Goal: Answer question/provide support: Share knowledge or assist other users

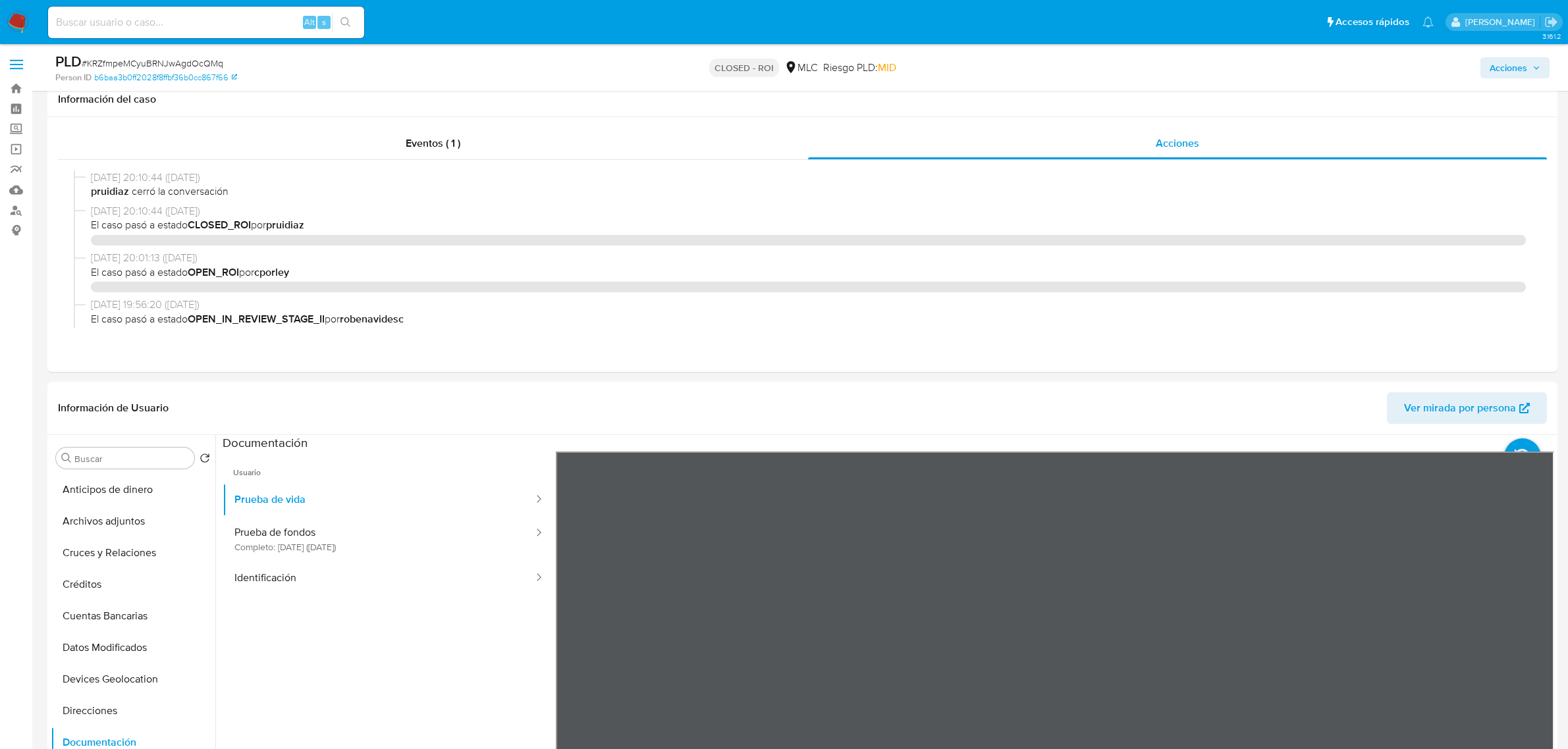
select select "10"
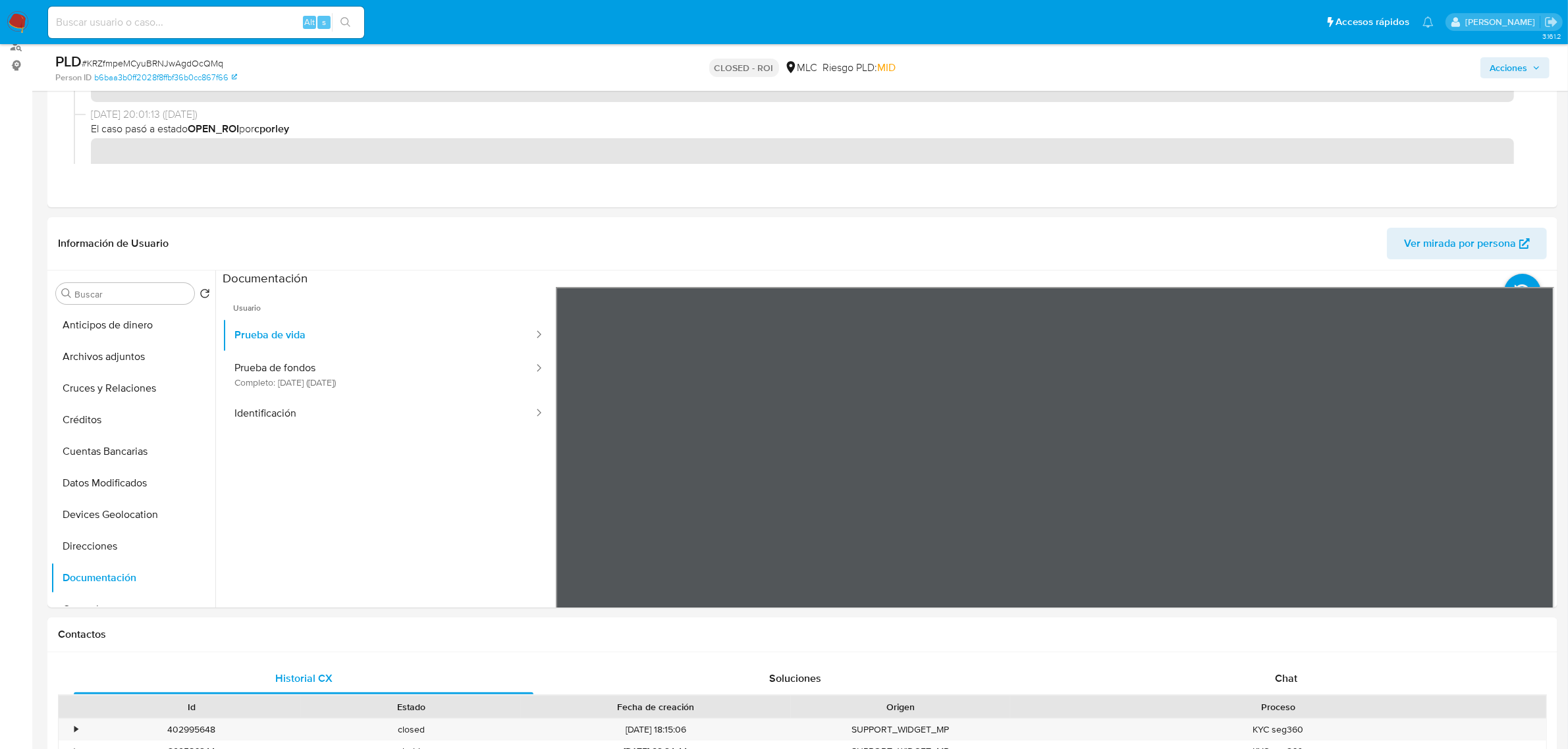
scroll to position [40, 0]
click at [1301, 685] on div "Chat" at bounding box center [1285, 678] width 459 height 32
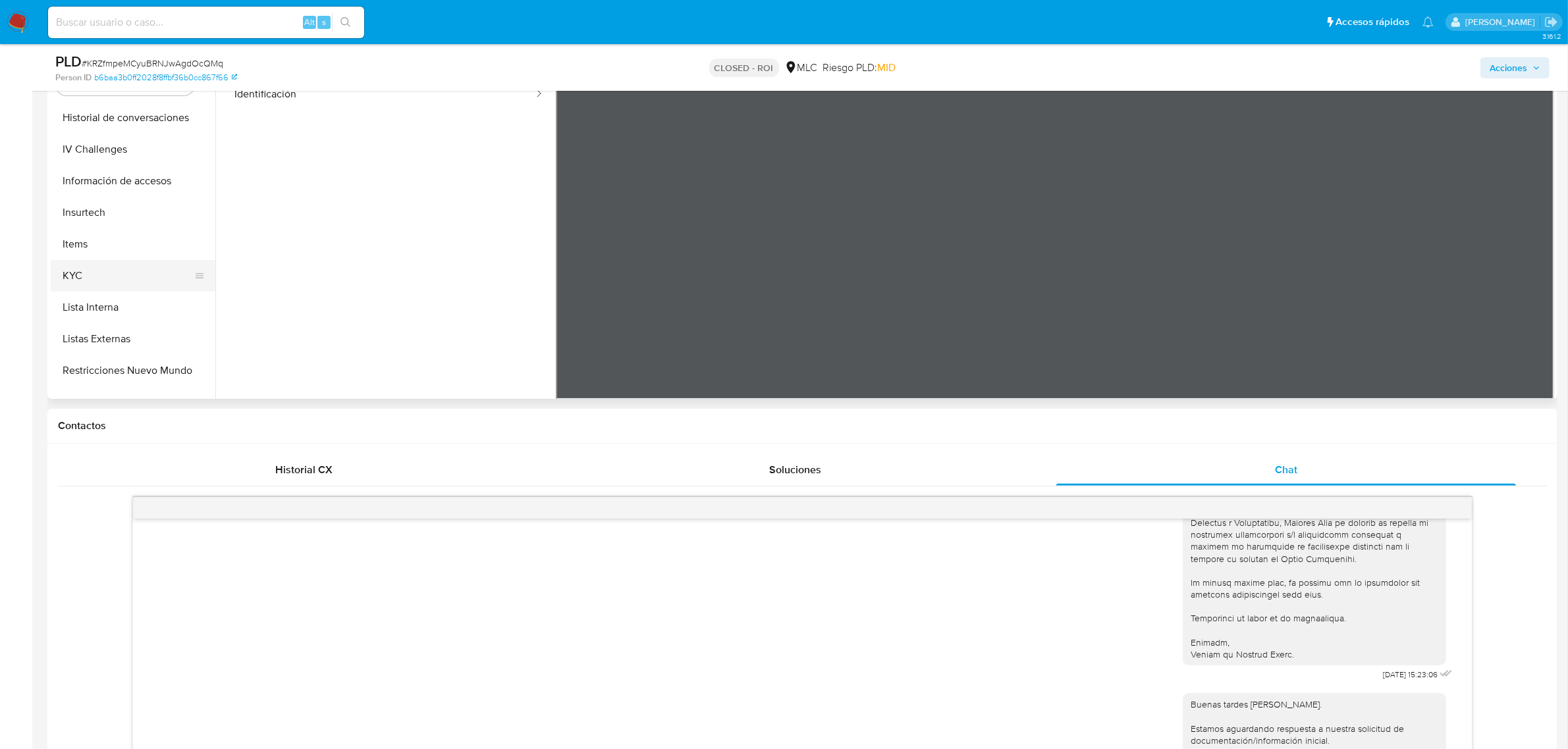
scroll to position [411, 0]
click at [99, 276] on button "KYC" at bounding box center [128, 273] width 154 height 32
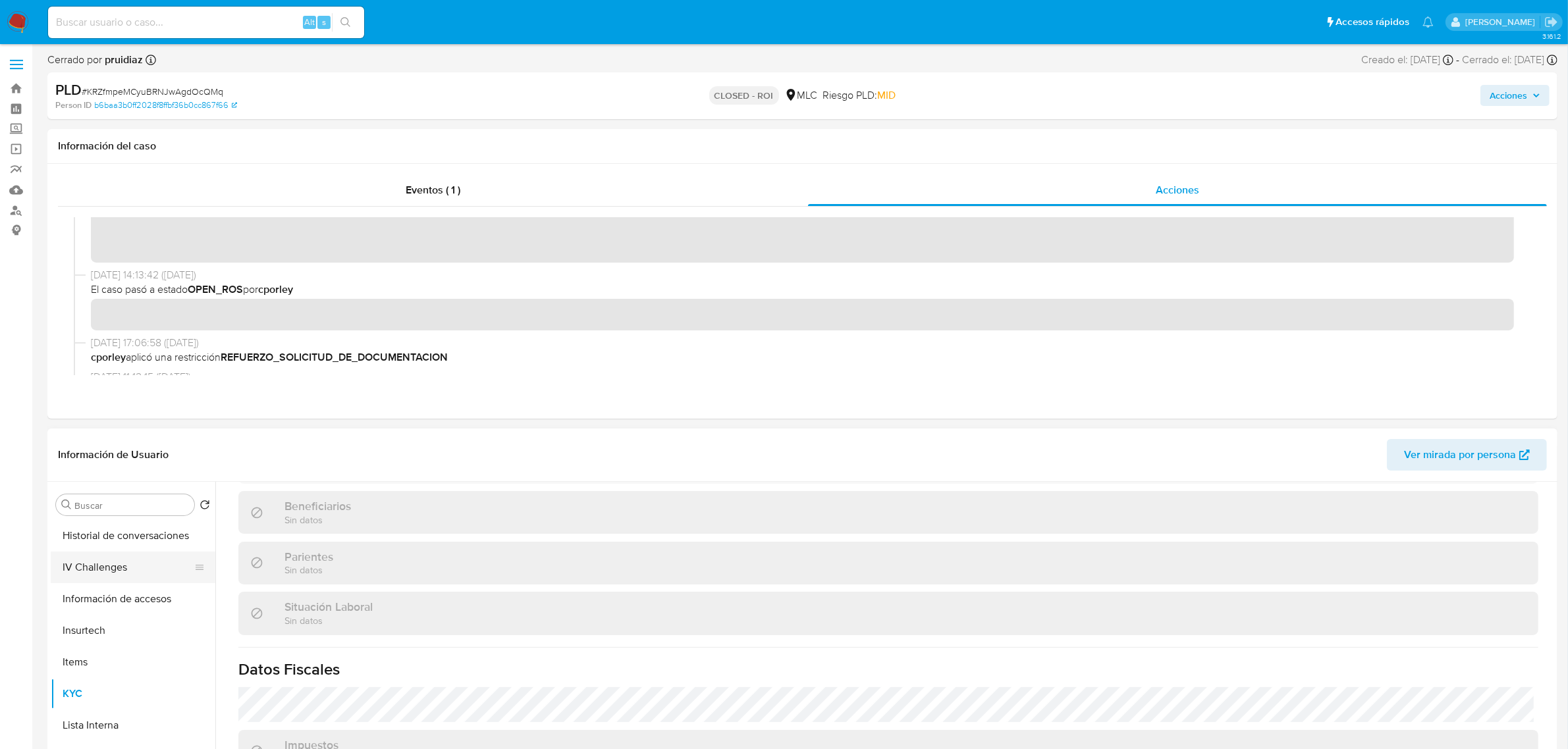
scroll to position [511, 0]
click at [84, 594] on button "KYC" at bounding box center [128, 594] width 154 height 32
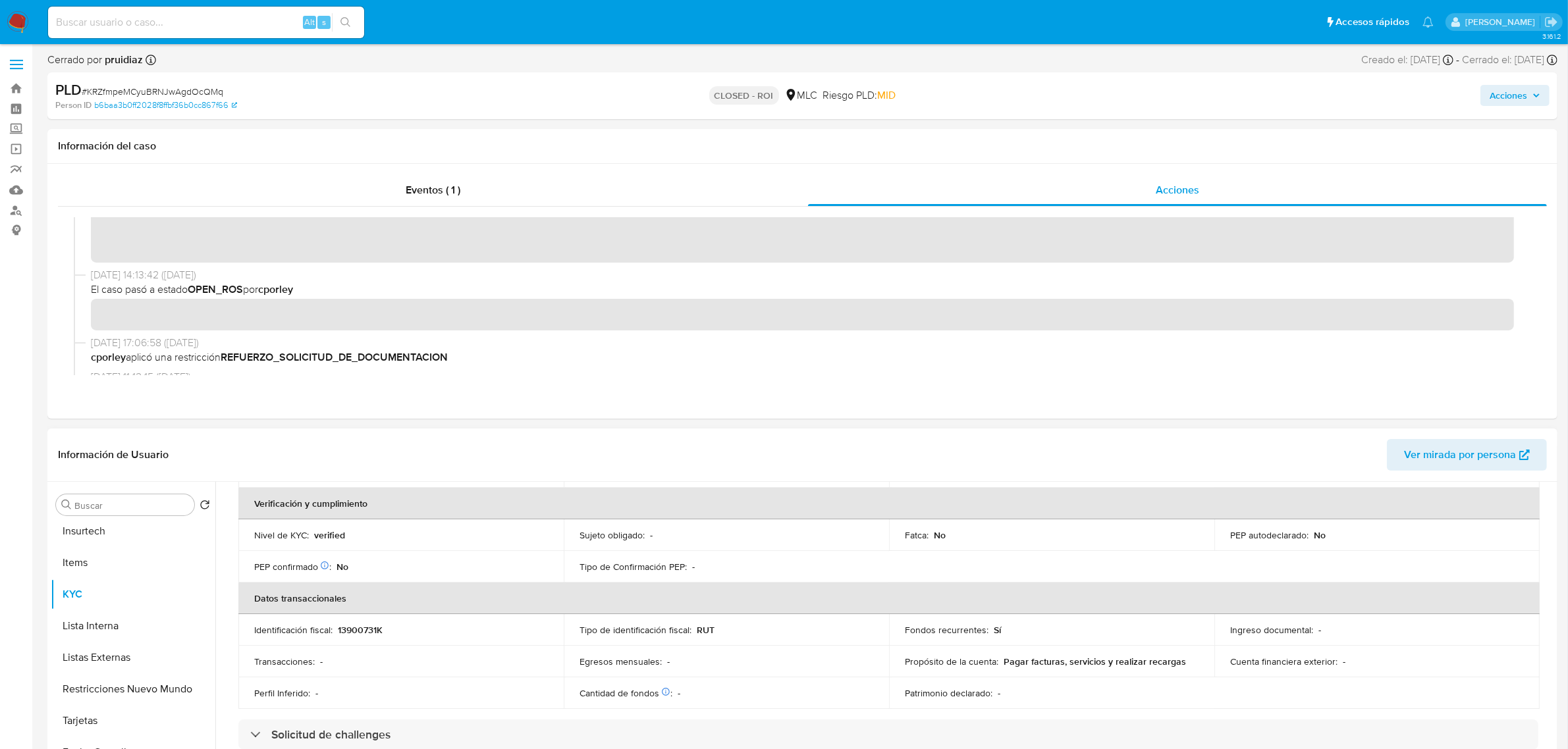
scroll to position [0, 0]
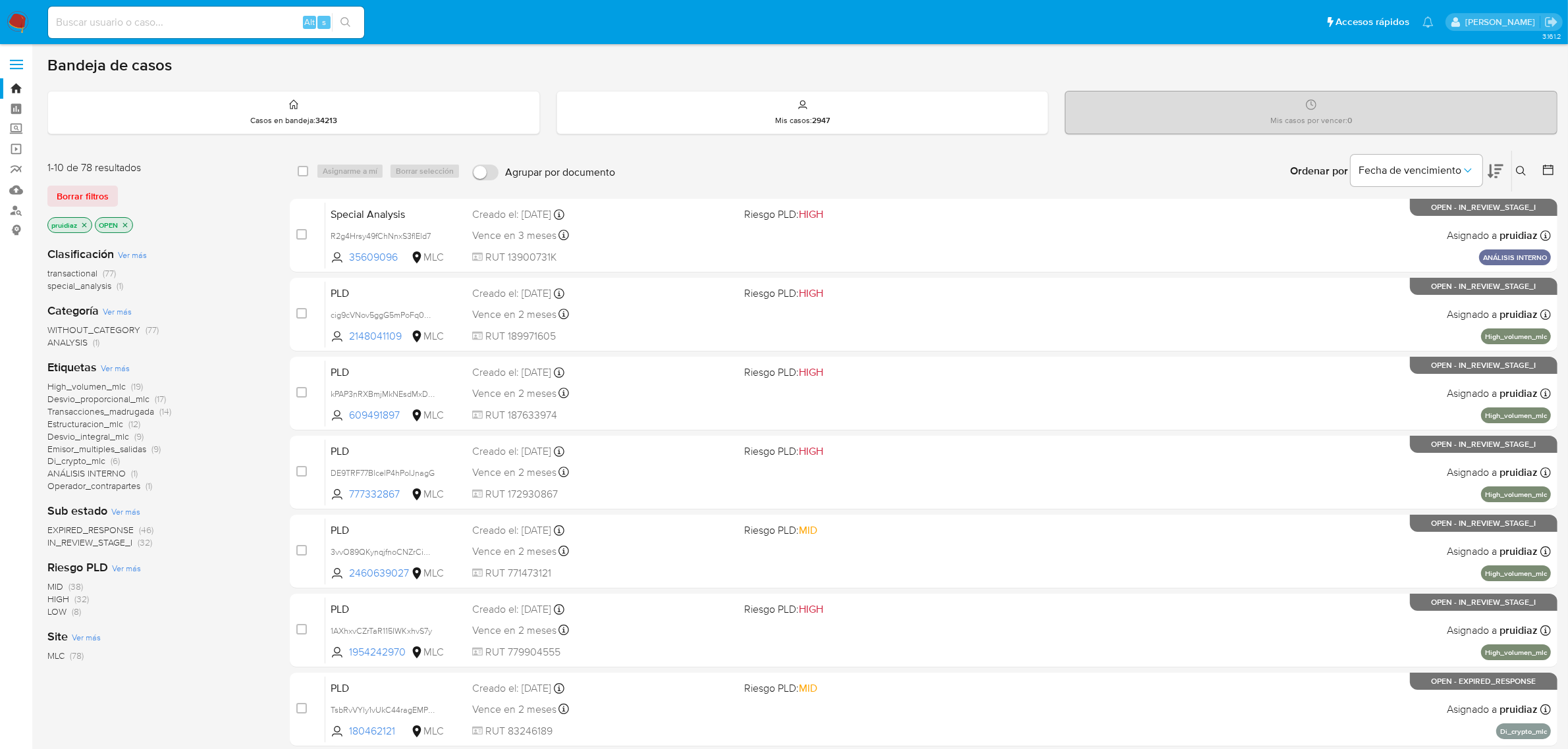
click at [14, 27] on img at bounding box center [17, 22] width 22 height 22
click at [1491, 176] on icon at bounding box center [1495, 172] width 15 height 13
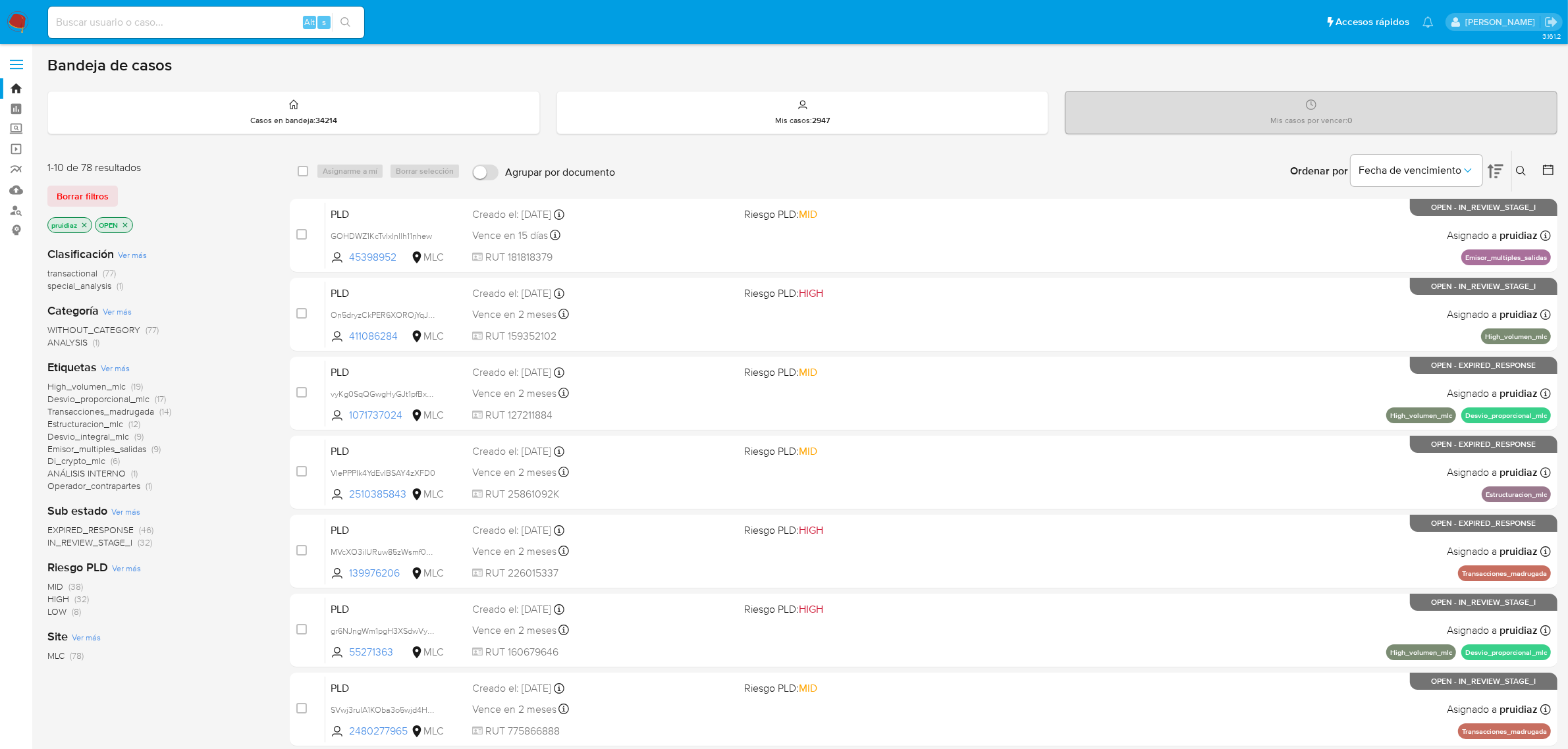
click at [28, 15] on img at bounding box center [17, 22] width 22 height 22
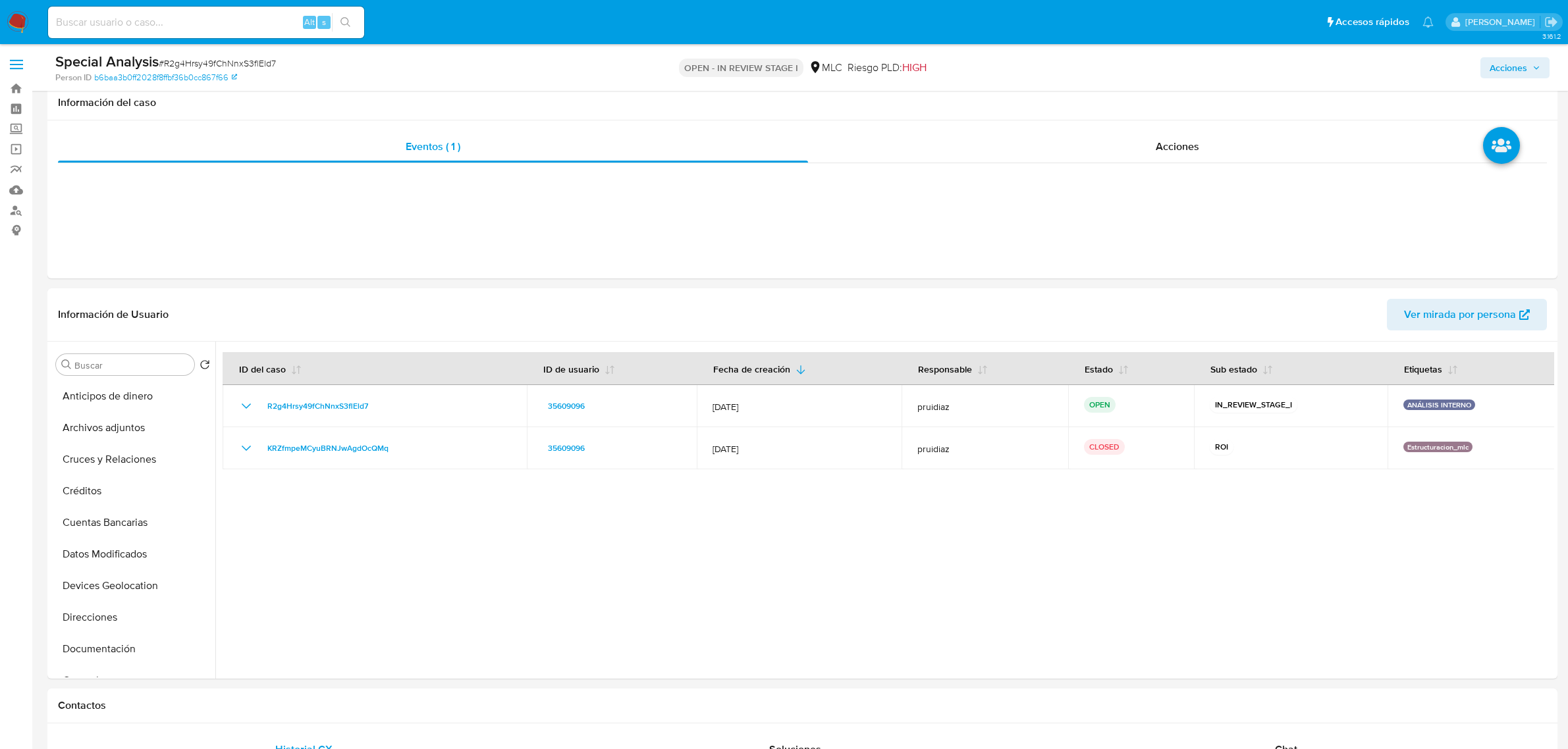
select select "10"
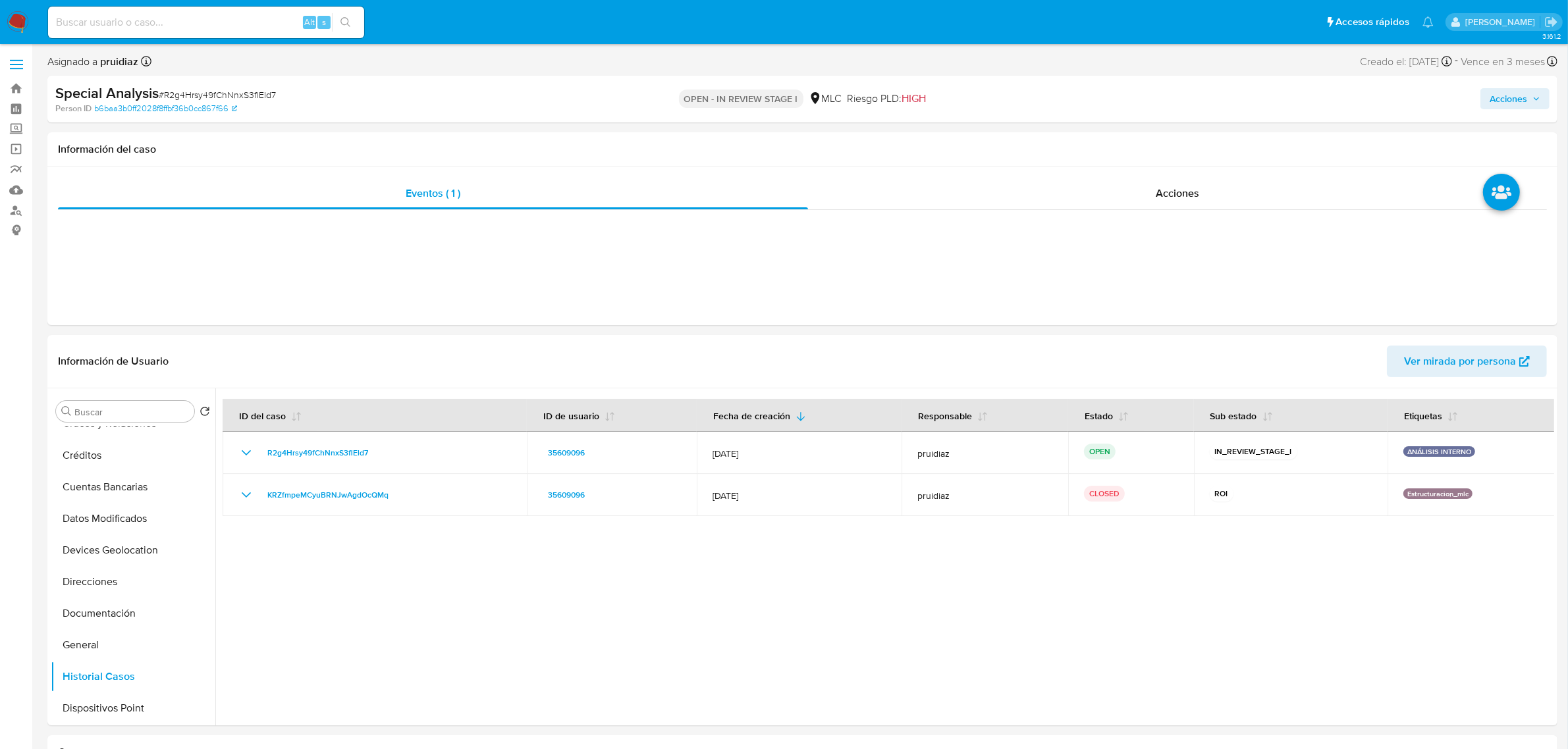
click at [169, 98] on span "# R2g4Hrsy49fChNnxS3flEld7" at bounding box center [217, 95] width 117 height 13
copy span "R2g4Hrsy49fChNnxS3flEld7"
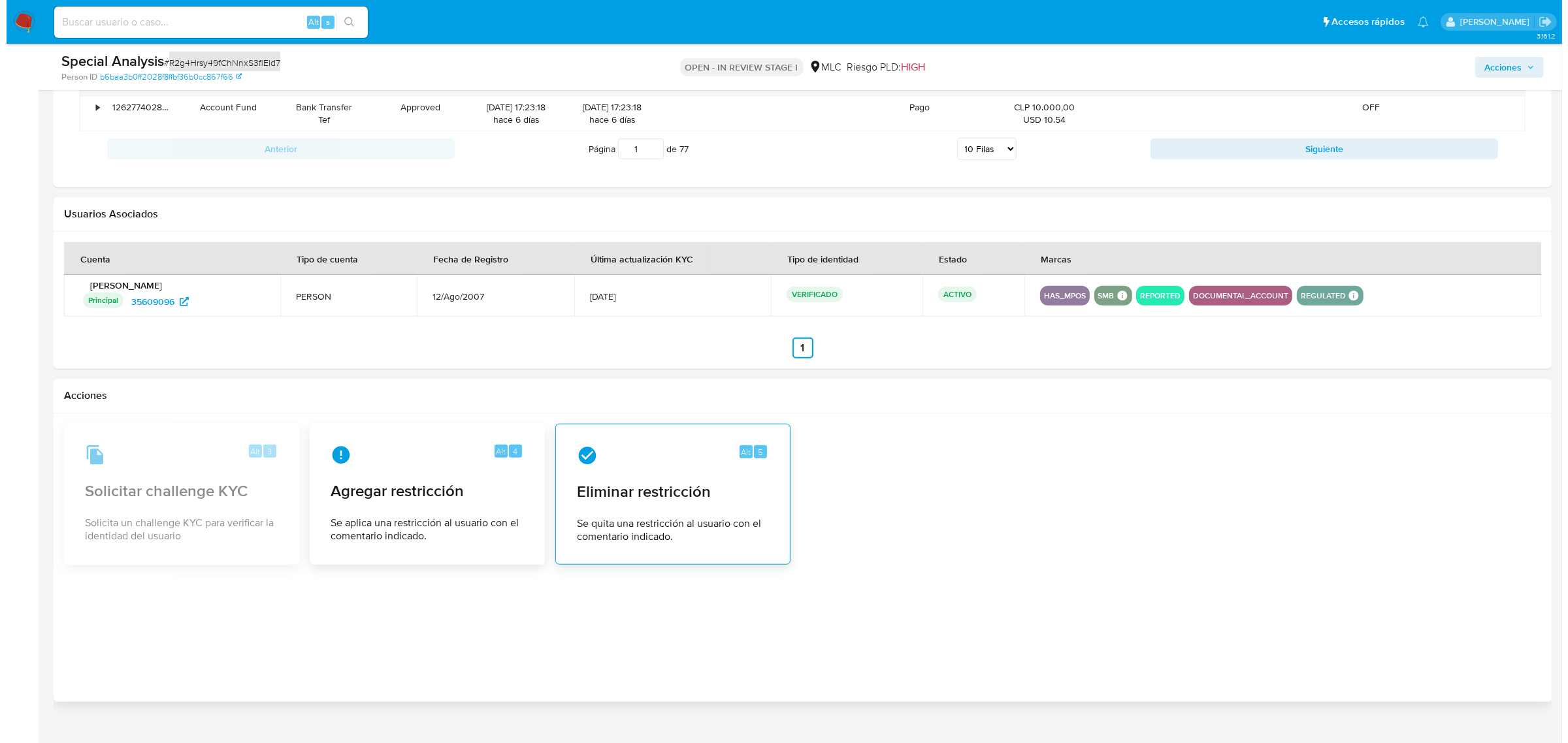
scroll to position [1491, 0]
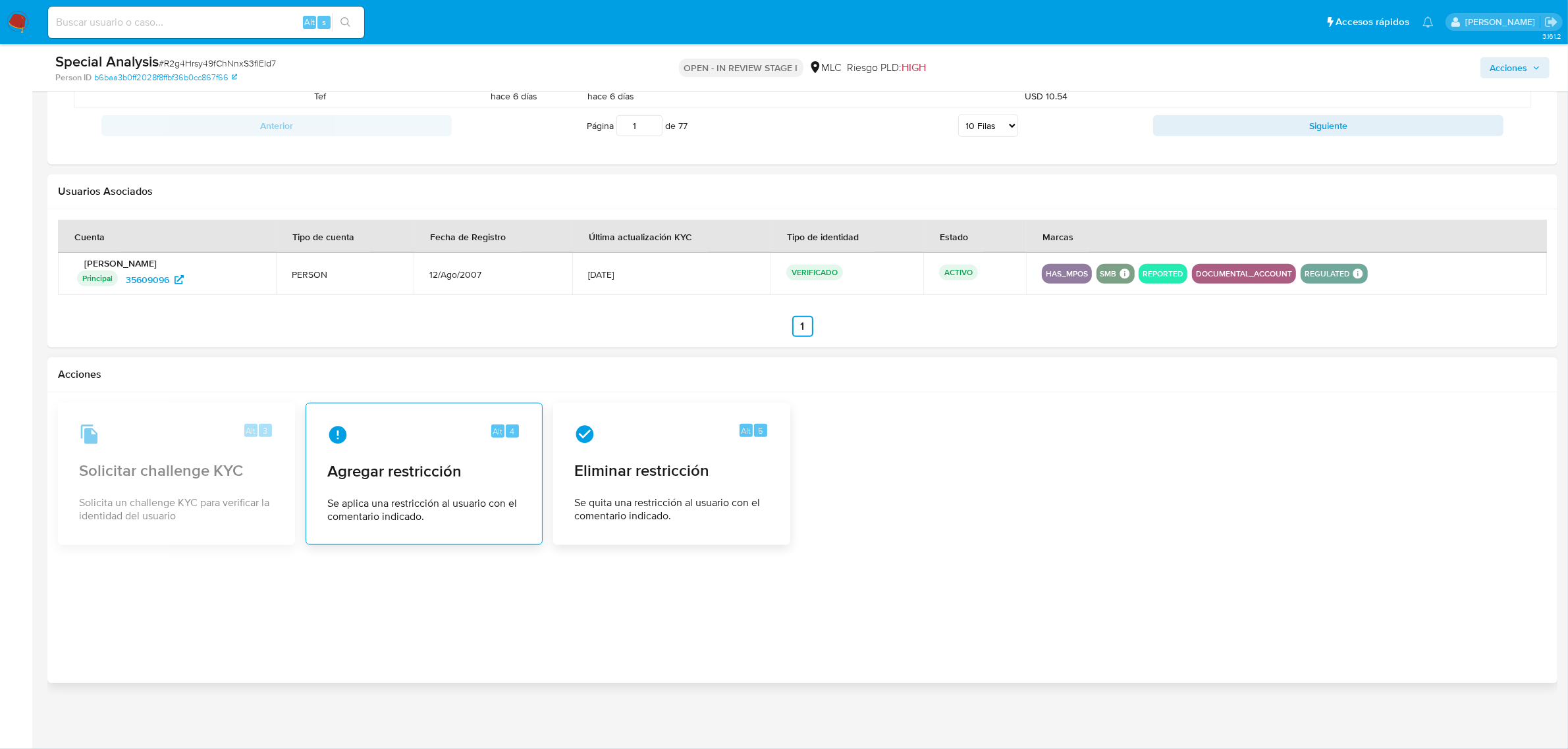
click at [407, 489] on div "Alt 4 Agregar restricción Se aplica una restricción al usuario con el comentari…" at bounding box center [424, 474] width 215 height 120
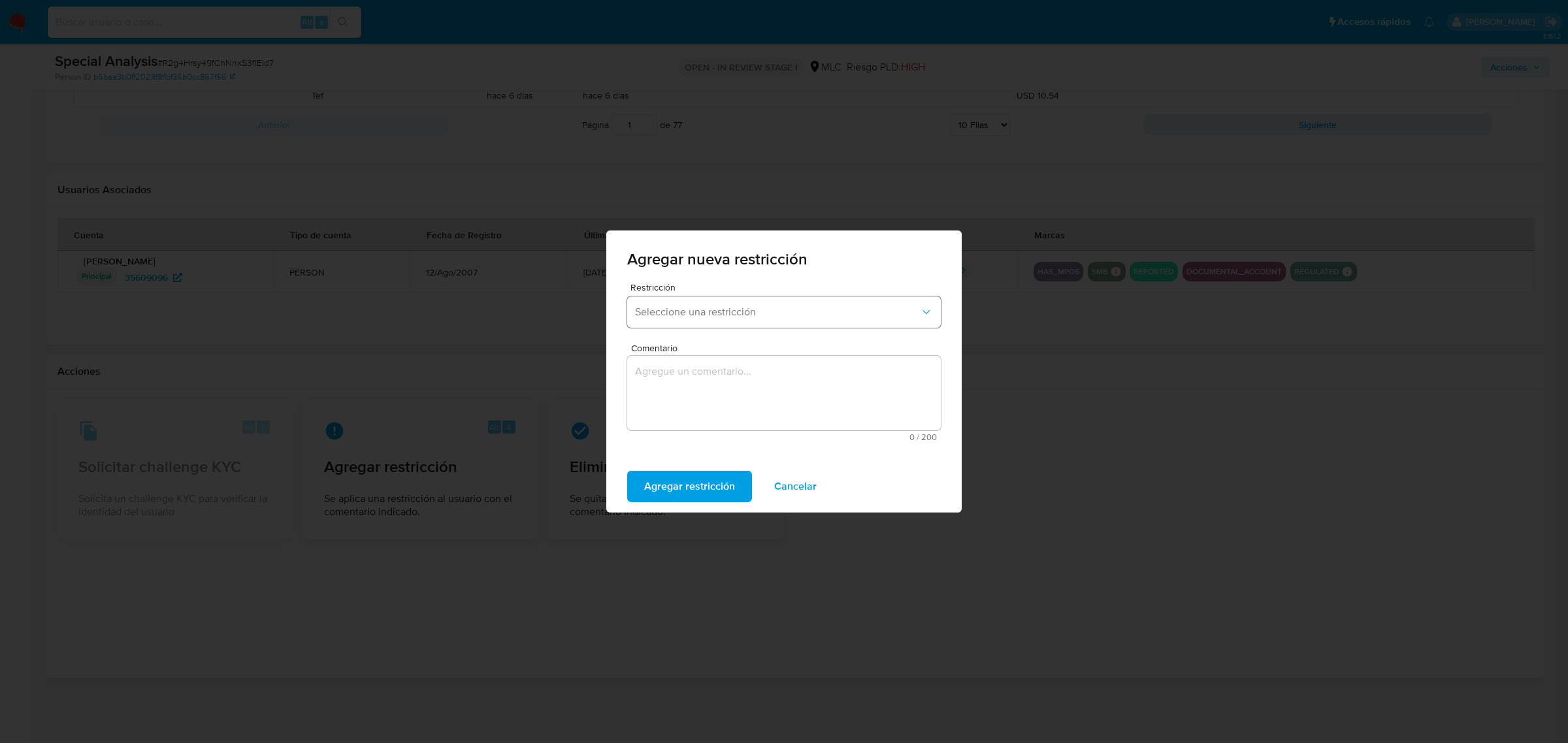
click at [715, 319] on button "Seleccione una restricción" at bounding box center [784, 312] width 314 height 31
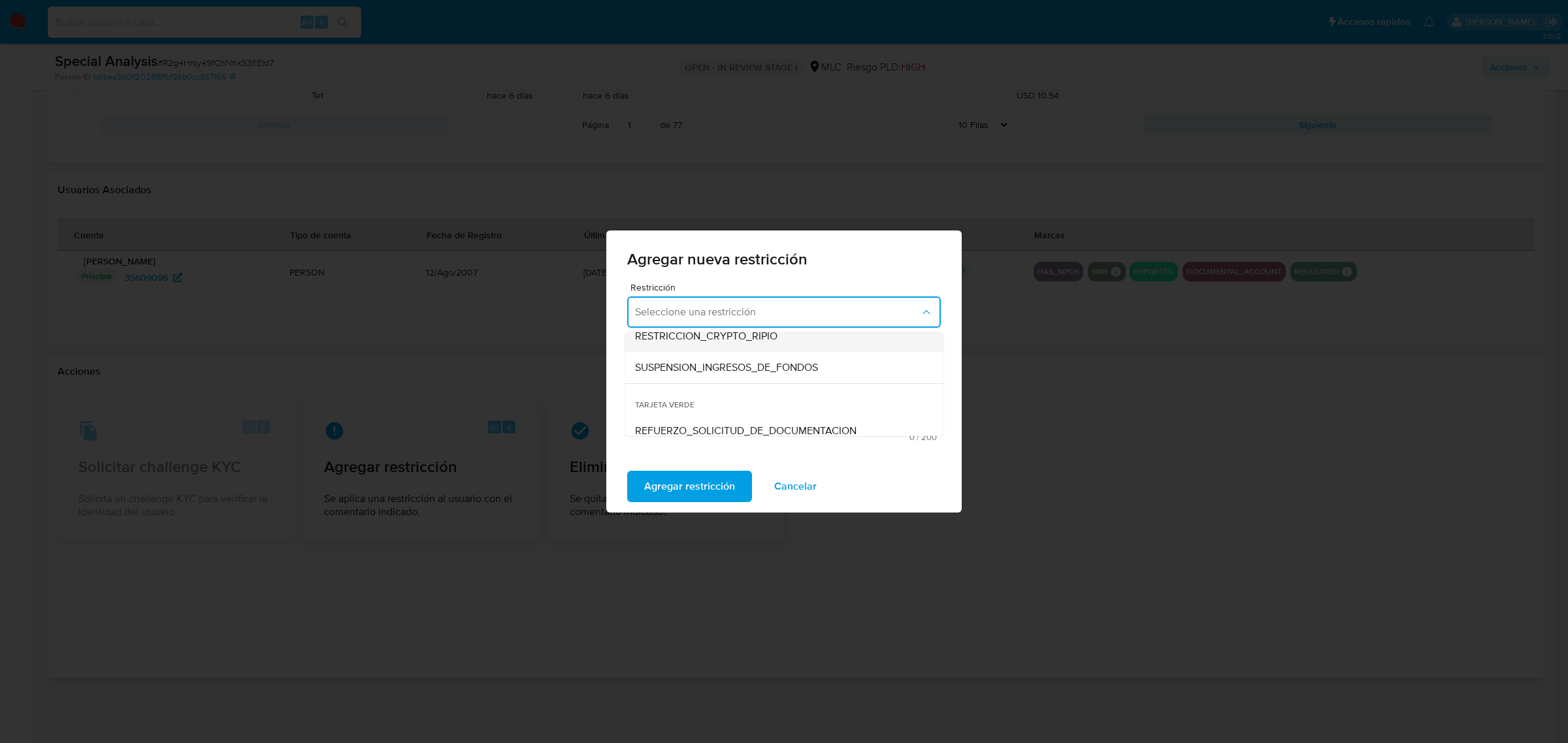
scroll to position [273, 0]
click at [752, 342] on div "SUSPENSION_INGRESOS_DE_FONDOS" at bounding box center [779, 357] width 290 height 31
click at [755, 312] on span "SUSPENSION_INGRESOS_DE_FONDOS" at bounding box center [776, 312] width 284 height 13
click at [696, 419] on span "REFUERZO_SOLICITUD_DE_DOCUMENTACION" at bounding box center [745, 420] width 222 height 13
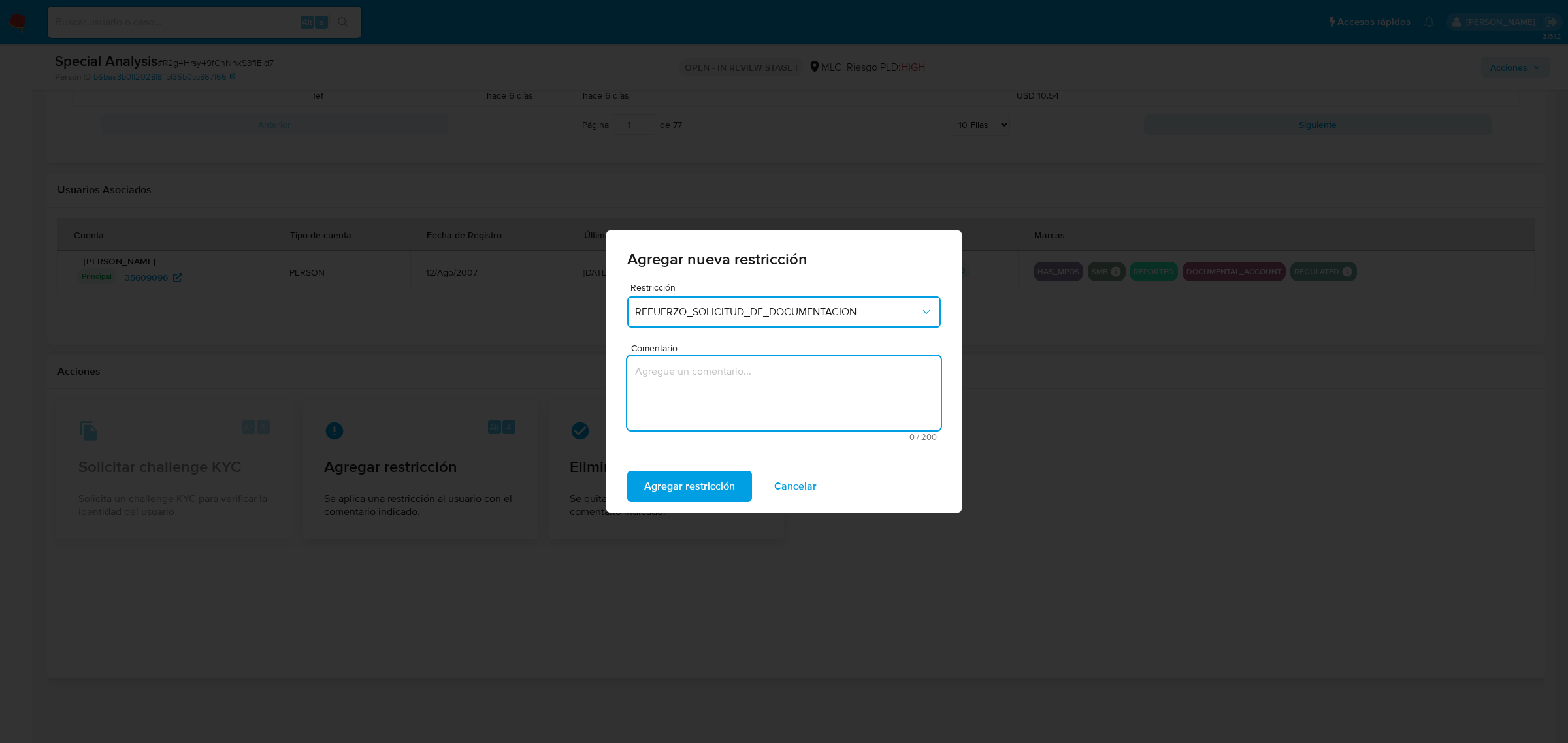
click at [703, 421] on textarea "Comentario" at bounding box center [784, 393] width 314 height 74
type textarea "Se aplica tarjeta verde en acuerdo con Stage III, para reforzar contacto y obte…"
click at [794, 316] on span "REFUERZO_SOLICITUD_DE_DOCUMENTACION" at bounding box center [776, 312] width 284 height 13
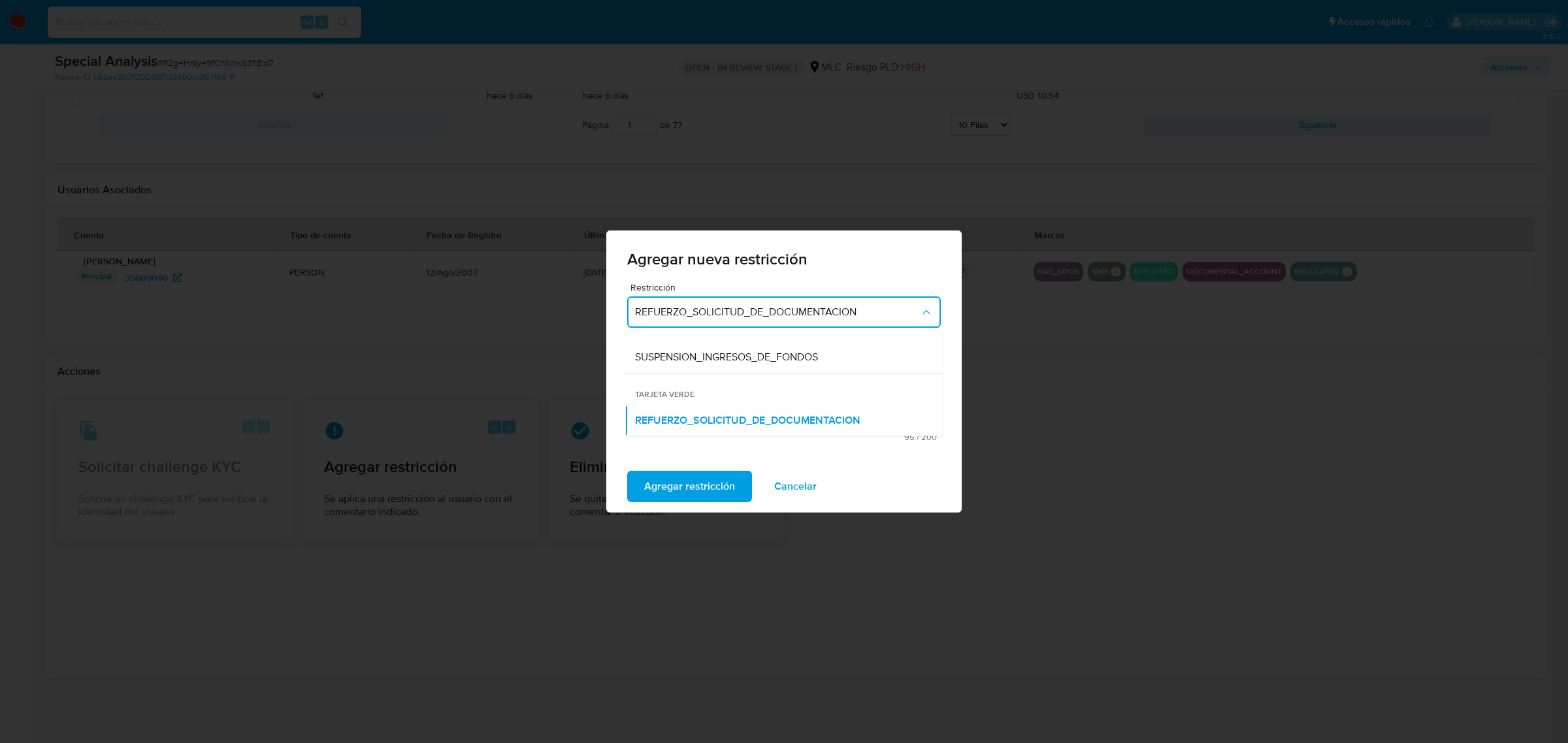
click at [686, 394] on span "TARJETA VERDE" at bounding box center [783, 389] width 319 height 31
click at [714, 351] on span "SUSPENSION_INGRESOS_DE_FONDOS" at bounding box center [726, 358] width 183 height 13
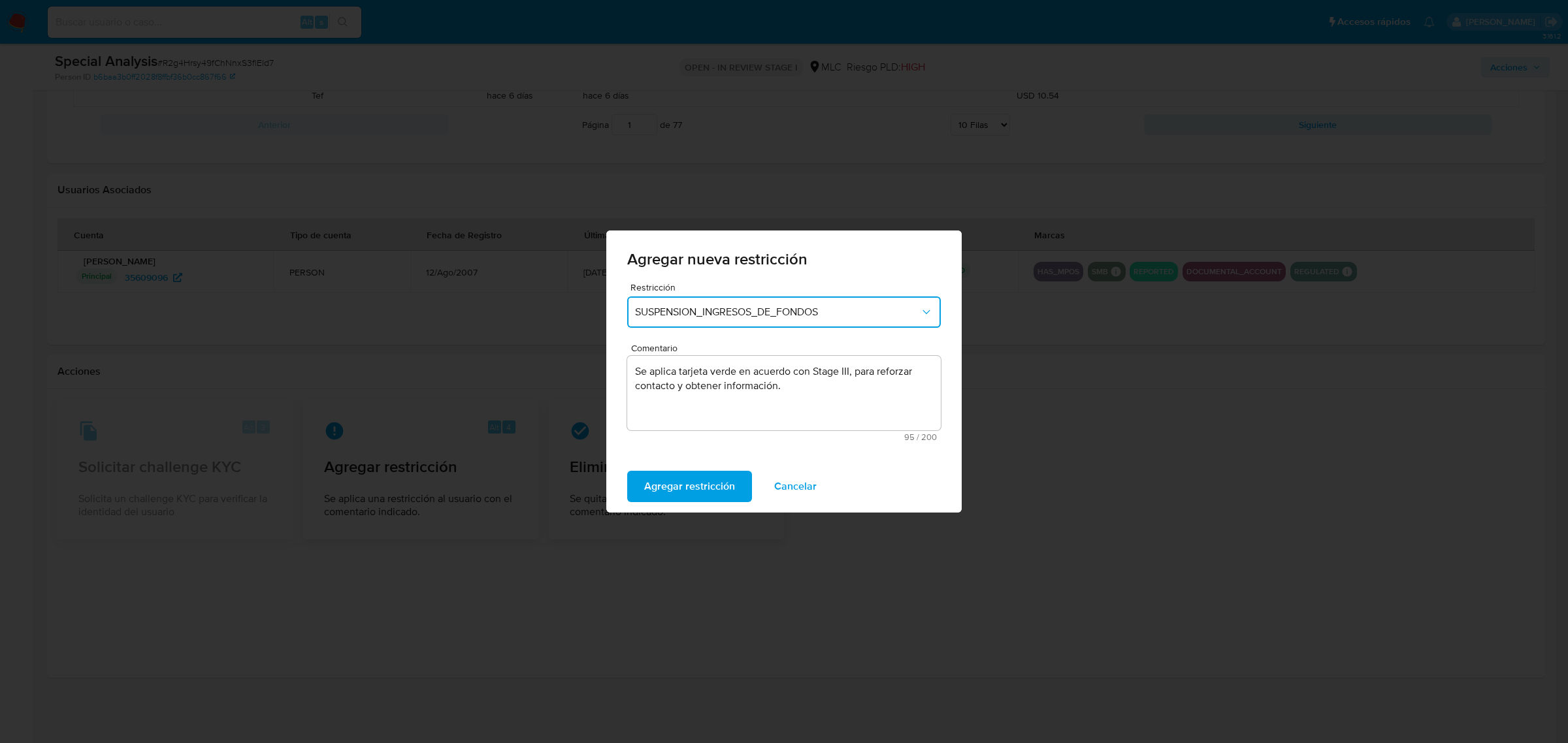
click at [781, 311] on span "SUSPENSION_INGRESOS_DE_FONDOS" at bounding box center [776, 312] width 284 height 13
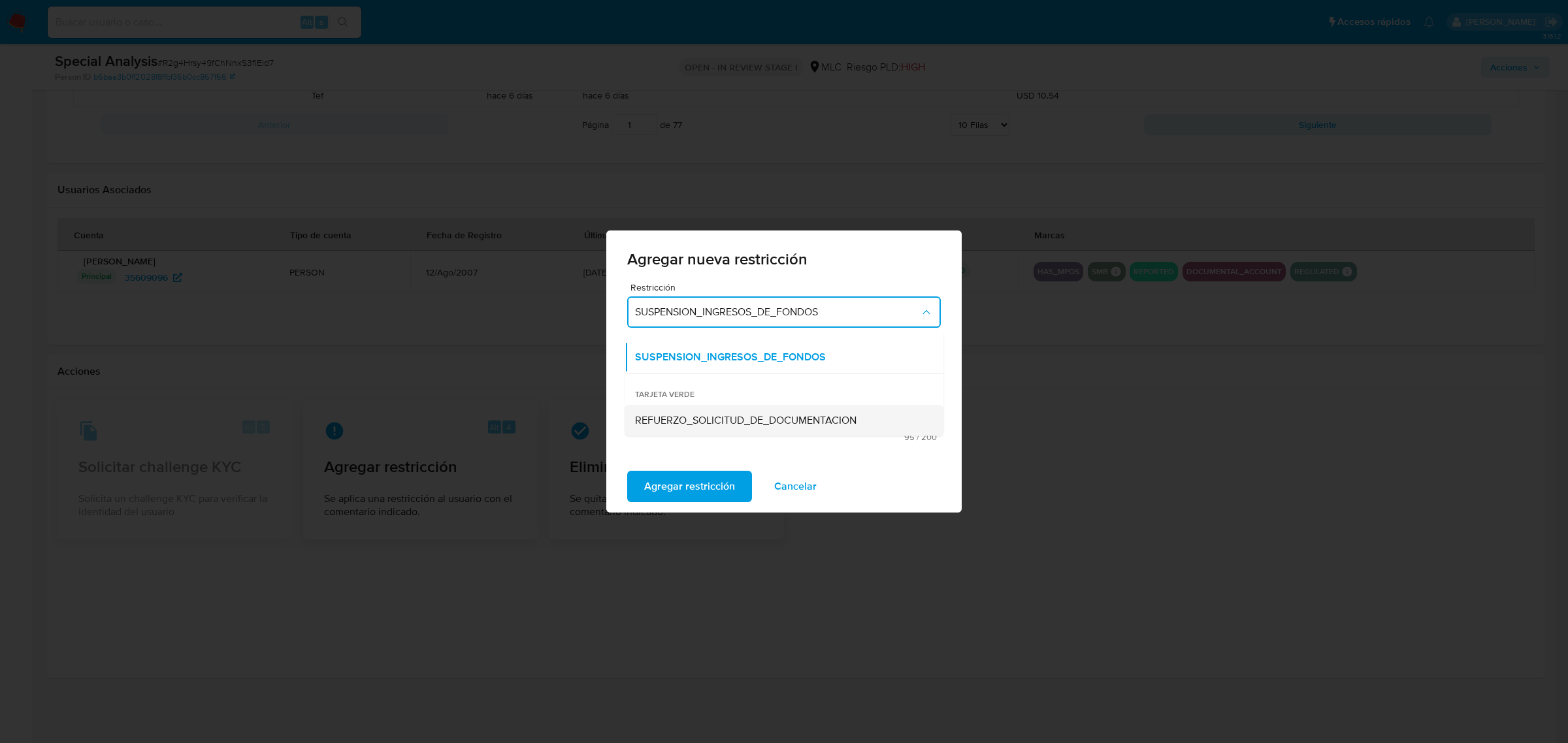
click at [686, 416] on span "REFUERZO_SOLICITUD_DE_DOCUMENTACION" at bounding box center [745, 420] width 222 height 13
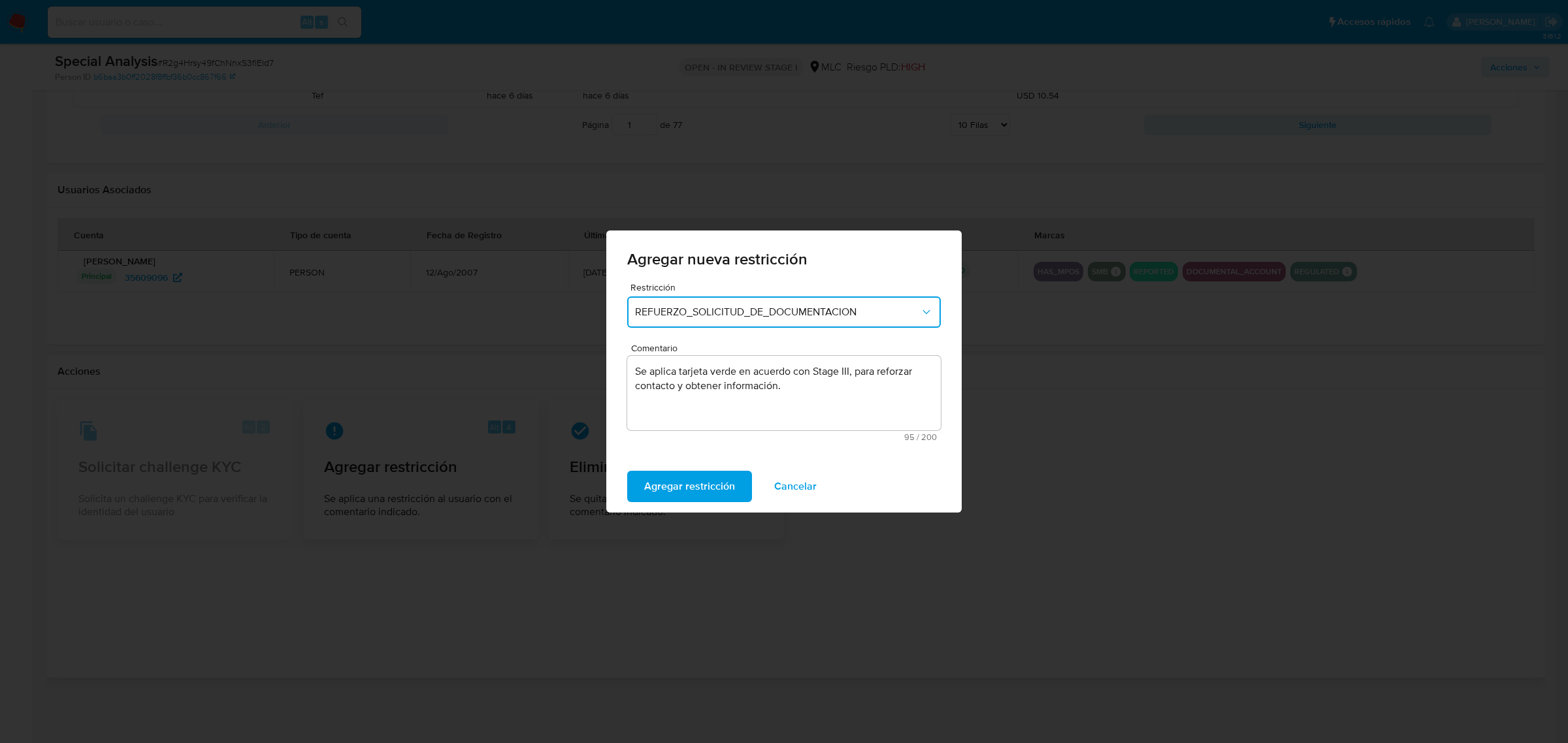
click at [801, 397] on textarea "Se aplica tarjeta verde en acuerdo con Stage III, para reforzar contacto y obte…" at bounding box center [784, 393] width 314 height 74
click at [710, 483] on span "Agregar restricción" at bounding box center [689, 486] width 90 height 29
click at [667, 481] on span "Confirmar" at bounding box center [667, 486] width 47 height 29
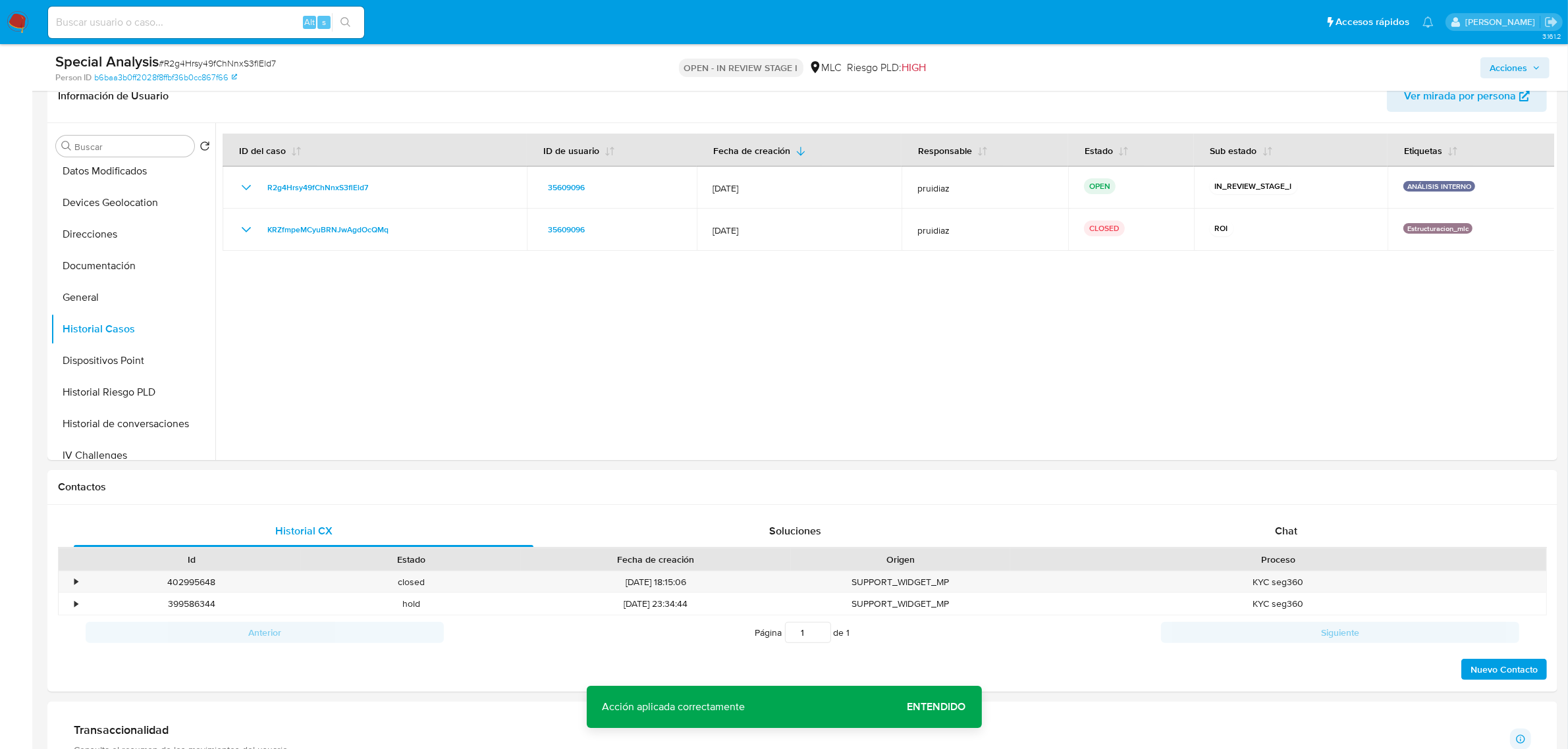
scroll to position [218, 0]
click at [1280, 518] on div "Chat" at bounding box center [1285, 531] width 459 height 32
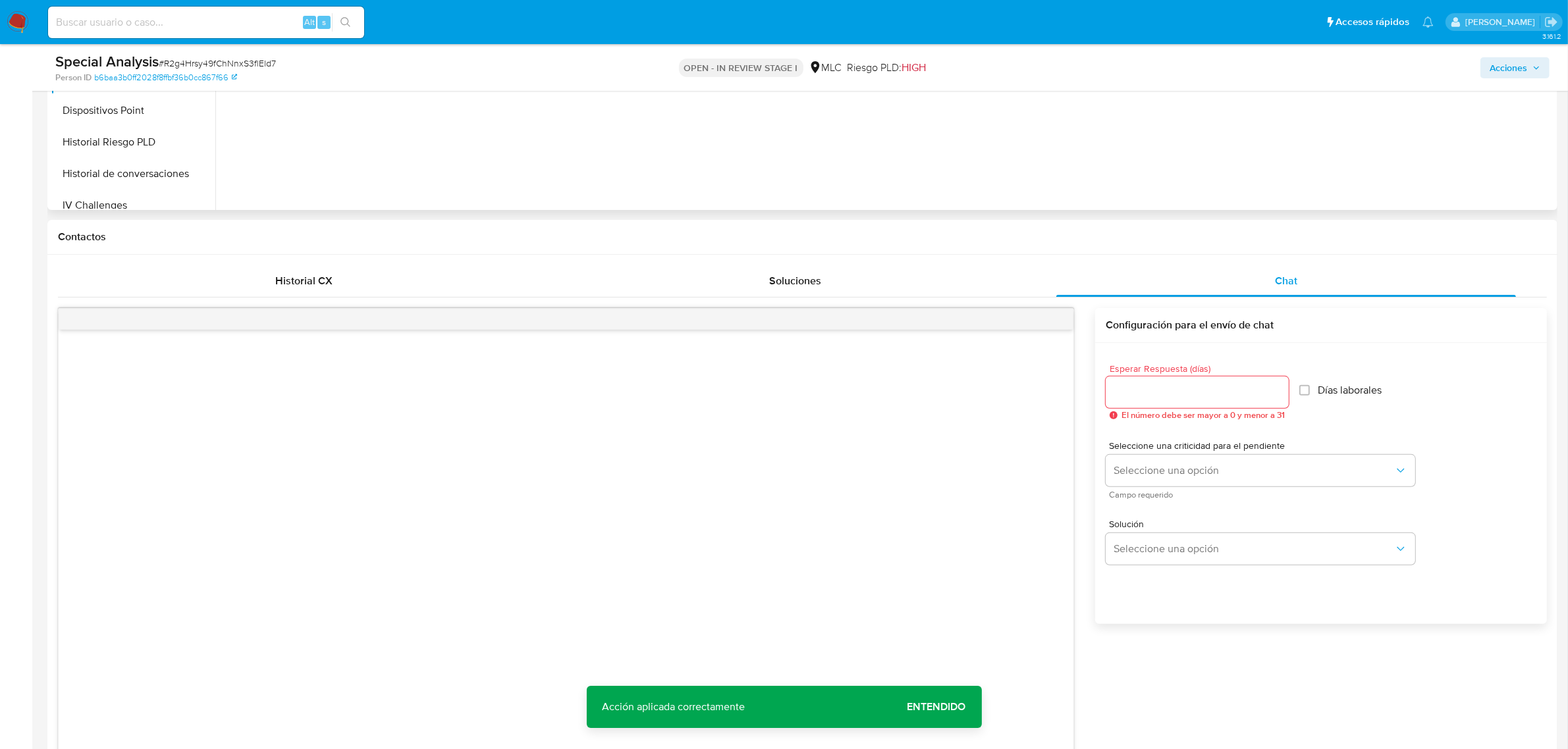
scroll to position [497, 0]
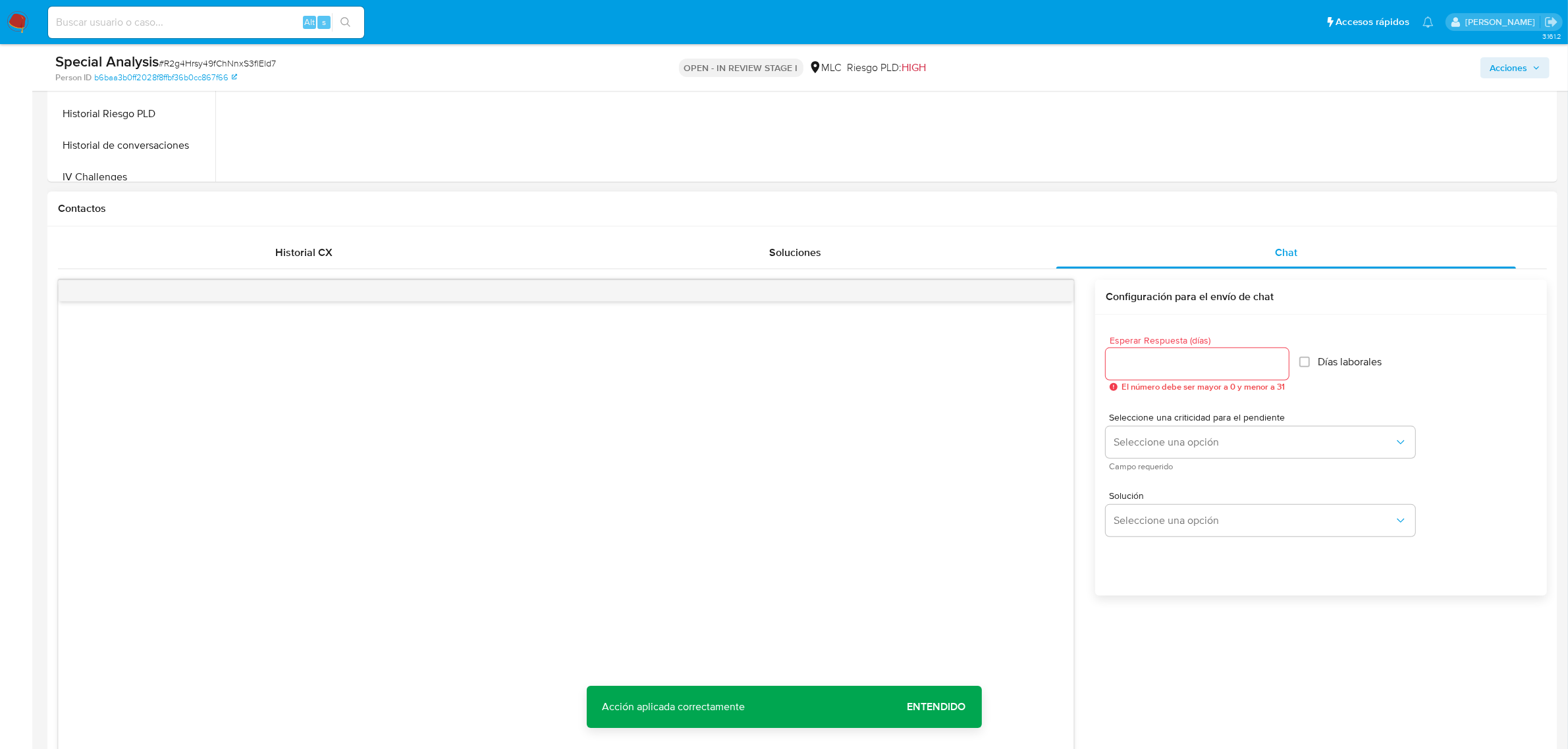
click at [1148, 361] on input "Esperar Respuesta (días)" at bounding box center [1197, 364] width 183 height 17
type input "3"
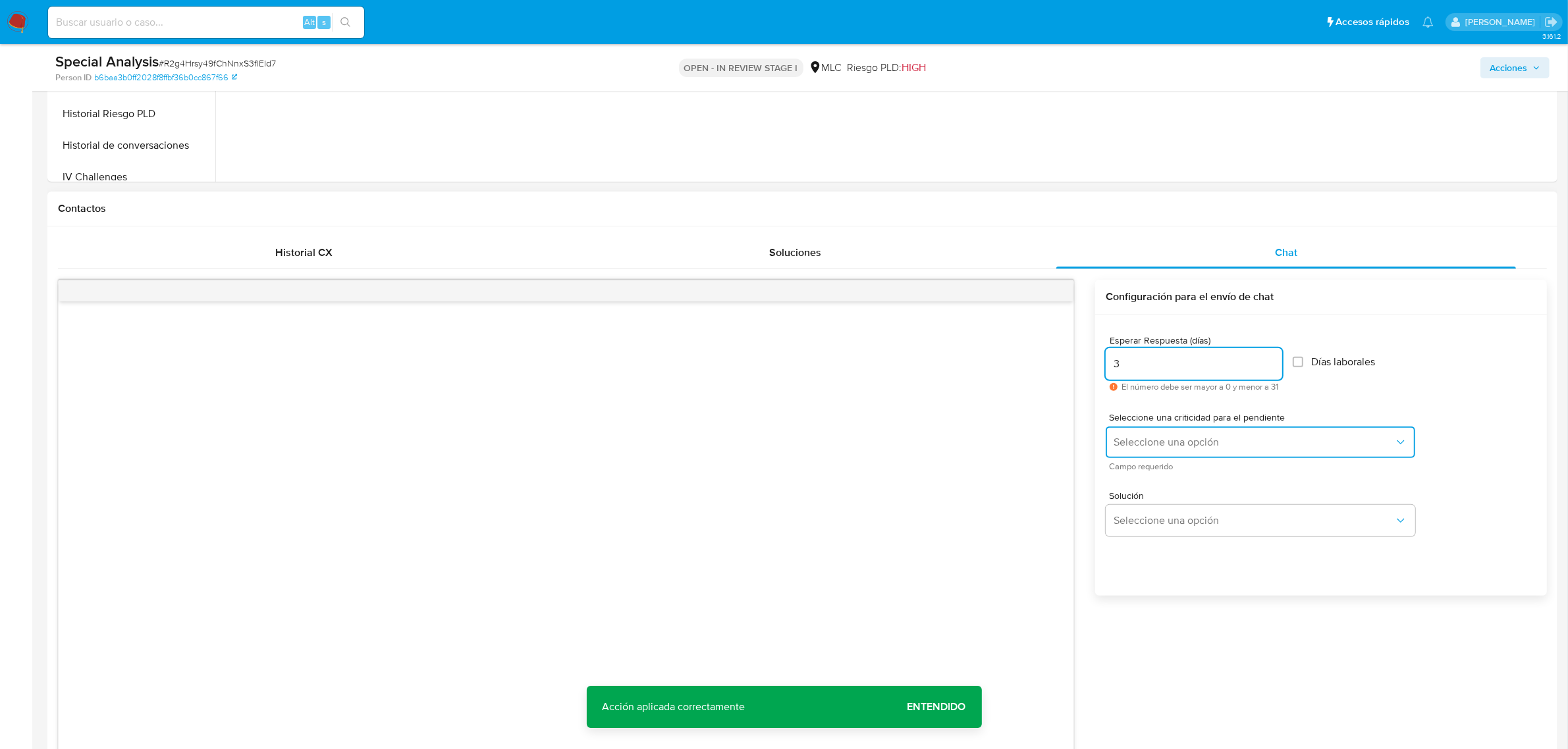
click at [1133, 427] on button "Seleccione una opción" at bounding box center [1260, 442] width 310 height 32
click at [1146, 446] on div "LOW" at bounding box center [1254, 443] width 280 height 26
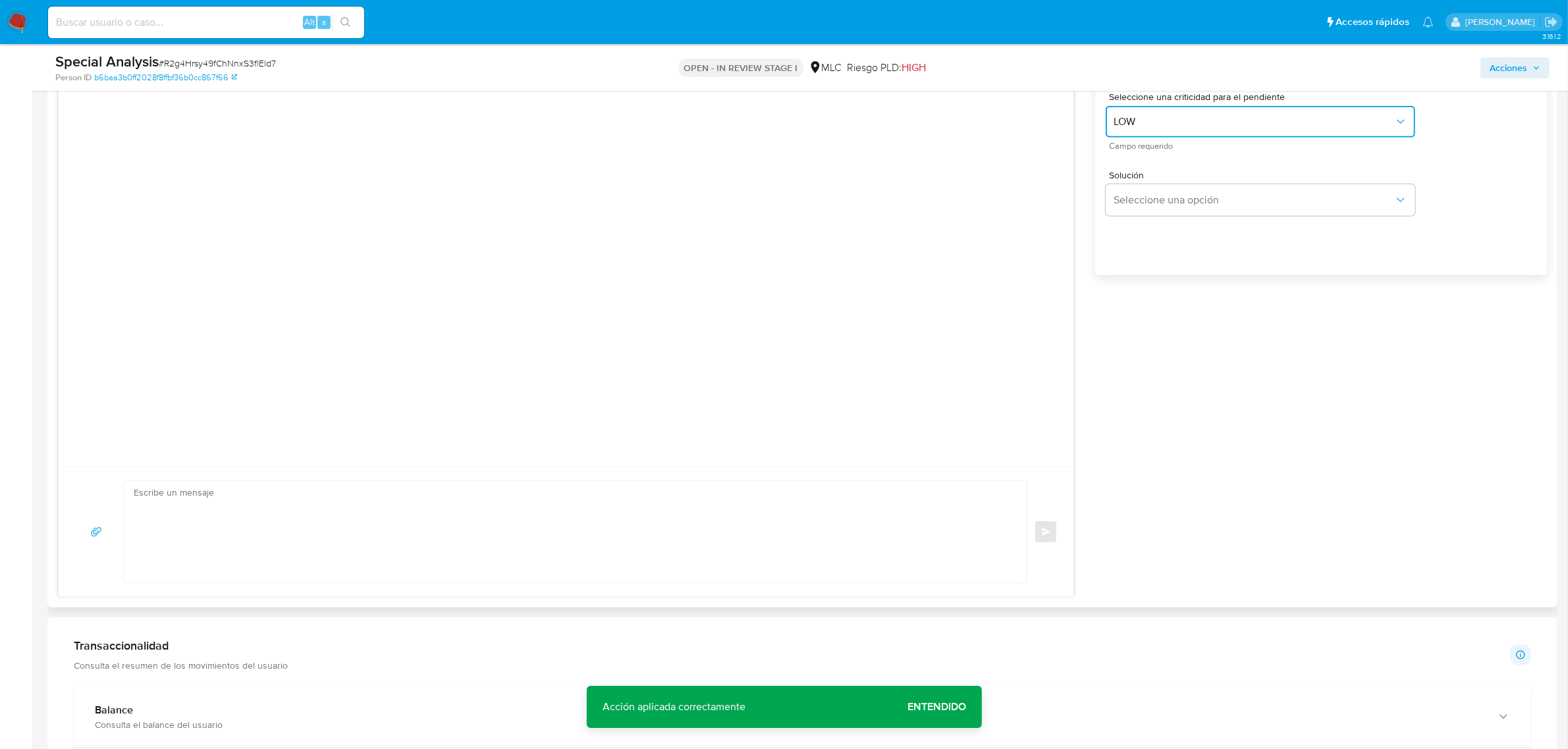
scroll to position [827, 0]
click at [490, 511] on textarea at bounding box center [572, 523] width 877 height 102
click at [235, 495] on textarea at bounding box center [572, 523] width 877 height 102
paste textarea "Hola XXX, Te contactamos desde el Equipo de Mercado Pago para verificar tus dat…"
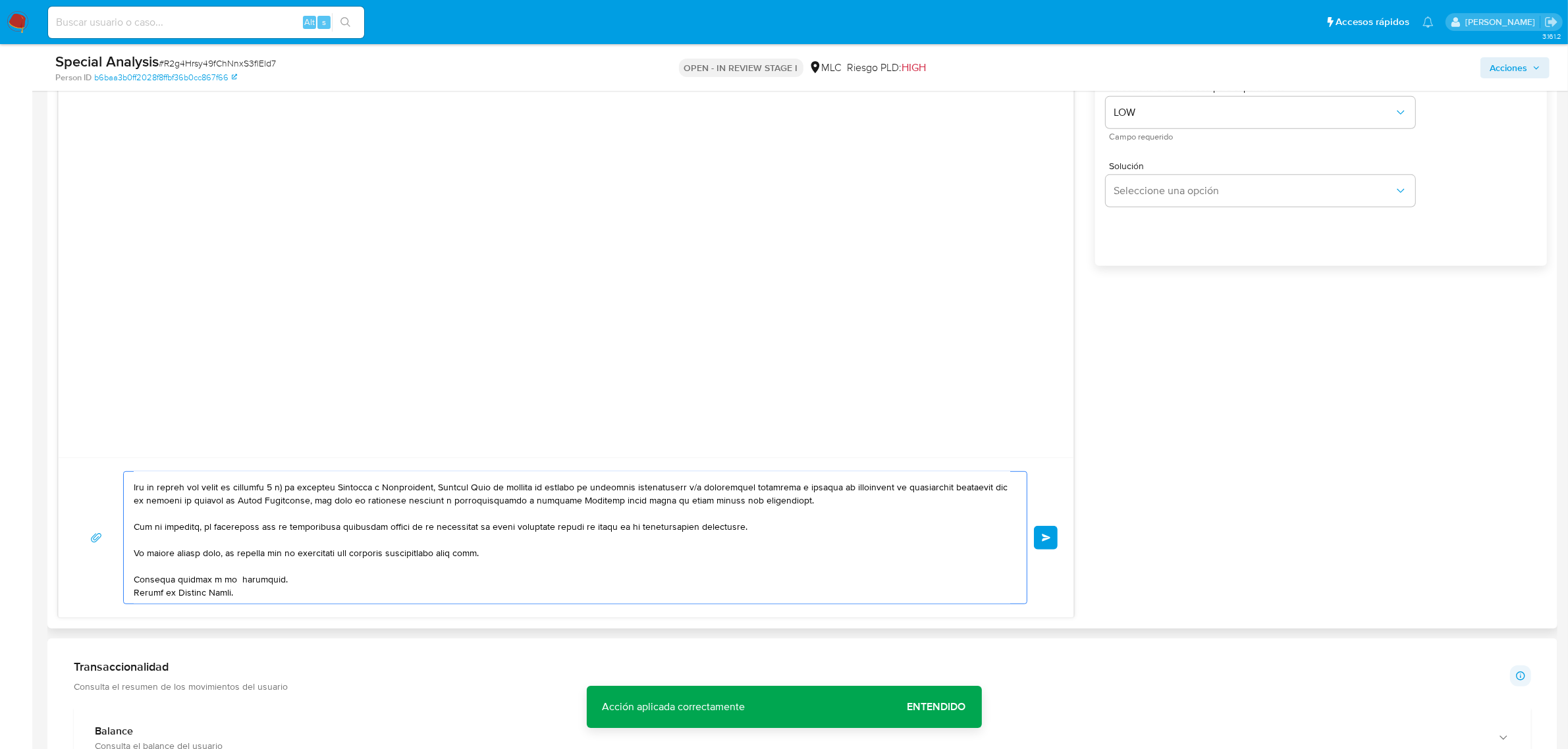
scroll to position [0, 0]
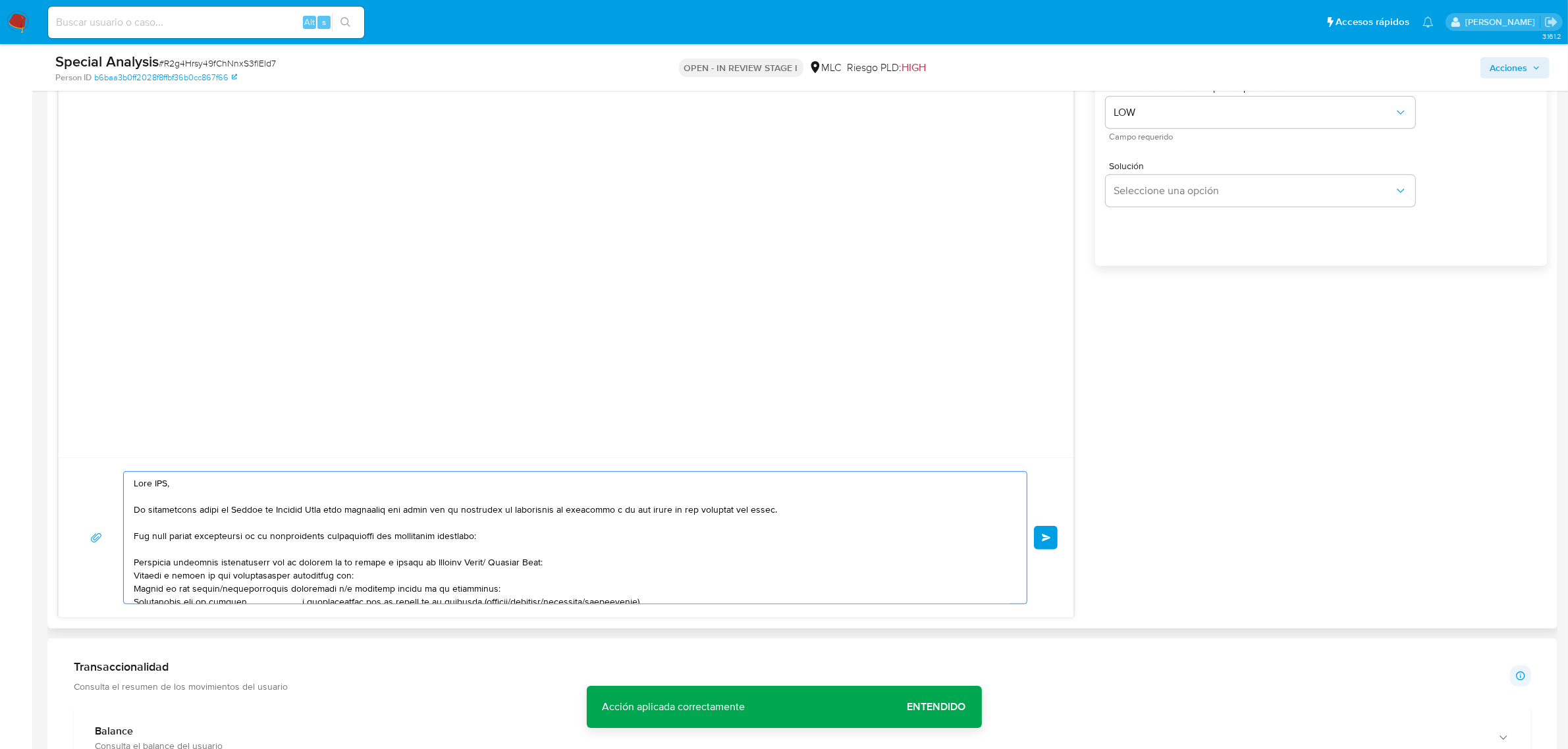
drag, startPoint x: 291, startPoint y: 482, endPoint x: 73, endPoint y: 465, distance: 218.7
click at [73, 465] on div "Enviar" at bounding box center [566, 537] width 1015 height 160
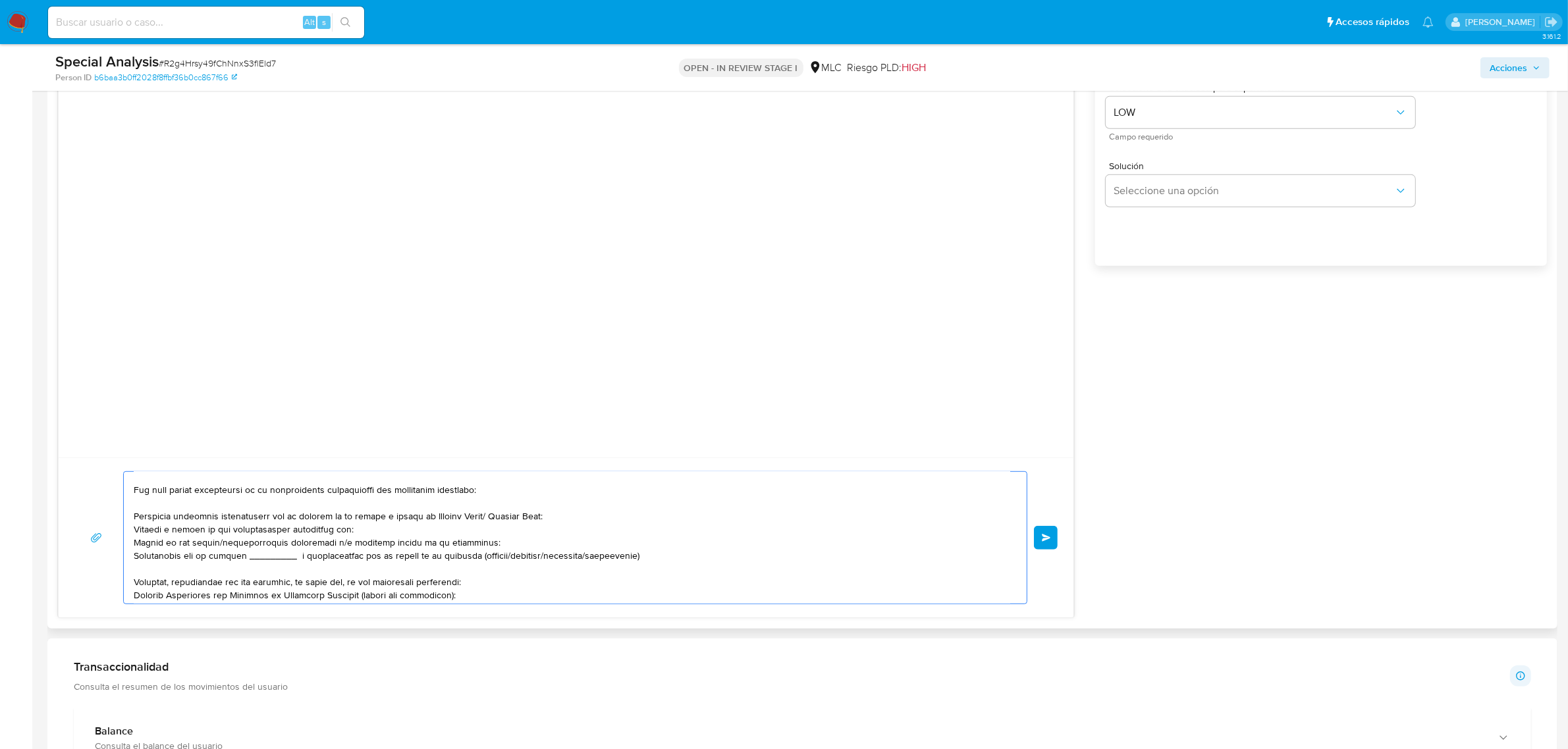
scroll to position [47, 0]
drag, startPoint x: 656, startPoint y: 554, endPoint x: 120, endPoint y: 516, distance: 537.3
click at [120, 516] on div "Enviar" at bounding box center [566, 538] width 983 height 133
drag, startPoint x: 528, startPoint y: 524, endPoint x: 482, endPoint y: 519, distance: 46.3
click at [482, 519] on textarea at bounding box center [572, 537] width 877 height 131
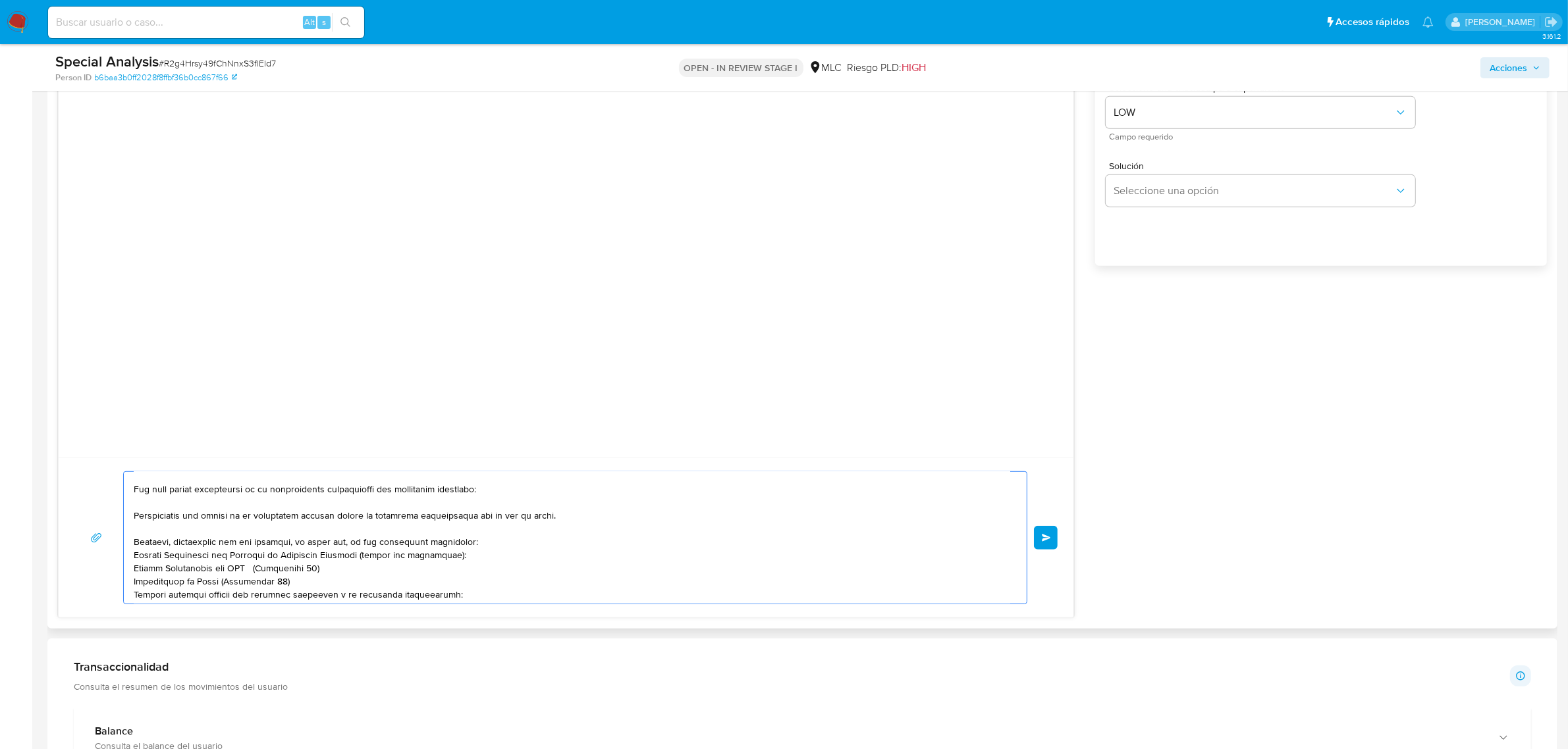
click at [562, 524] on textarea at bounding box center [572, 537] width 877 height 131
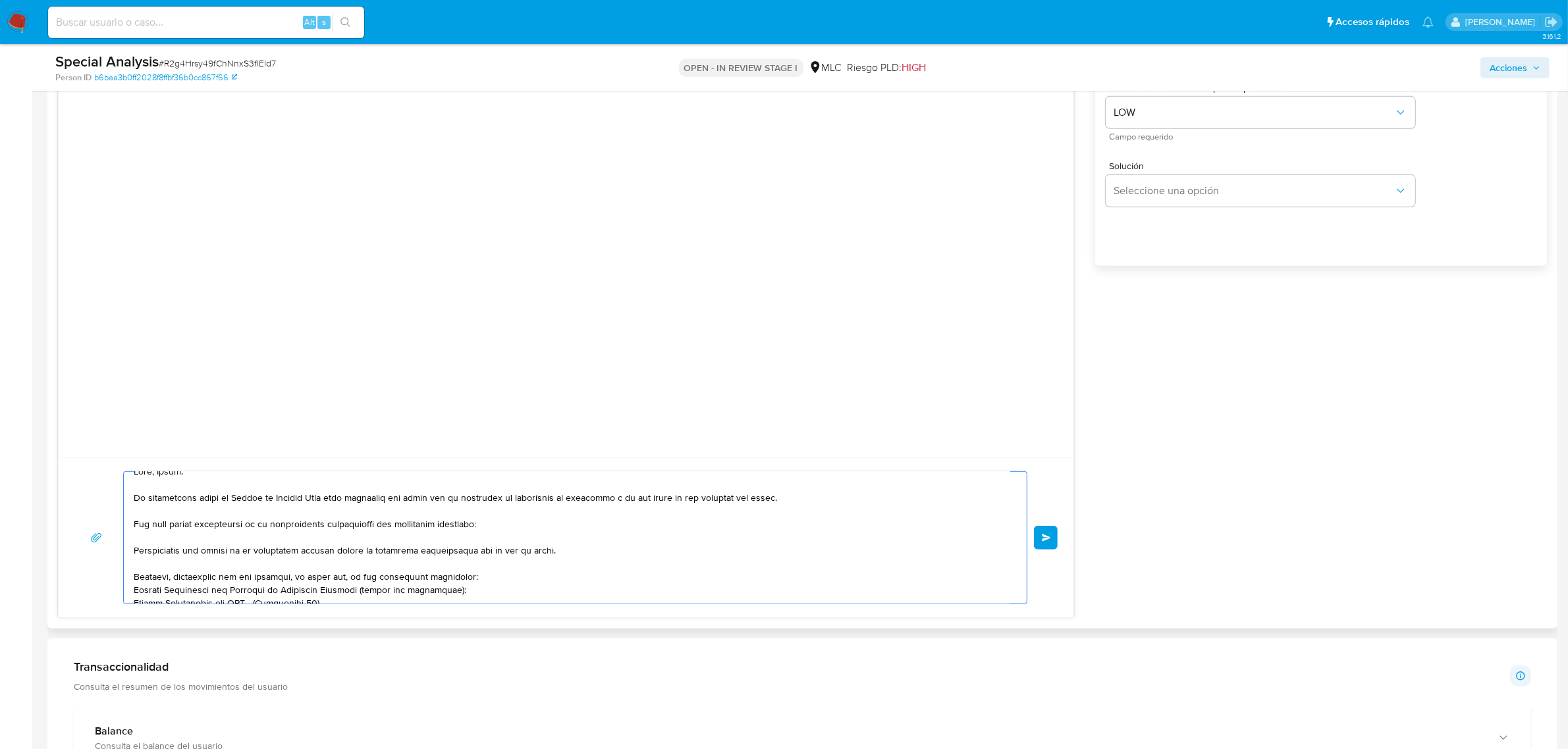
scroll to position [12, 0]
click at [545, 551] on textarea at bounding box center [572, 537] width 877 height 131
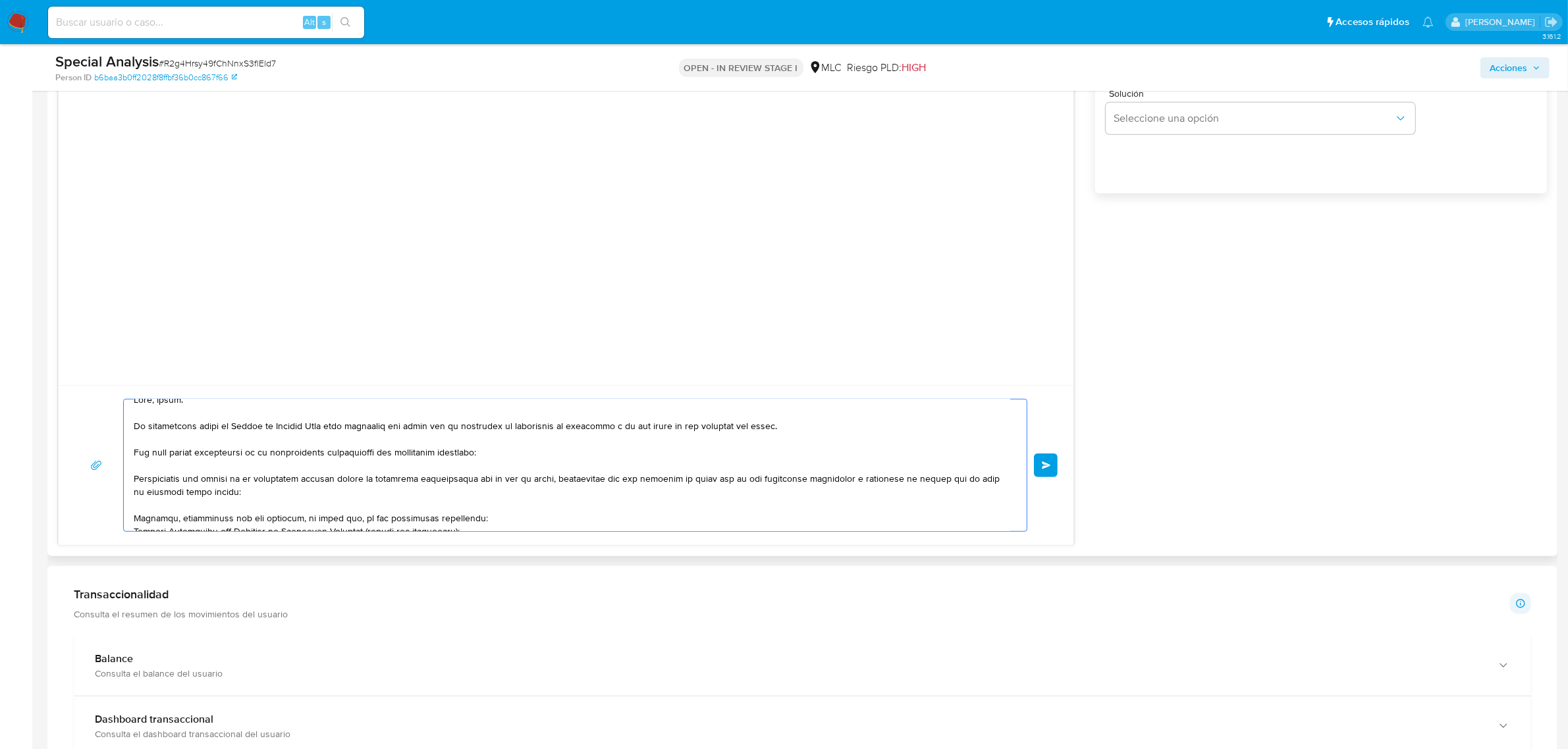
scroll to position [46, 0]
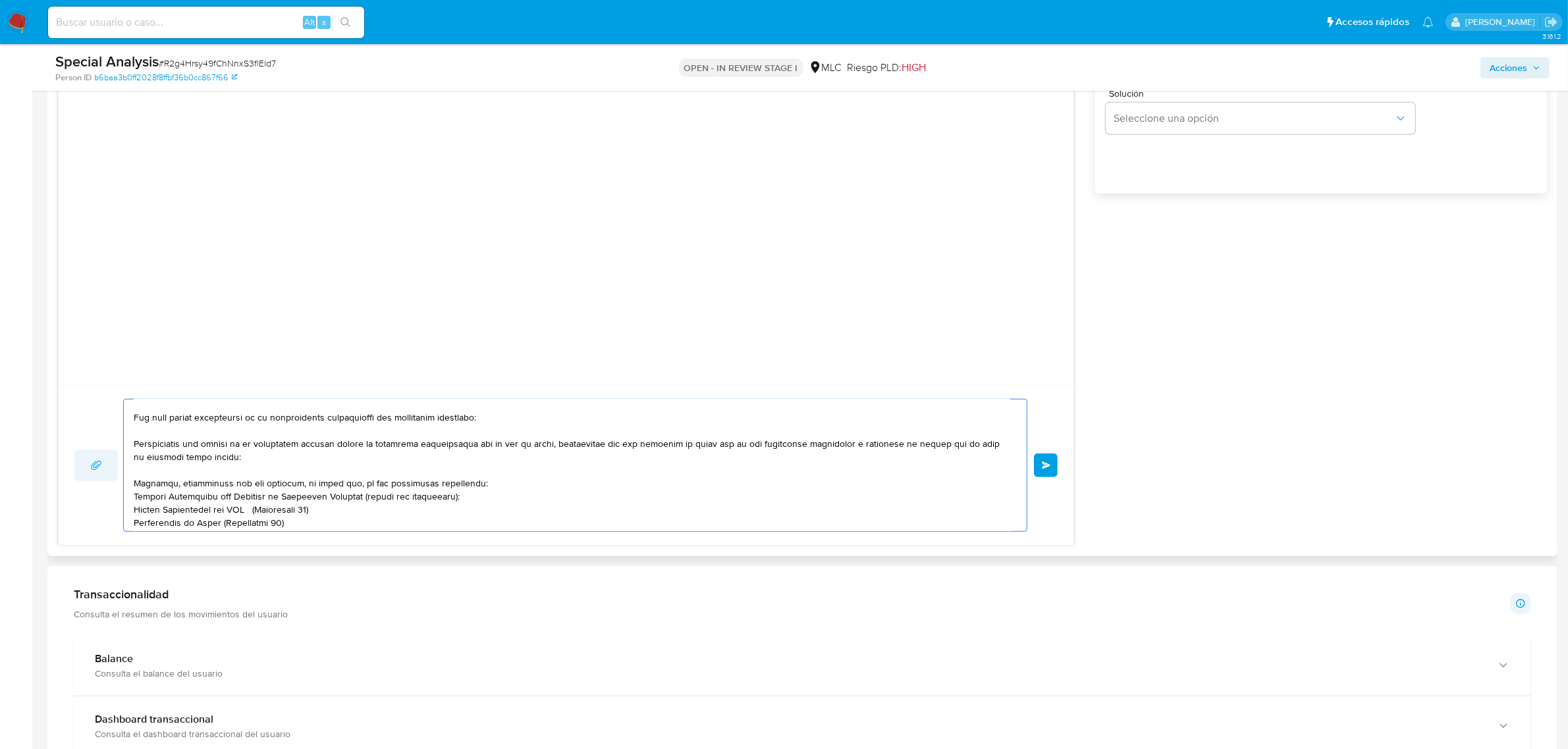
drag, startPoint x: 510, startPoint y: 487, endPoint x: 96, endPoint y: 478, distance: 414.1
click at [96, 478] on div "Enviar" at bounding box center [566, 465] width 983 height 133
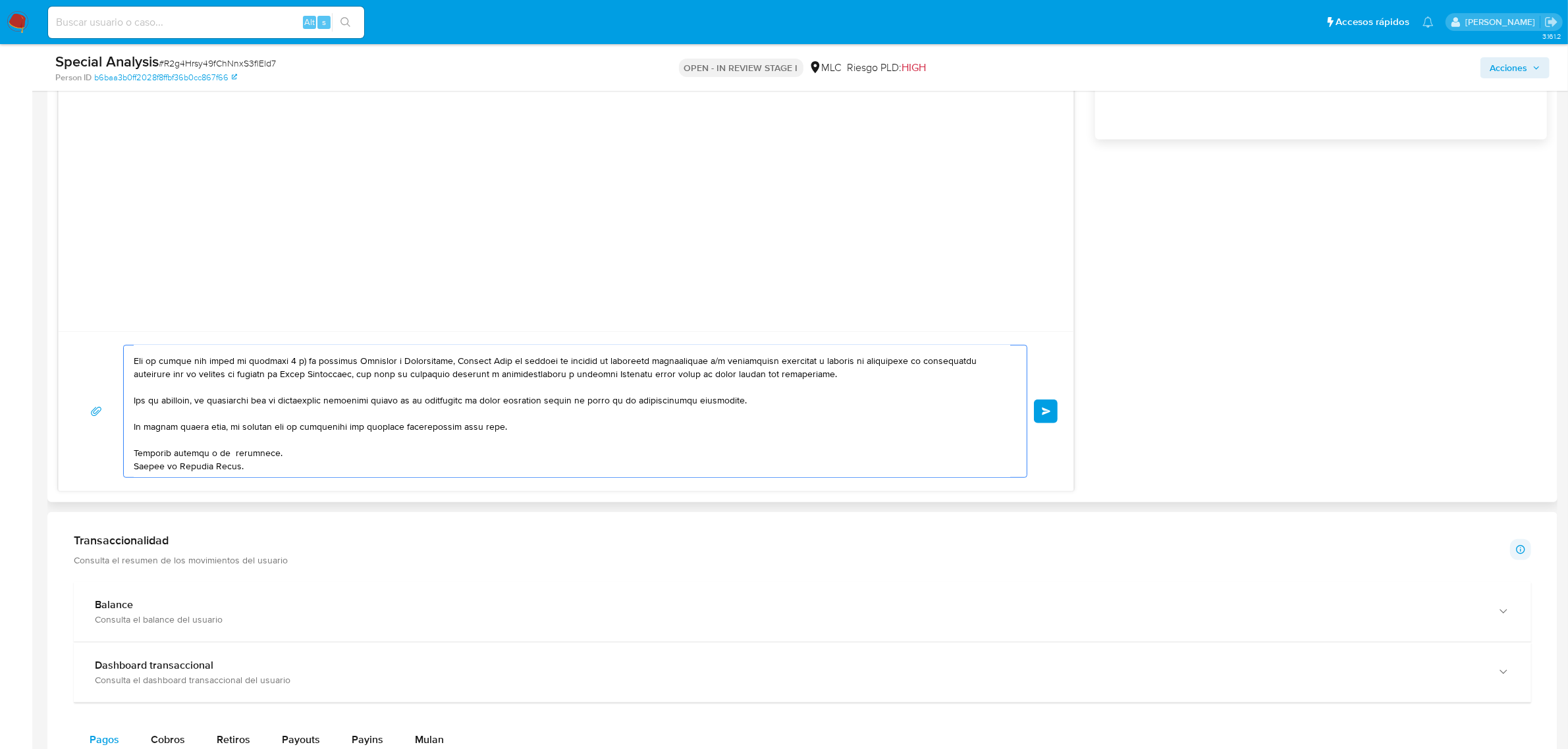
scroll to position [954, 0]
type textarea "Hola, Marco. Te contactamos desde el Equipo de Mercado Pago para verificar tus …"
click at [1047, 412] on span "Enviar" at bounding box center [1046, 410] width 10 height 8
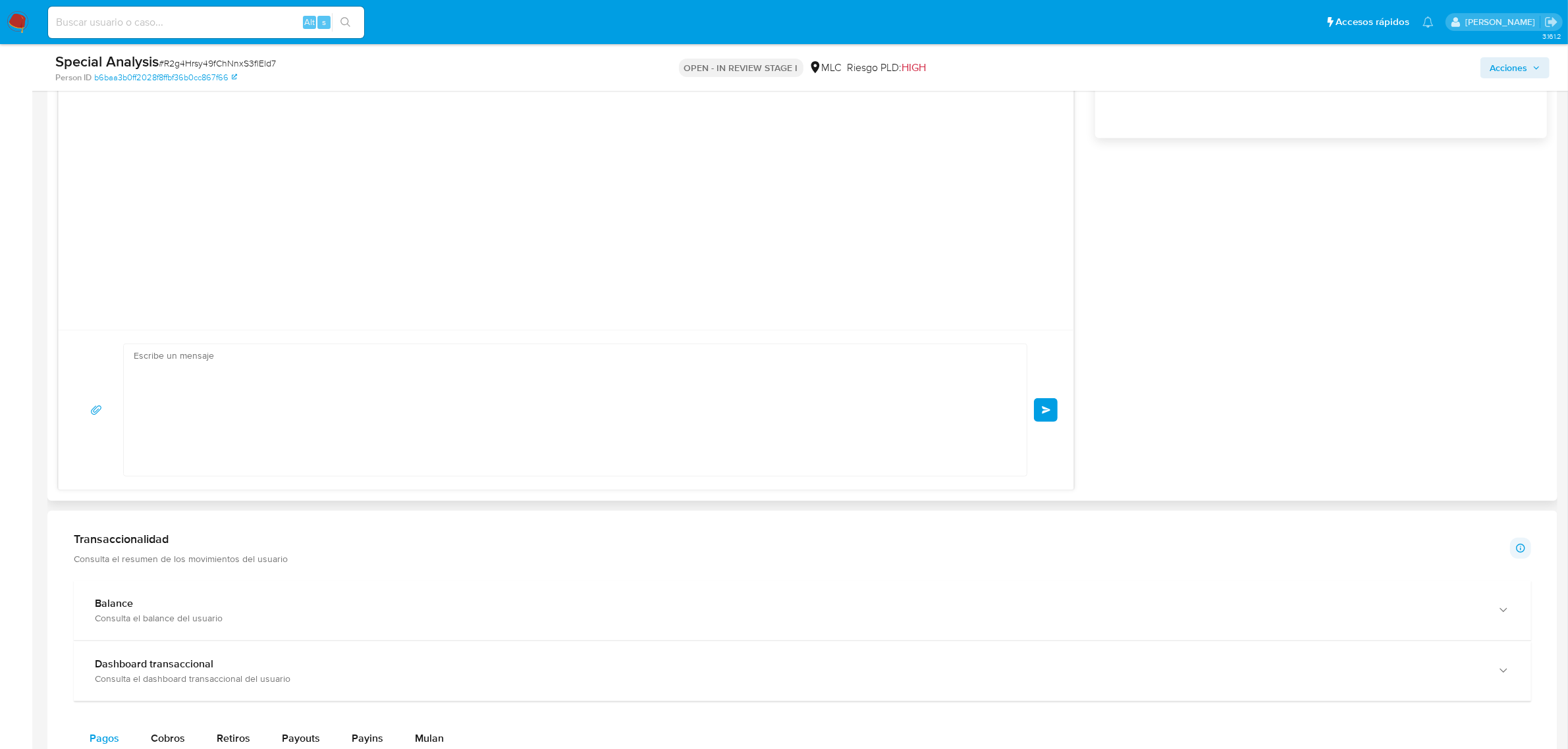
scroll to position [69, 0]
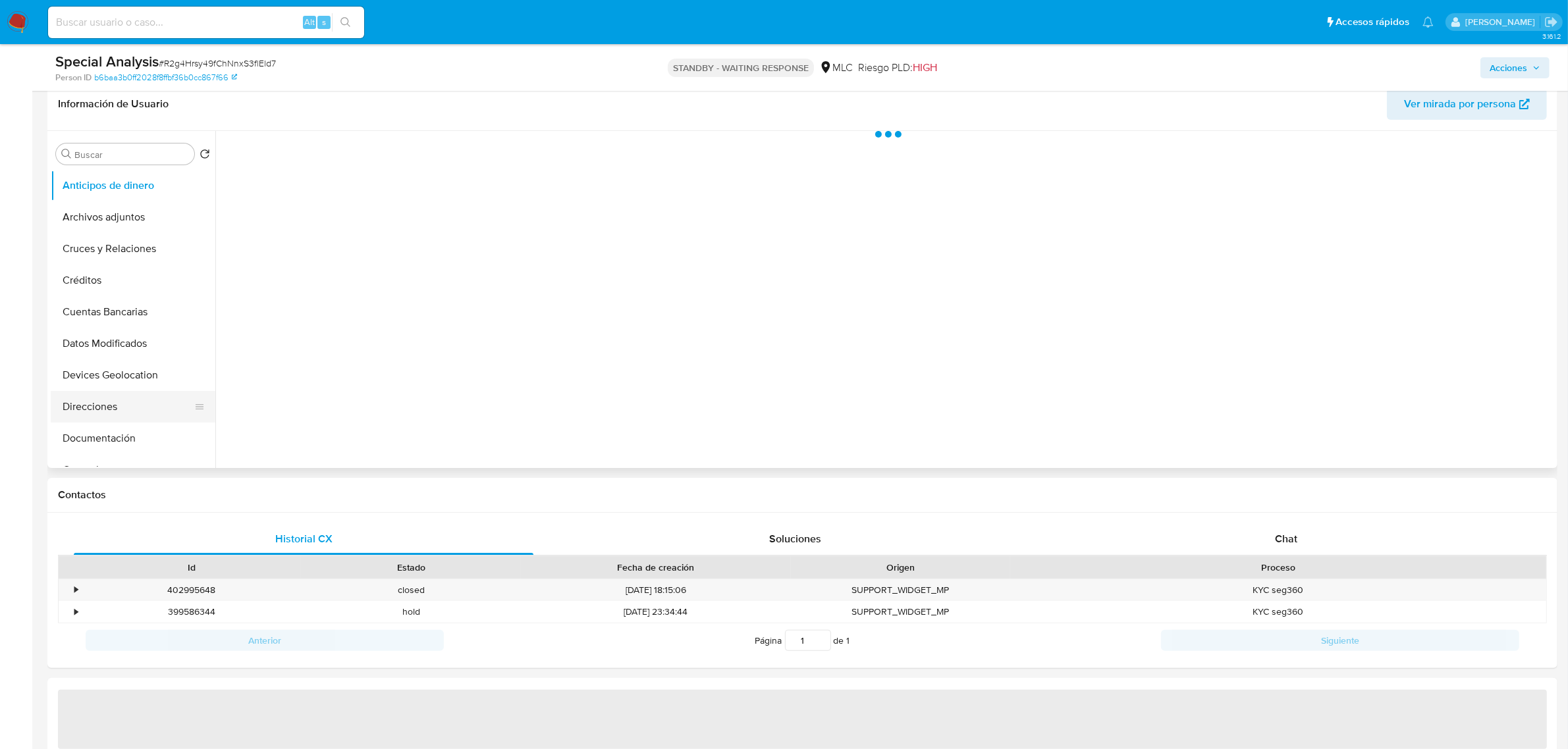
scroll to position [246, 0]
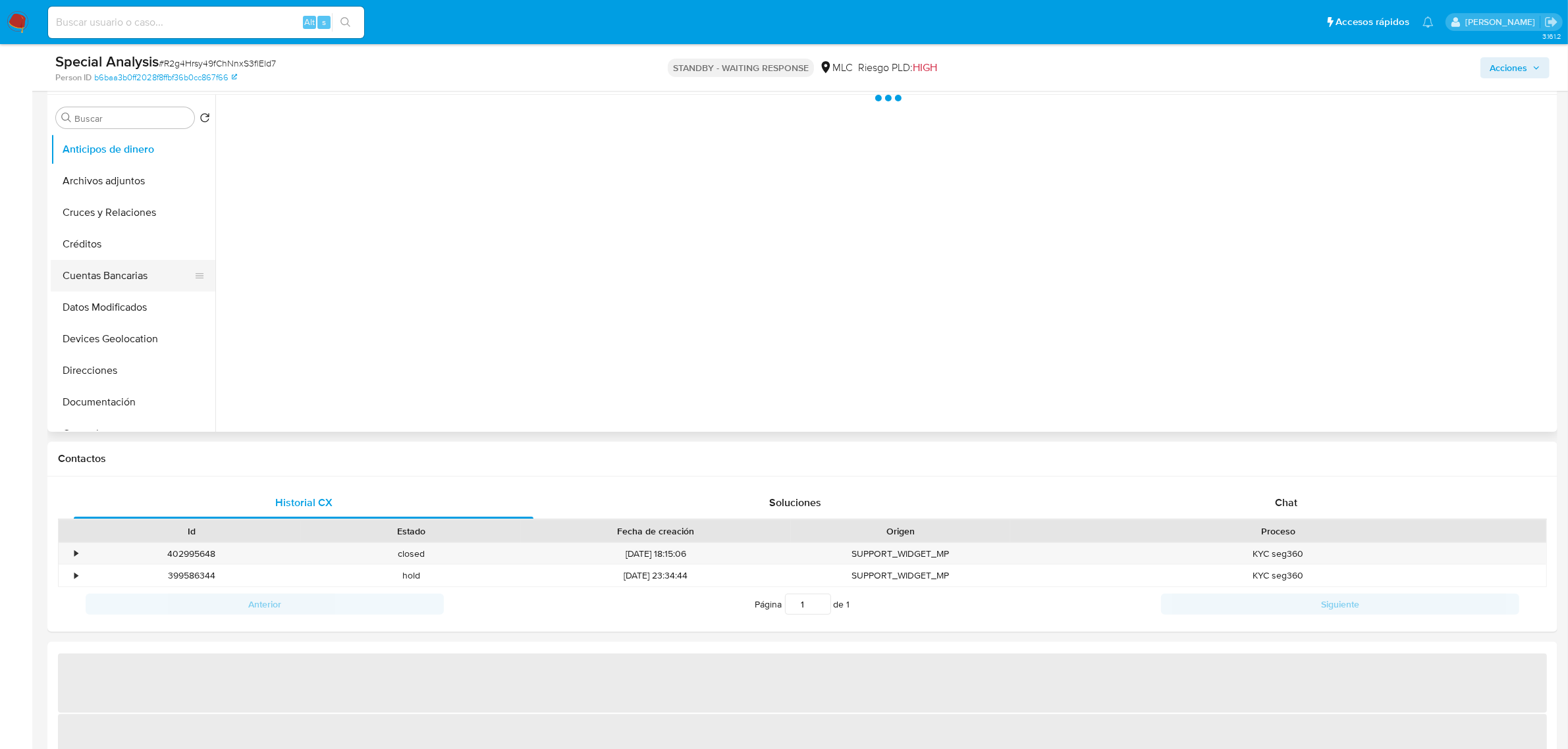
select select "10"
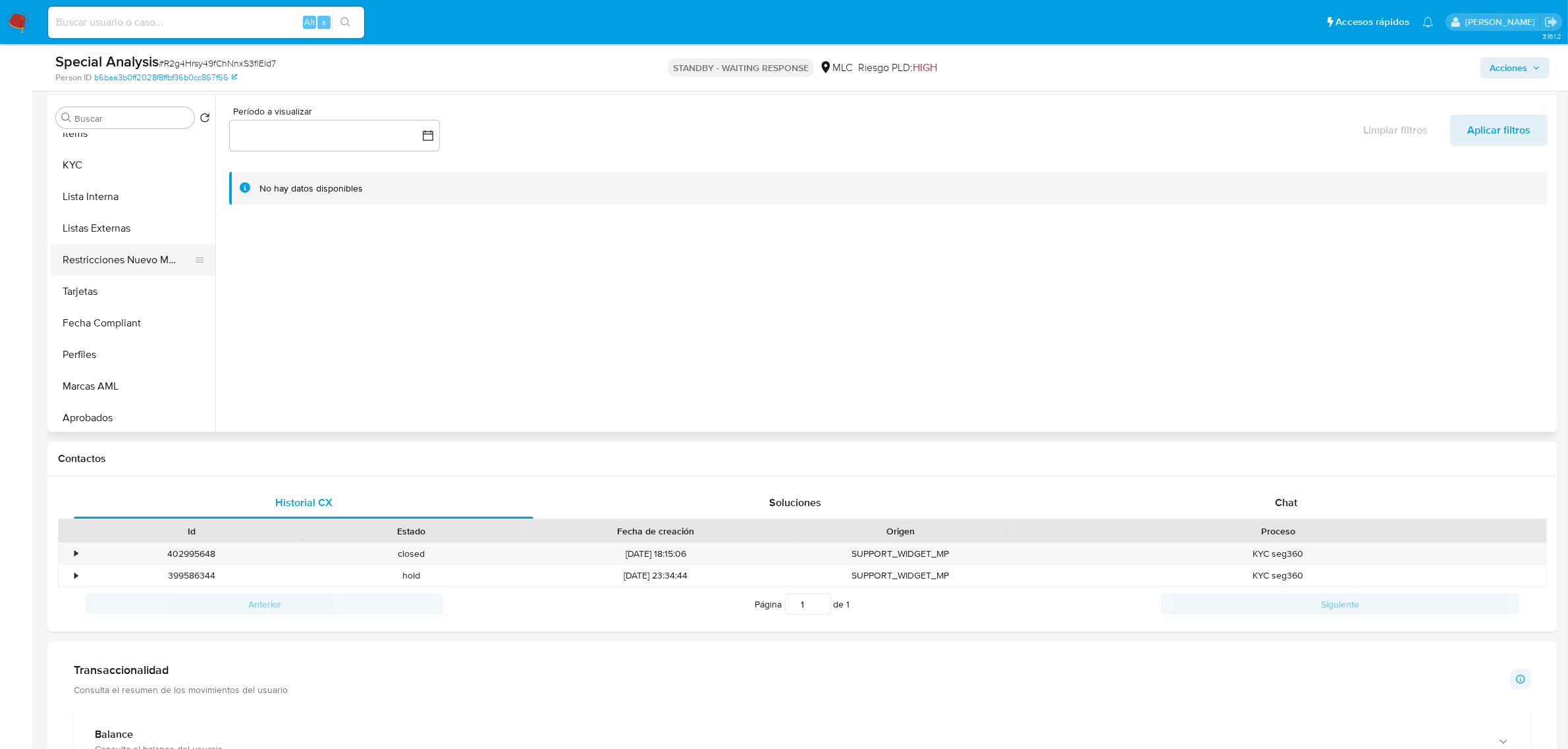
scroll to position [619, 0]
click at [125, 204] on button "Restricciones Nuevo Mundo" at bounding box center [128, 194] width 154 height 32
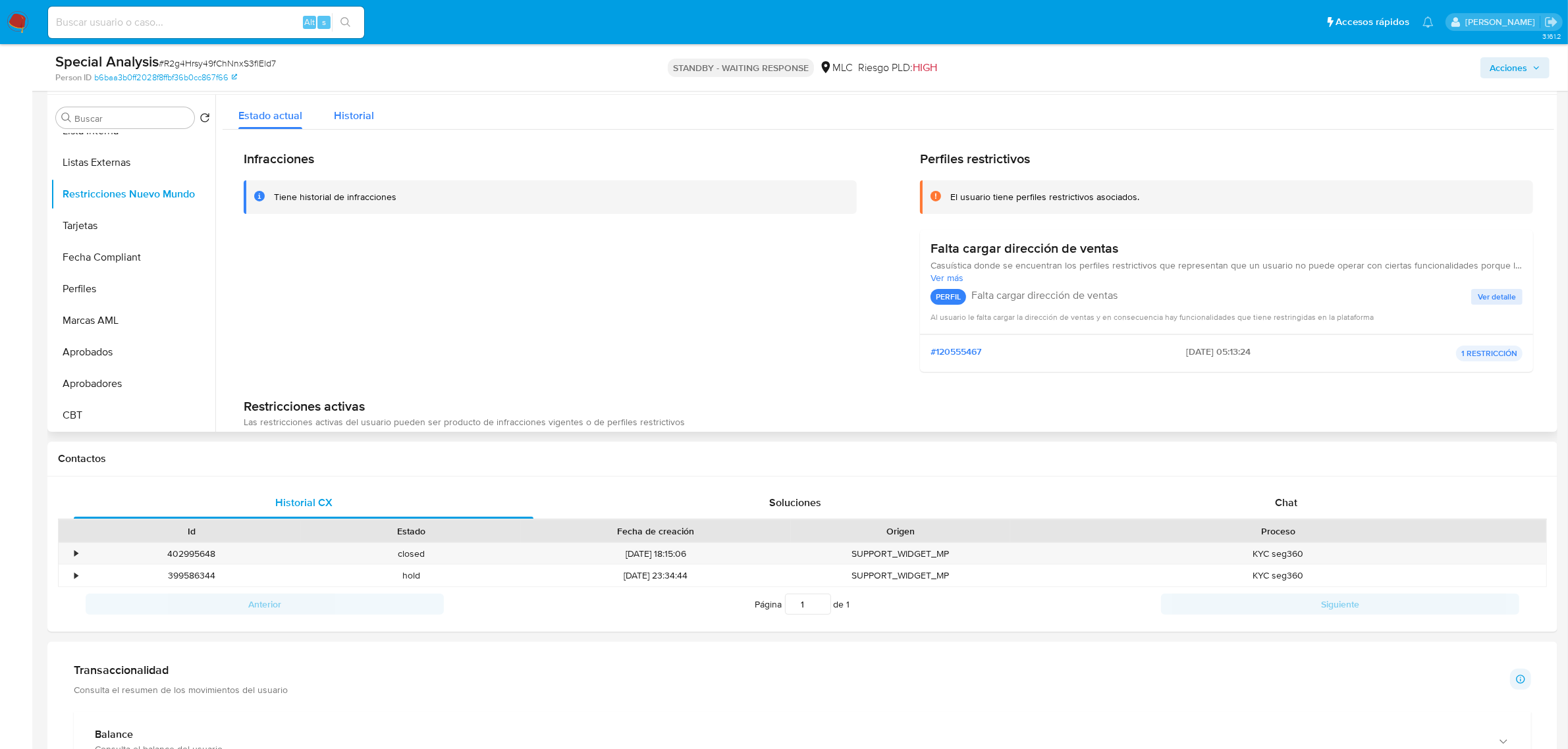
click at [347, 123] on span "Historial" at bounding box center [354, 116] width 40 height 15
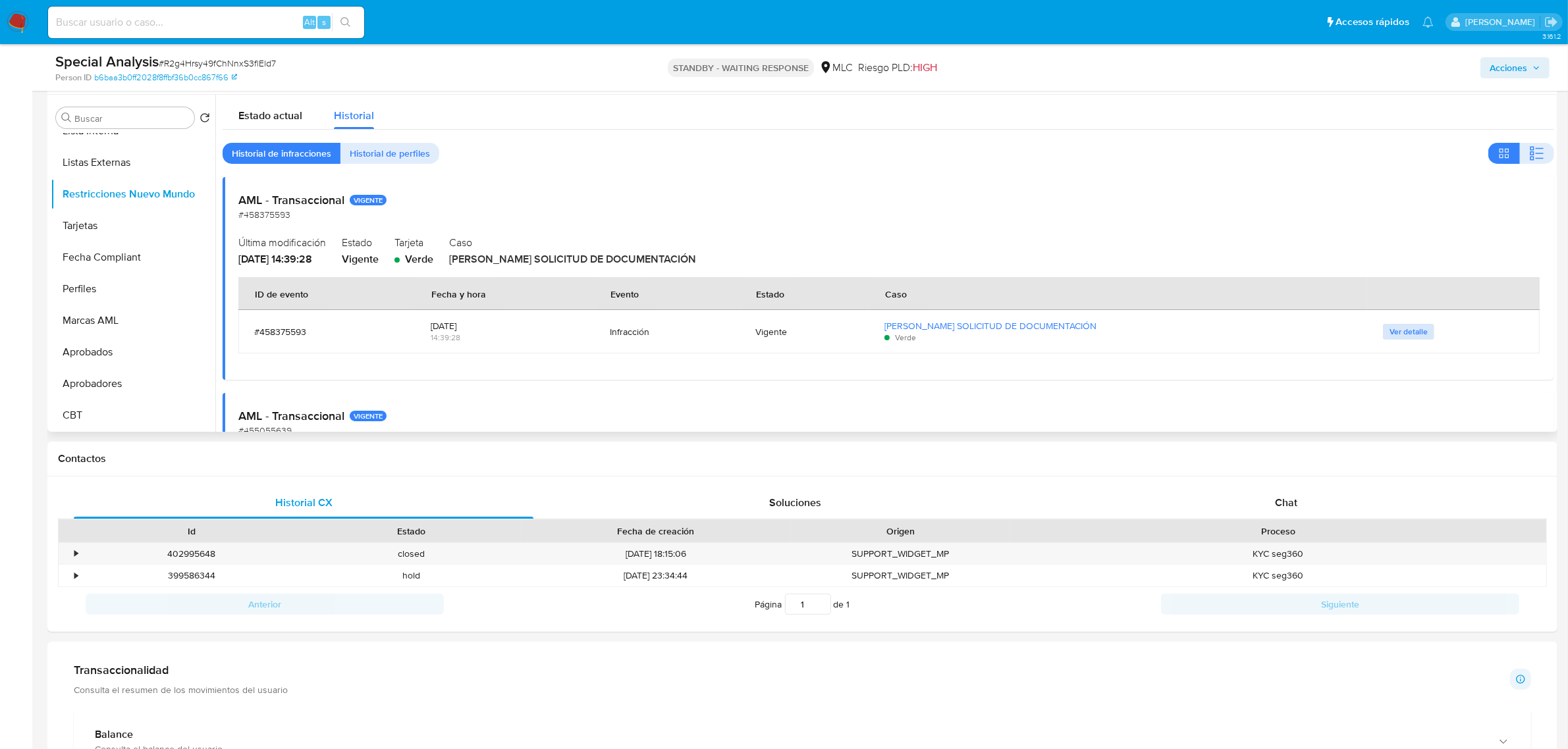
click at [1390, 331] on span "Ver detalle" at bounding box center [1409, 332] width 38 height 13
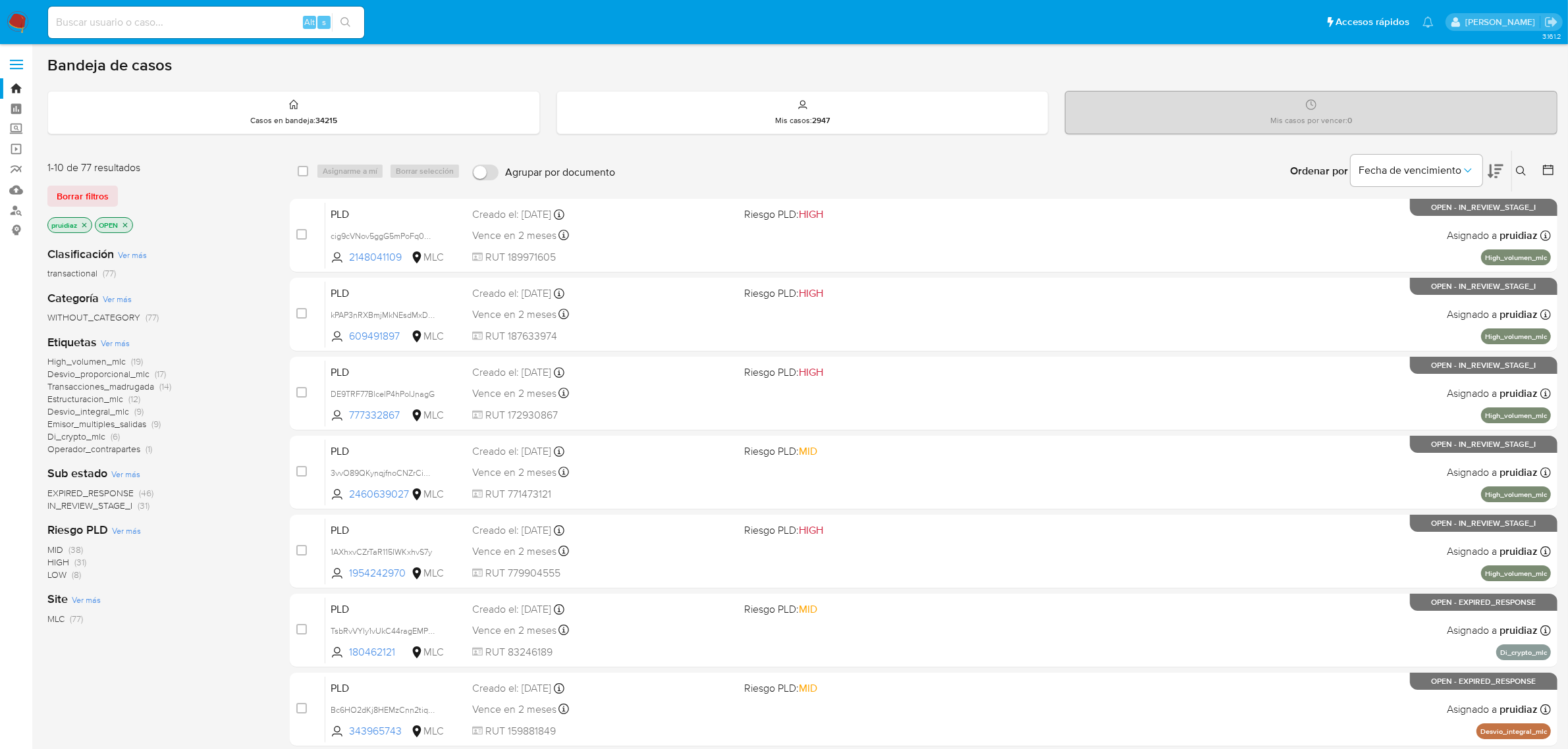
click at [20, 30] on img at bounding box center [17, 22] width 22 height 22
click at [1487, 170] on icon at bounding box center [1495, 171] width 15 height 15
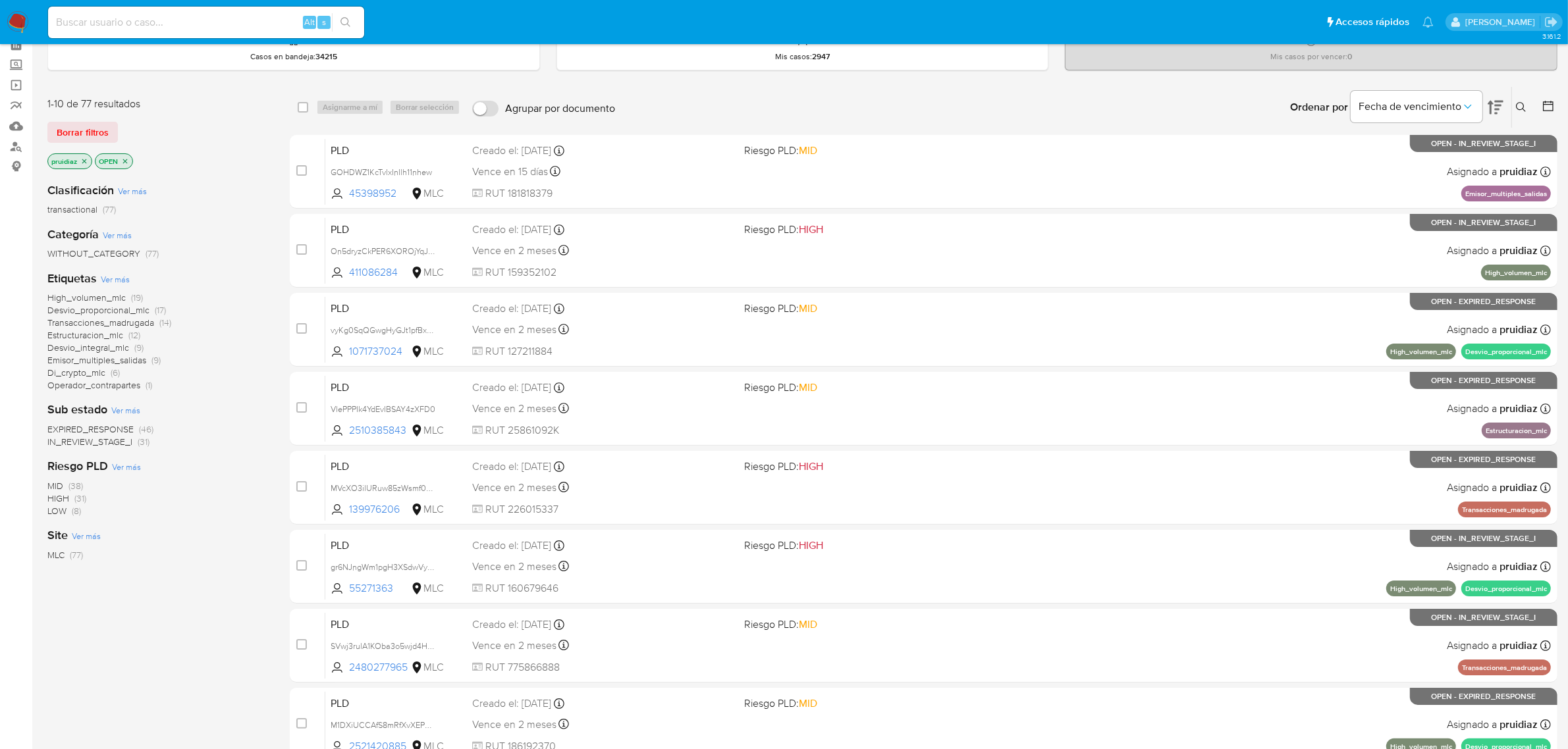
scroll to position [82, 0]
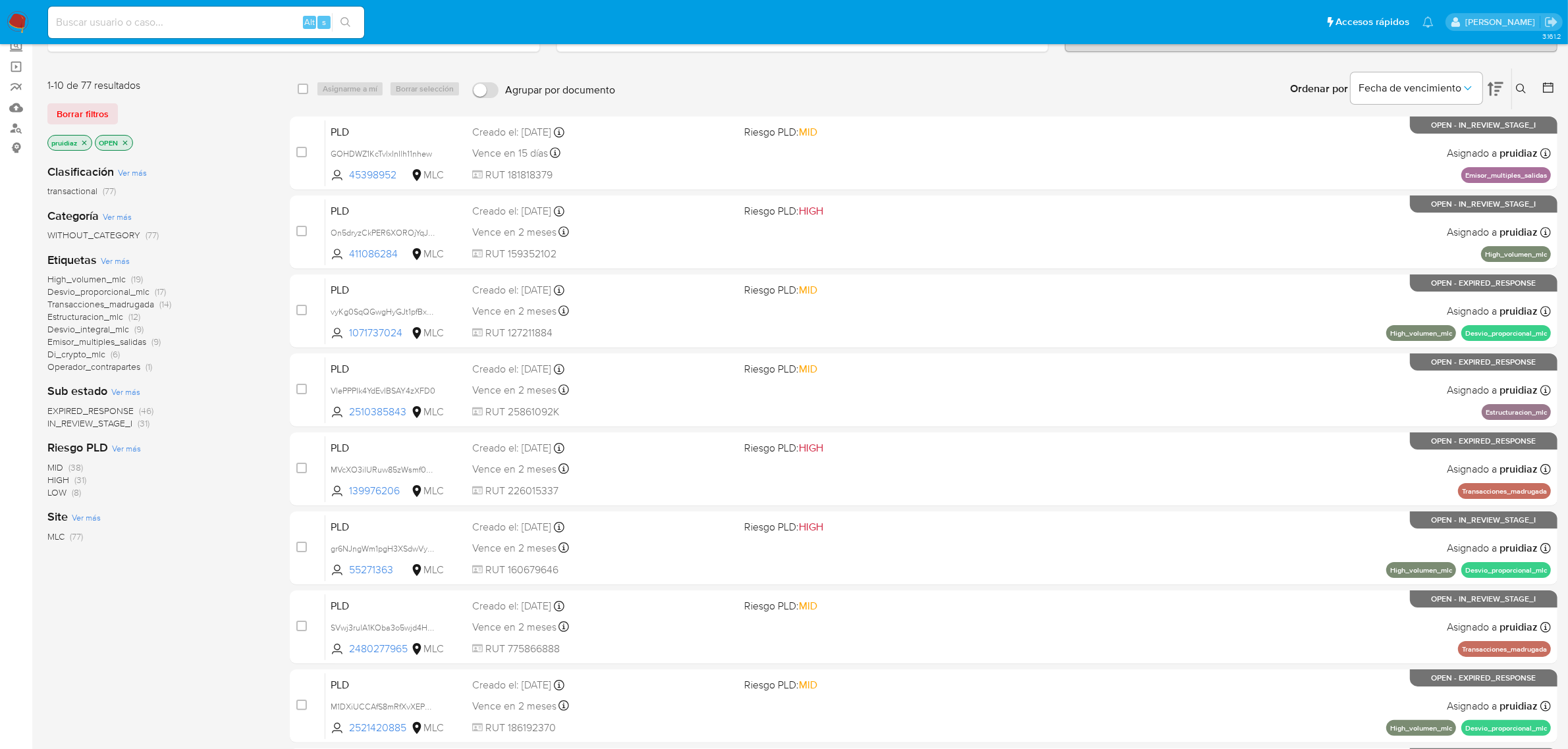
click at [13, 18] on img at bounding box center [17, 22] width 22 height 22
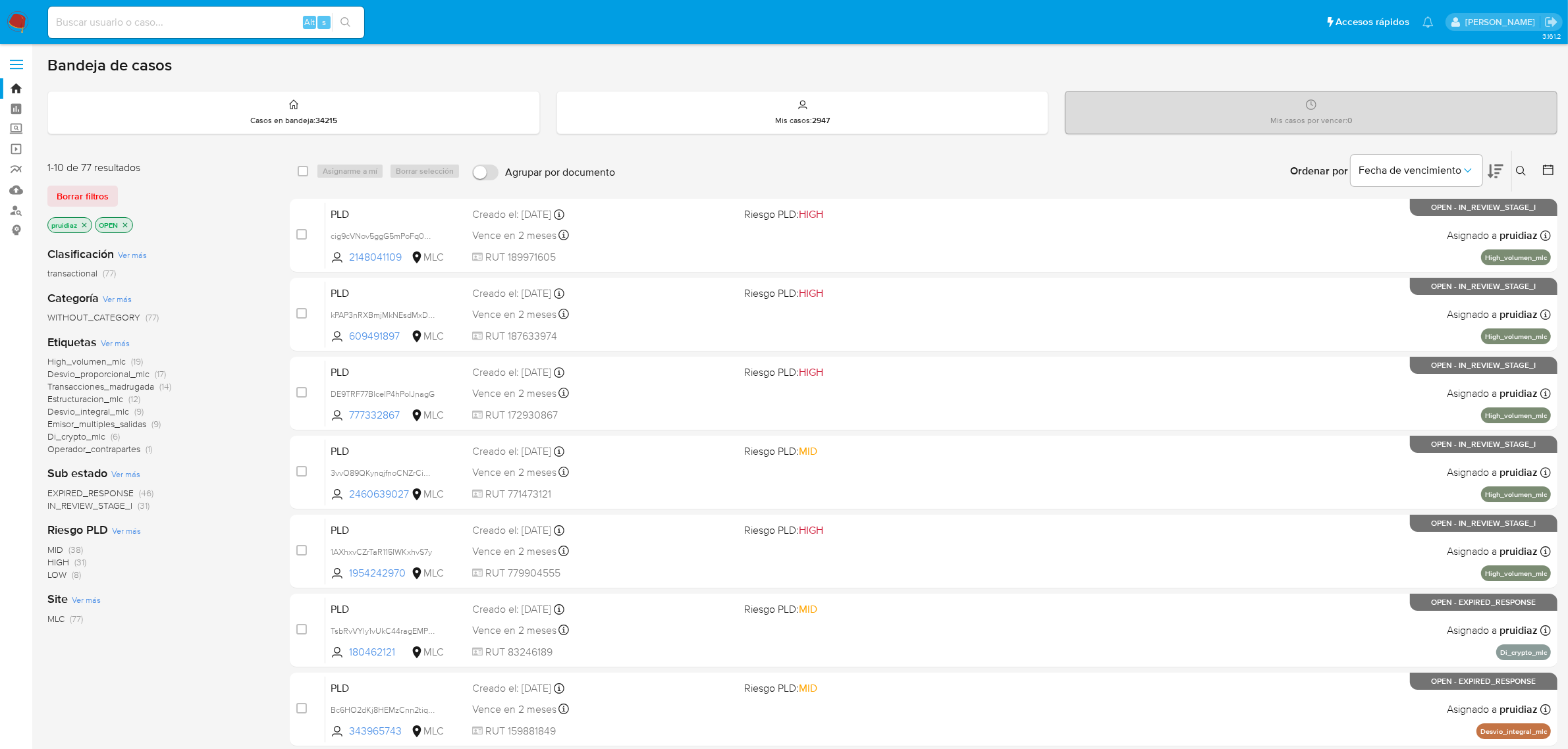
click at [1491, 172] on icon at bounding box center [1495, 172] width 15 height 13
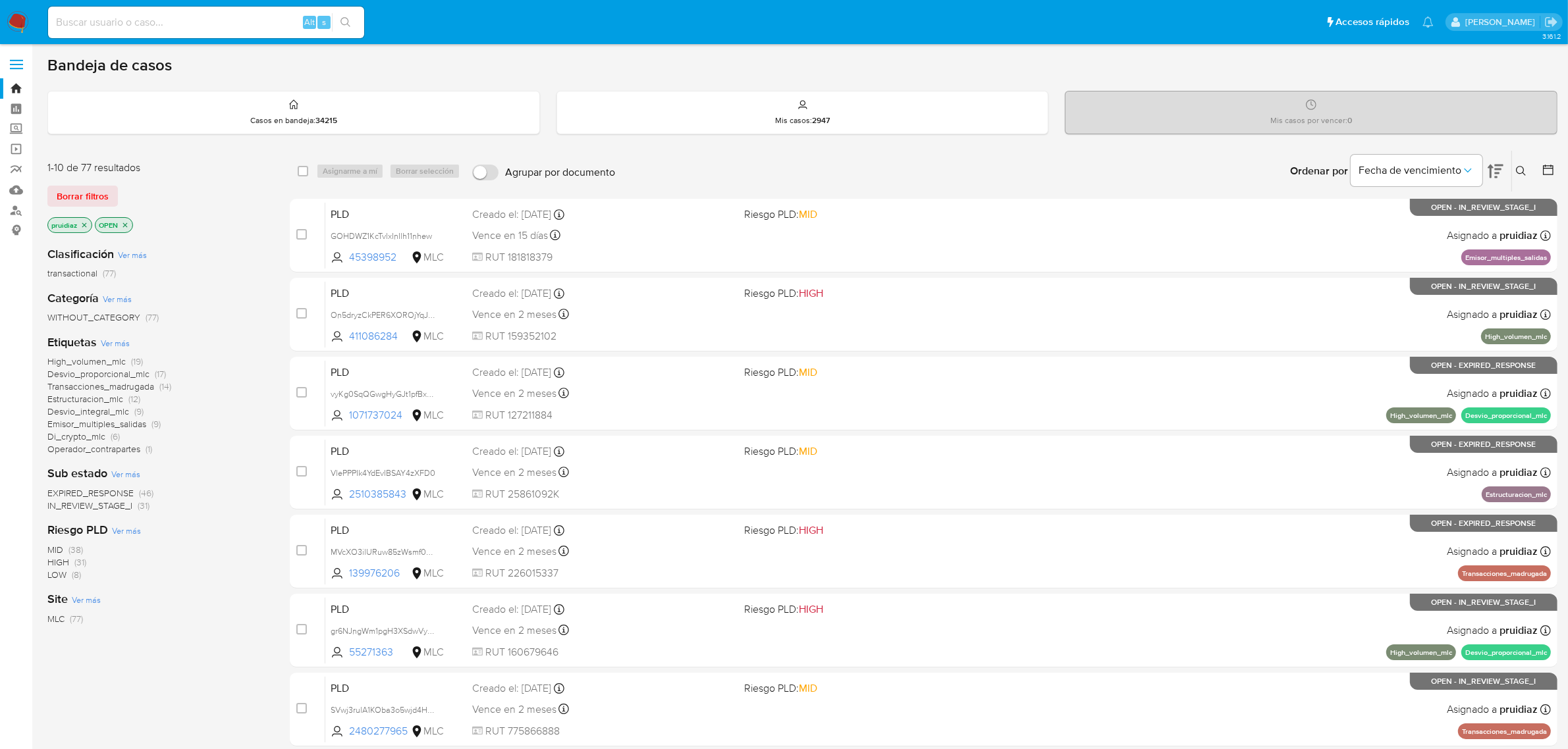
click at [83, 505] on span "IN_REVIEW_STAGE_I" at bounding box center [89, 505] width 85 height 13
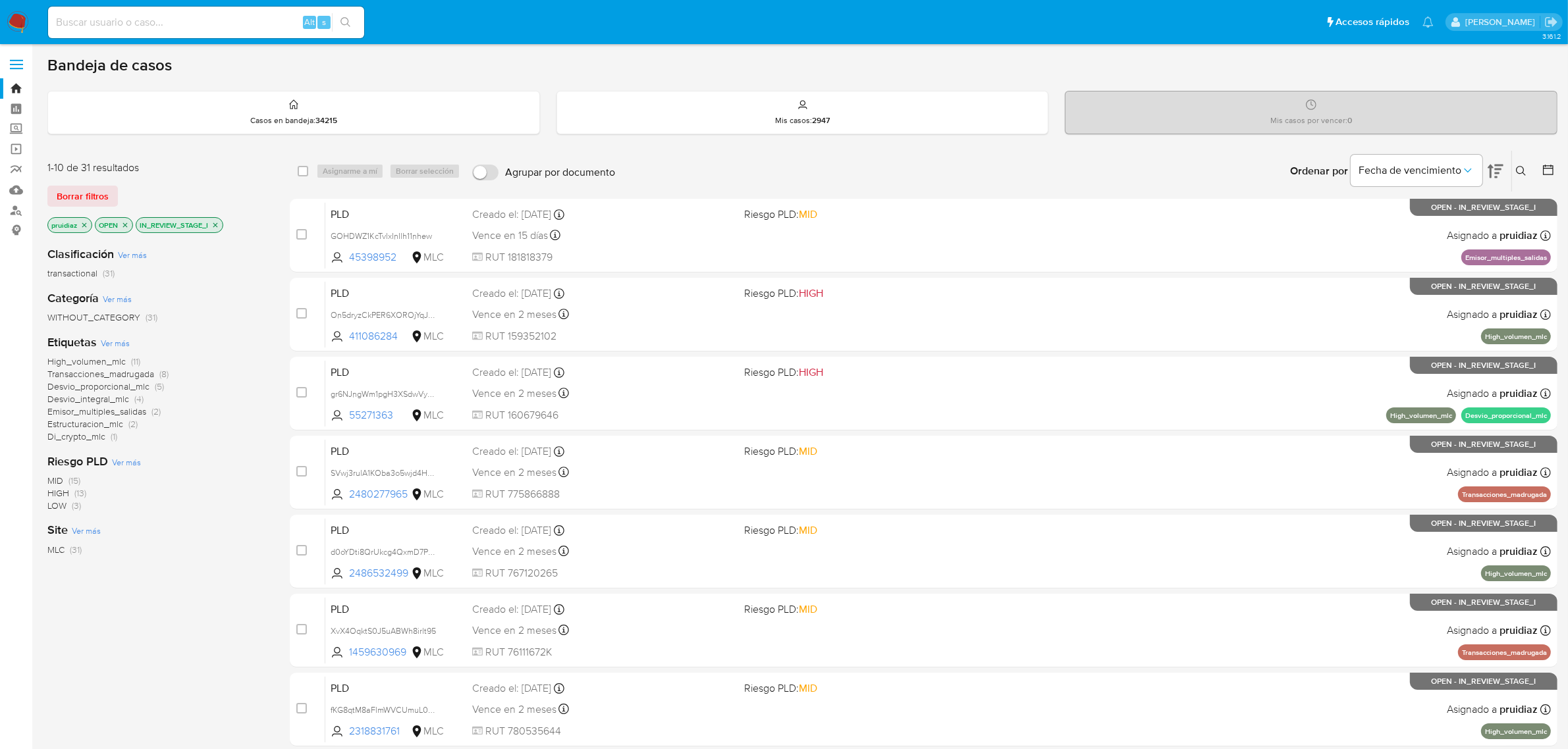
click at [216, 227] on icon "close-filter" at bounding box center [215, 225] width 8 height 8
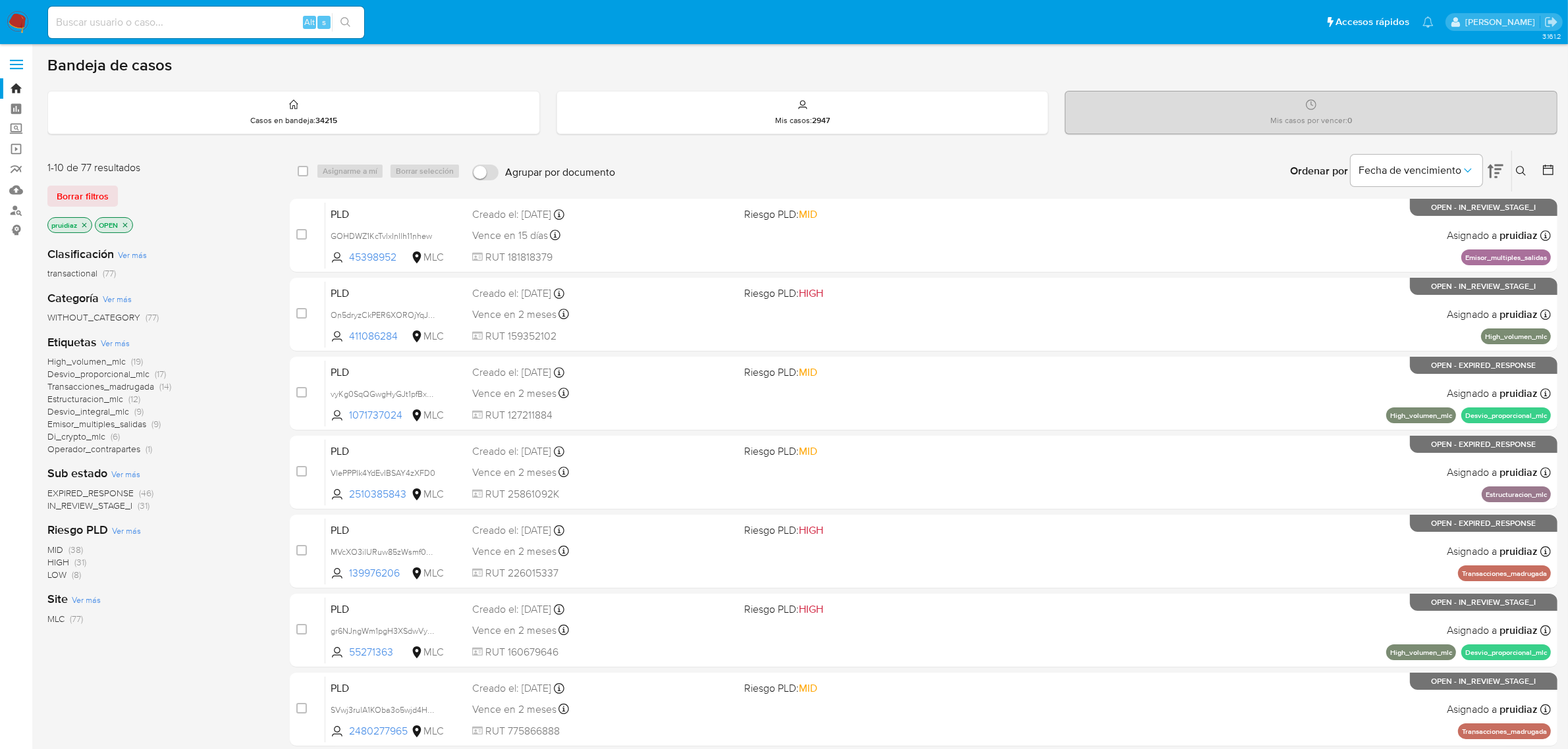
click at [1552, 167] on icon at bounding box center [1548, 170] width 13 height 13
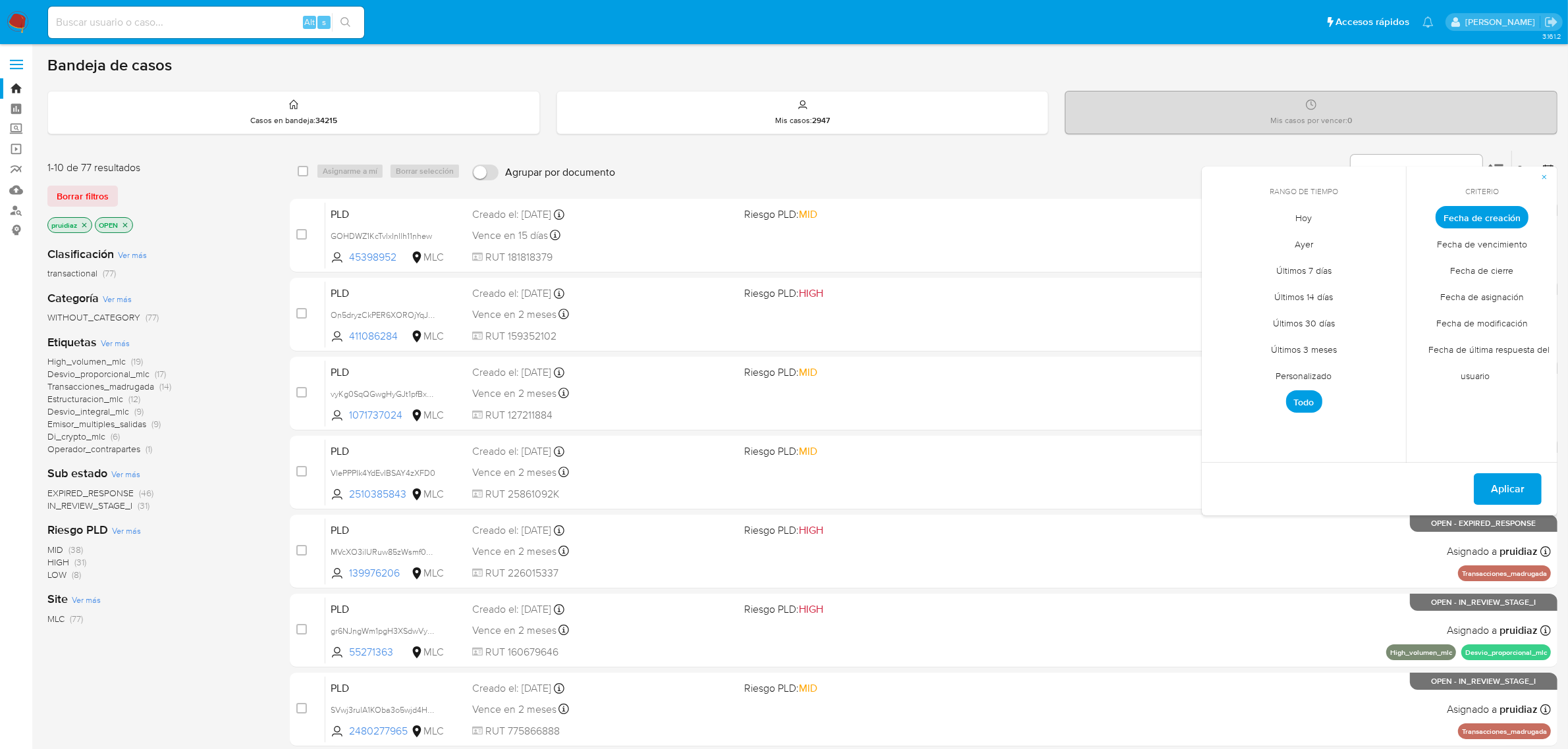
click at [1314, 377] on span "Personalizado" at bounding box center [1303, 376] width 83 height 27
click at [1225, 246] on icon "Mes anterior" at bounding box center [1222, 242] width 15 height 15
click at [1256, 281] on button "1" at bounding box center [1251, 291] width 21 height 21
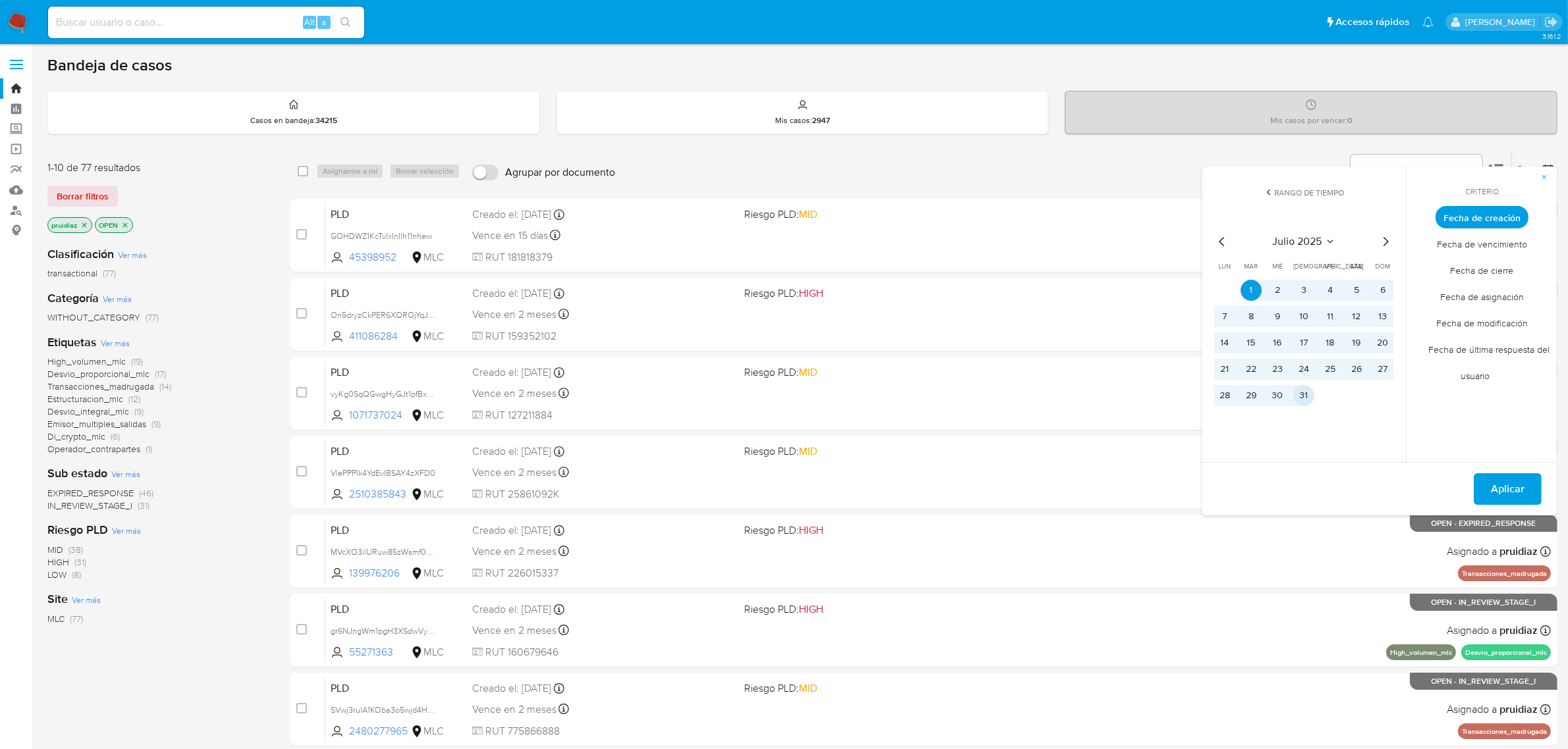
click at [1302, 397] on button "31" at bounding box center [1303, 396] width 21 height 21
click at [1495, 481] on span "Aplicar" at bounding box center [1507, 489] width 34 height 29
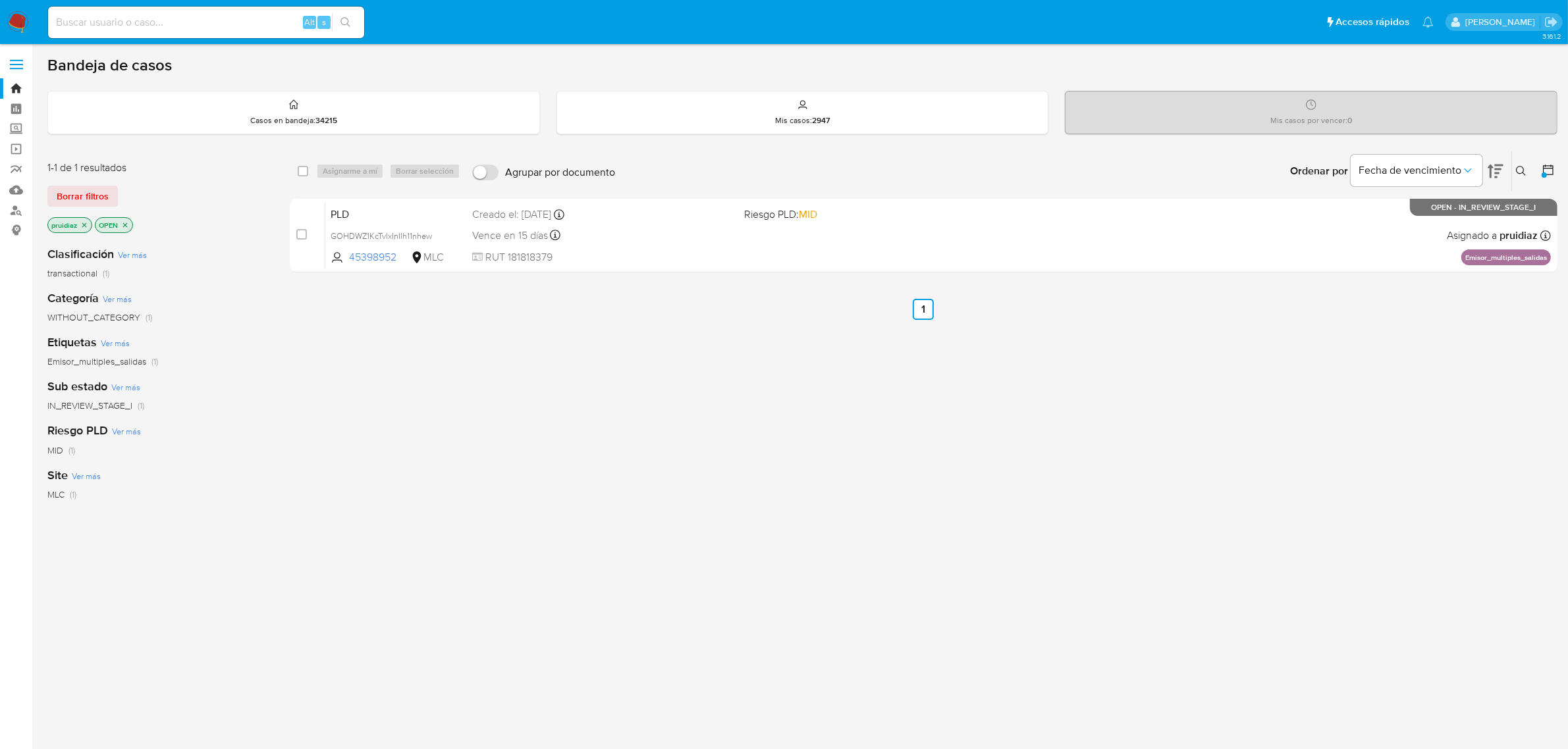
click at [1548, 166] on icon at bounding box center [1548, 170] width 13 height 13
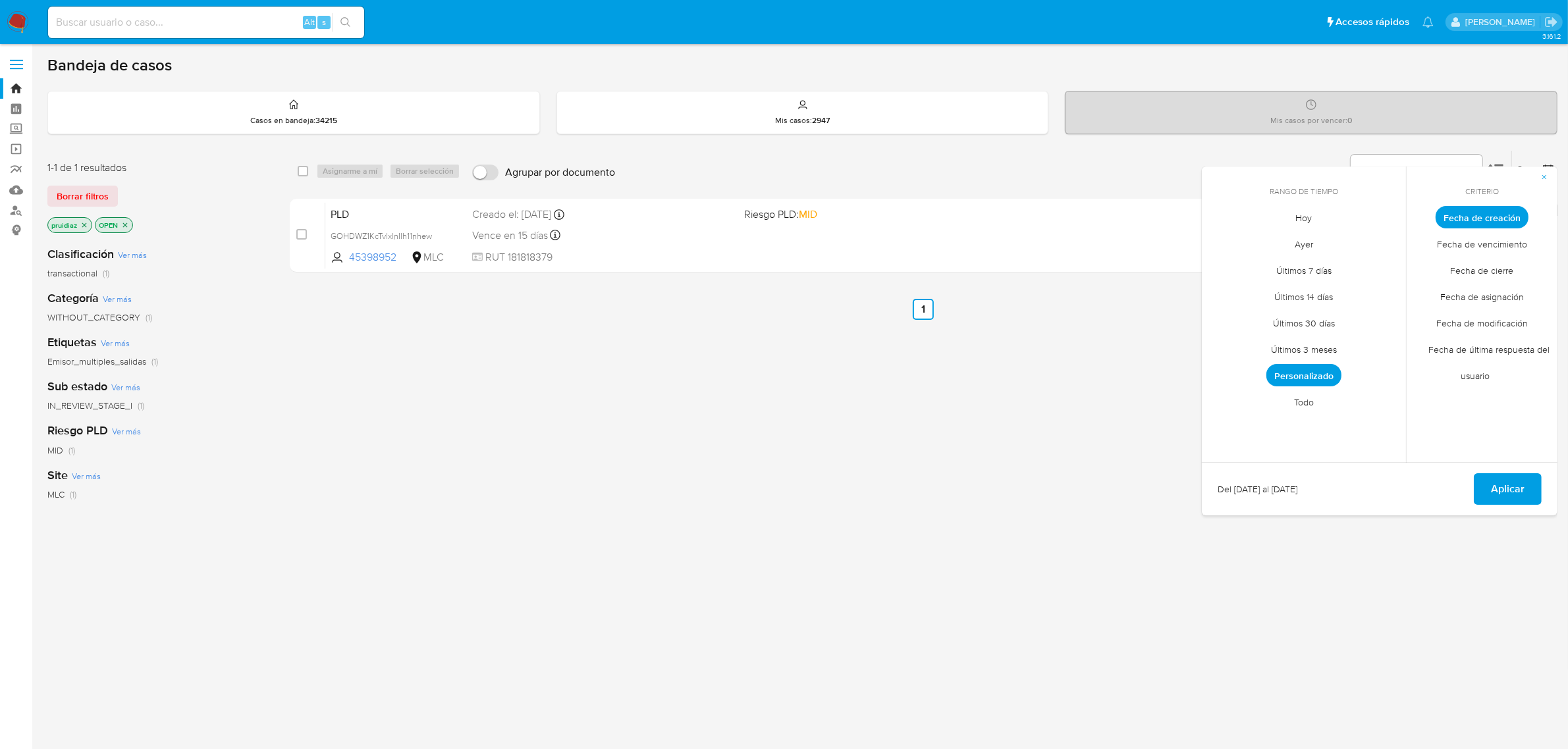
click at [1295, 367] on span "Personalizado" at bounding box center [1303, 375] width 75 height 22
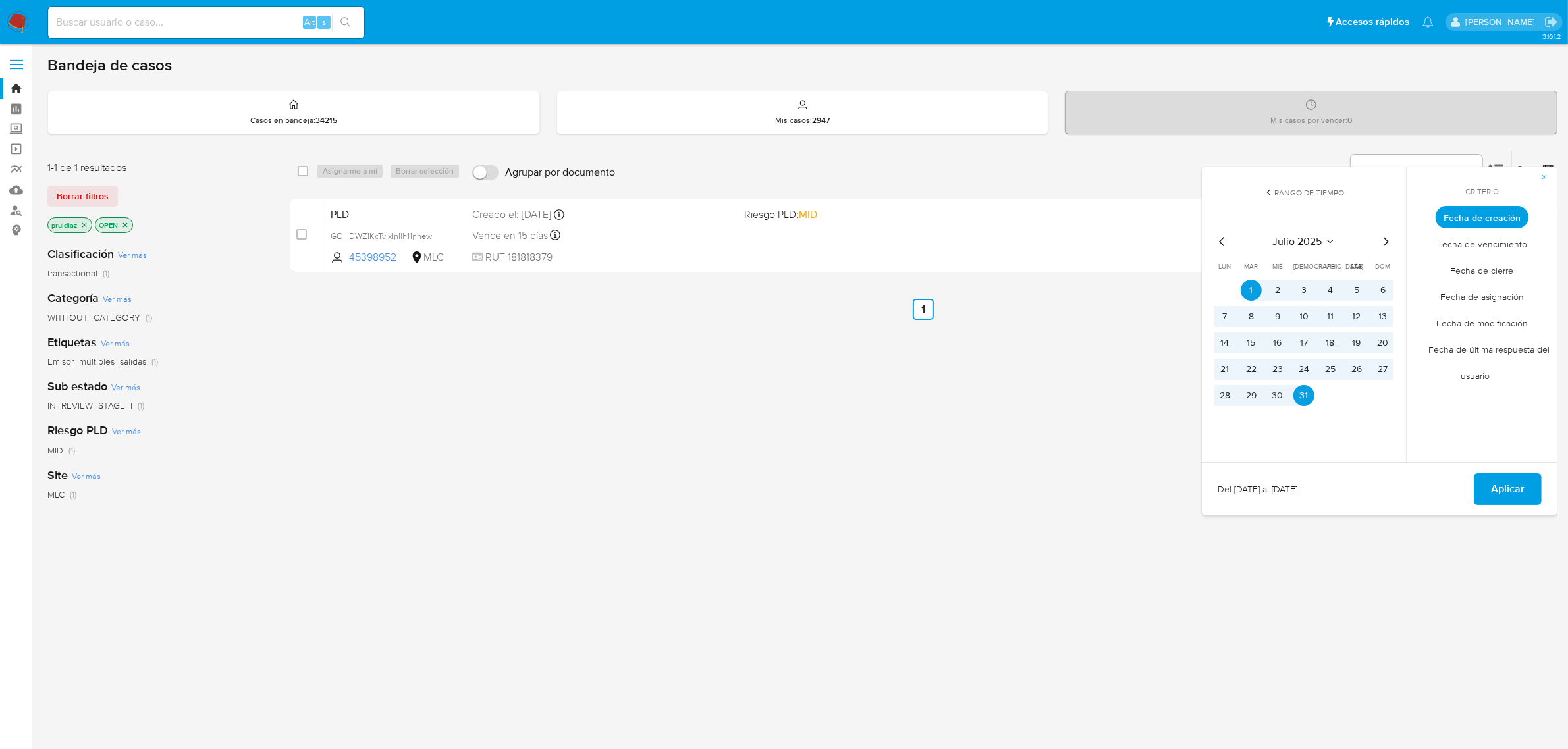
click at [1388, 238] on icon "Mes siguiente" at bounding box center [1385, 242] width 15 height 15
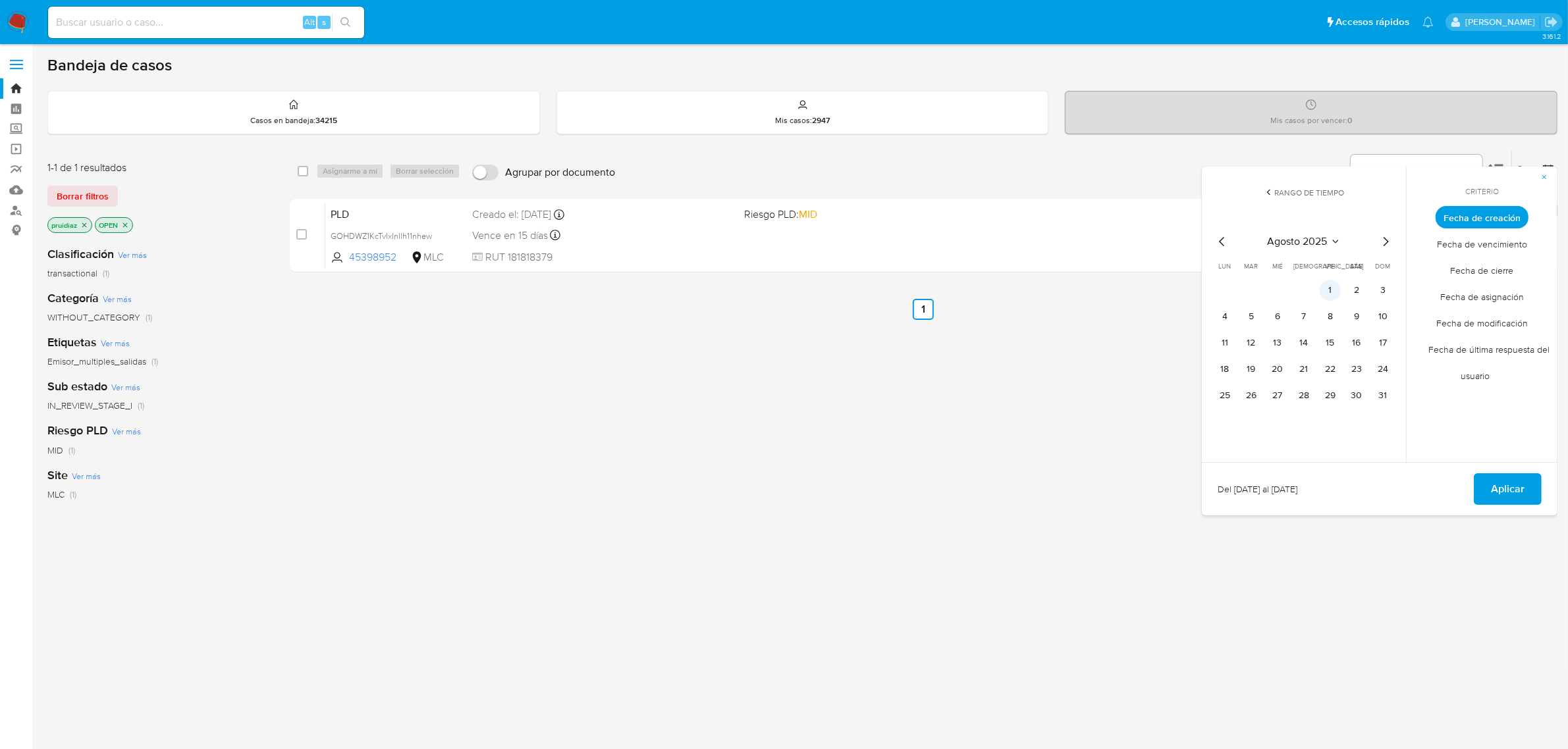
click at [1332, 289] on button "1" at bounding box center [1330, 291] width 21 height 21
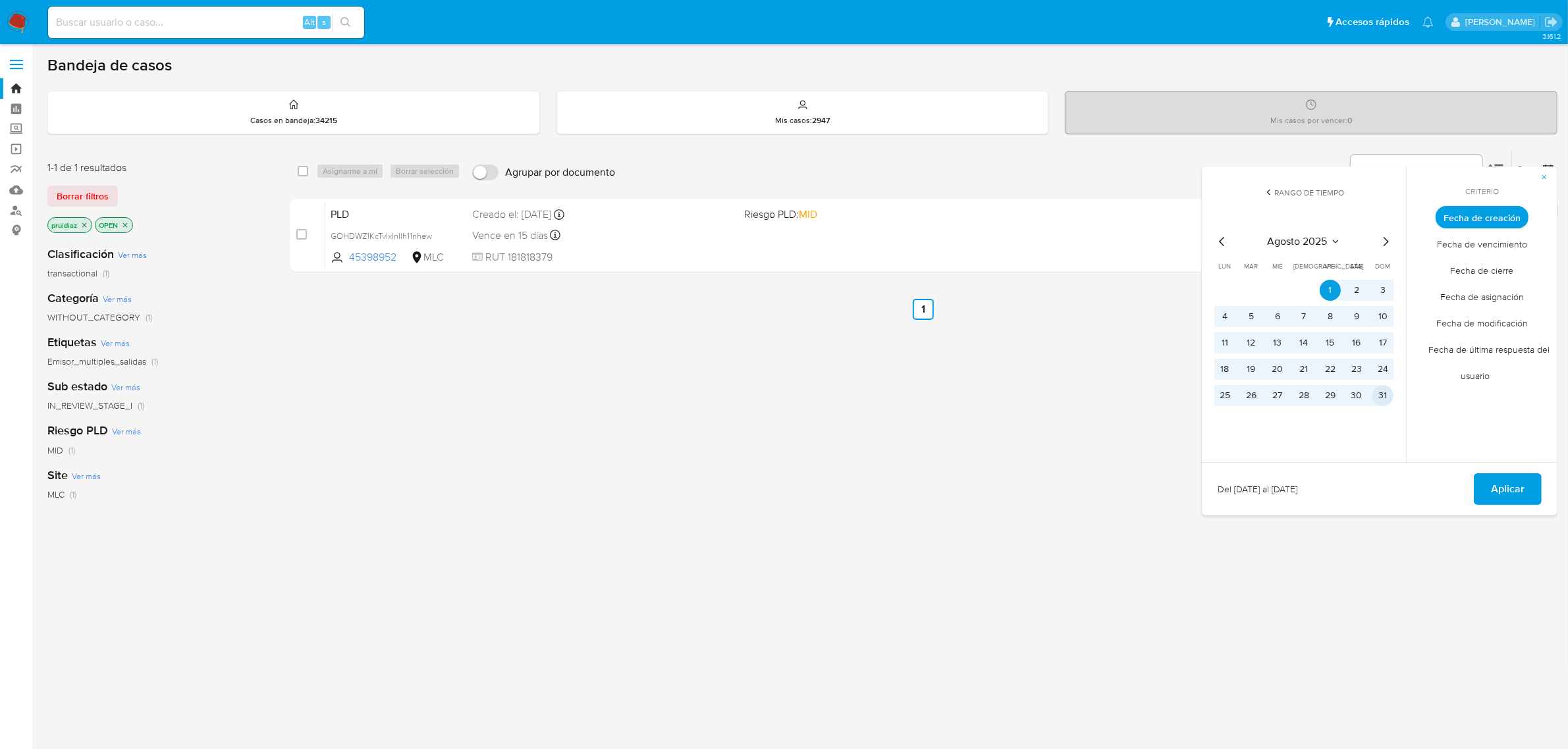
click at [1383, 395] on button "31" at bounding box center [1383, 396] width 21 height 21
click at [1528, 491] on button "Aplicar" at bounding box center [1507, 489] width 68 height 32
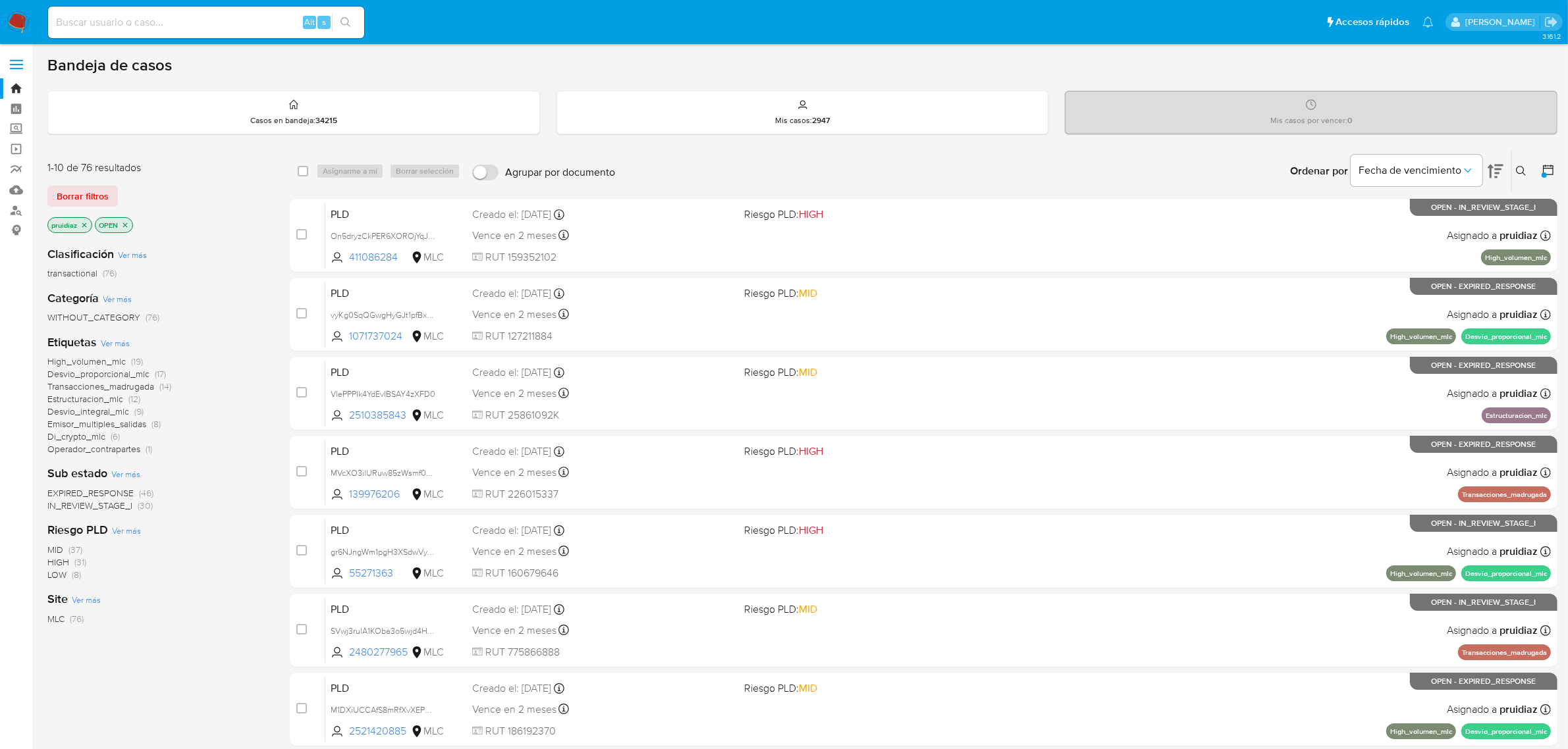
click at [119, 502] on span "IN_REVIEW_STAGE_I" at bounding box center [89, 505] width 85 height 13
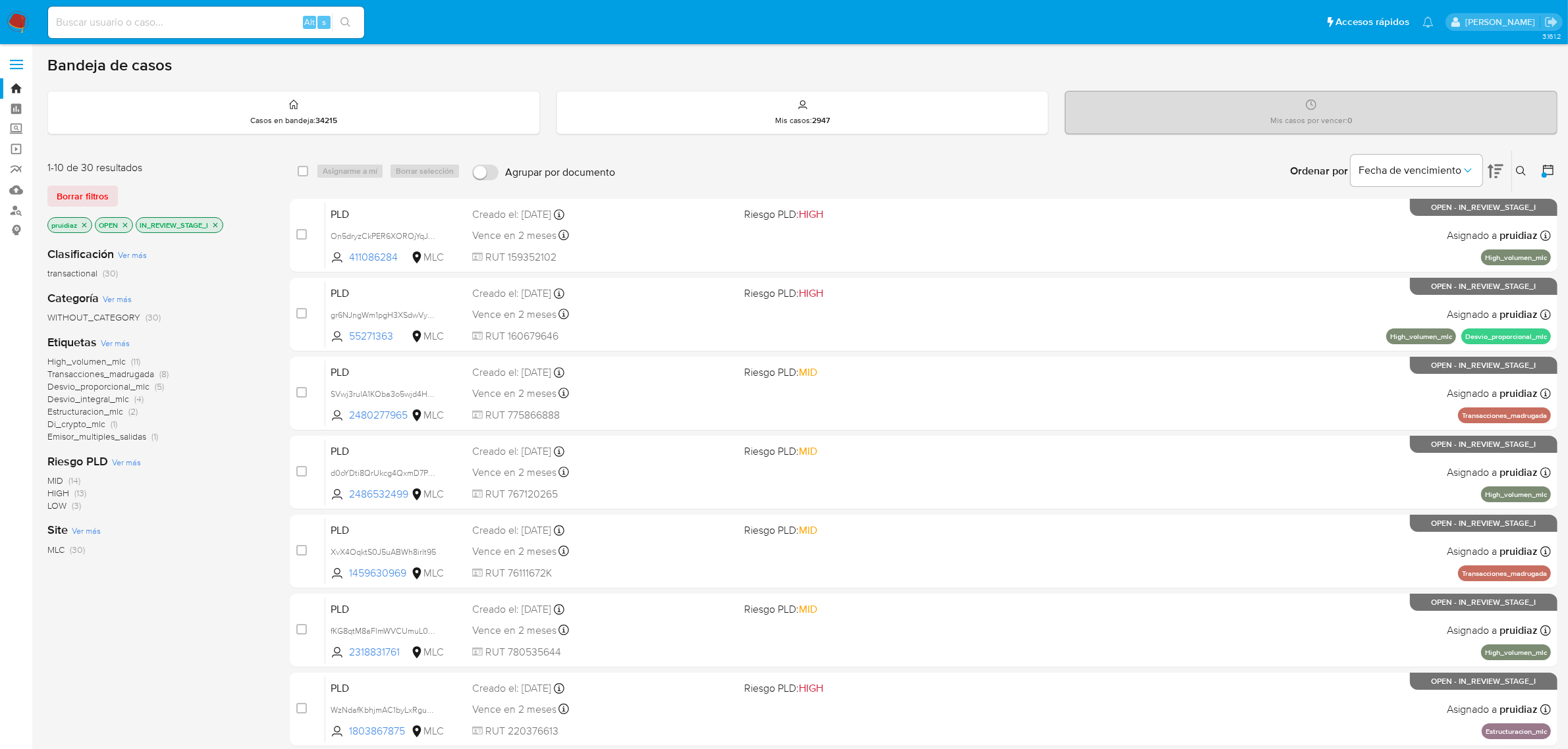
click at [98, 411] on span "Estructuracion_mlc" at bounding box center [84, 411] width 76 height 13
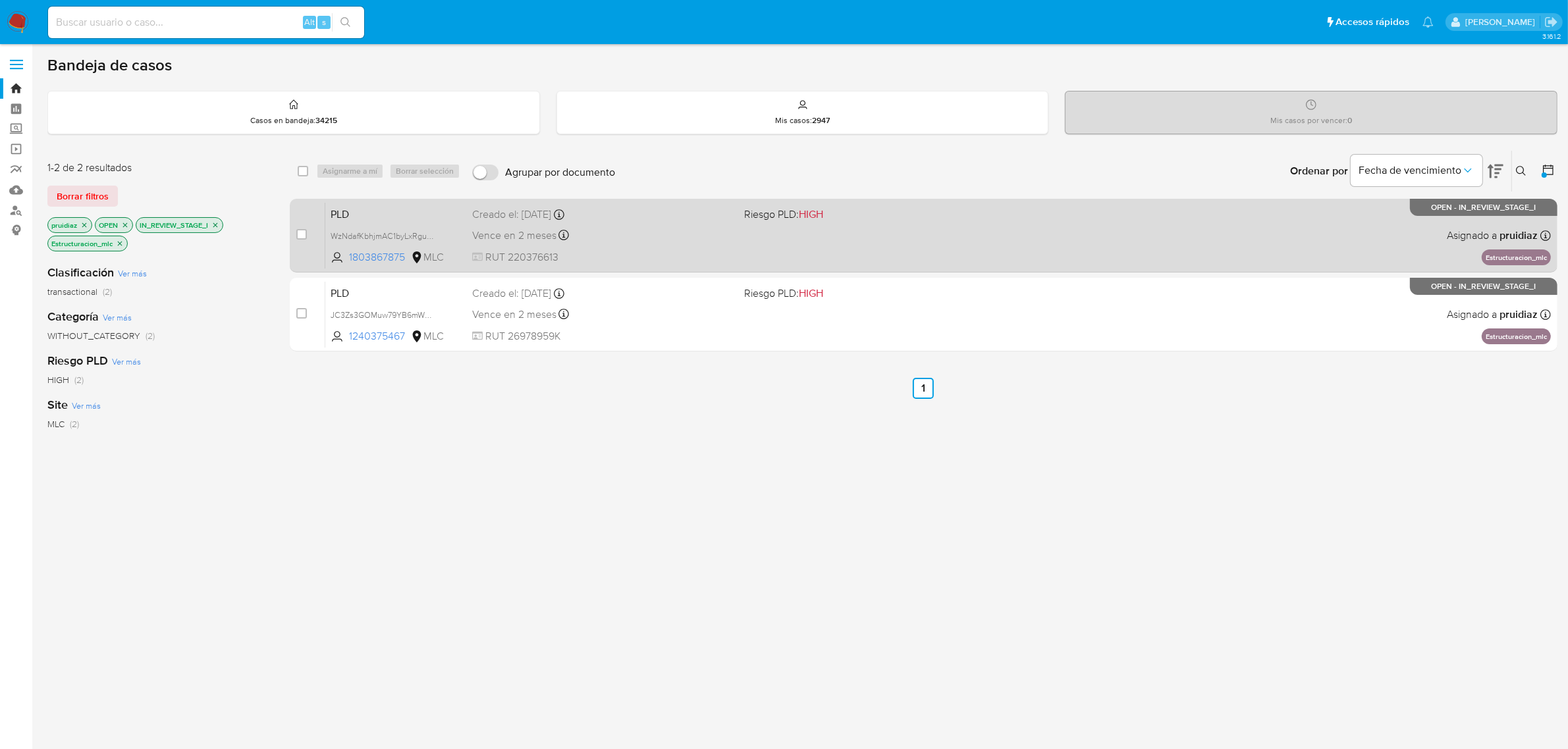
click at [688, 246] on div "PLD WzNdafKbhjmAC1byLxRgu5qT 1803867875 MLC Riesgo PLD: HIGH Creado el: 12/08/2…" at bounding box center [938, 235] width 1226 height 66
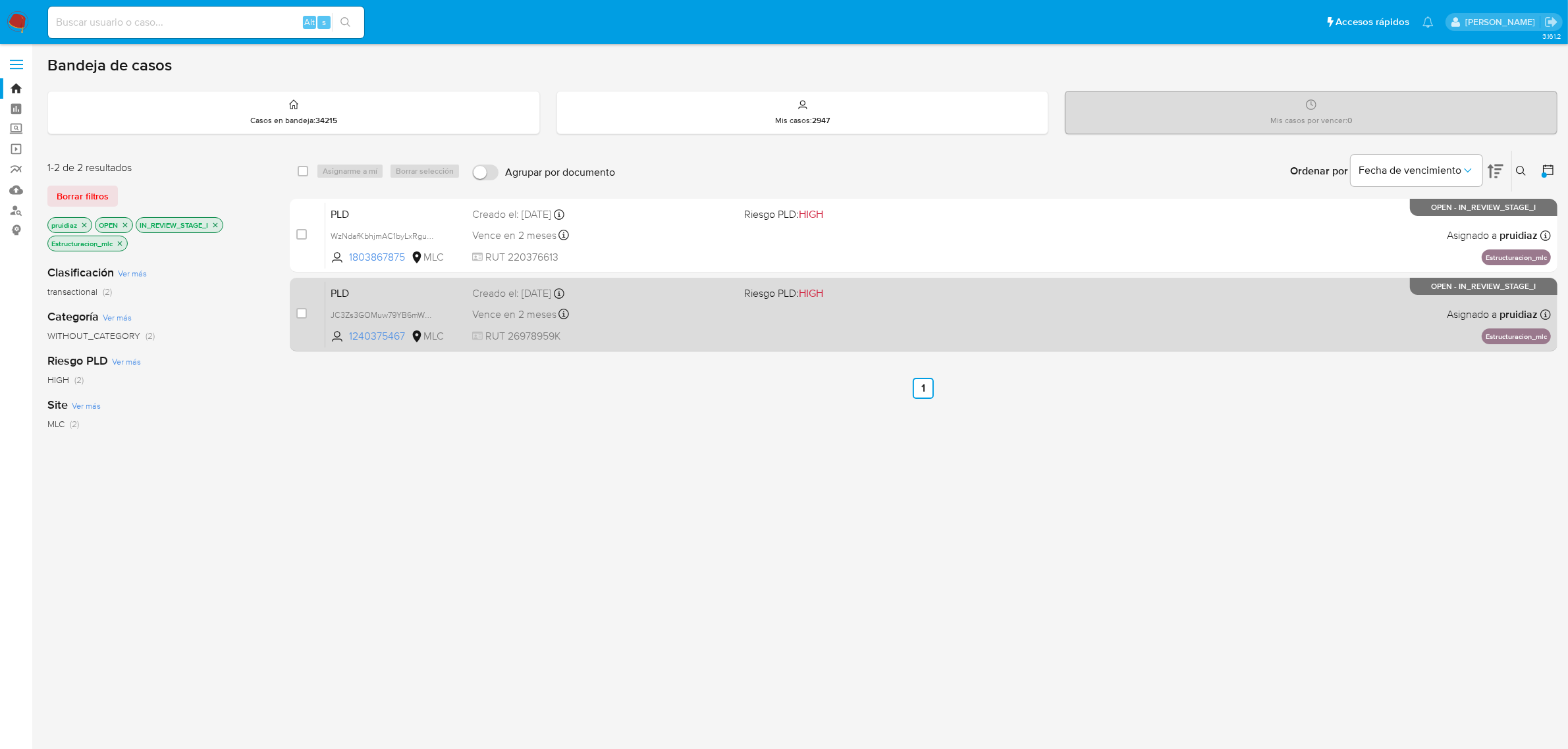
click at [657, 316] on div "Vence en 2 meses Vence el 10/11/2025 06:05:33" at bounding box center [602, 315] width 262 height 18
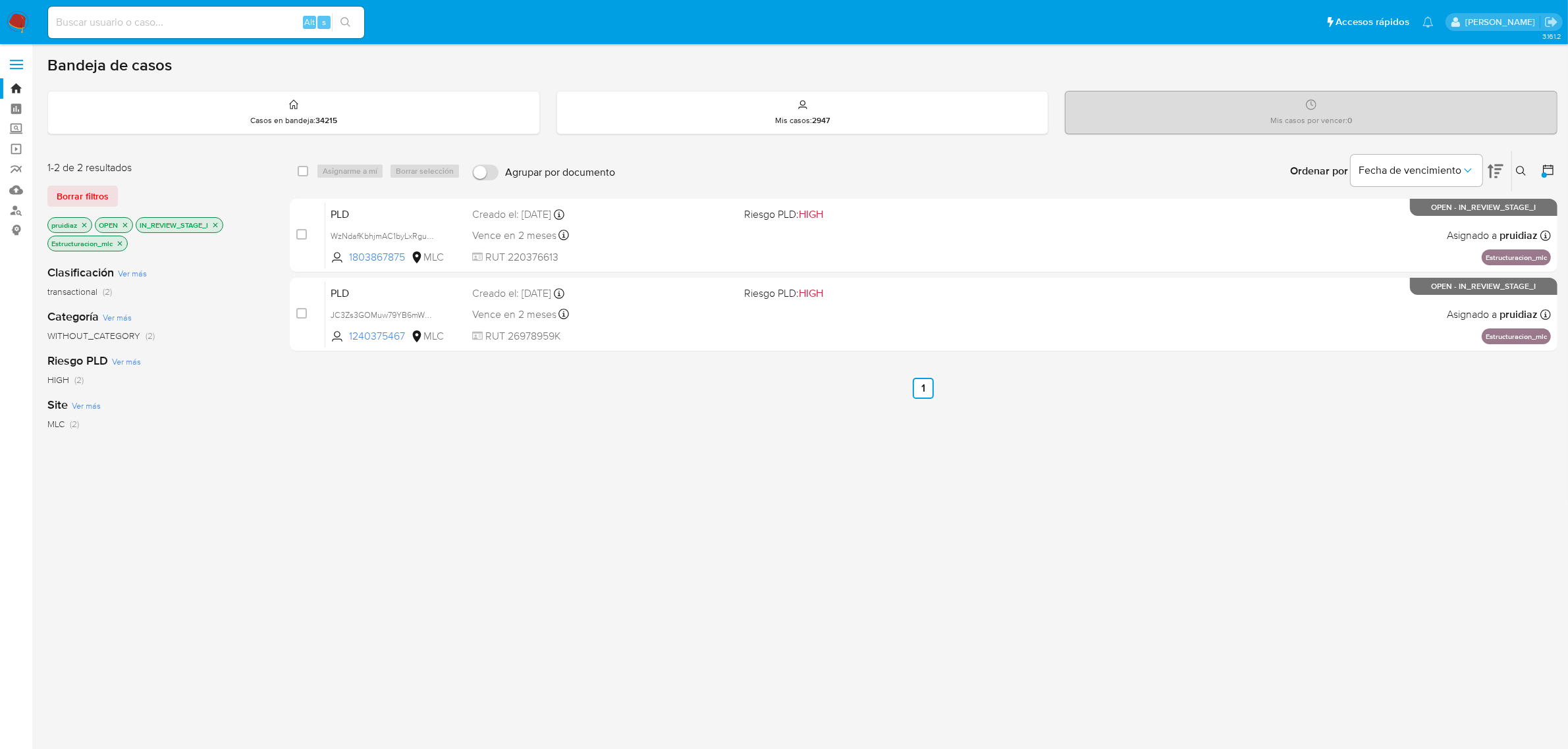
click at [122, 245] on icon "close-filter" at bounding box center [120, 243] width 5 height 5
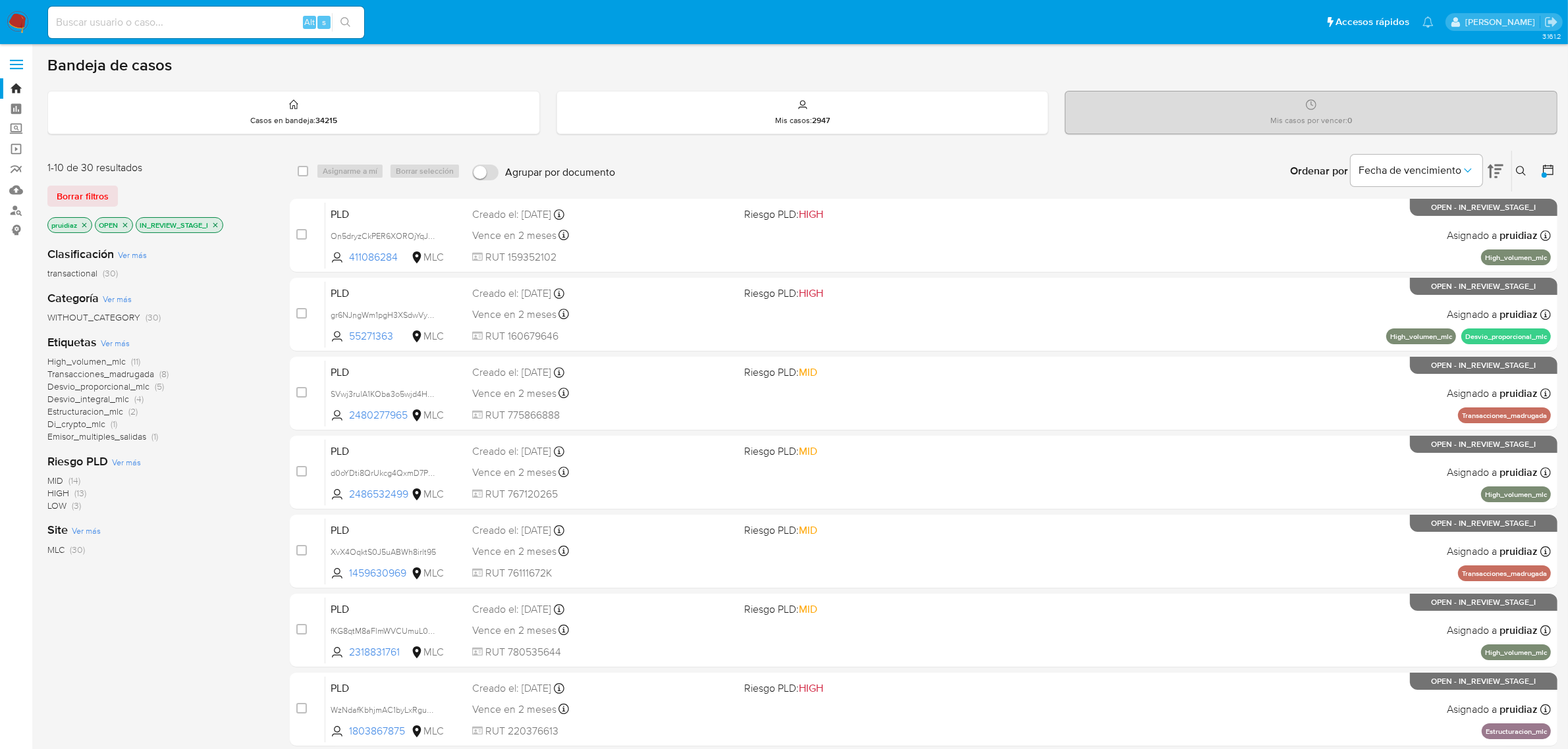
click at [91, 428] on span "Di_crypto_mlc" at bounding box center [76, 424] width 58 height 13
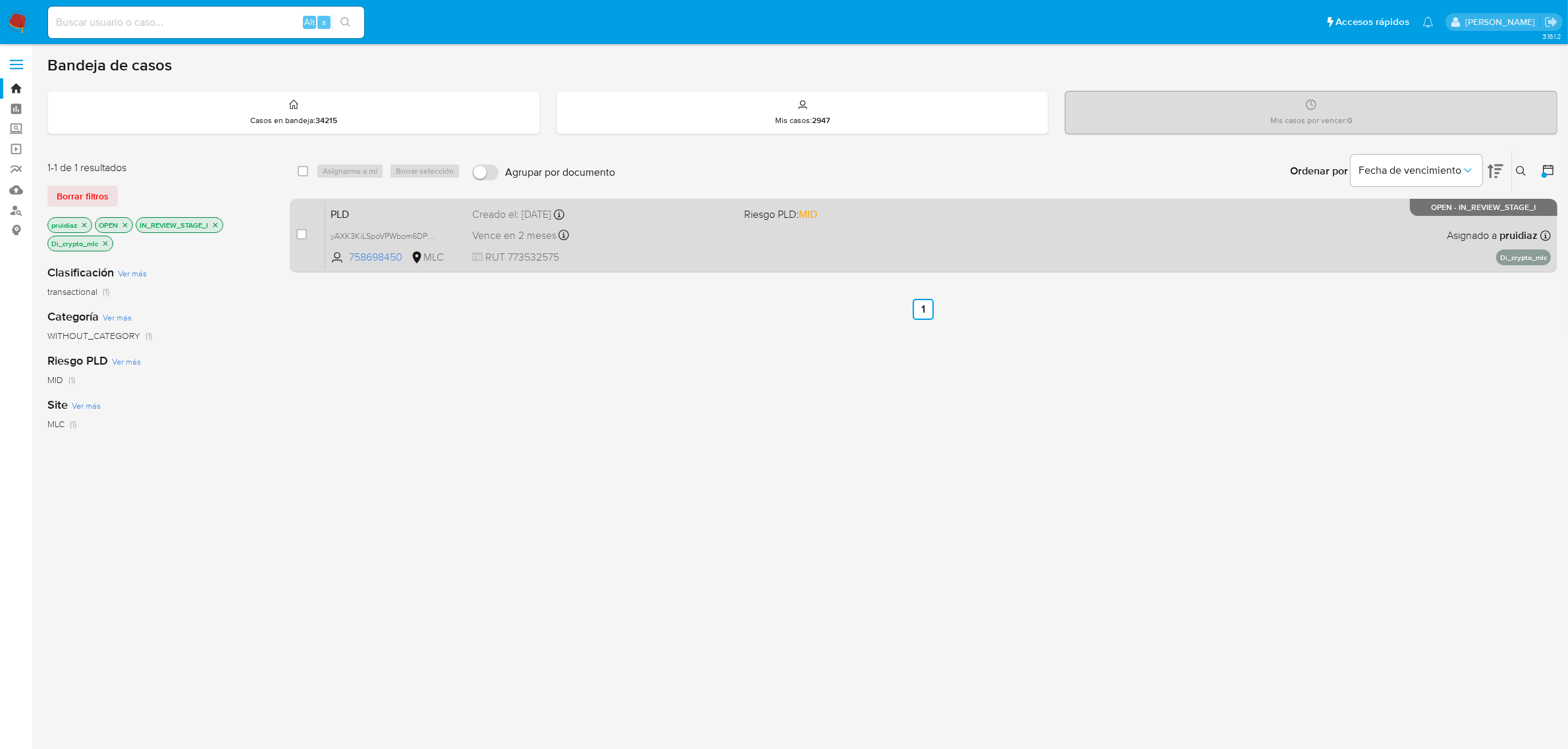
click at [739, 254] on div "PLD yAXK3KiLSpoVPWbom6DPf7VO 758698450 MLC Riesgo PLD: MID Creado el: 12/08/202…" at bounding box center [938, 235] width 1226 height 66
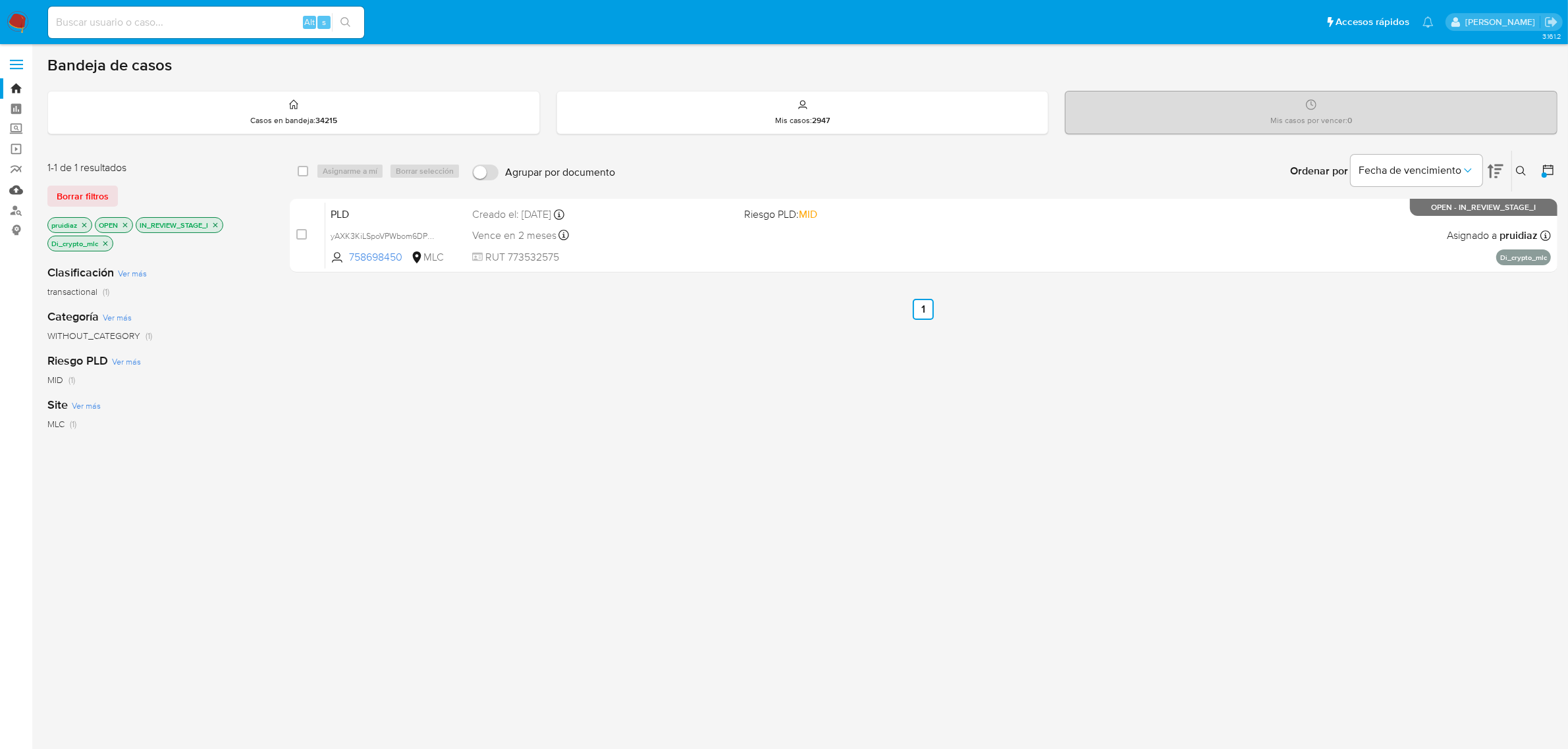
click at [14, 191] on link "Mulan" at bounding box center [78, 189] width 156 height 20
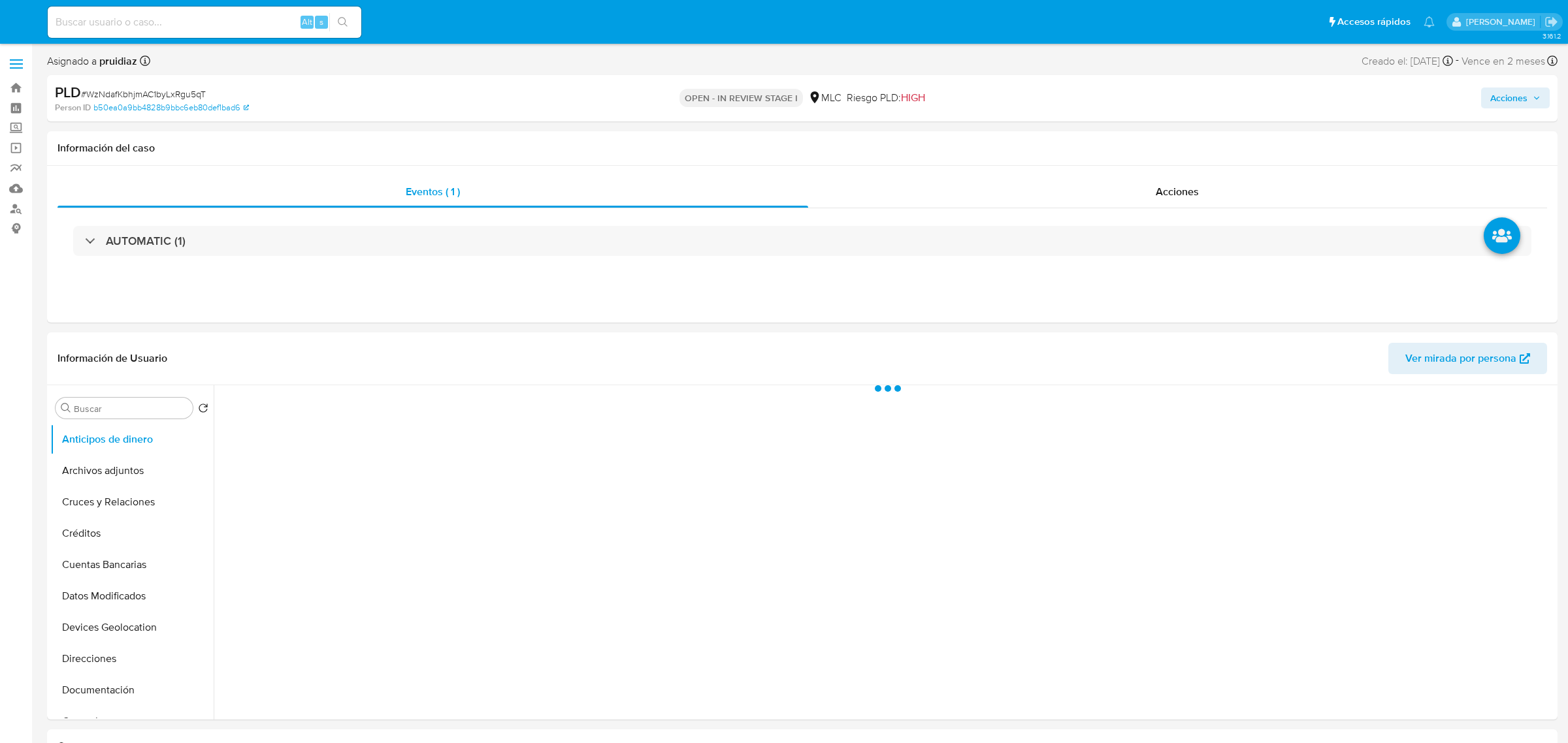
select select "10"
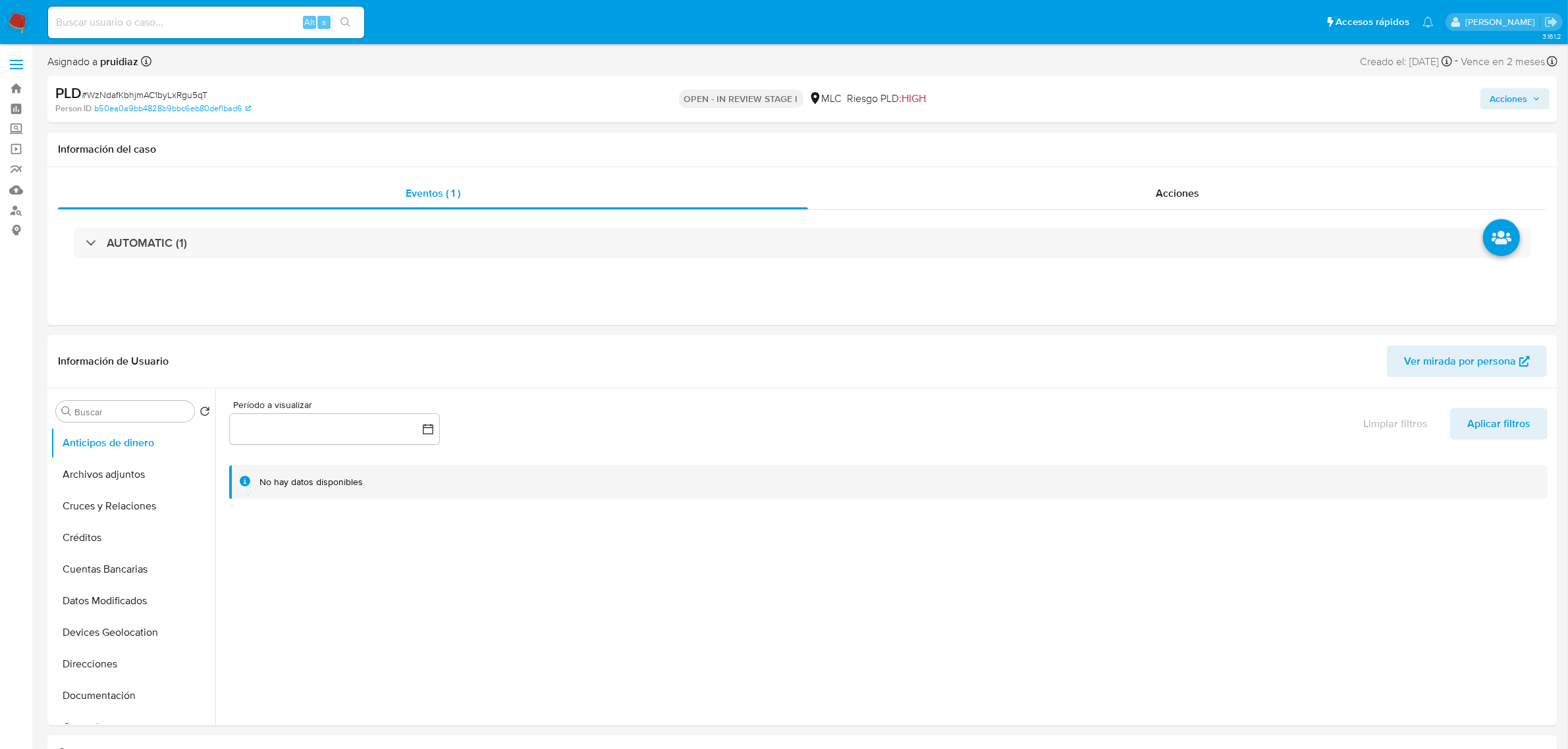
click at [177, 97] on span "# WzNdafKbhjmAC1byLxRgu5qT" at bounding box center [144, 95] width 126 height 13
click at [195, 90] on span "# WzNdafKbhjmAC1byLxRgu5qT" at bounding box center [144, 95] width 126 height 13
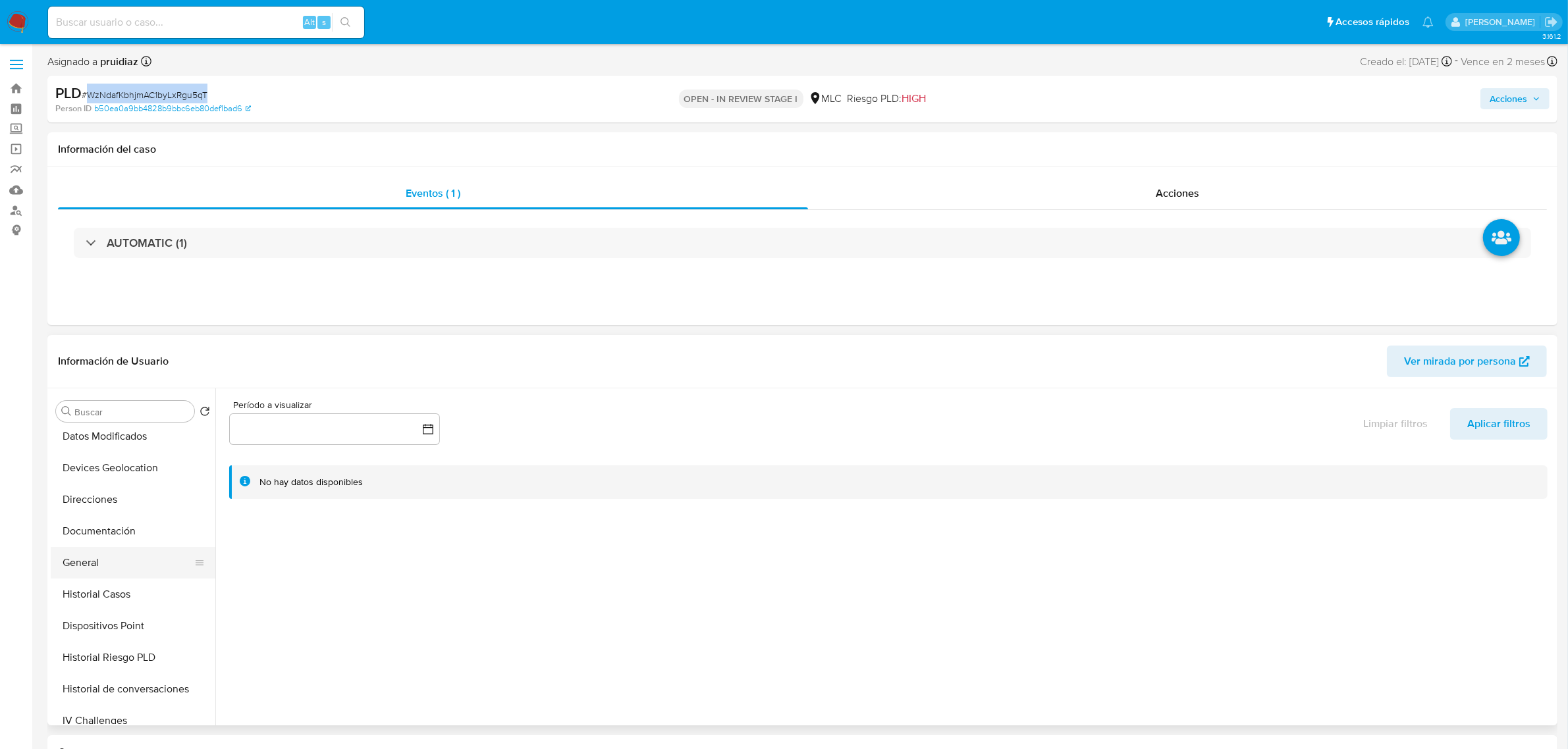
click at [98, 560] on button "General" at bounding box center [128, 563] width 154 height 32
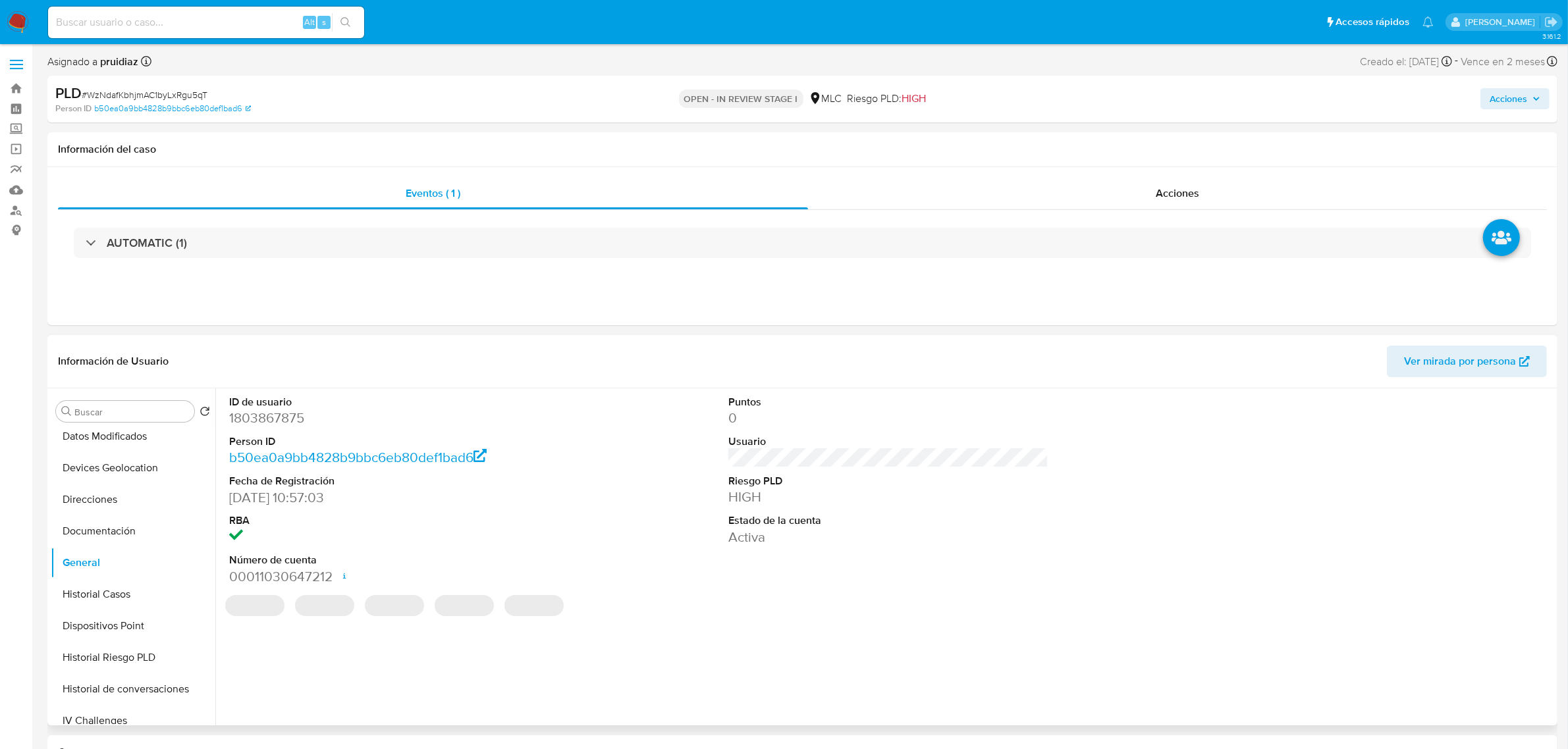
click at [289, 427] on dd "1803867875" at bounding box center [389, 417] width 320 height 18
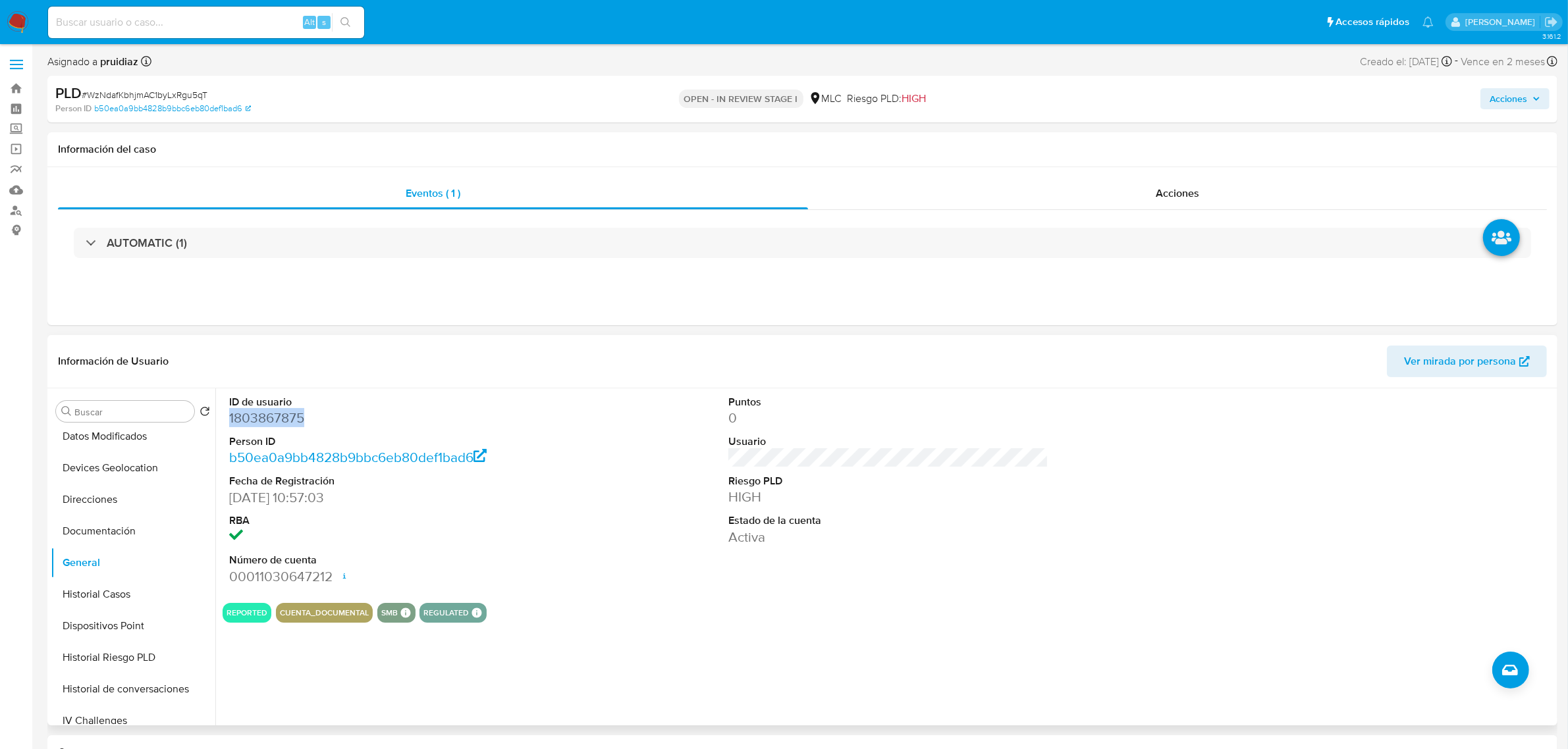
copy dd "1803867875"
click at [119, 596] on button "Historial Casos" at bounding box center [128, 594] width 154 height 32
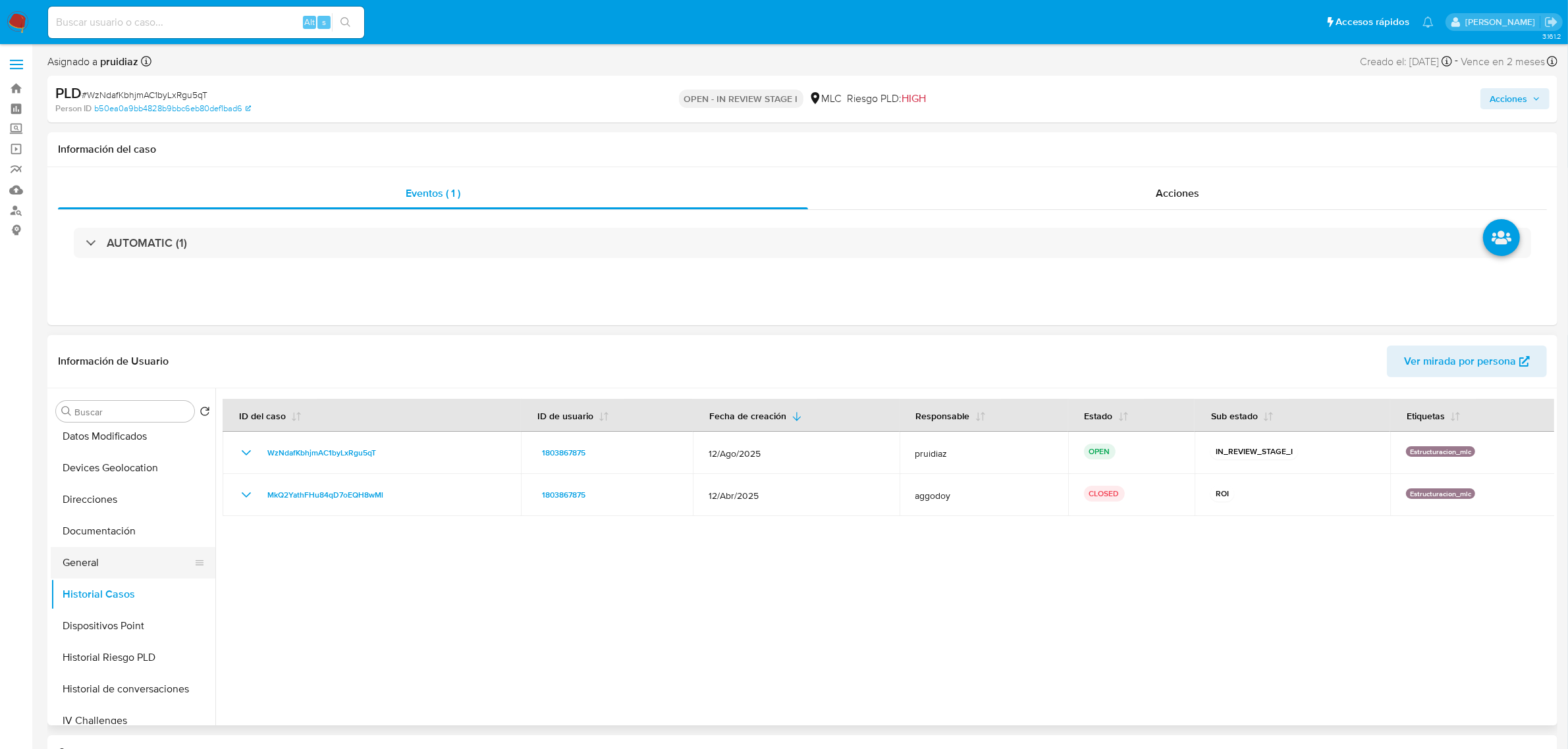
click at [112, 571] on button "General" at bounding box center [128, 563] width 154 height 32
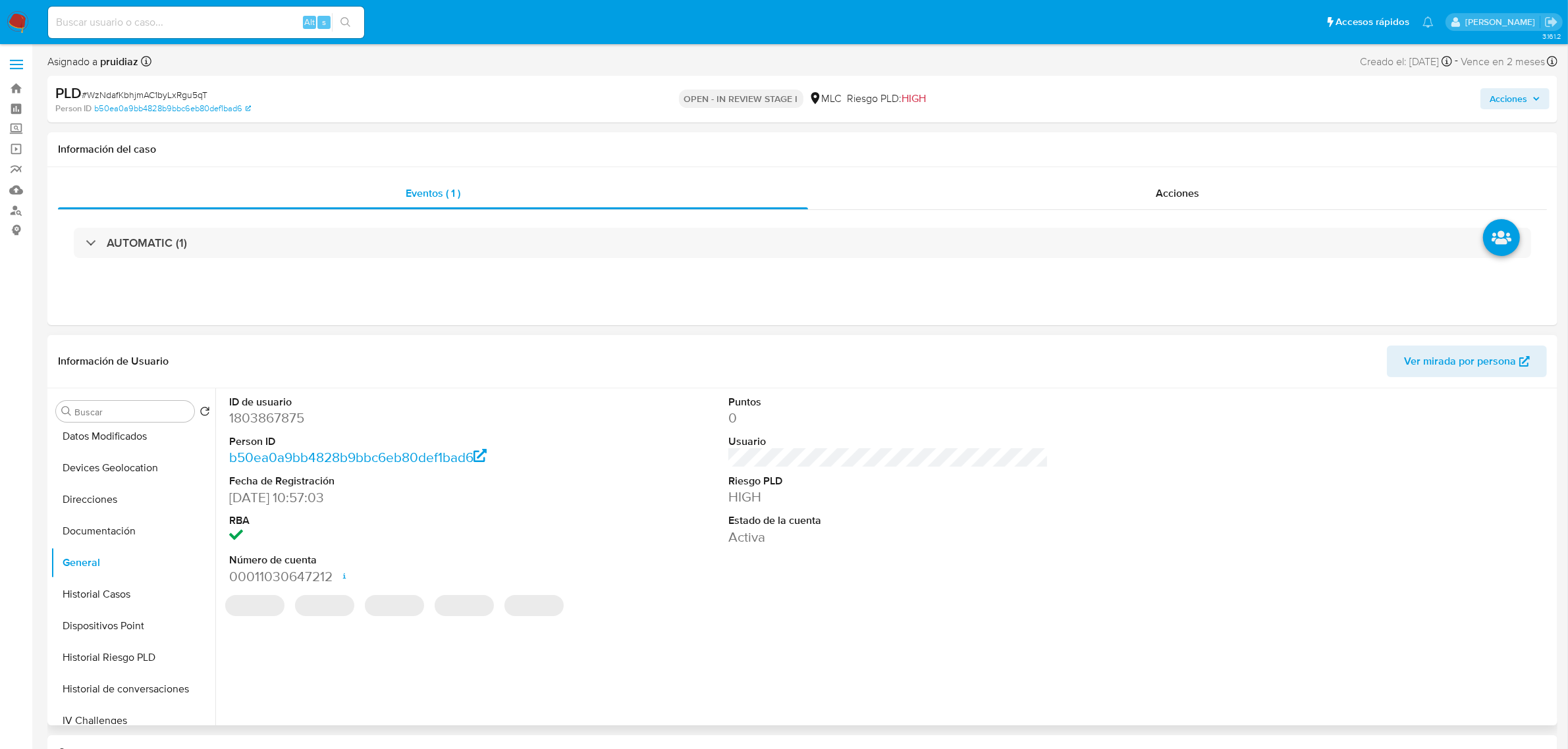
click at [284, 427] on dd "1803867875" at bounding box center [389, 417] width 320 height 18
copy dd "1803867875"
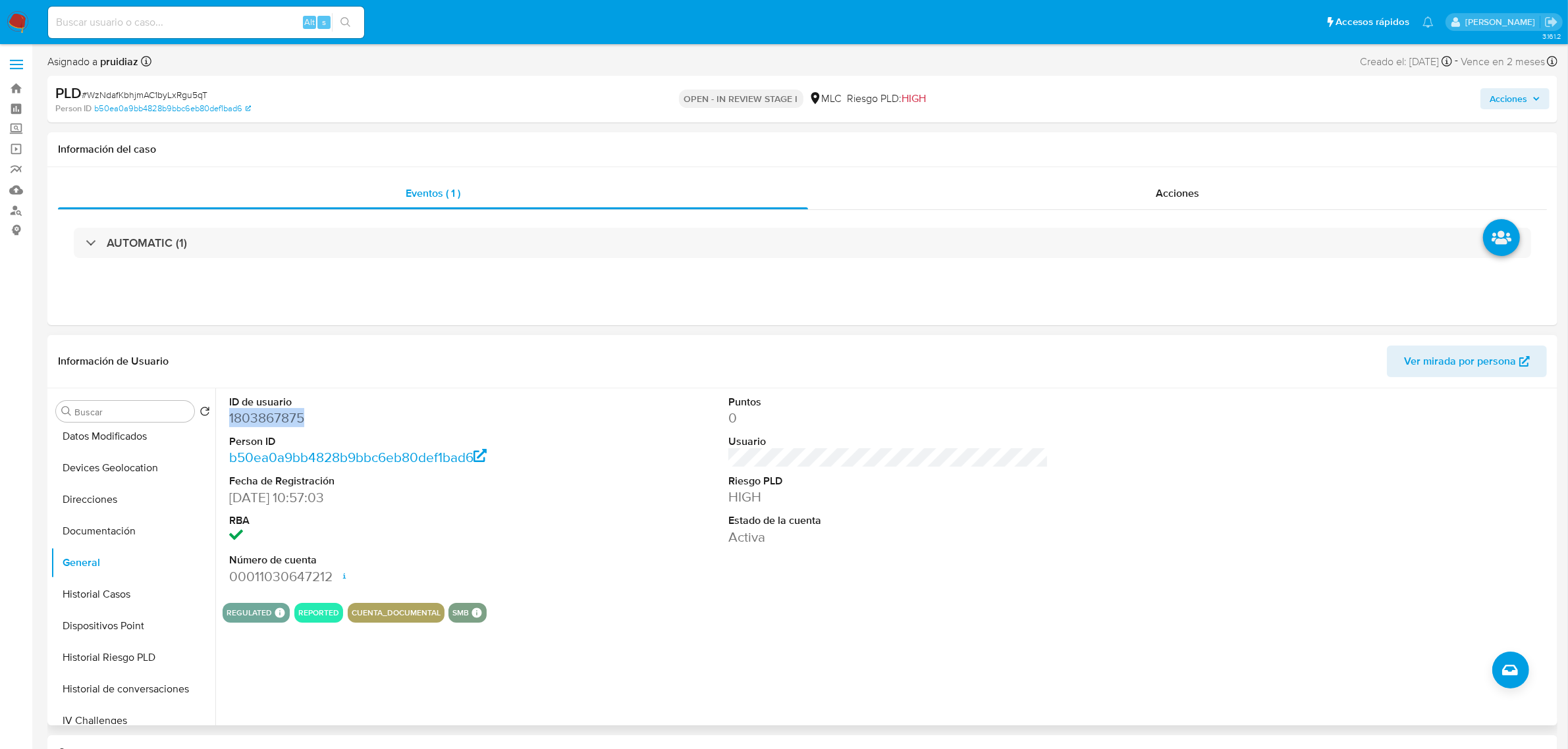
click at [276, 415] on dd "1803867875" at bounding box center [389, 417] width 320 height 18
click at [267, 420] on dd "1803867875" at bounding box center [389, 417] width 320 height 18
click at [268, 420] on dd "1803867875" at bounding box center [389, 417] width 320 height 18
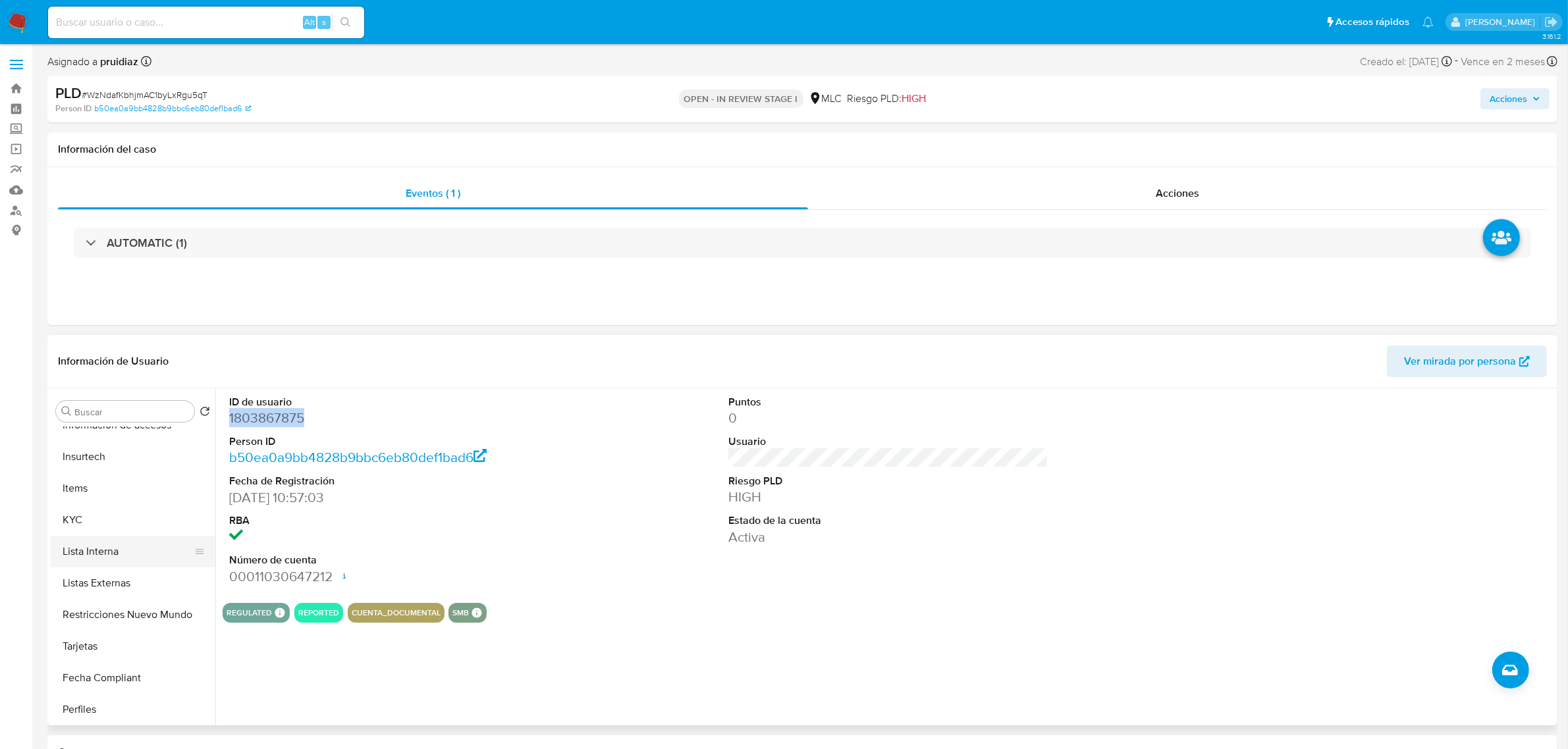
scroll to position [494, 0]
click at [91, 527] on button "KYC" at bounding box center [128, 518] width 154 height 32
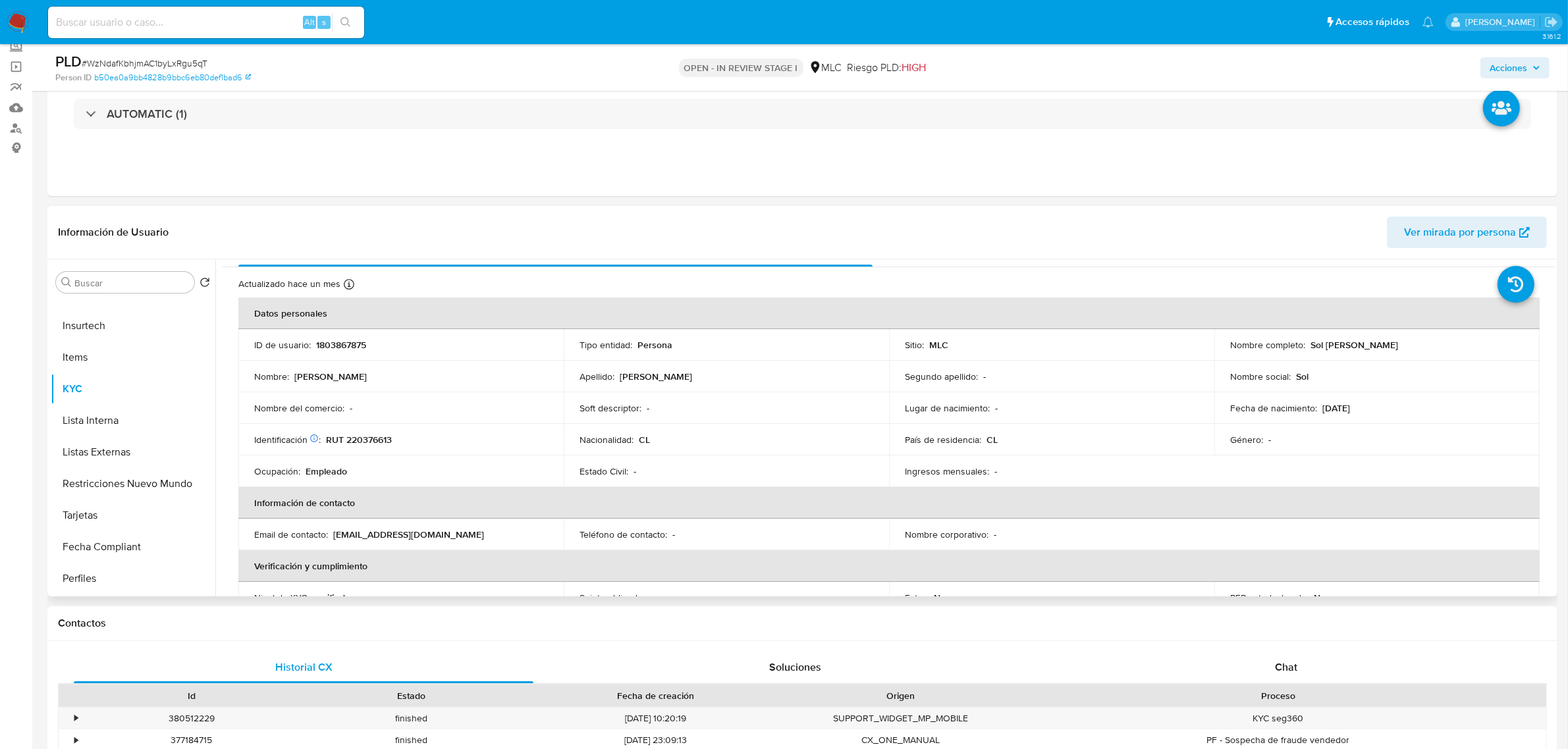
scroll to position [0, 0]
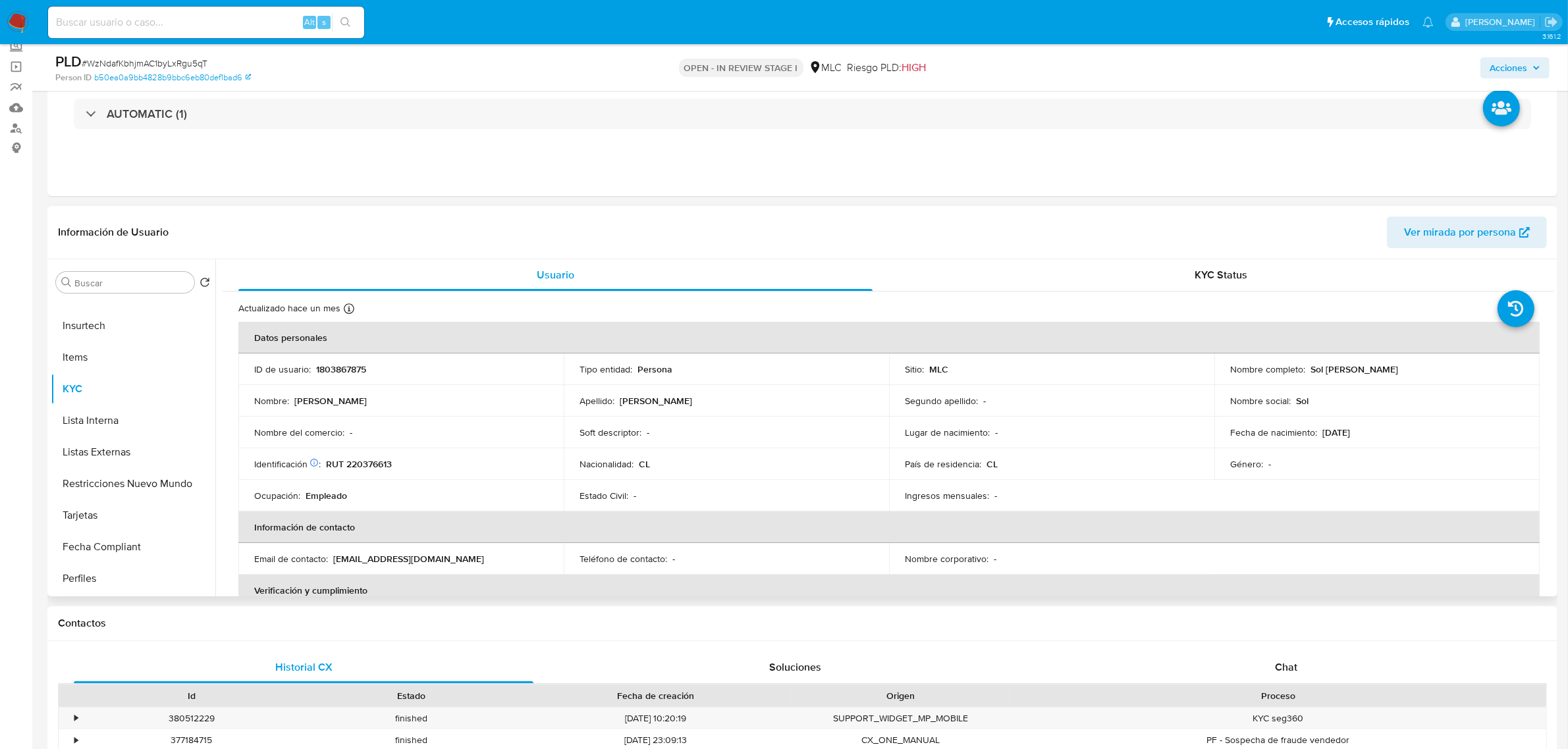
click at [373, 459] on p "RUT 220376613" at bounding box center [359, 464] width 66 height 12
drag, startPoint x: 373, startPoint y: 464, endPoint x: 402, endPoint y: 473, distance: 30.4
click at [402, 473] on td "Identificación Nº de serie: 535329149 : RUT 220376613" at bounding box center [401, 464] width 325 height 32
click at [373, 458] on p "RUT 220376613" at bounding box center [359, 464] width 66 height 12
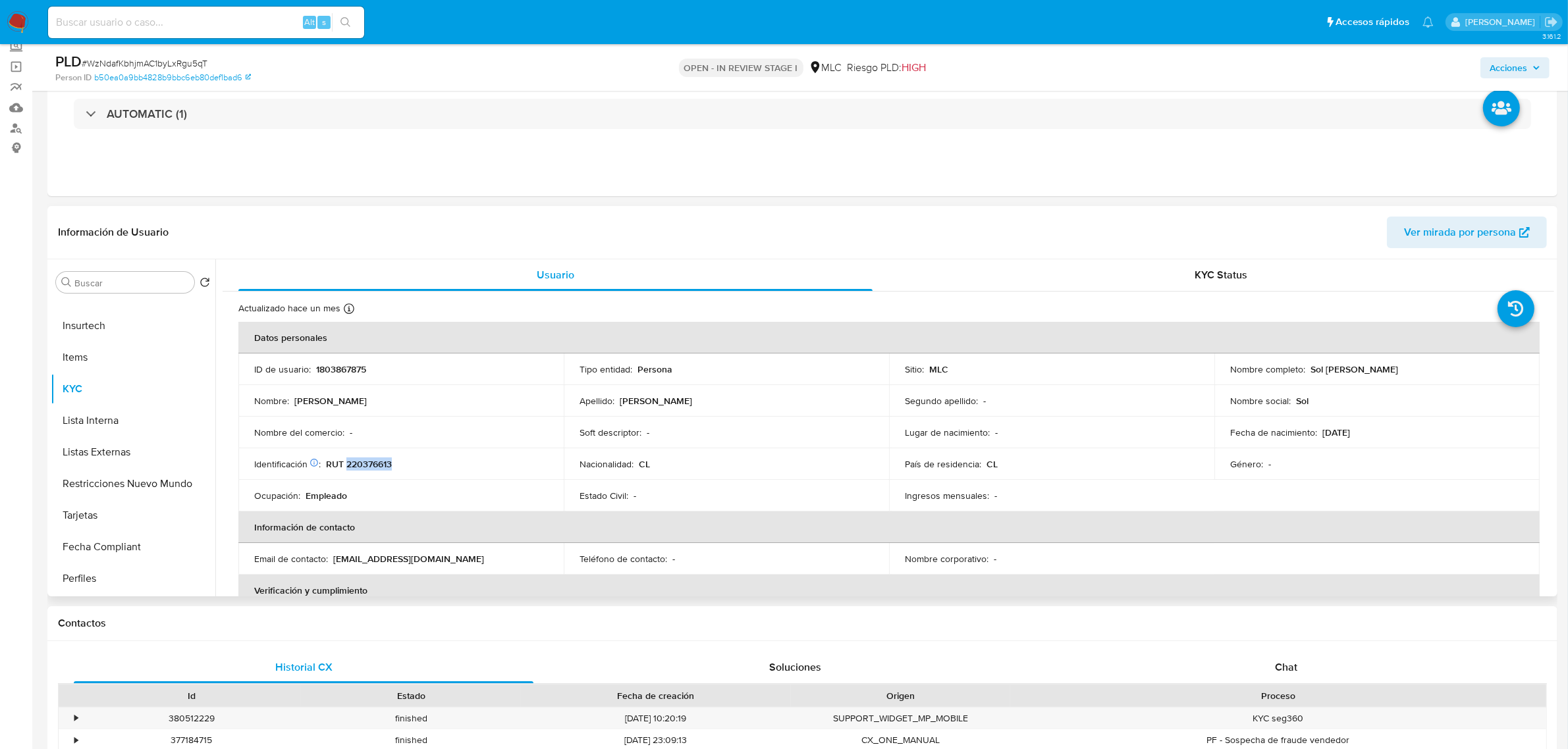
click at [373, 458] on p "RUT 220376613" at bounding box center [359, 464] width 66 height 12
copy p "220376613"
click at [382, 461] on p "RUT 220376613" at bounding box center [359, 464] width 66 height 12
click at [366, 462] on p "RUT 220376613" at bounding box center [359, 464] width 66 height 12
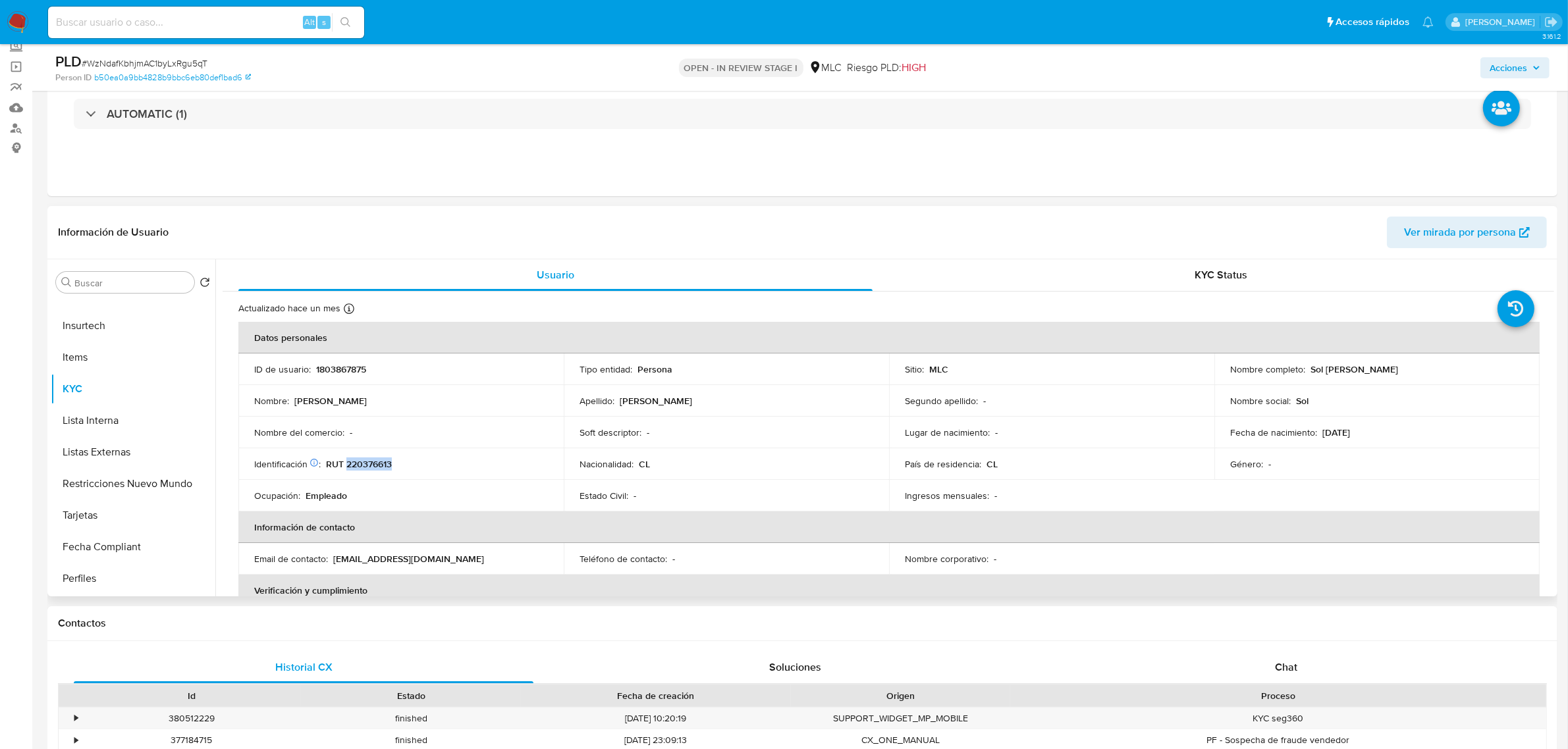
click at [366, 462] on p "RUT 220376613" at bounding box center [359, 464] width 66 height 12
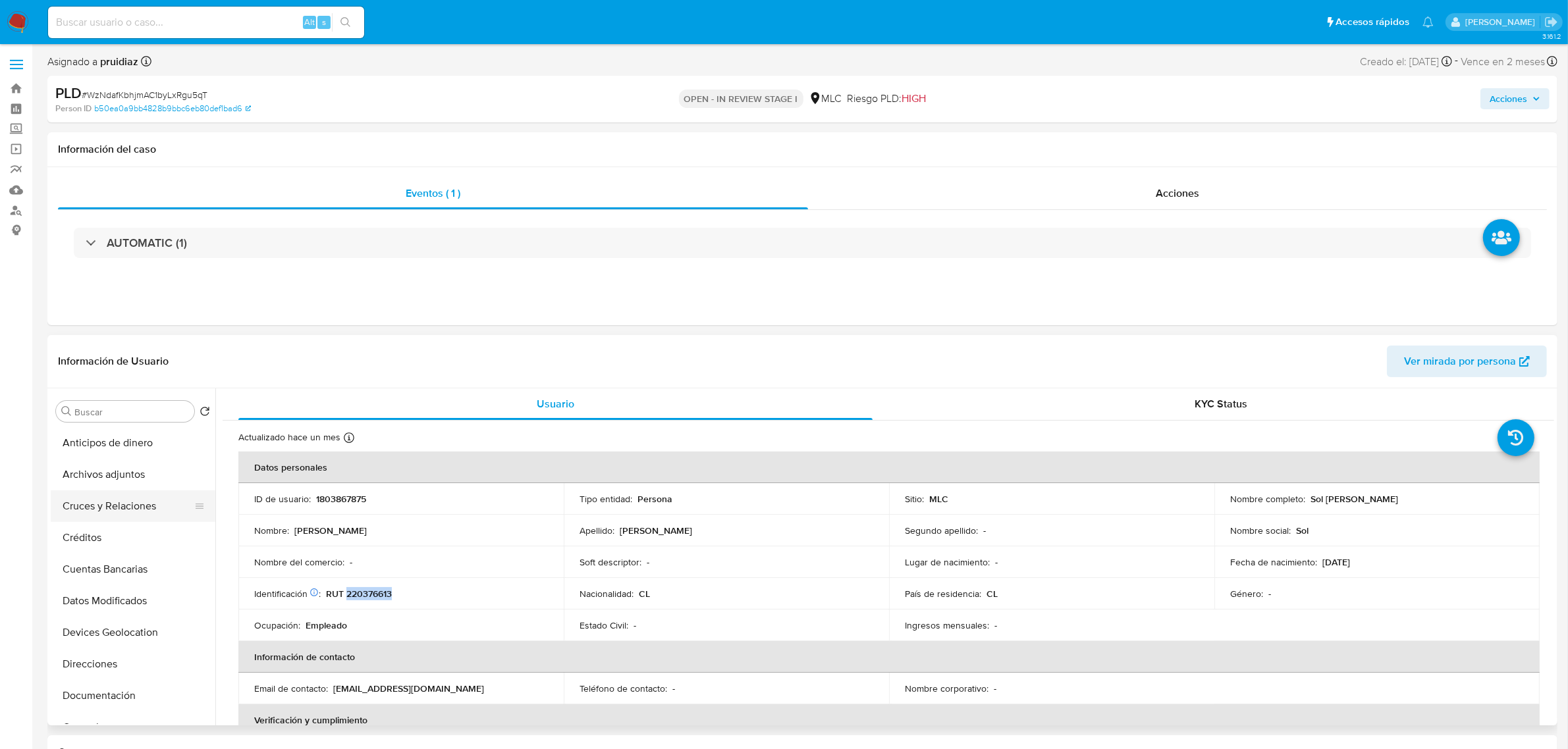
click at [101, 518] on button "Cruces y Relaciones" at bounding box center [128, 505] width 154 height 32
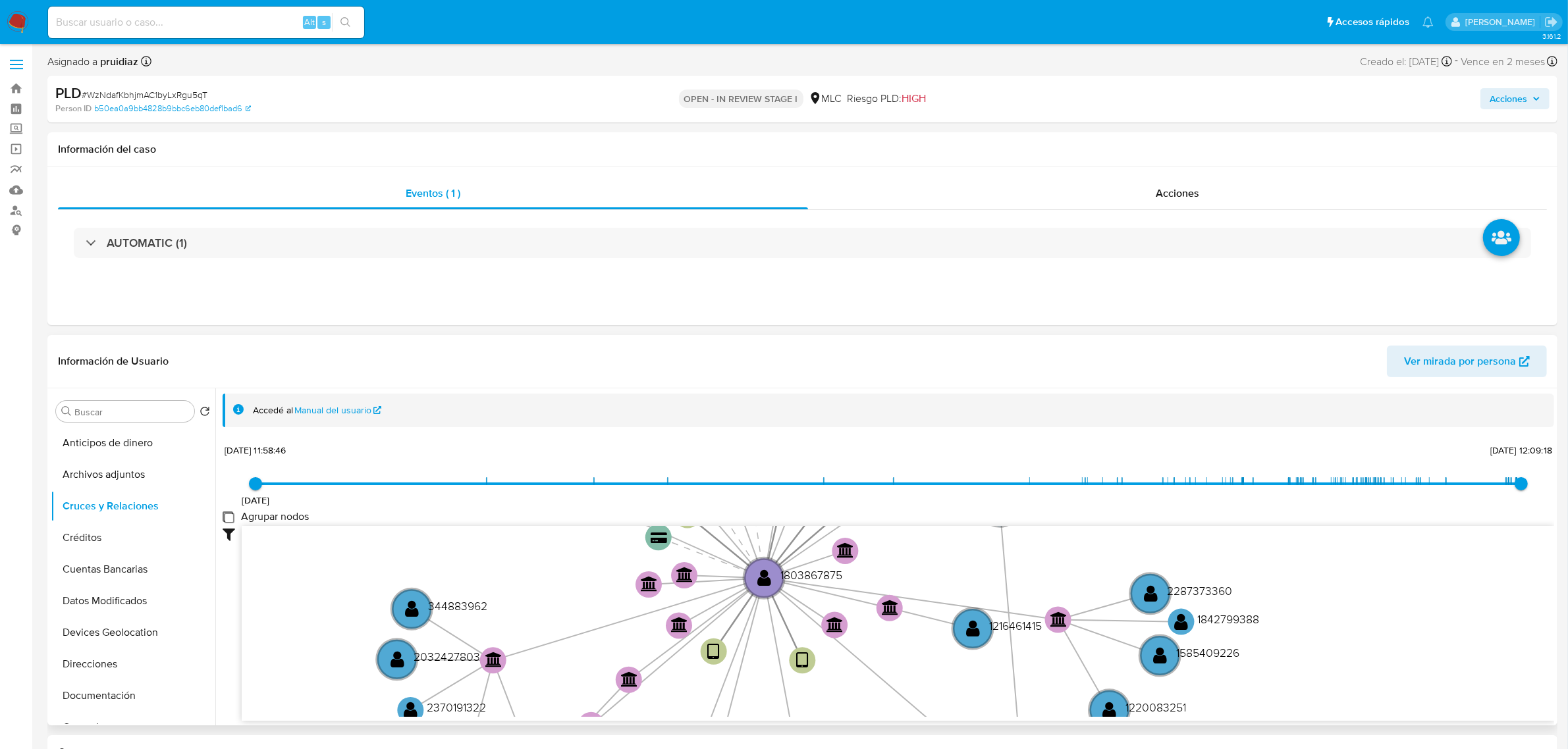
click at [230, 515] on group_nodes "Agrupar nodos" at bounding box center [227, 516] width 11 height 11
checkbox group_nodes "true"
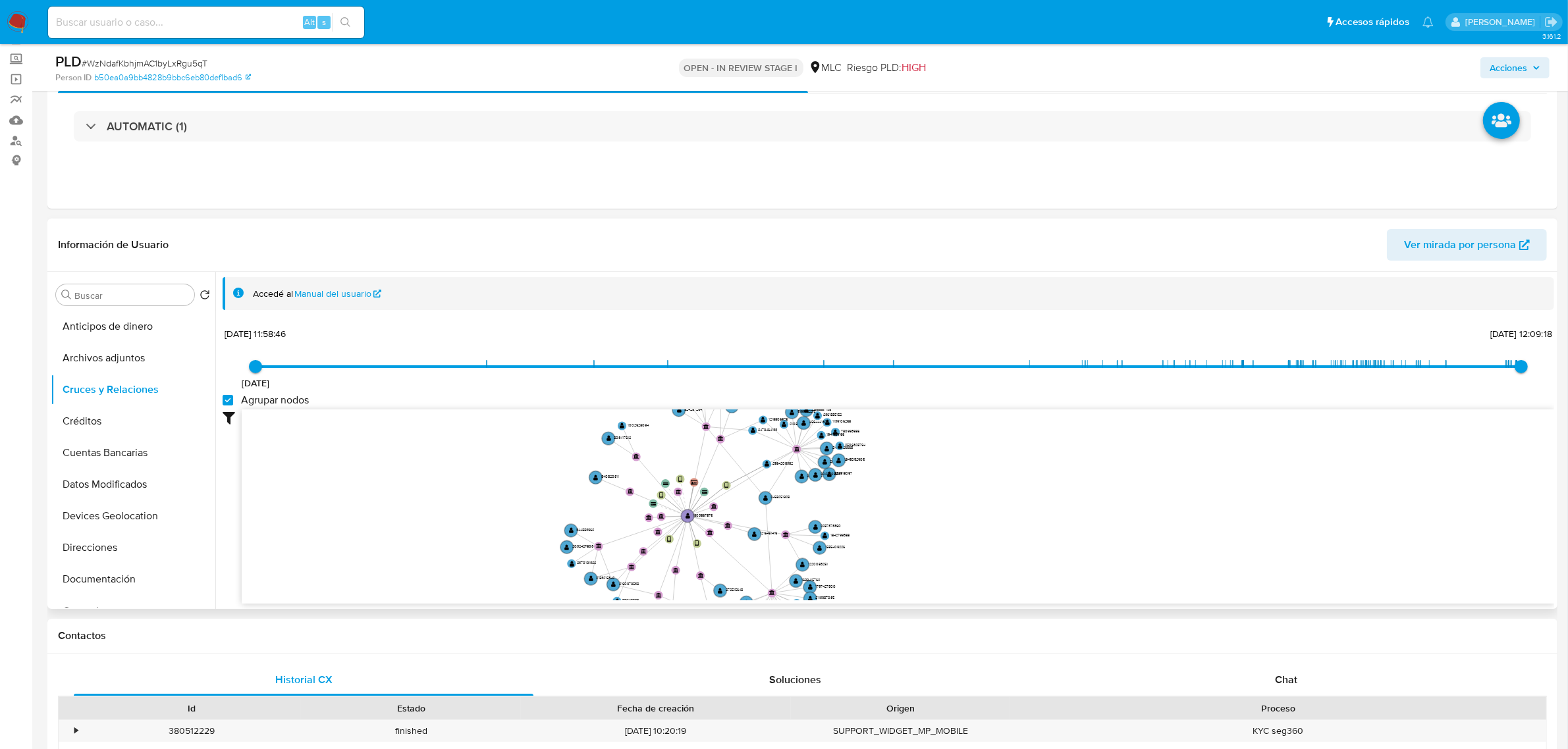
scroll to position [23, 0]
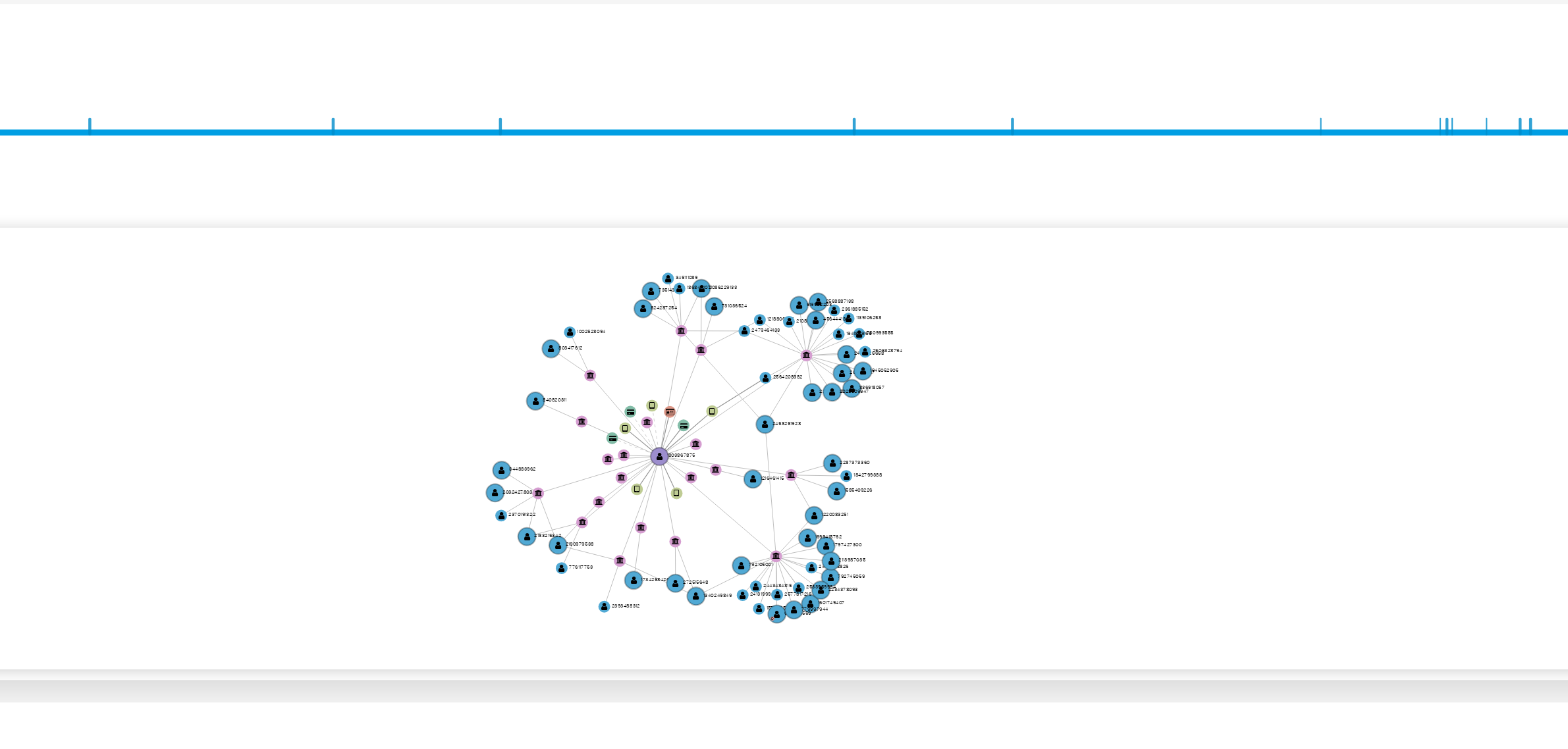
drag, startPoint x: 882, startPoint y: 624, endPoint x: 889, endPoint y: 583, distance: 41.6
click at [889, 583] on icon "user-2564208382  2564208382 user-1803867875  1803867875 device-68770a41f2d17a…" at bounding box center [898, 598] width 1312 height 191
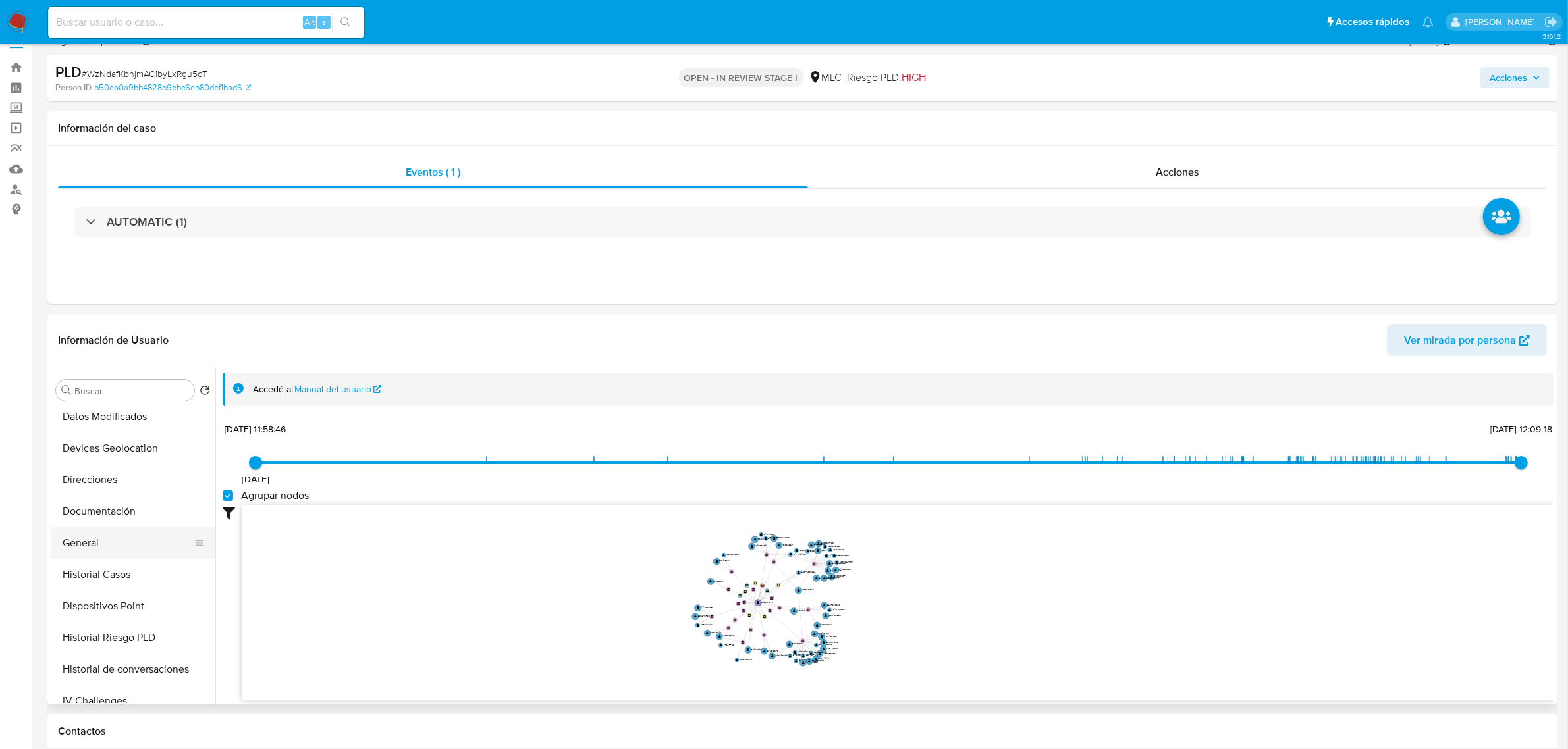
scroll to position [165, 0]
click at [96, 540] on button "General" at bounding box center [128, 542] width 154 height 32
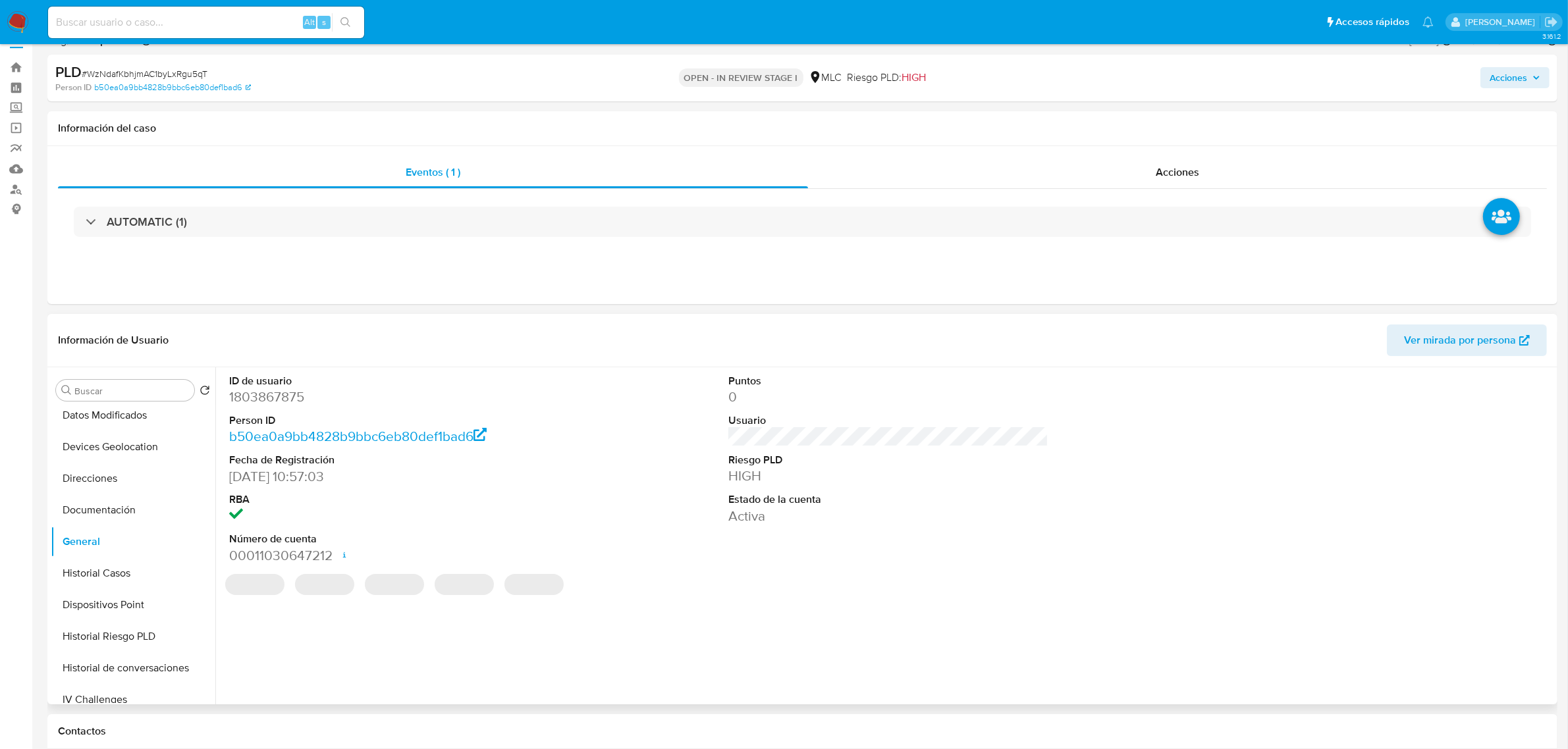
click at [270, 407] on dd "1803867875" at bounding box center [389, 396] width 320 height 18
copy dd "1803867875"
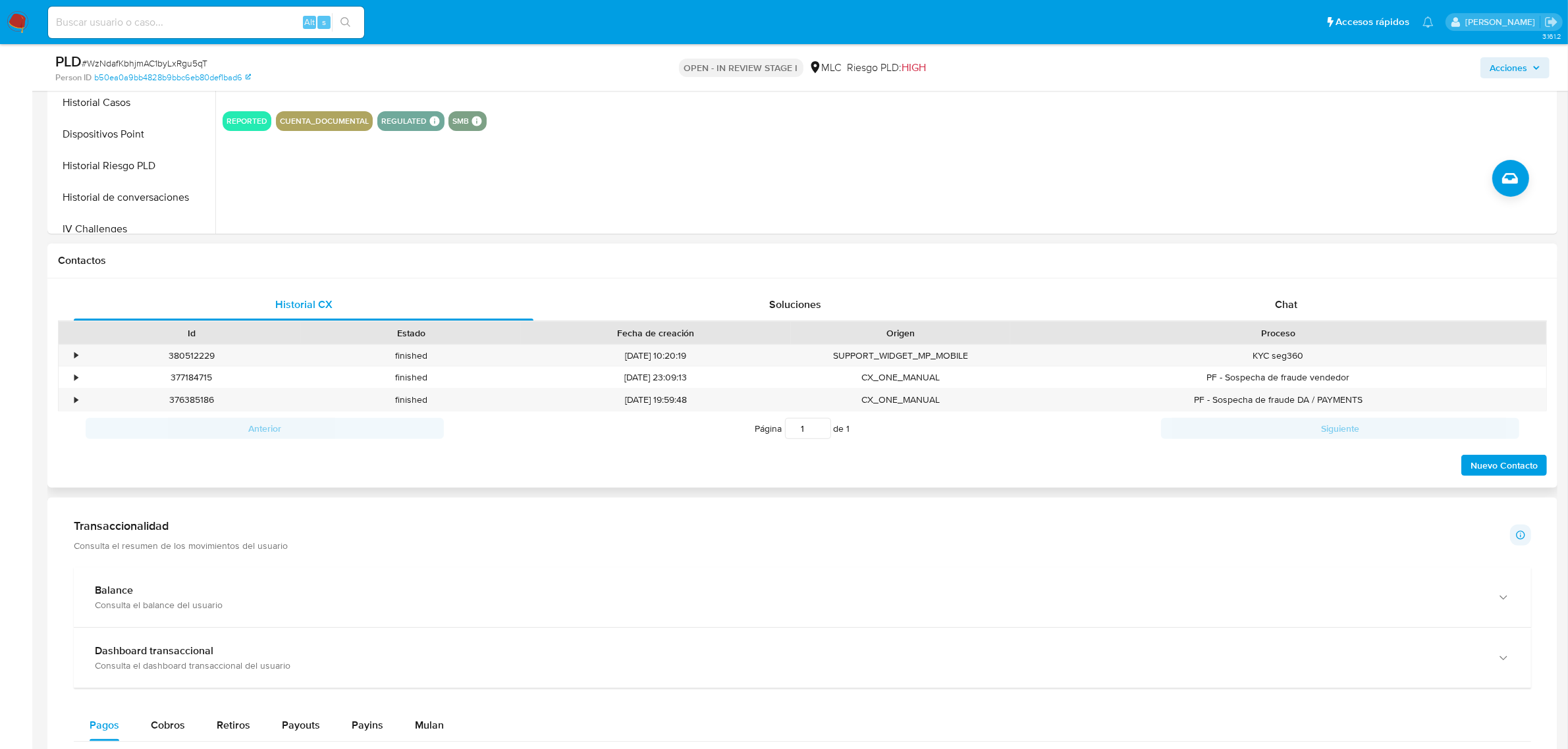
scroll to position [423, 0]
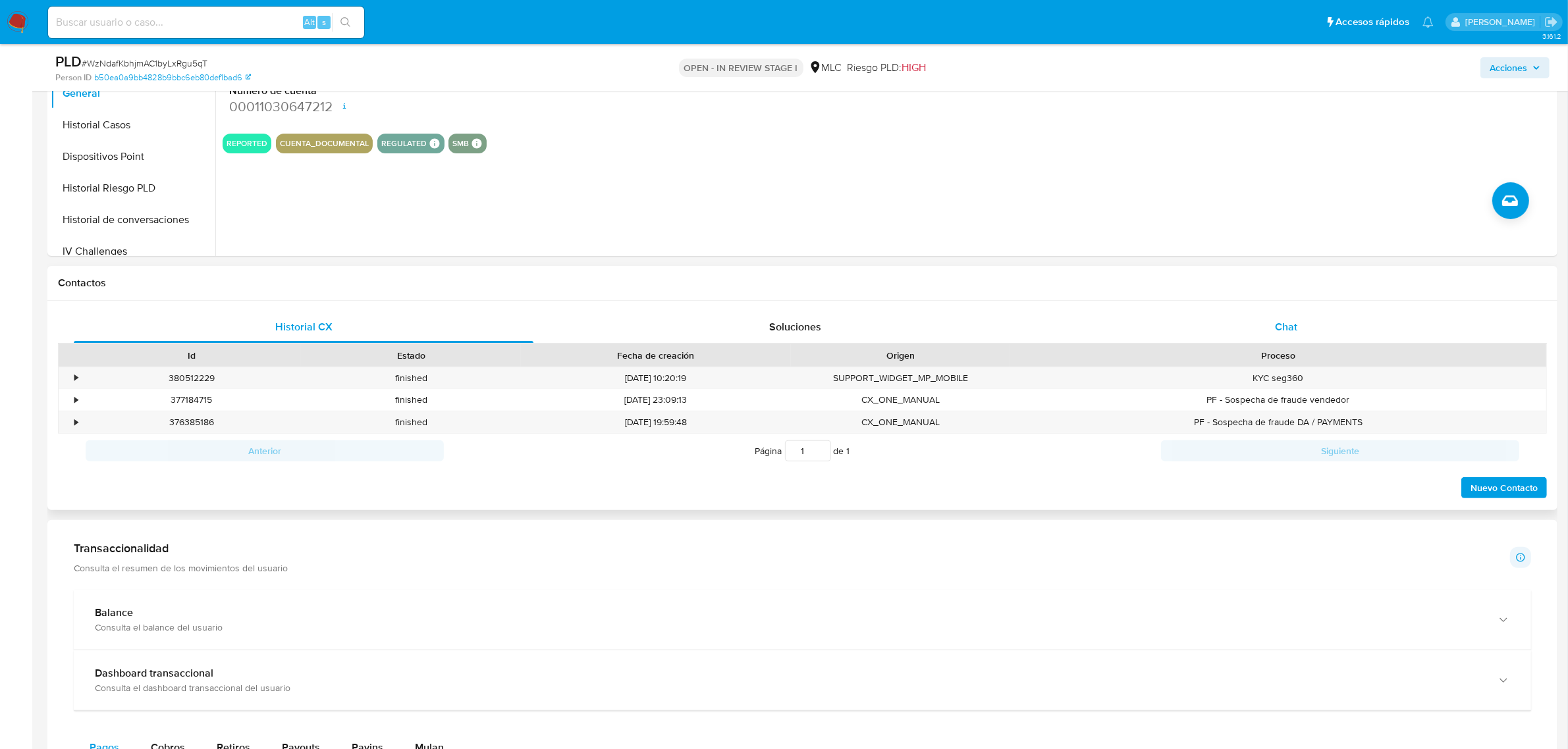
click at [1297, 321] on span "Chat" at bounding box center [1285, 327] width 22 height 15
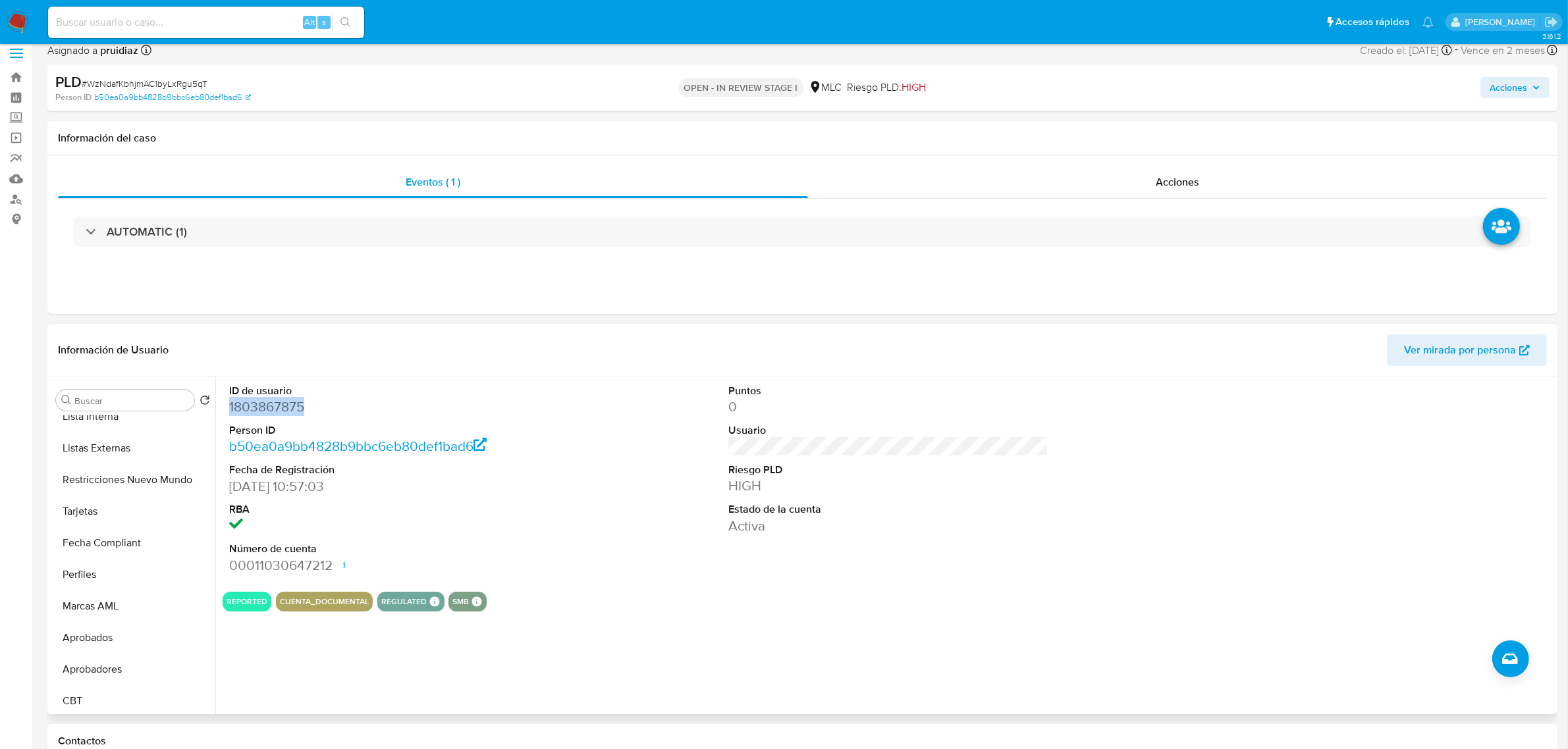
scroll to position [619, 0]
click at [128, 485] on button "Restricciones Nuevo Mundo" at bounding box center [128, 477] width 154 height 32
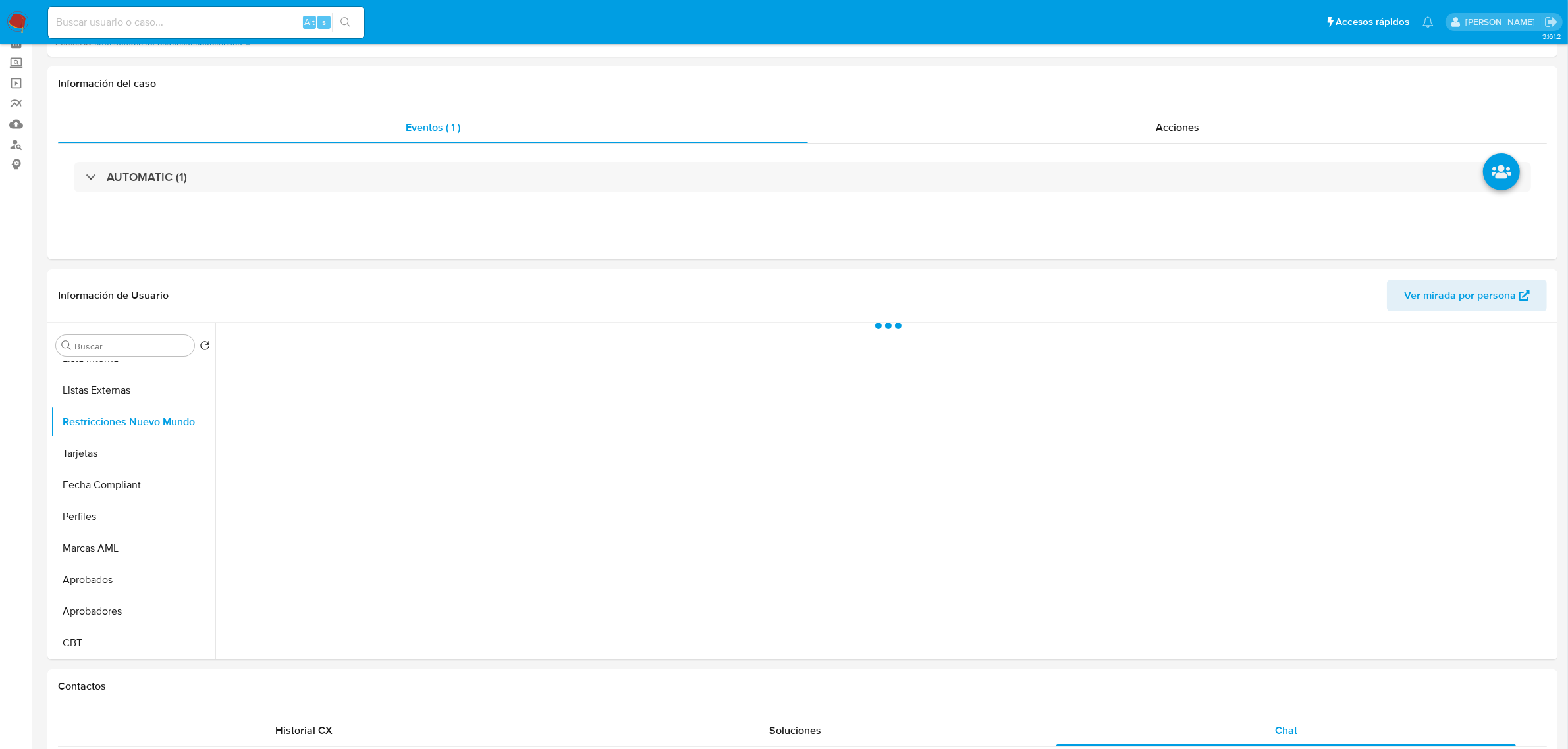
scroll to position [93, 0]
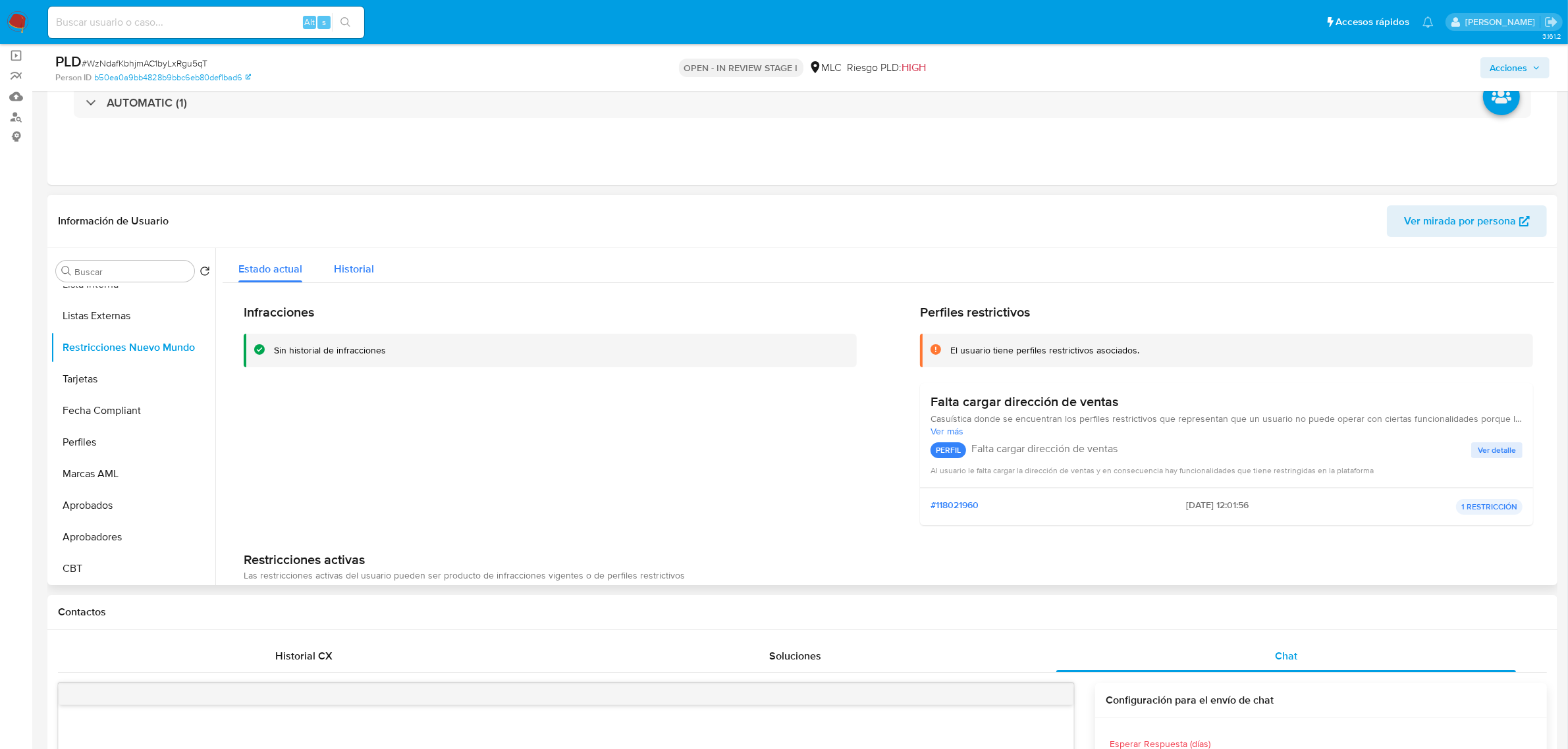
click at [345, 280] on div "Historial" at bounding box center [354, 266] width 40 height 35
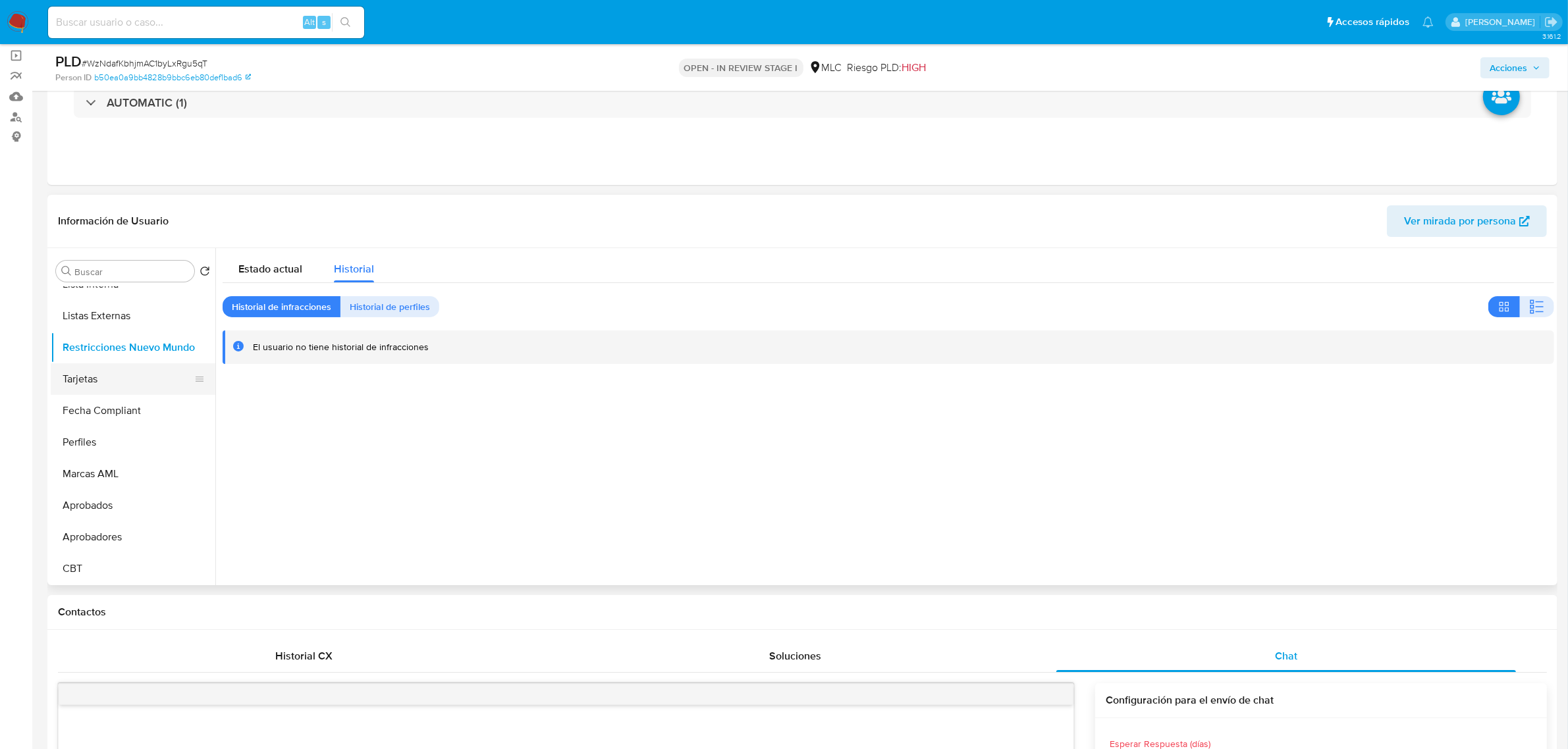
scroll to position [207, 0]
click at [112, 340] on button "Documentación" at bounding box center [128, 348] width 154 height 32
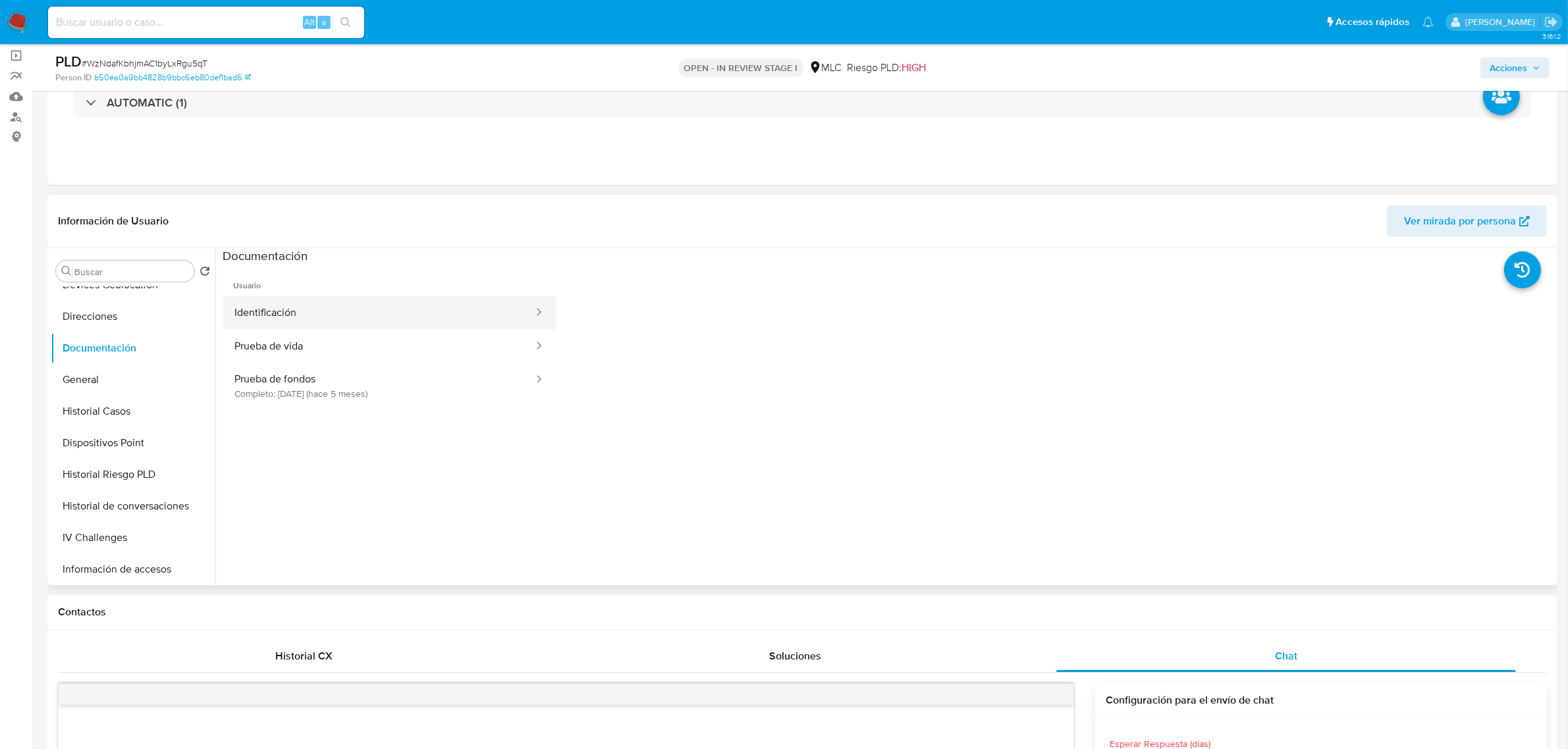
click at [354, 314] on button "Identificación" at bounding box center [378, 313] width 312 height 34
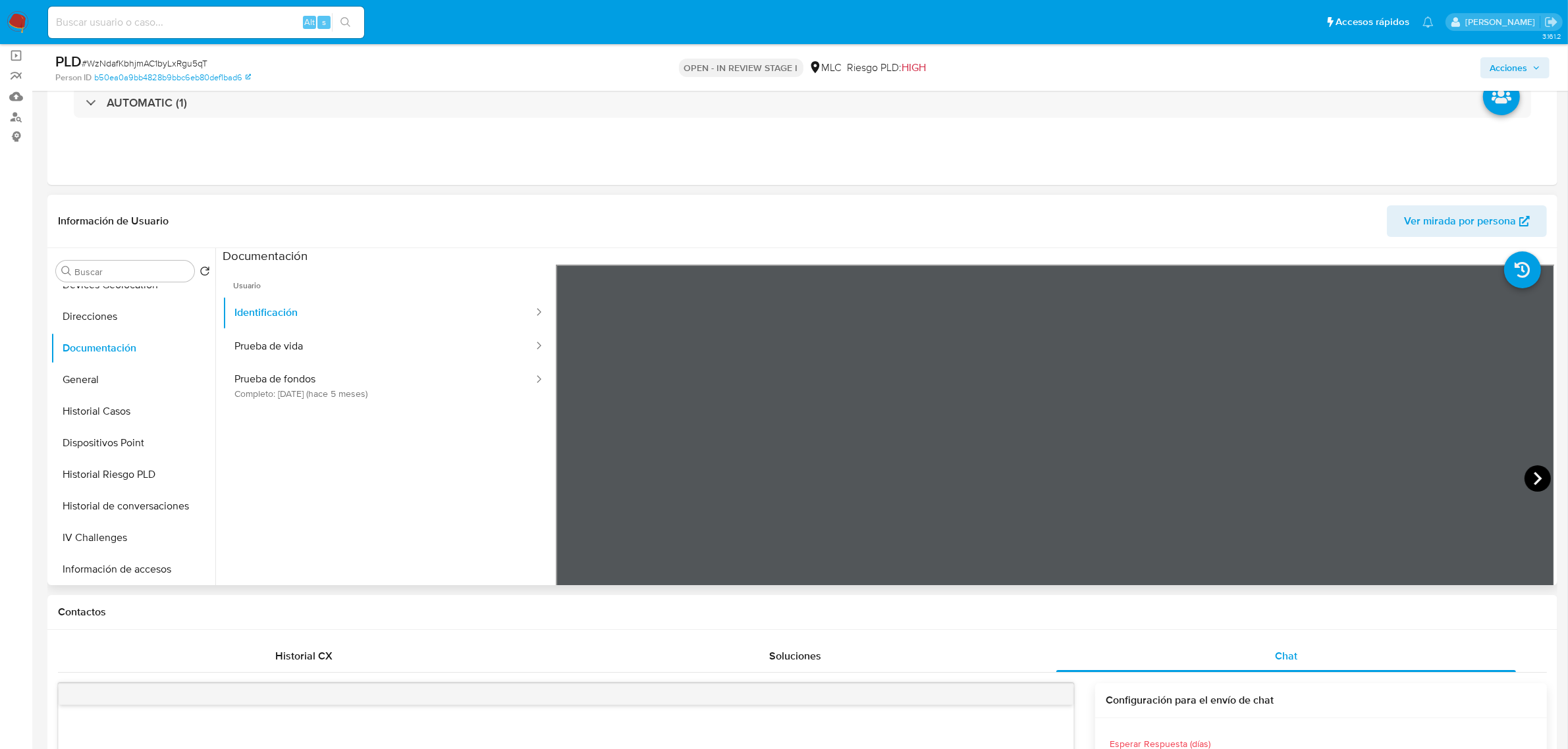
click at [1534, 474] on icon at bounding box center [1536, 478] width 26 height 26
click at [356, 351] on button "Prueba de vida" at bounding box center [378, 346] width 312 height 34
click at [428, 383] on button "Prueba de fondos Completo: 19/04/2025 (hace 5 meses)" at bounding box center [378, 386] width 312 height 45
click at [1524, 474] on icon at bounding box center [1536, 478] width 26 height 26
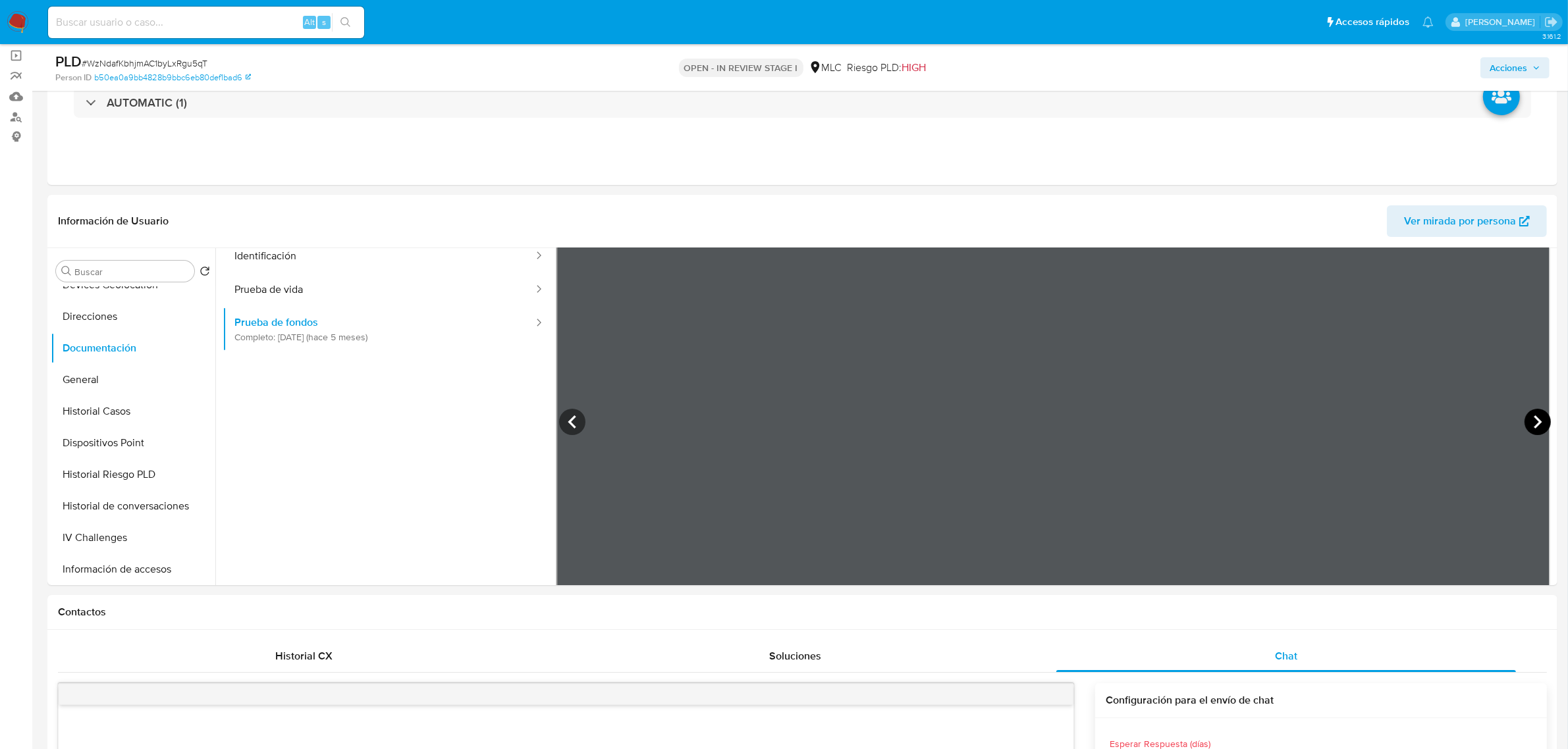
scroll to position [114, 0]
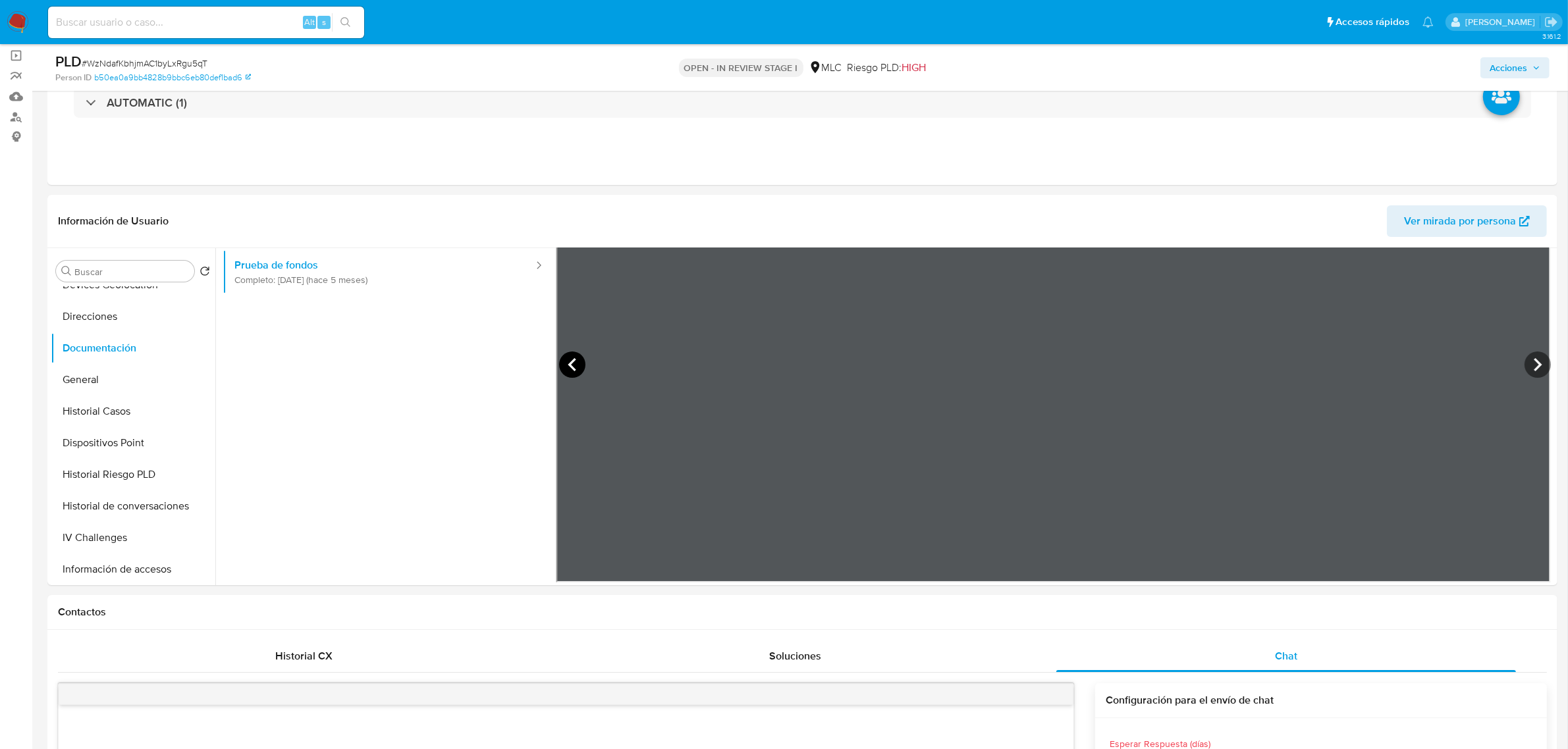
click at [564, 364] on icon at bounding box center [572, 364] width 26 height 26
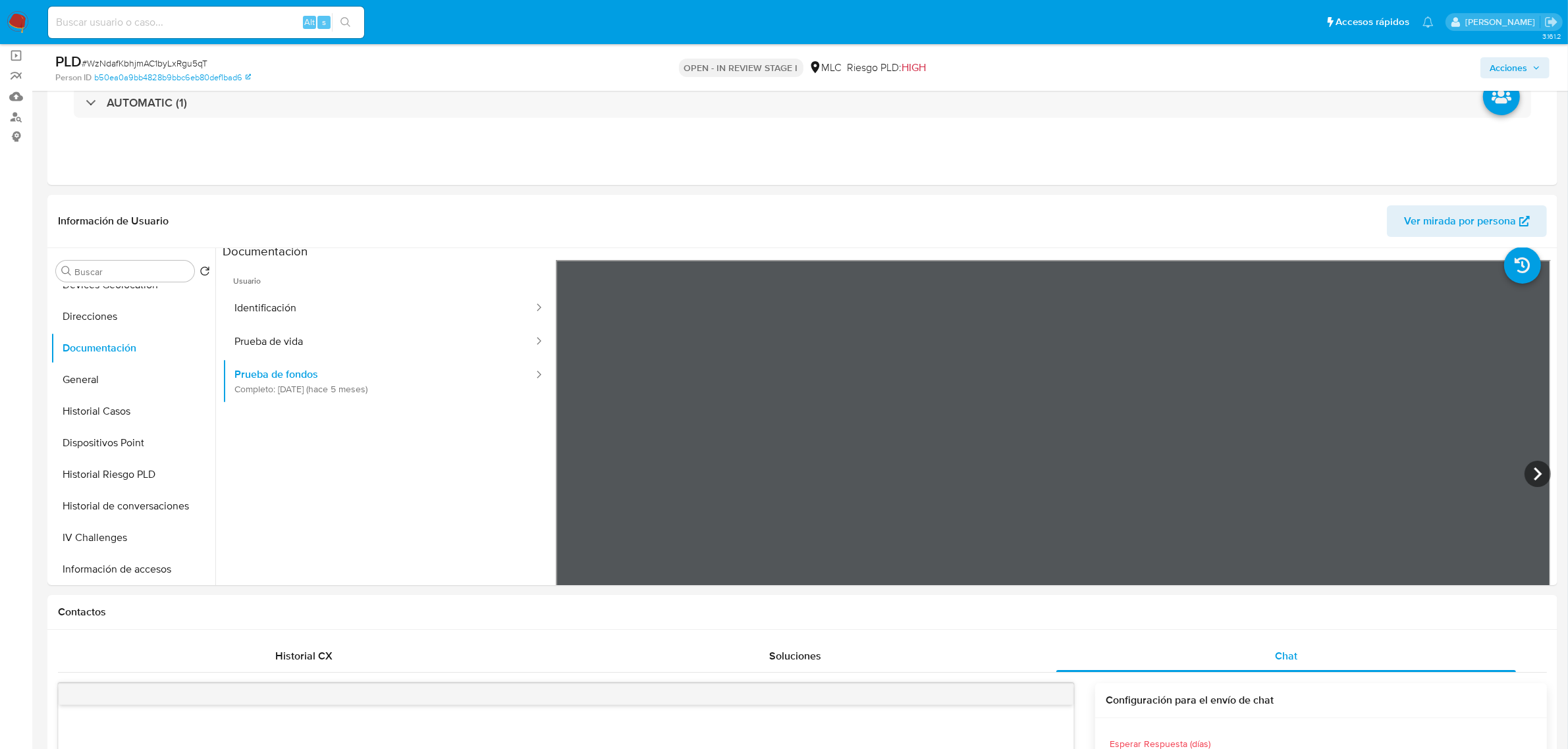
scroll to position [0, 0]
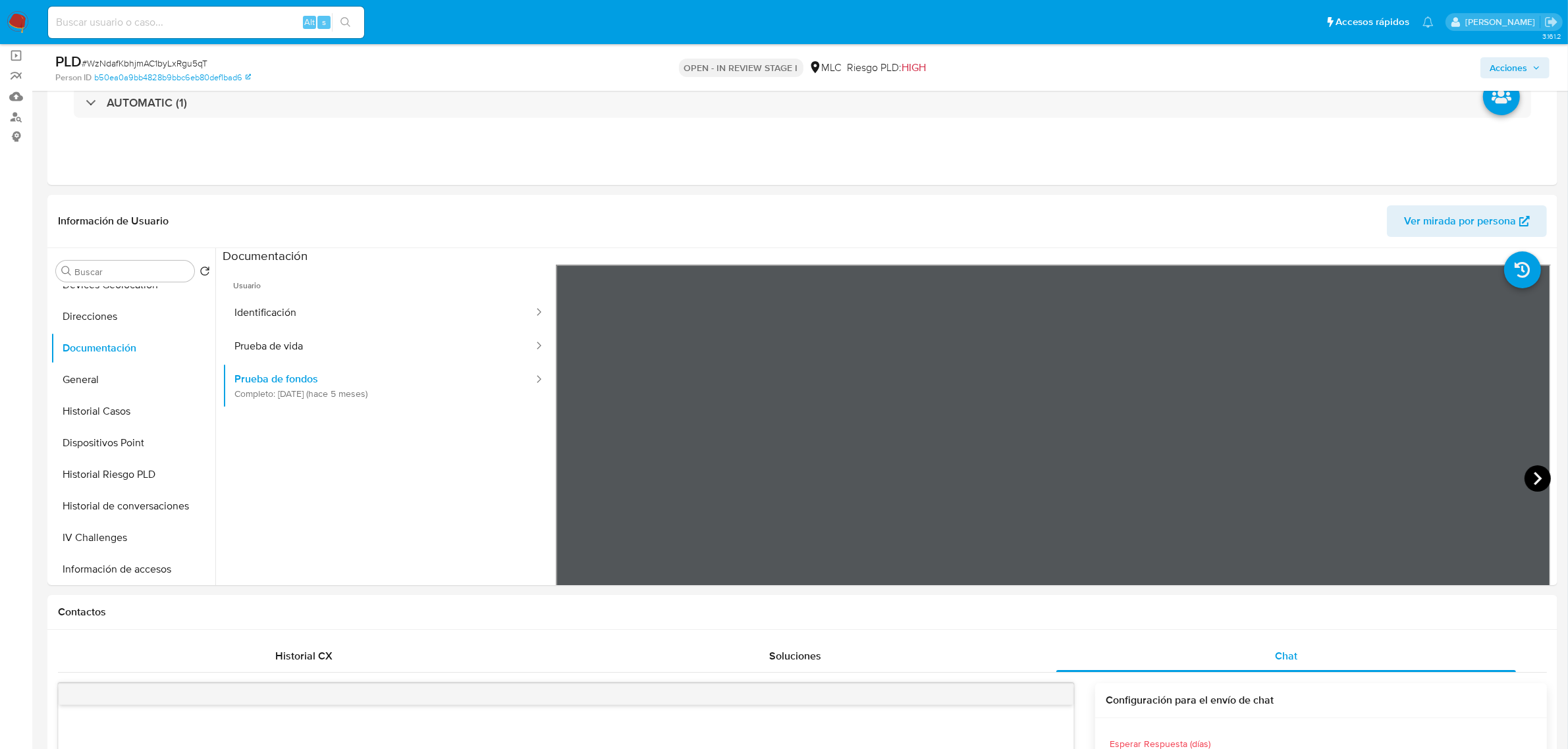
click at [1524, 475] on icon at bounding box center [1536, 478] width 26 height 26
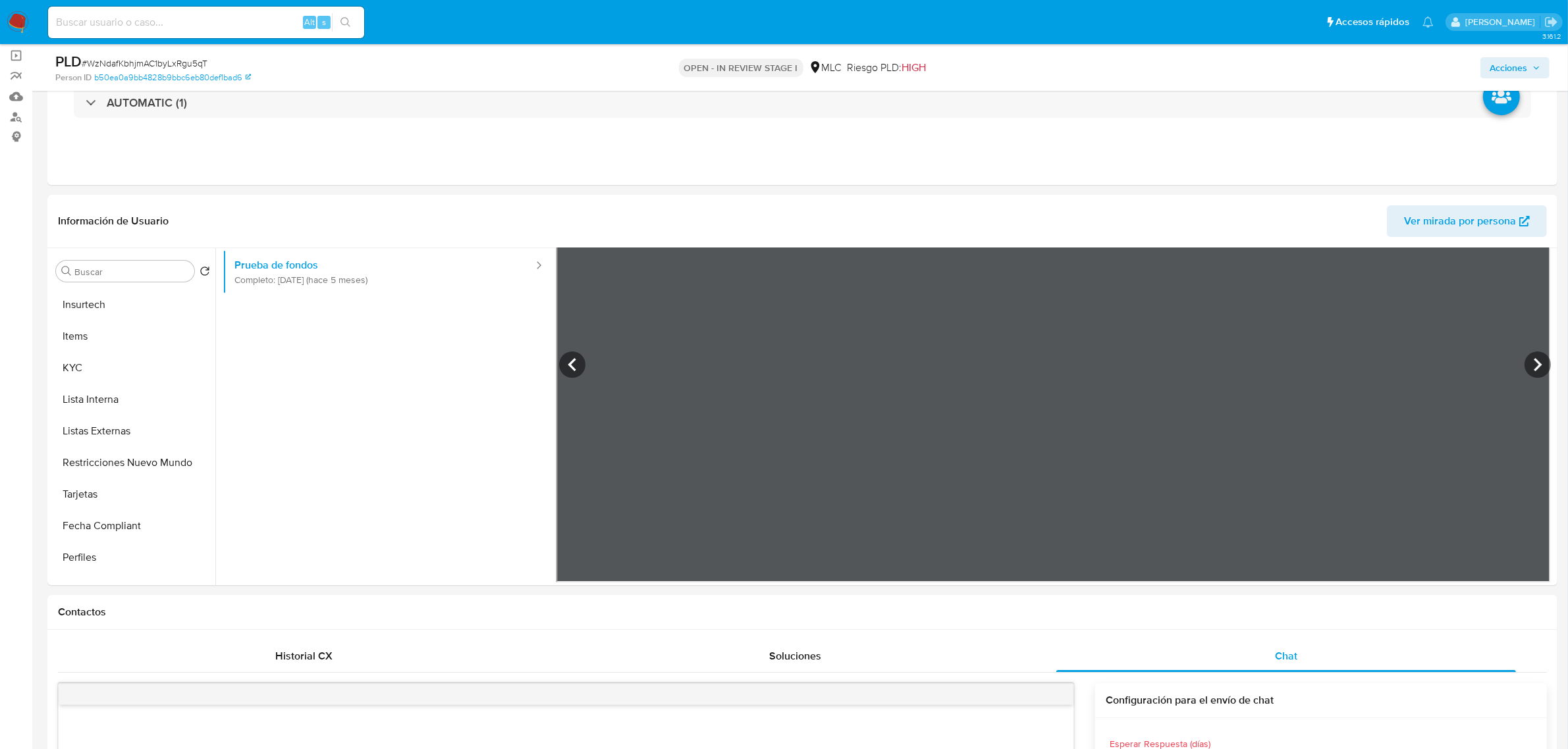
scroll to position [537, 0]
click at [100, 328] on button "KYC" at bounding box center [128, 335] width 154 height 32
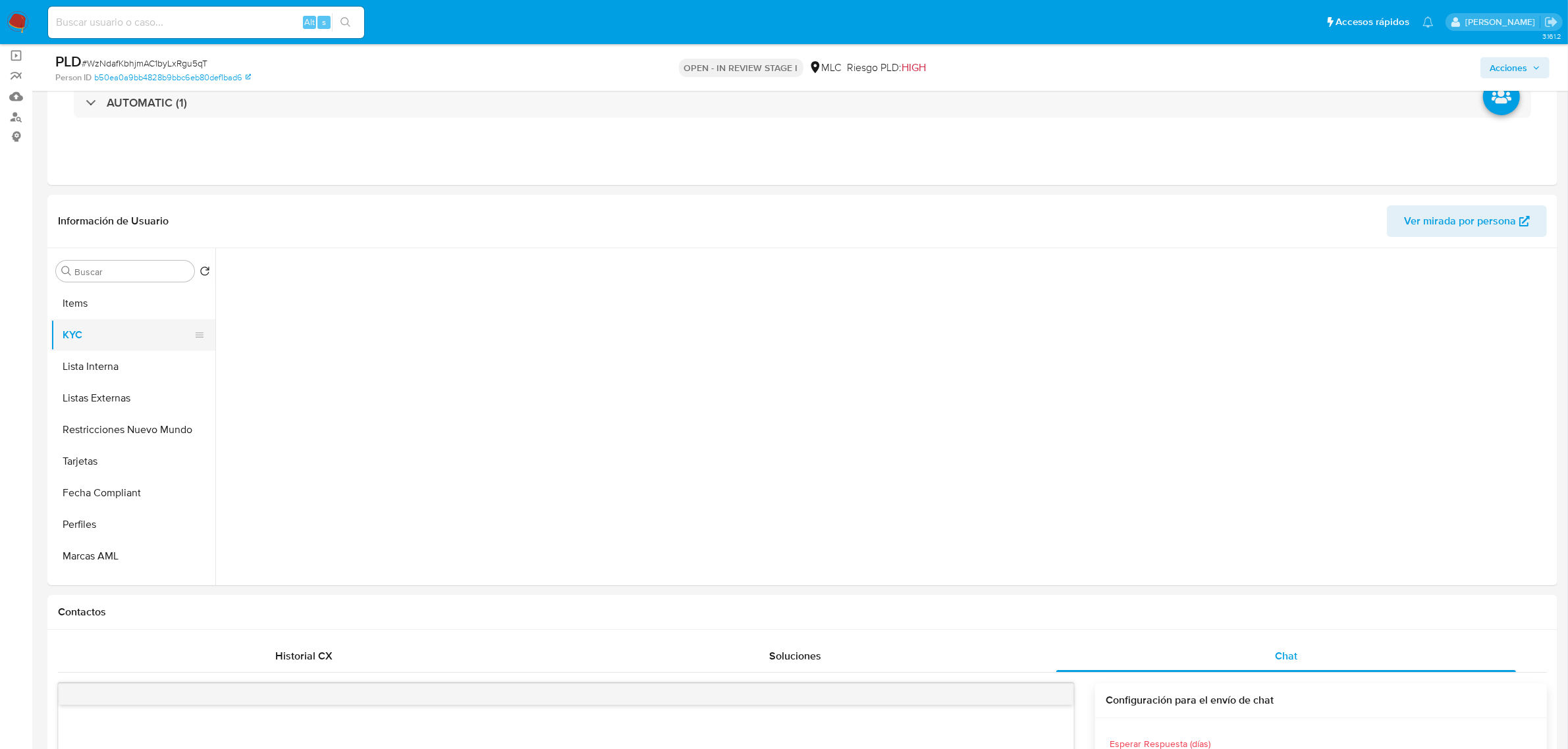
scroll to position [0, 0]
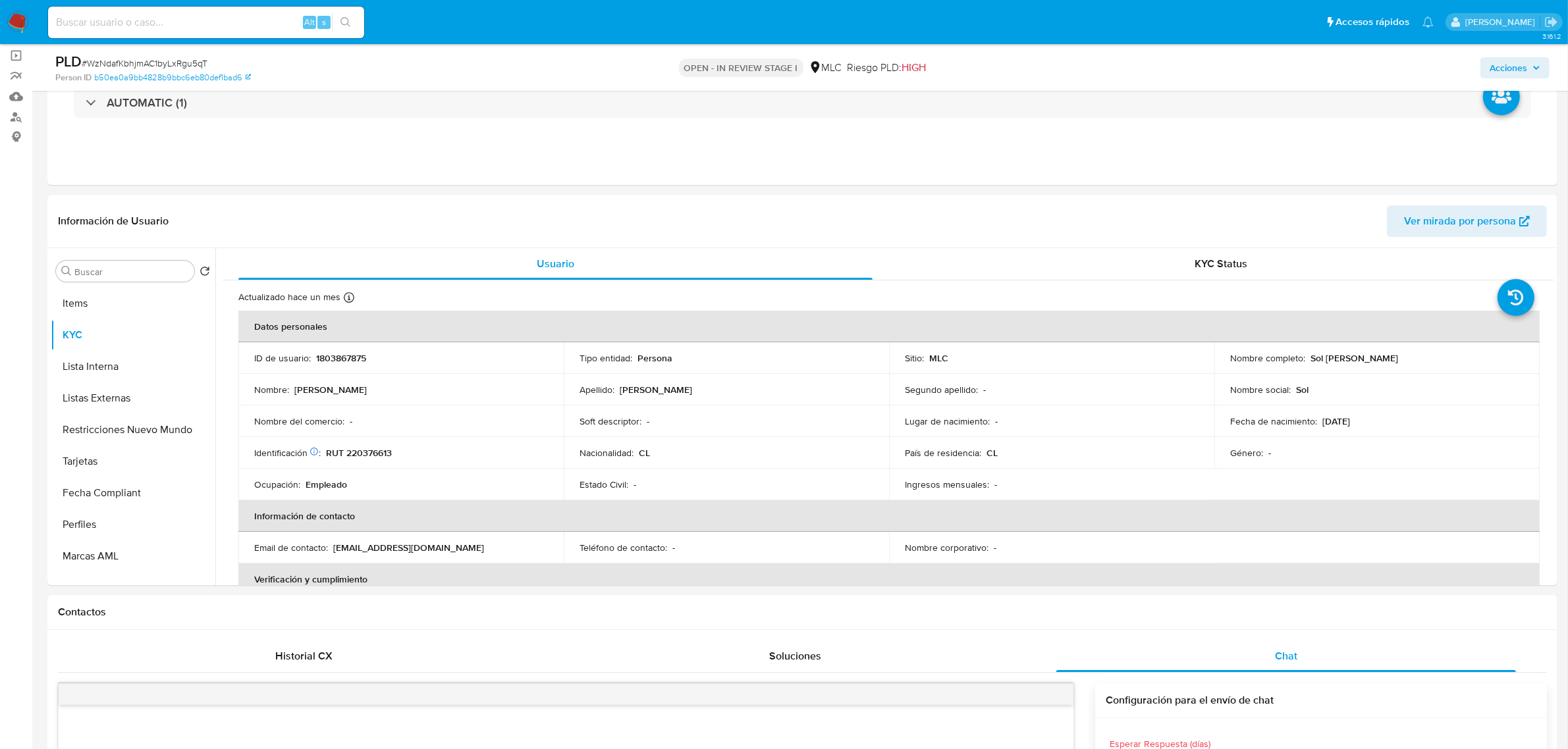
drag, startPoint x: 1463, startPoint y: 366, endPoint x: 1307, endPoint y: 363, distance: 156.0
click at [1307, 363] on td "Nombre completo : Sol Irene Troncoso Diaz" at bounding box center [1376, 358] width 325 height 32
copy p "Sol Irene Troncoso Diaz"
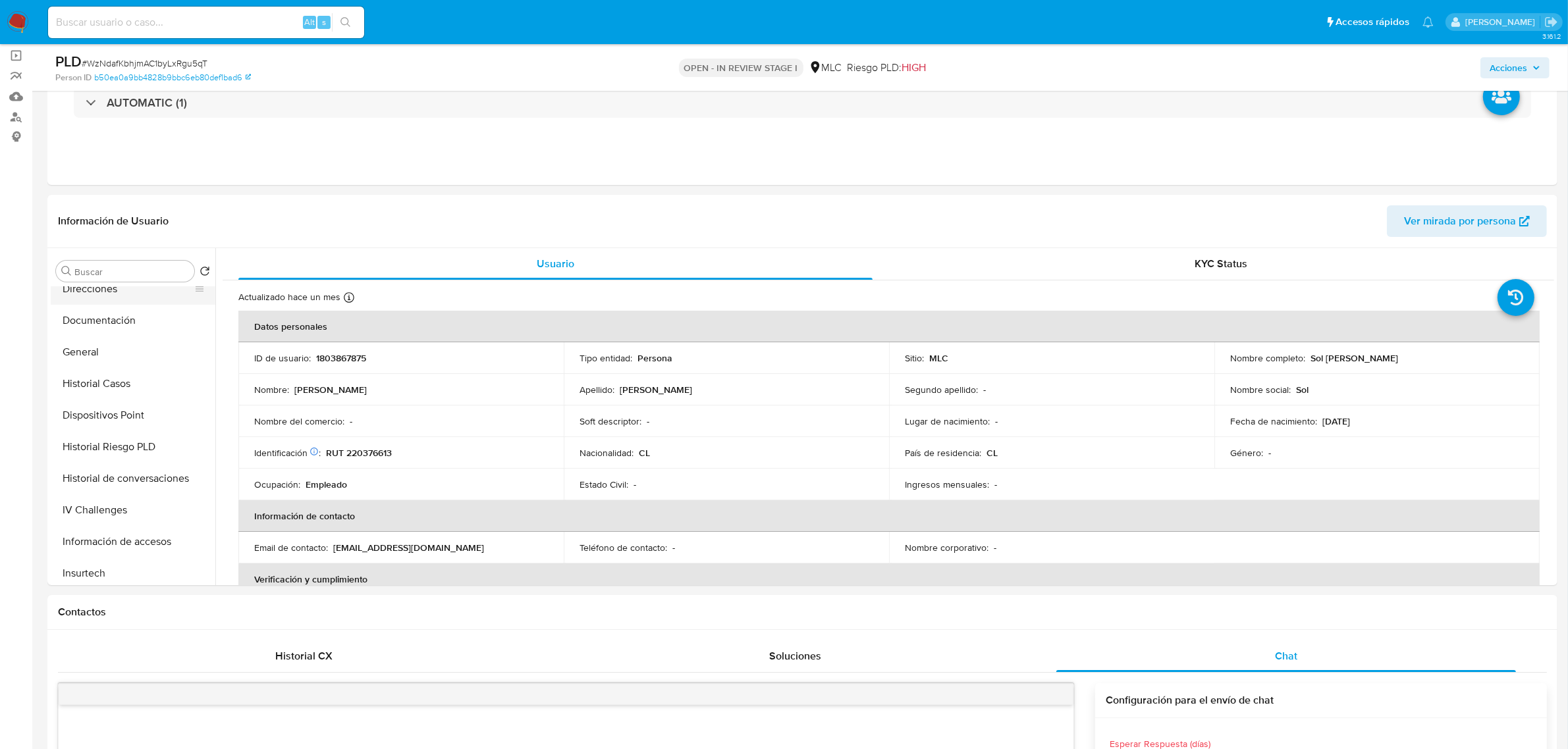
scroll to position [207, 0]
click at [112, 343] on button "Documentación" at bounding box center [128, 348] width 154 height 32
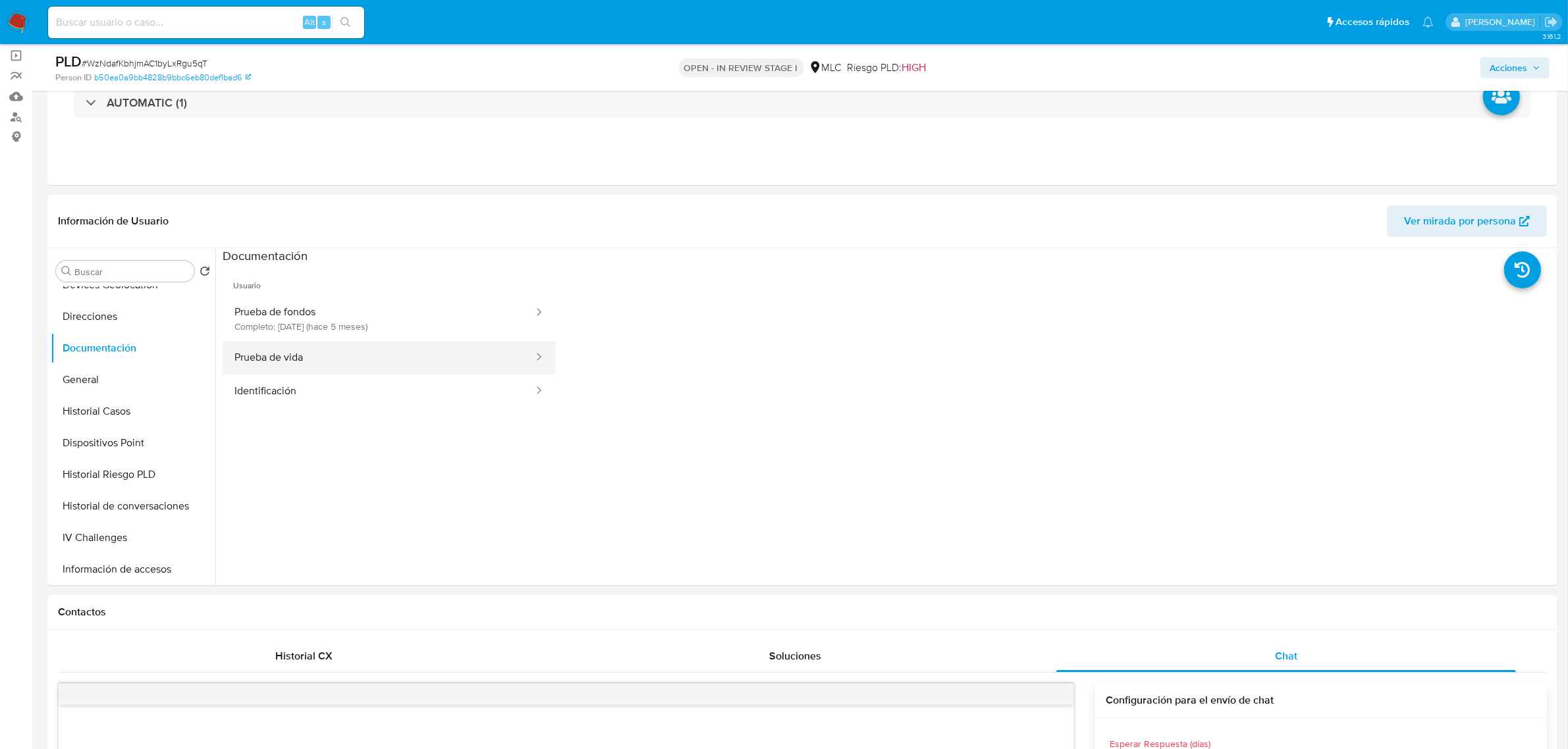
click at [331, 359] on button "Prueba de vida" at bounding box center [378, 358] width 312 height 34
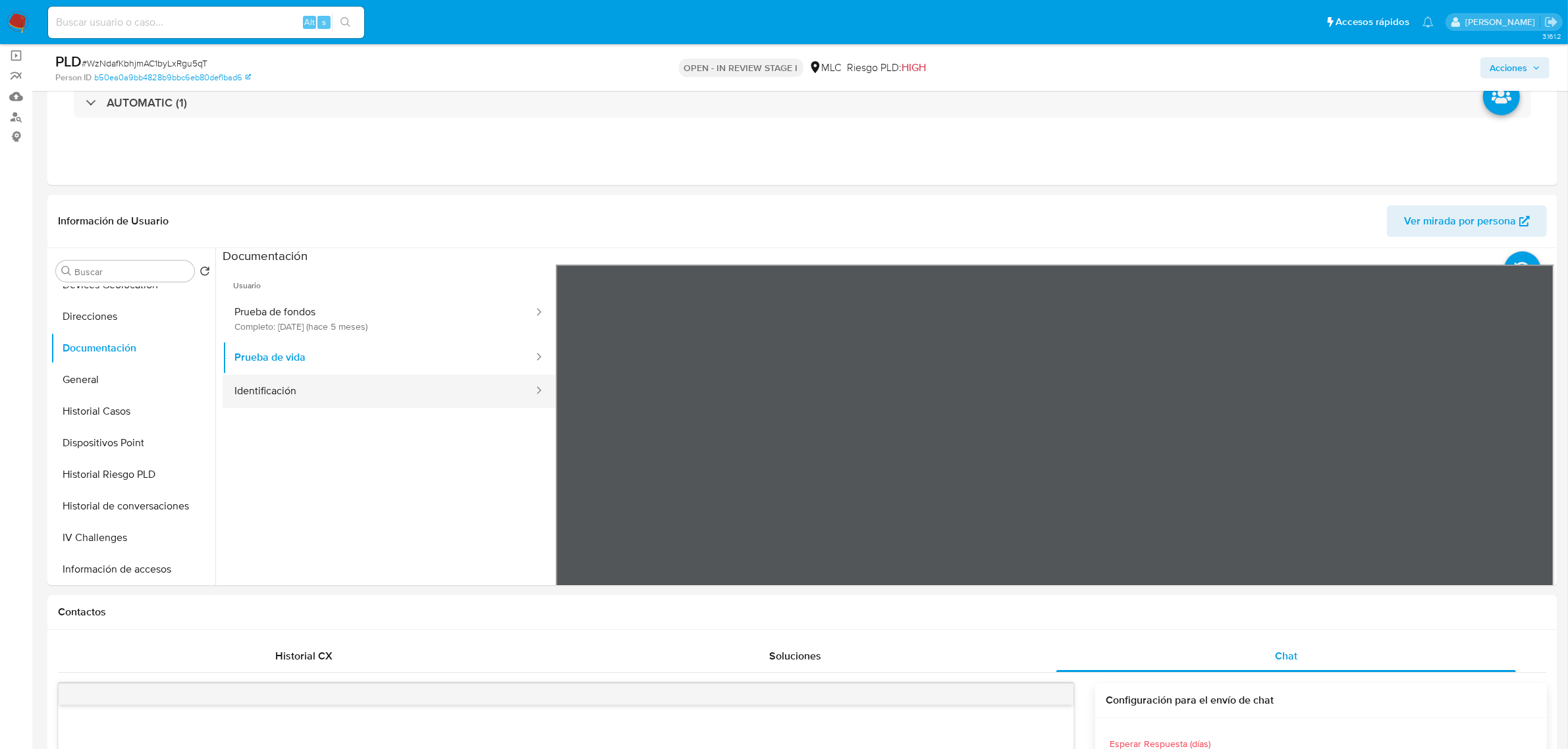
click at [392, 392] on button "Identificación" at bounding box center [378, 391] width 312 height 34
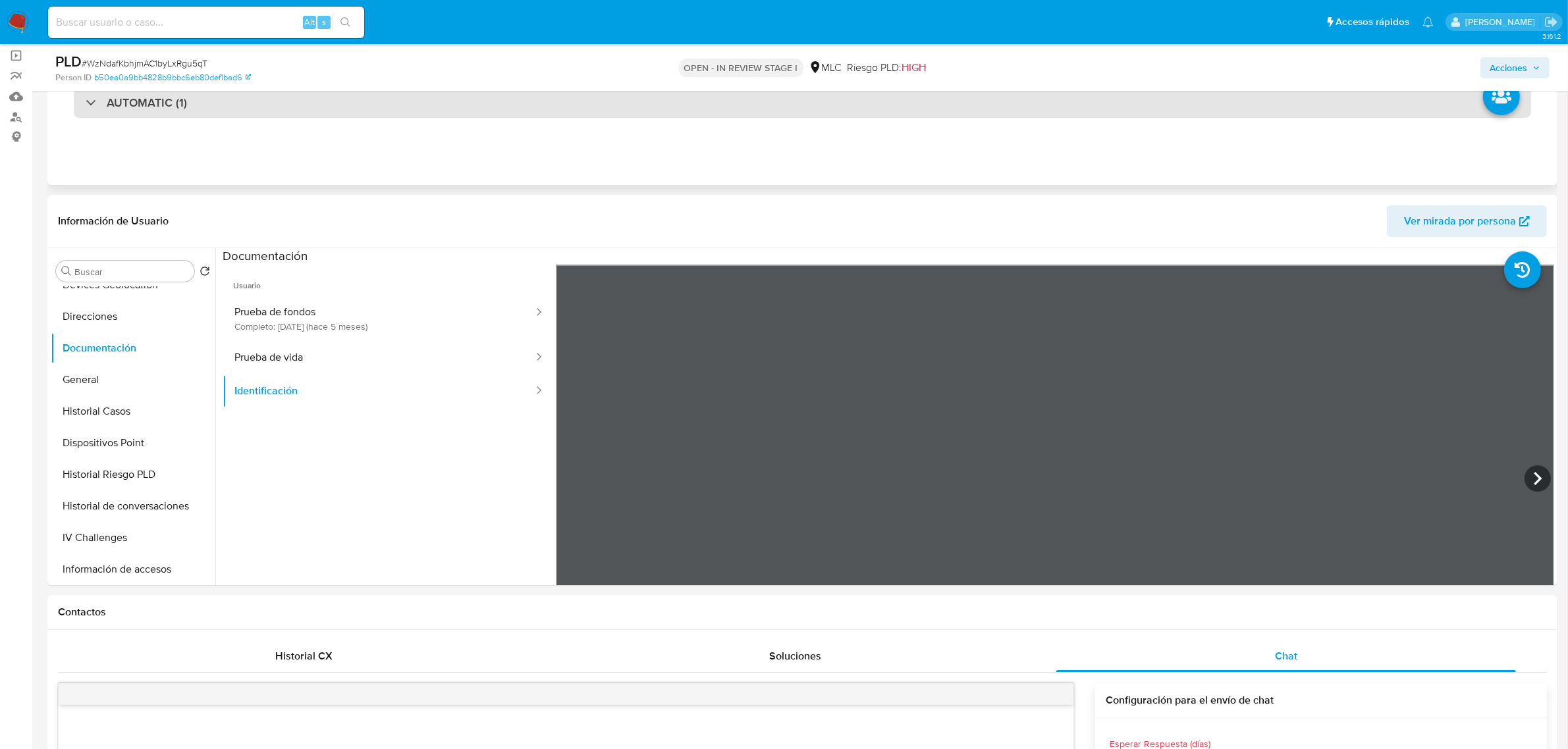
scroll to position [0, 0]
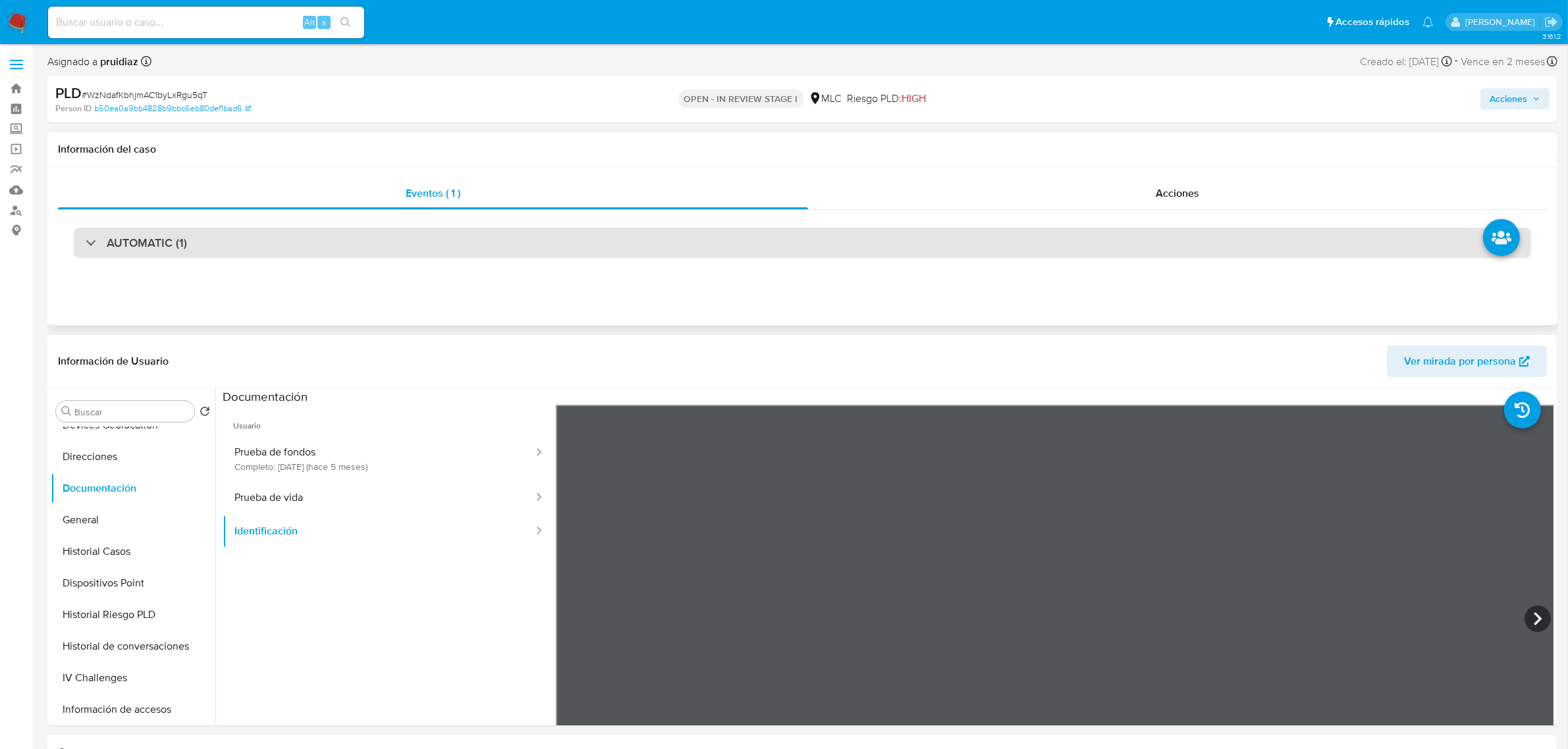
click at [250, 242] on div "AUTOMATIC (1)" at bounding box center [802, 244] width 1457 height 31
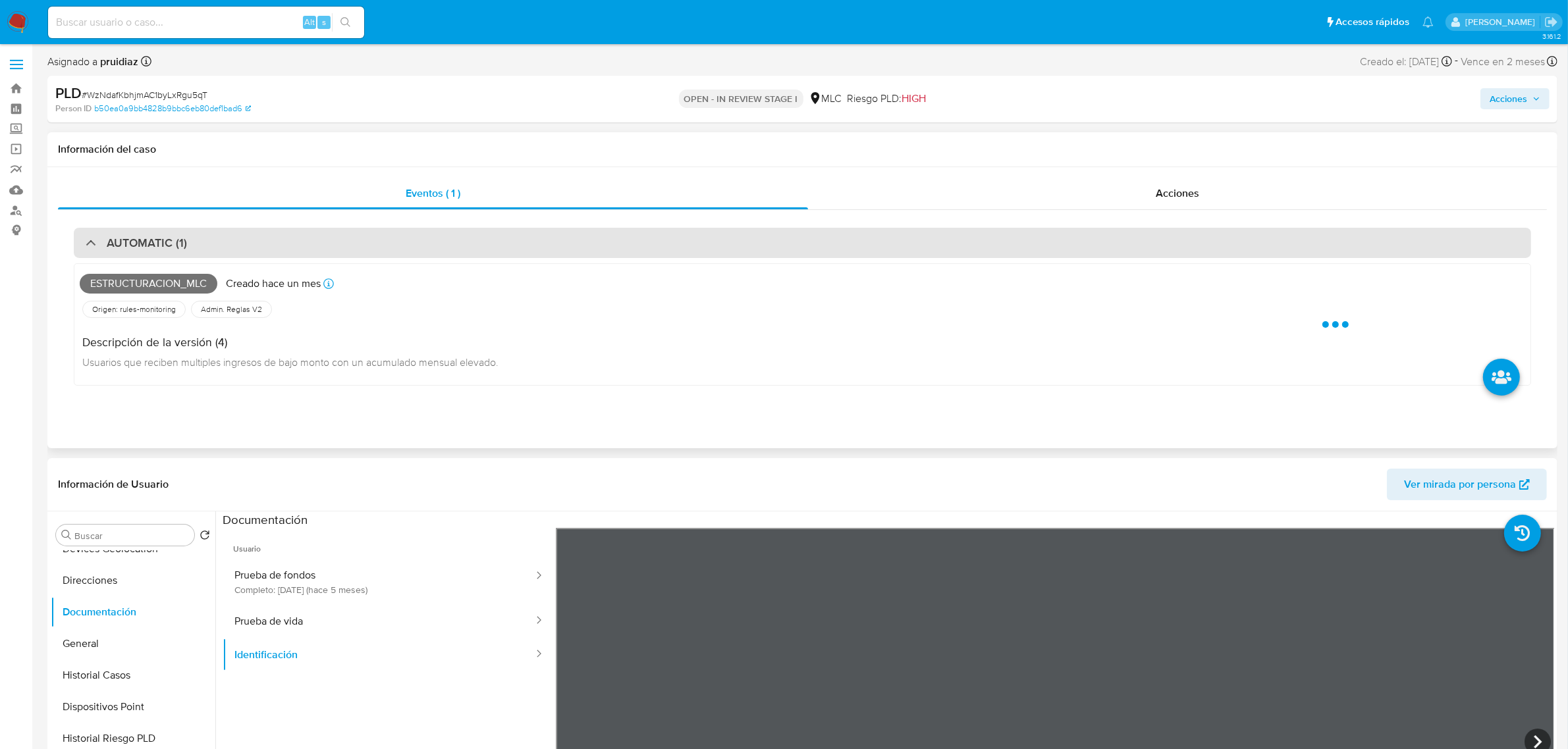
click at [250, 242] on div "AUTOMATIC (1)" at bounding box center [802, 244] width 1457 height 31
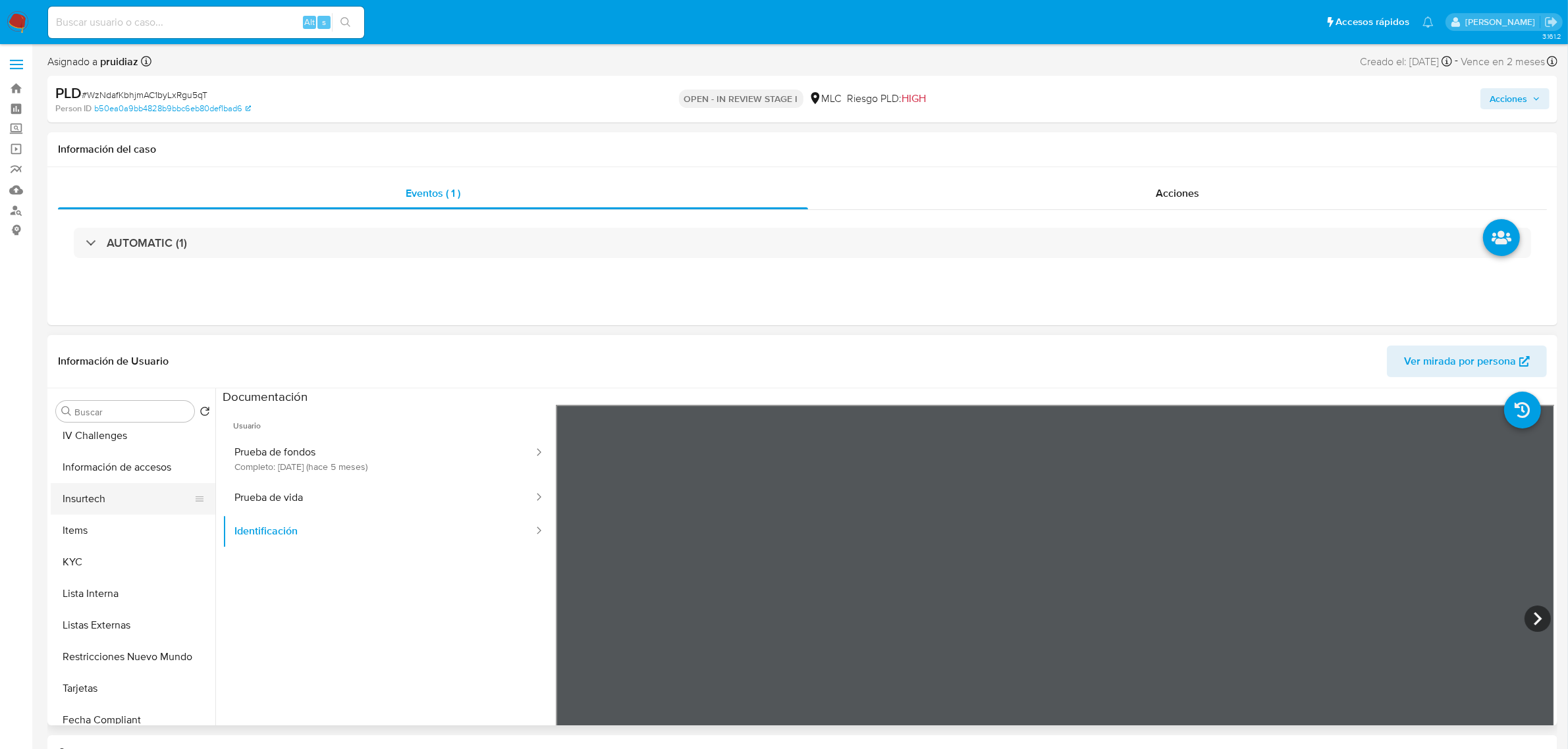
scroll to position [455, 0]
click at [96, 550] on button "KYC" at bounding box center [128, 557] width 154 height 32
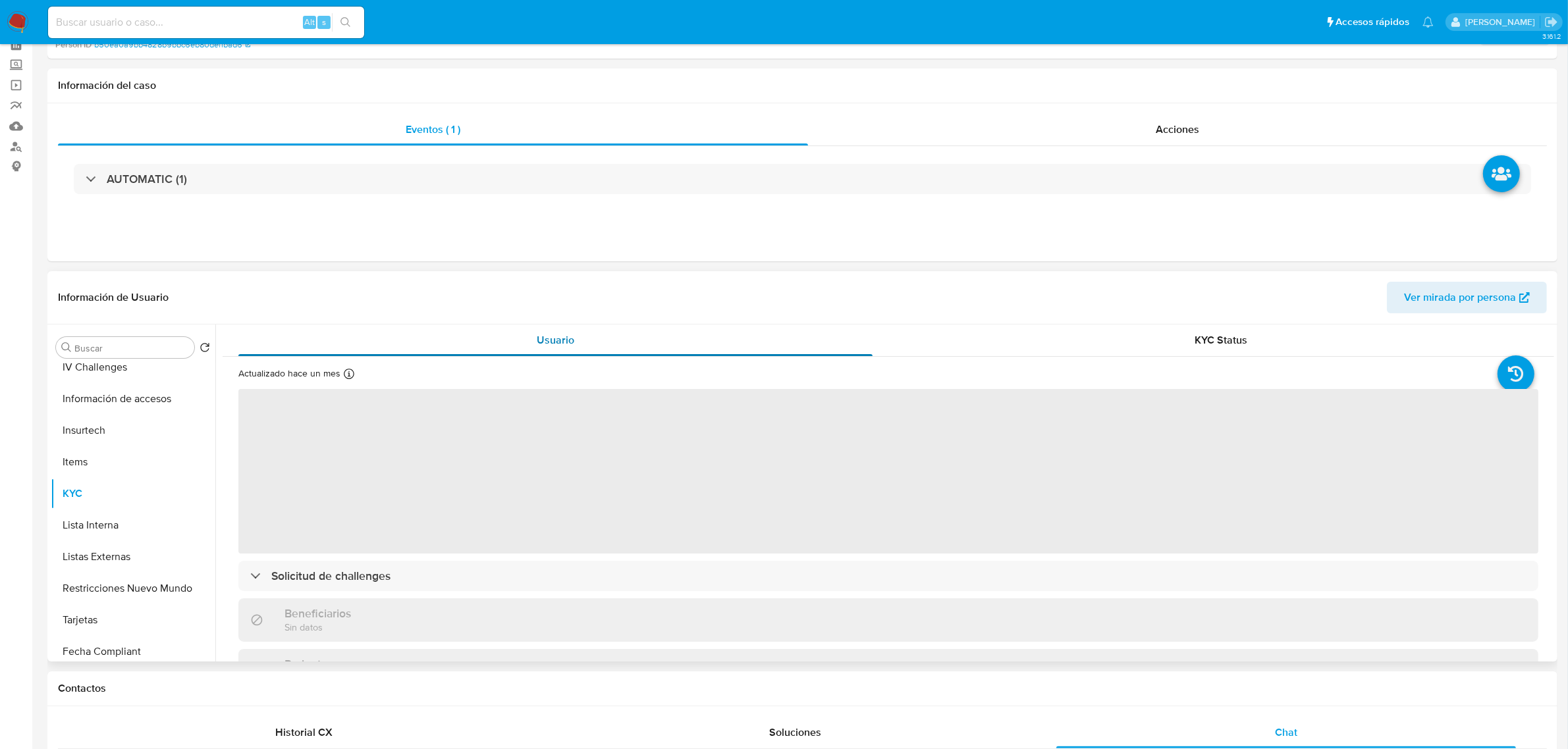
scroll to position [82, 0]
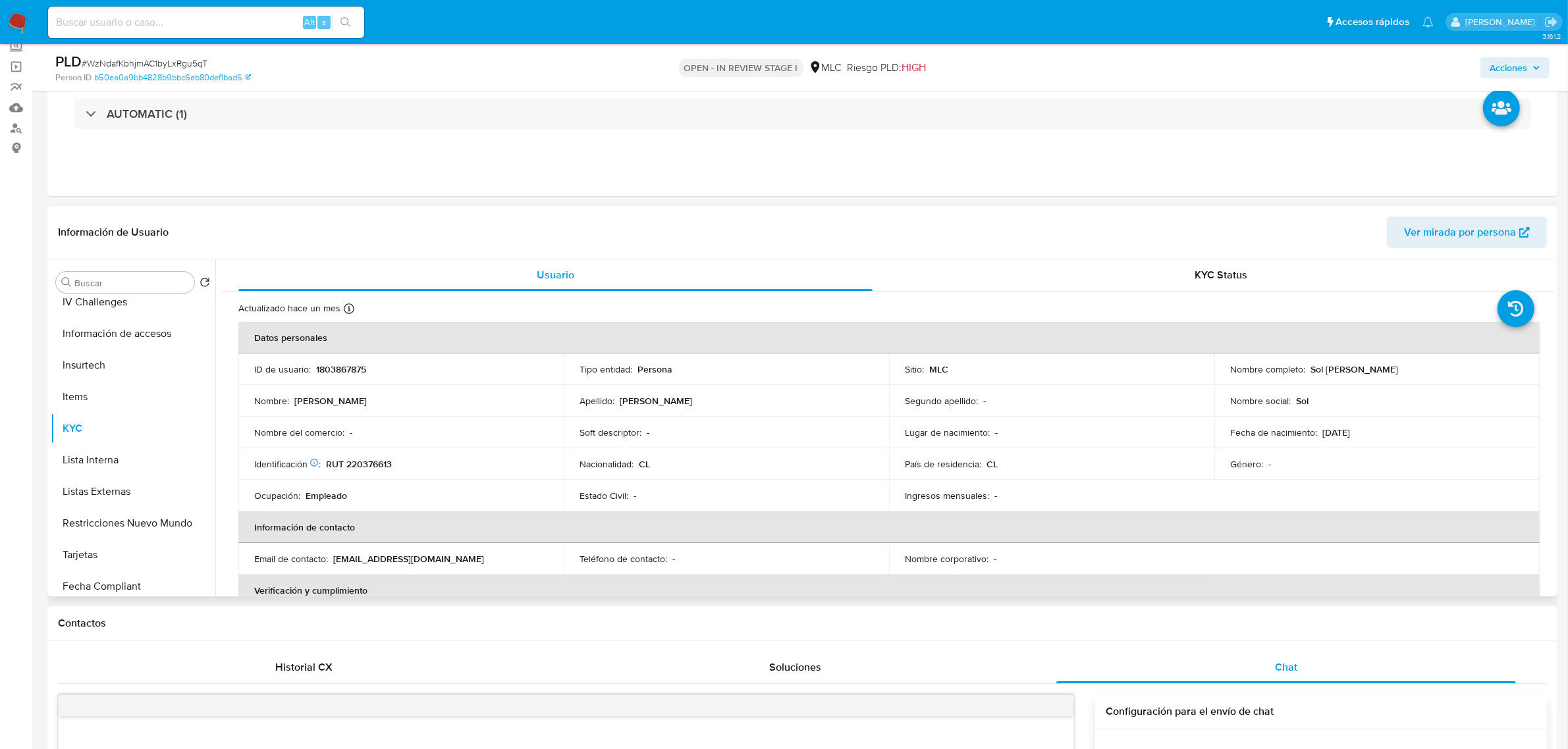
drag, startPoint x: 1424, startPoint y: 369, endPoint x: 1305, endPoint y: 372, distance: 119.0
click at [1305, 372] on div "Nombre completo : Sol Irene Troncoso Diaz" at bounding box center [1376, 369] width 293 height 12
copy p "Sol Irene Troncoso Diaz"
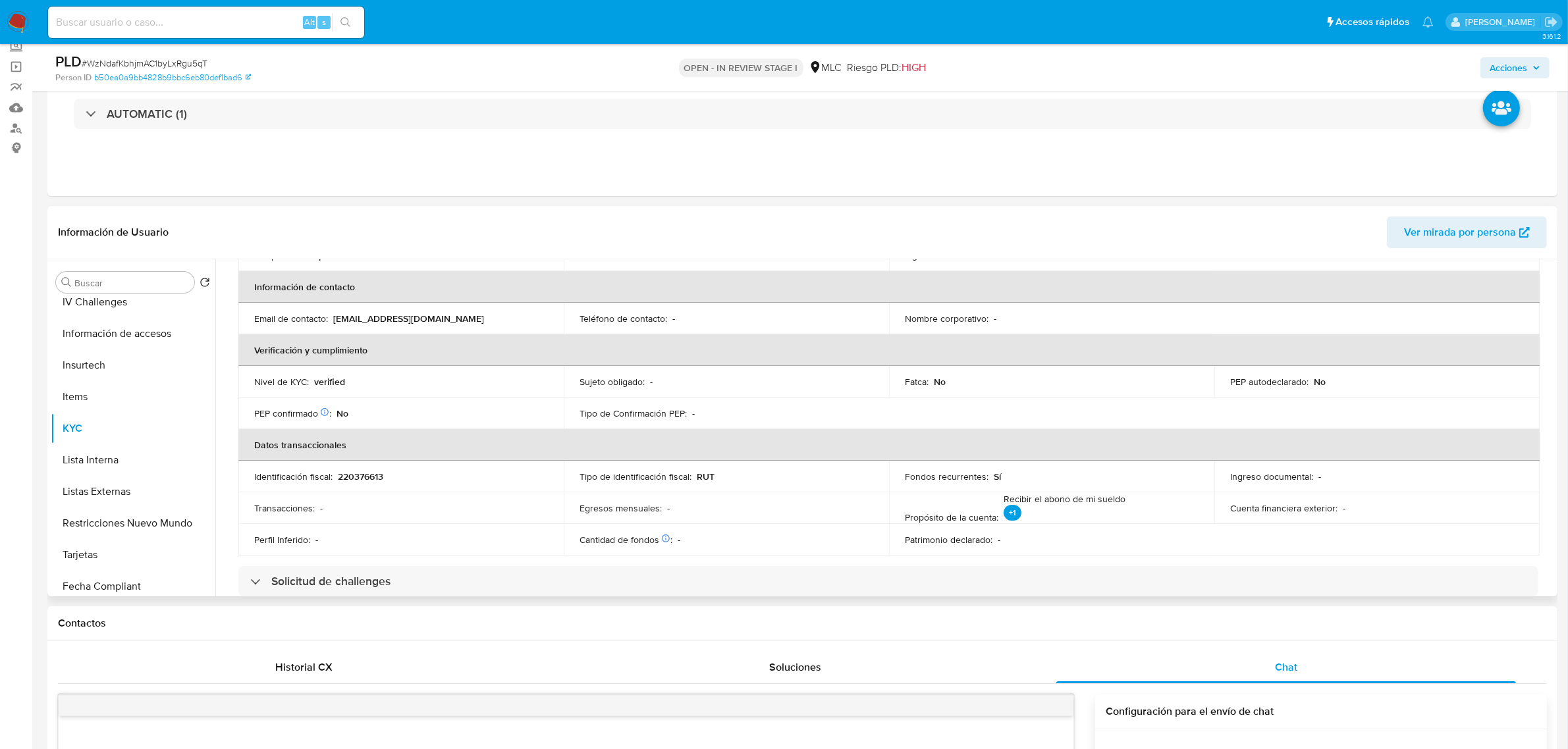
scroll to position [329, 0]
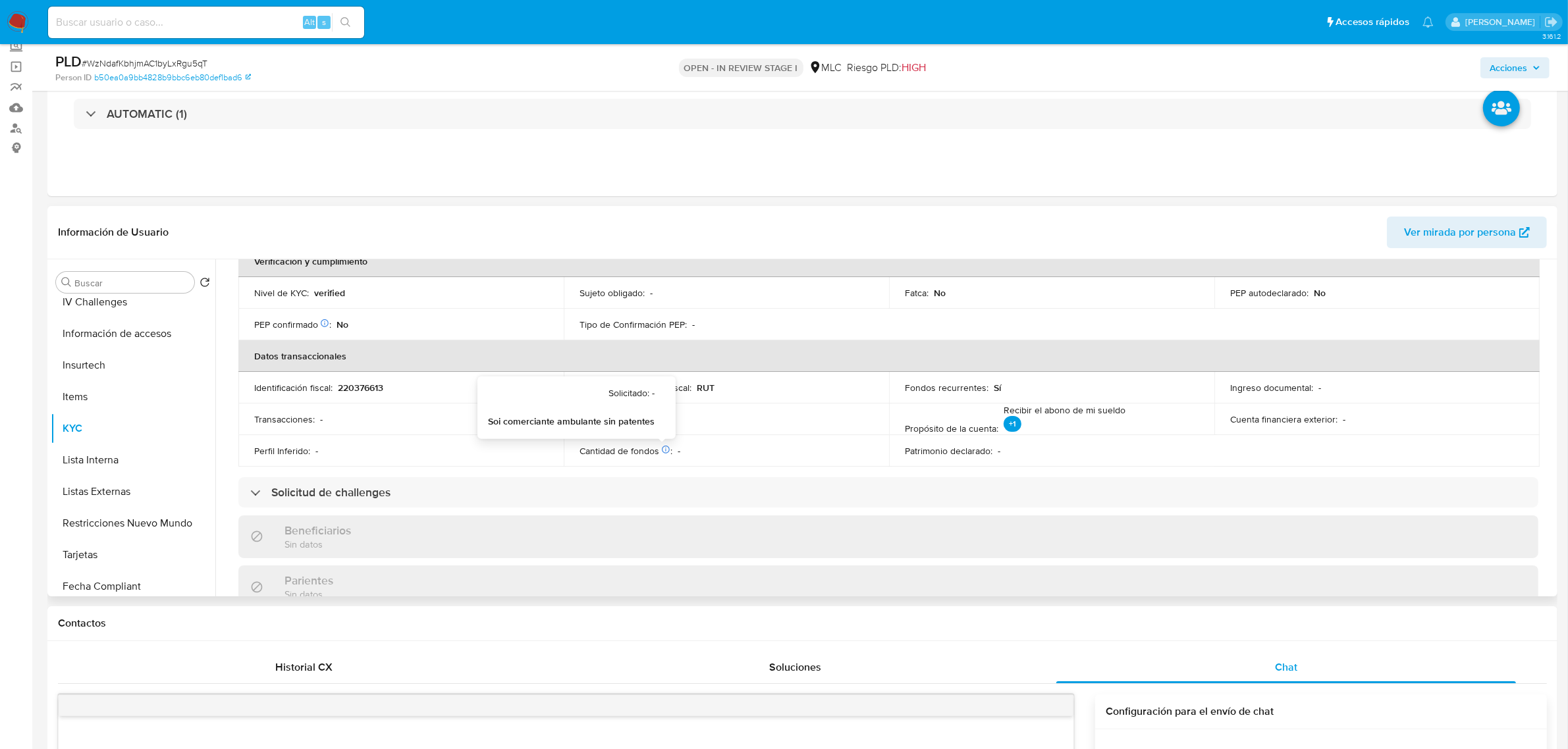
click at [663, 449] on icon at bounding box center [666, 450] width 10 height 10
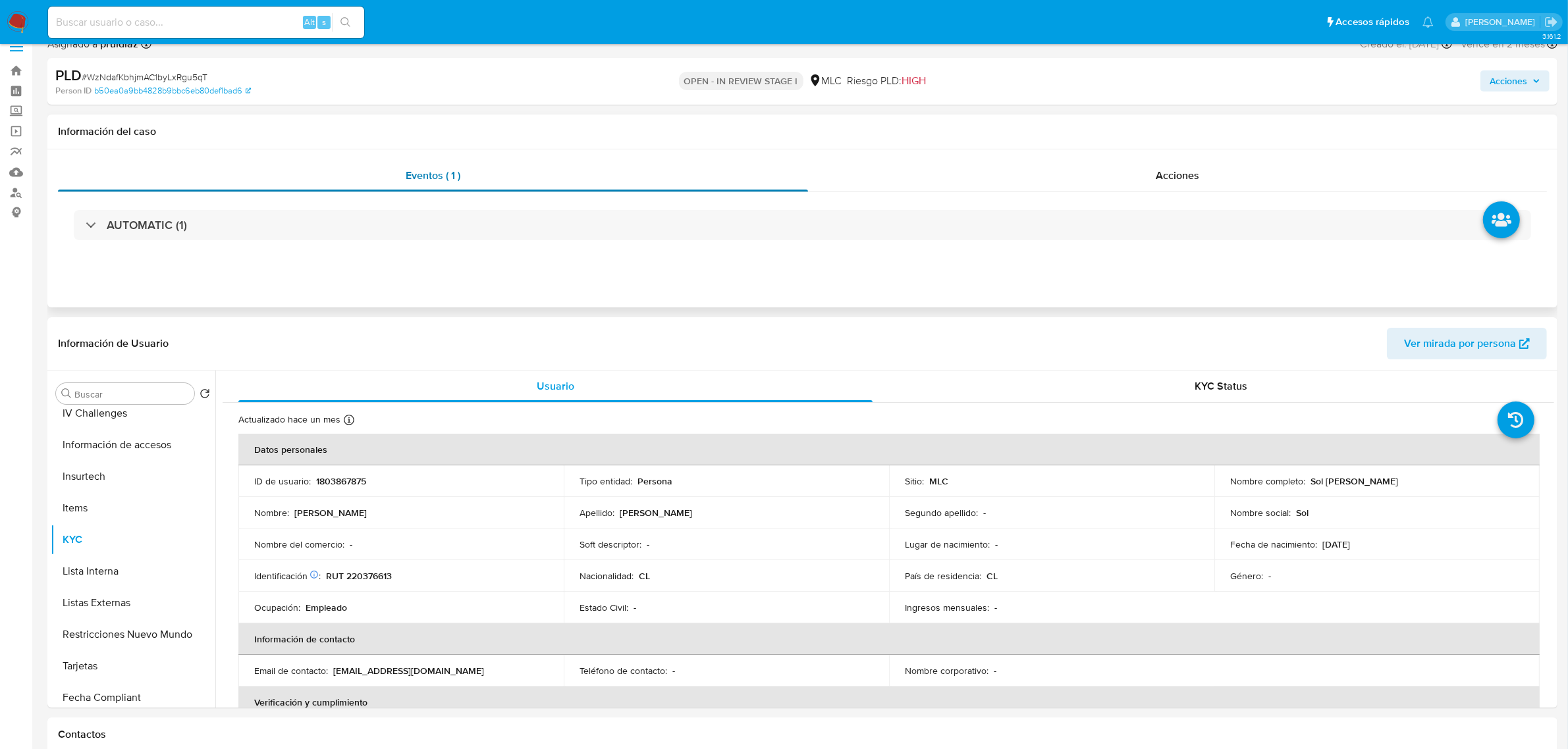
scroll to position [0, 0]
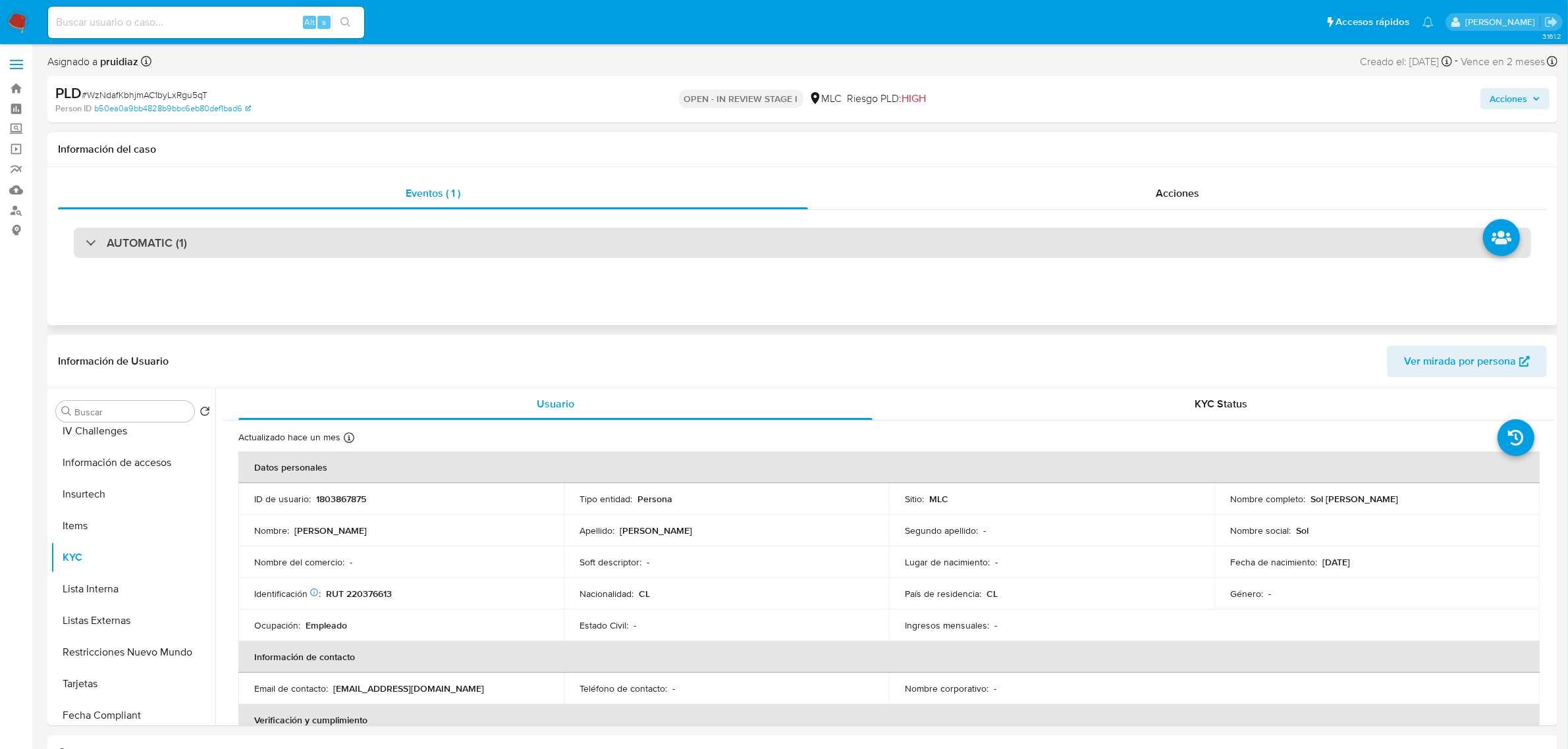
click at [199, 228] on div "AUTOMATIC (1)" at bounding box center [802, 244] width 1457 height 31
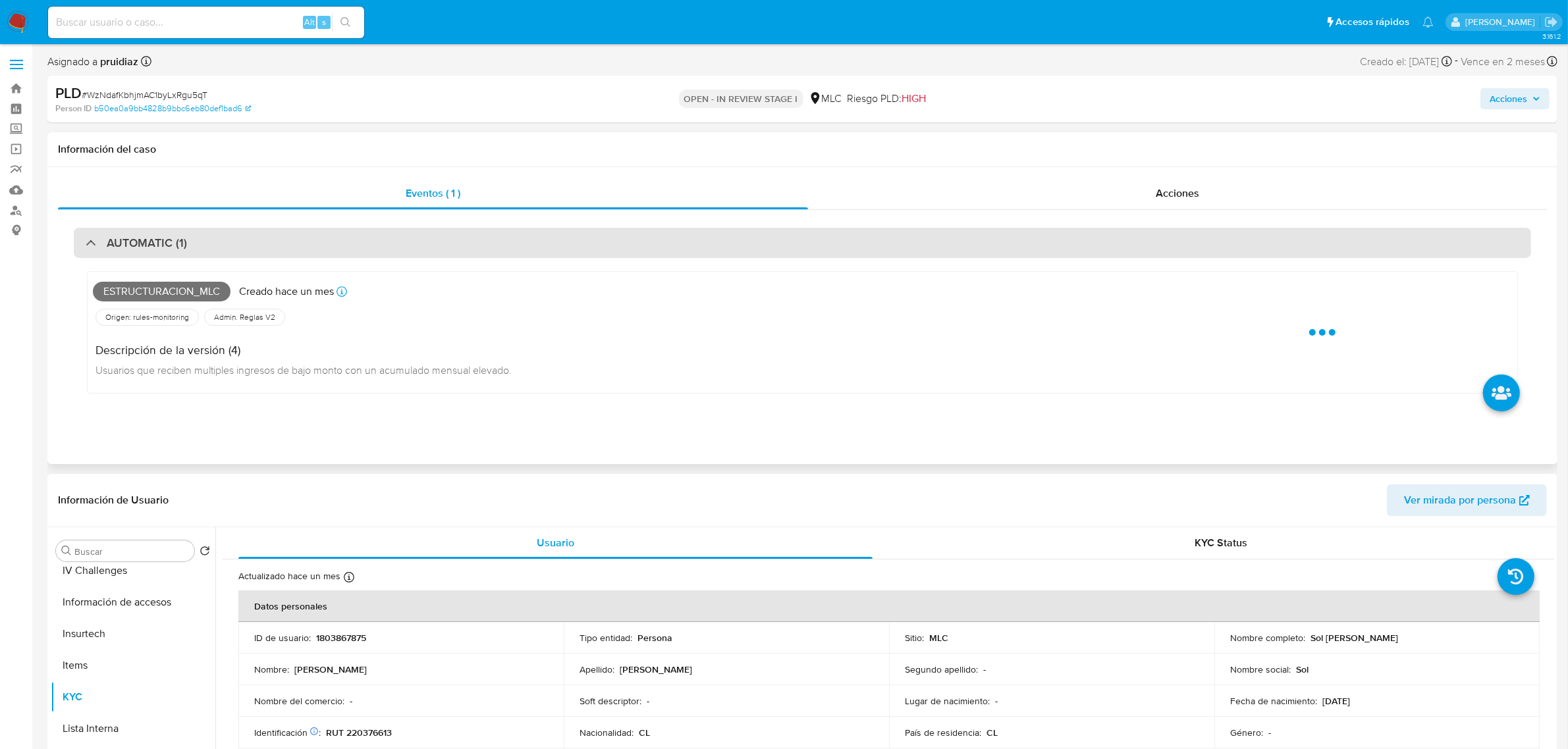
click at [199, 228] on div "AUTOMATIC (1)" at bounding box center [802, 244] width 1457 height 31
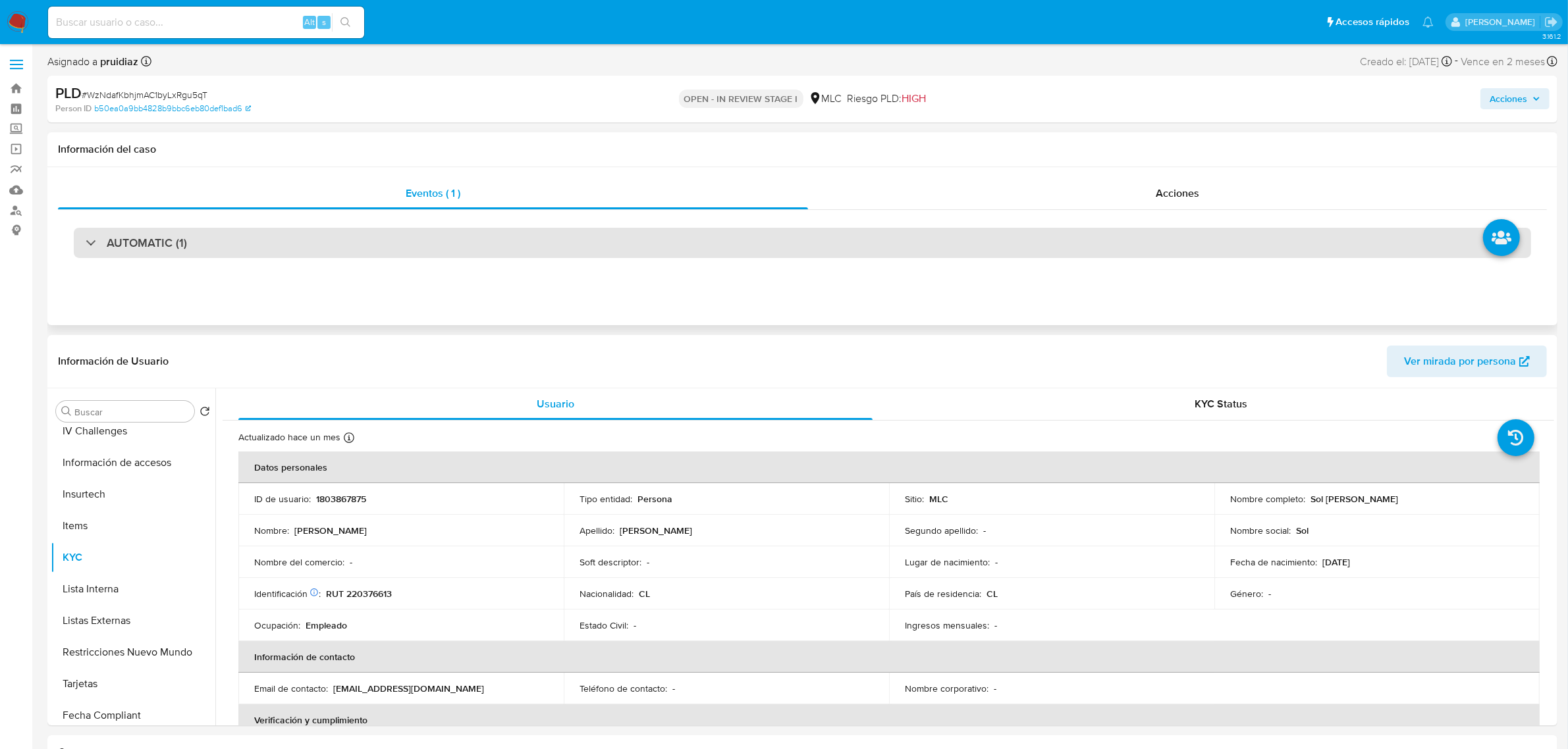
click at [163, 243] on h3 "AUTOMATIC (1)" at bounding box center [147, 243] width 81 height 14
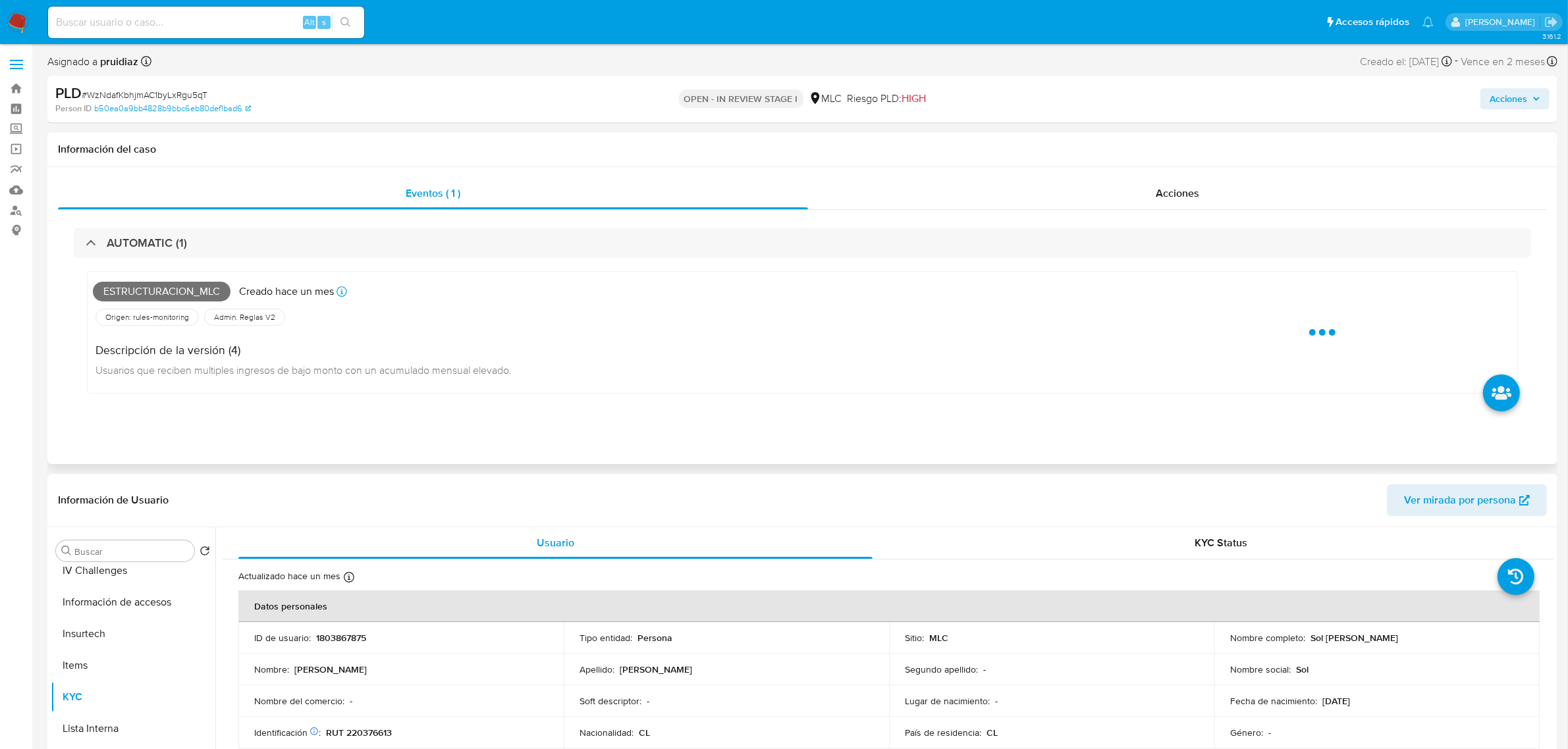
click at [135, 285] on span "Estructuracion_mlc" at bounding box center [161, 292] width 137 height 20
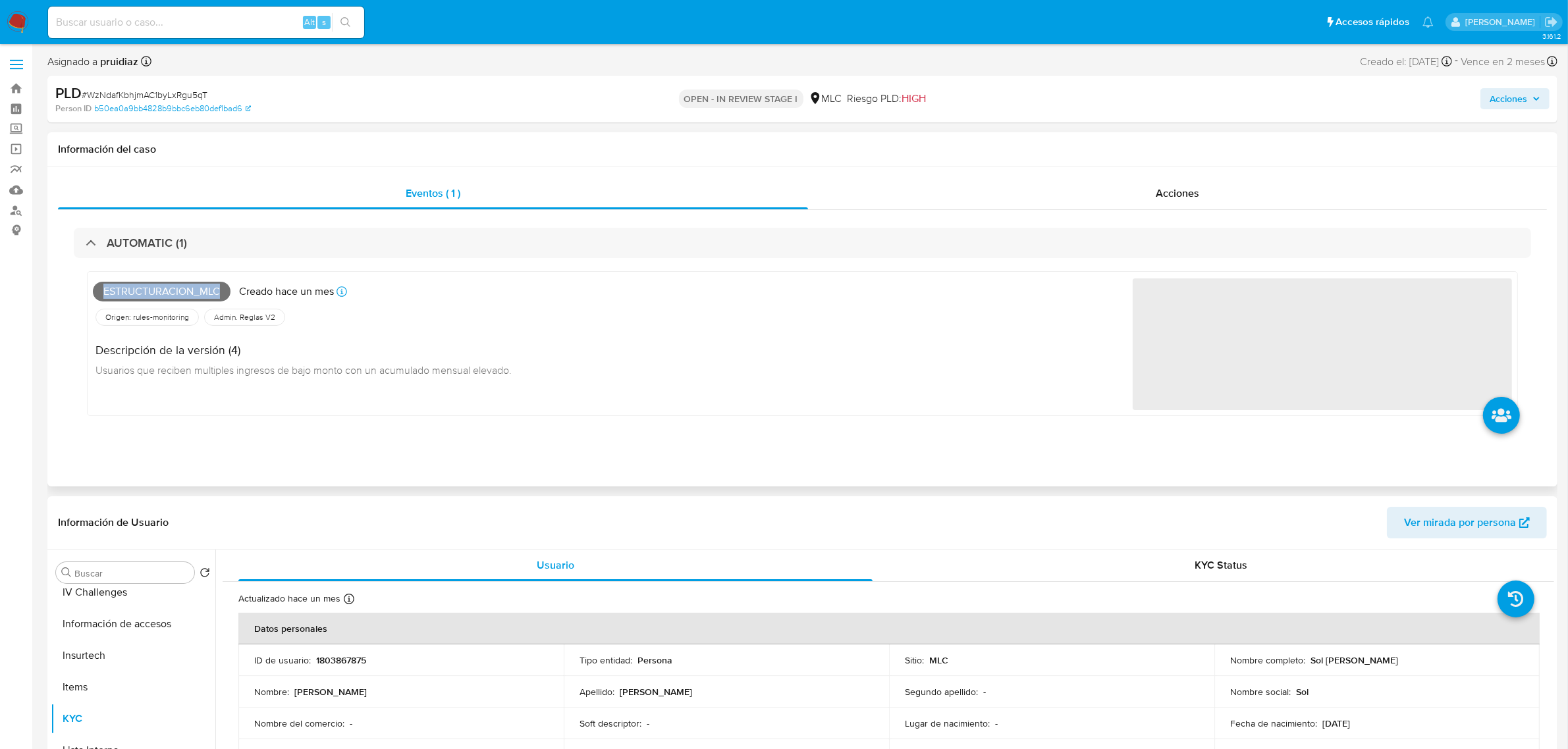
copy span "Estructuracion_mlc"
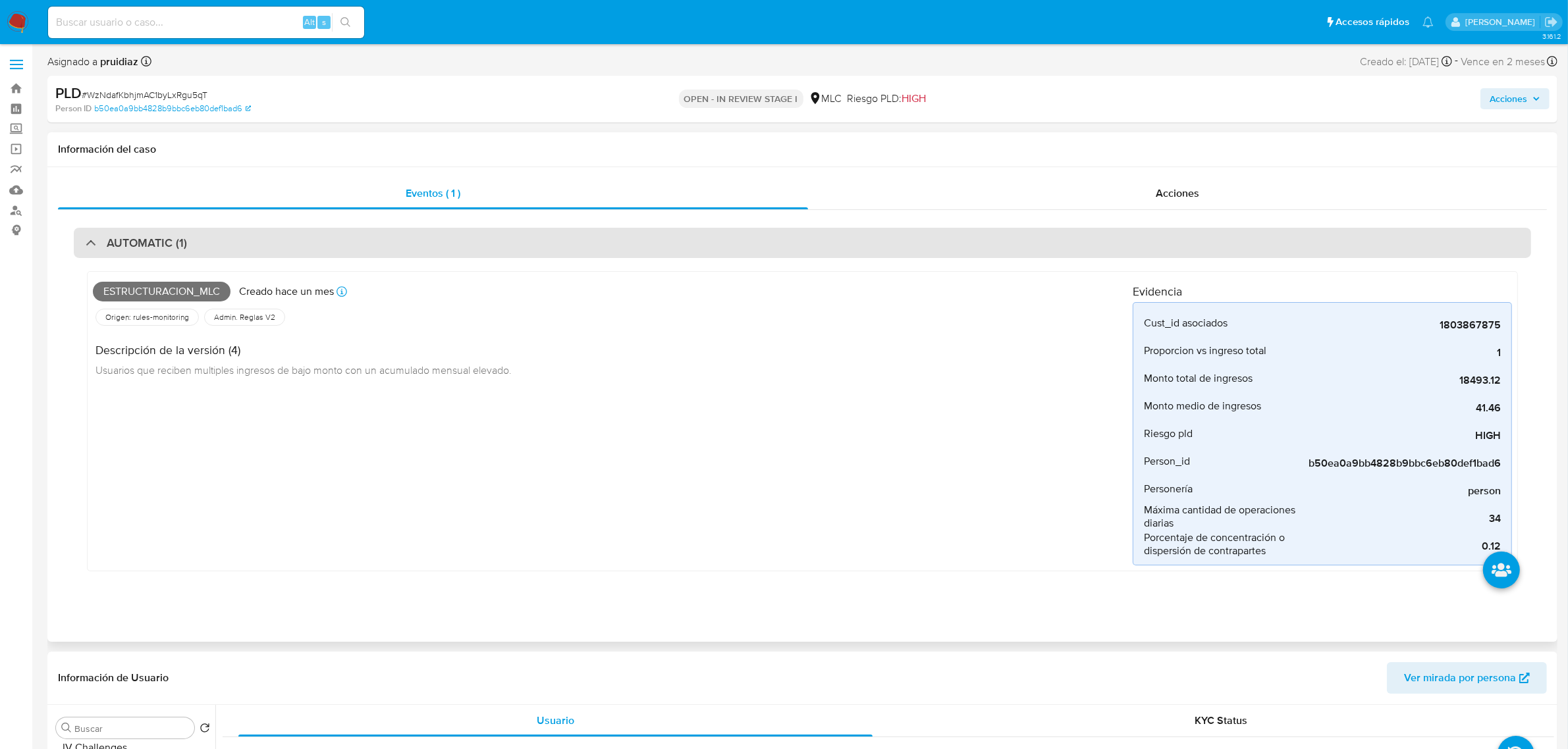
click at [827, 232] on div "AUTOMATIC (1)" at bounding box center [802, 244] width 1457 height 31
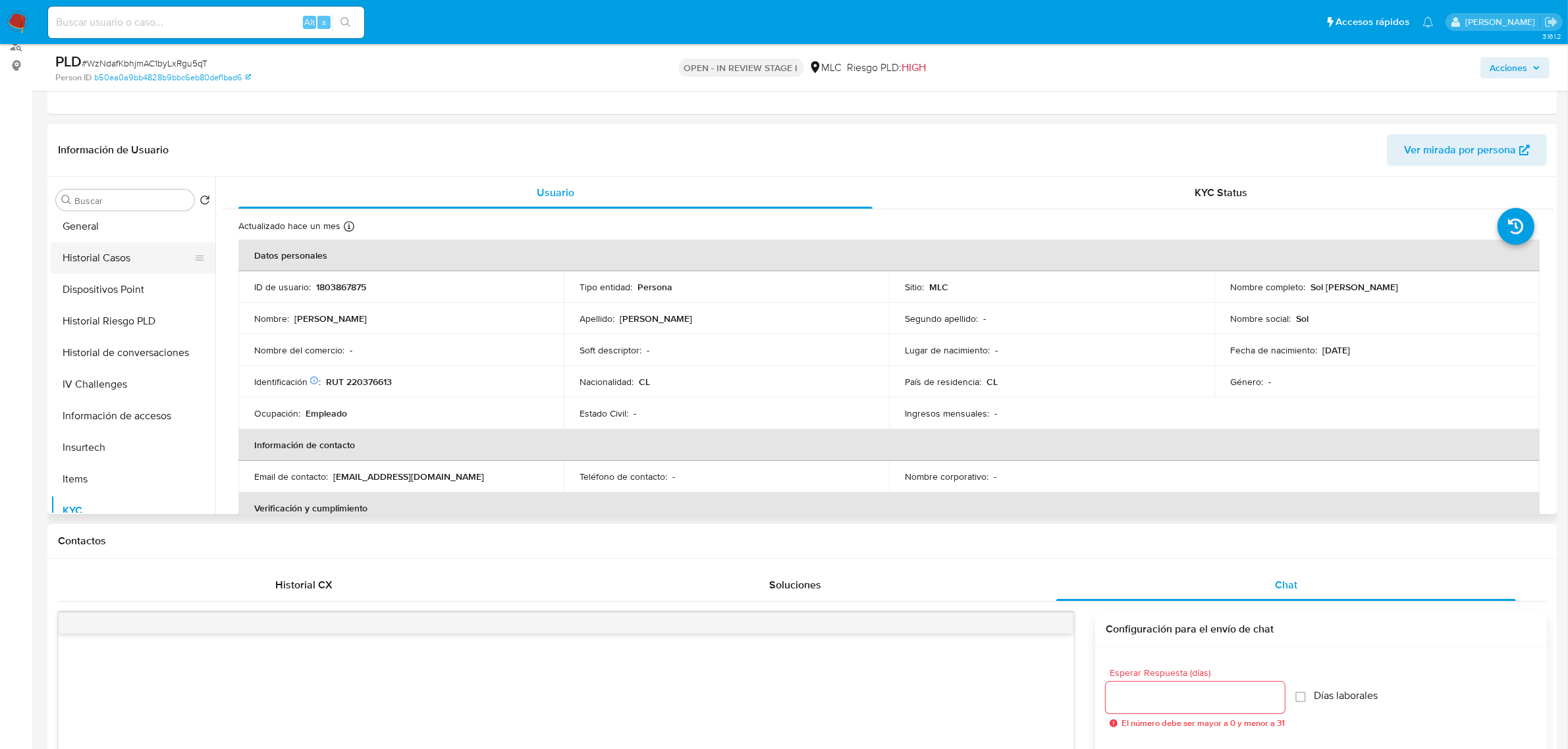
scroll to position [125, 0]
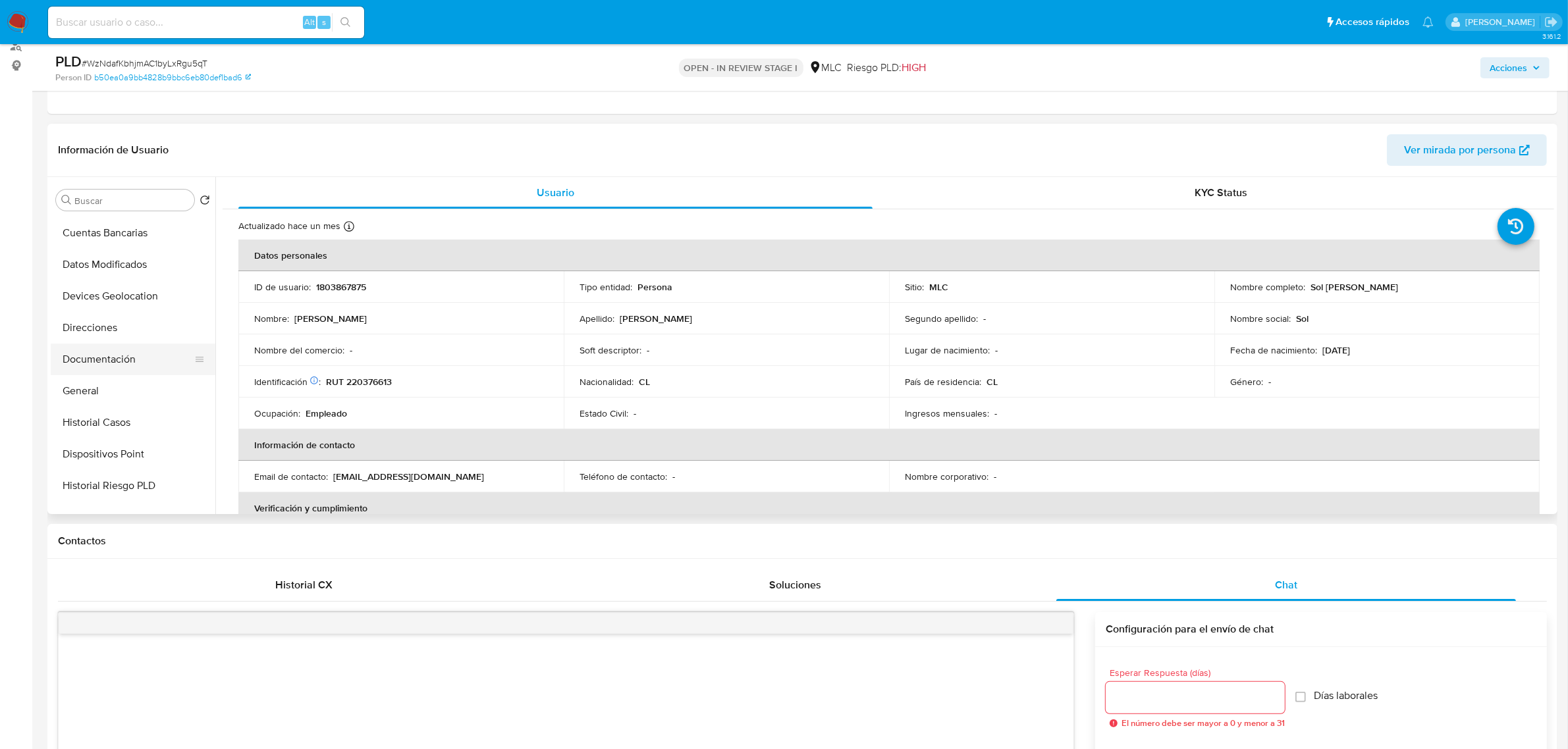
click at [109, 346] on button "Documentación" at bounding box center [128, 359] width 154 height 32
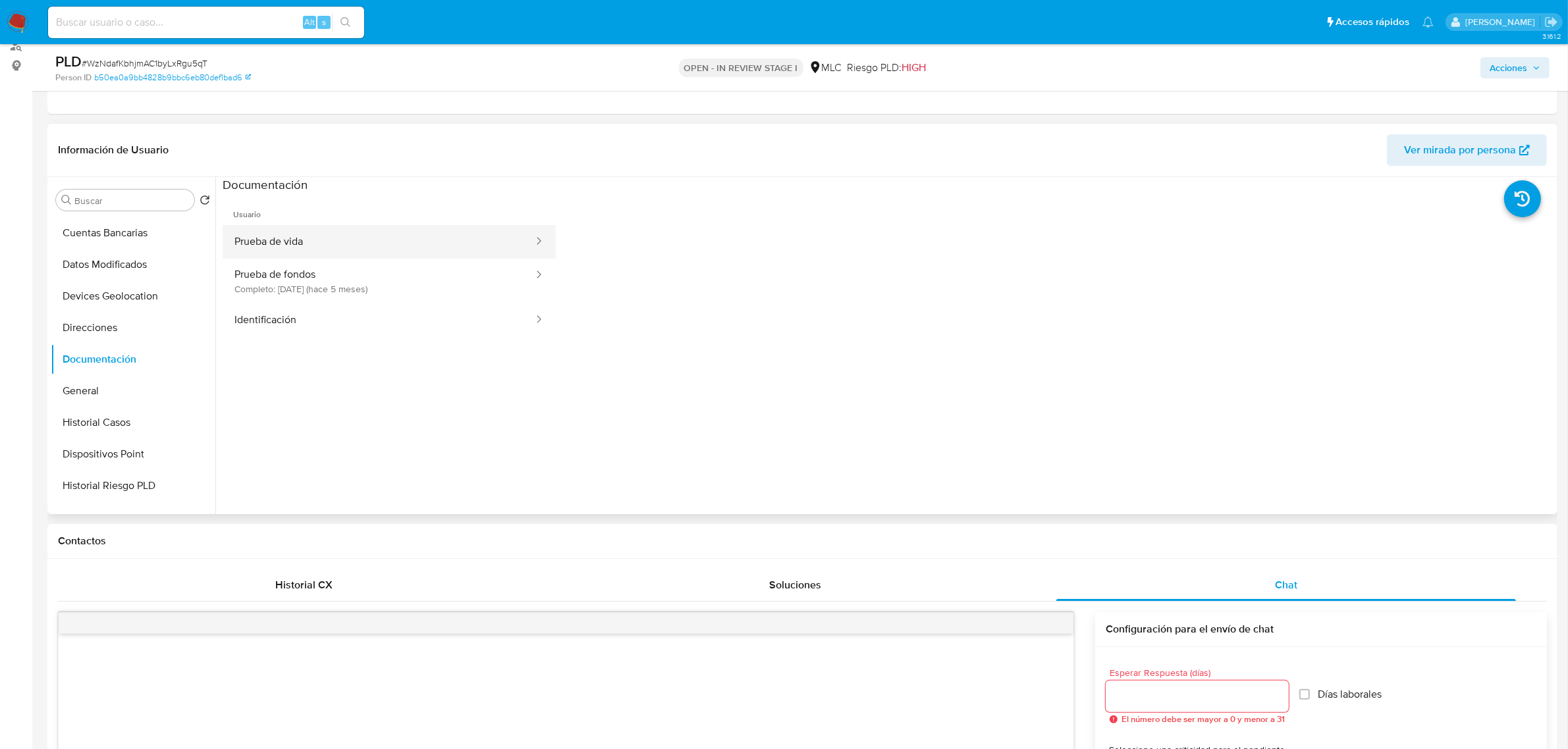
click at [341, 247] on button "Prueba de vida" at bounding box center [378, 242] width 312 height 34
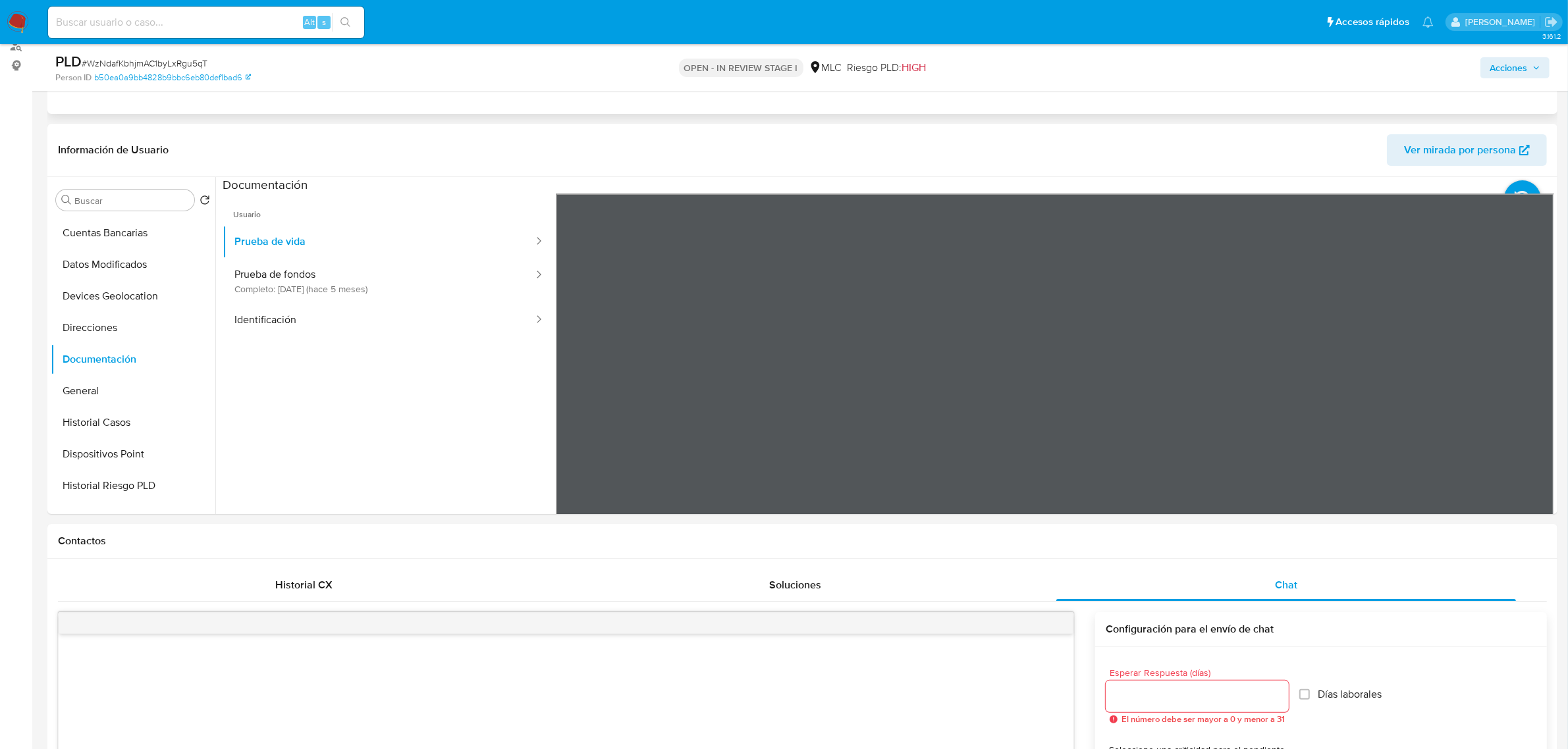
click at [324, 327] on button "Identificación" at bounding box center [378, 319] width 312 height 34
click at [1530, 400] on icon at bounding box center [1536, 407] width 26 height 26
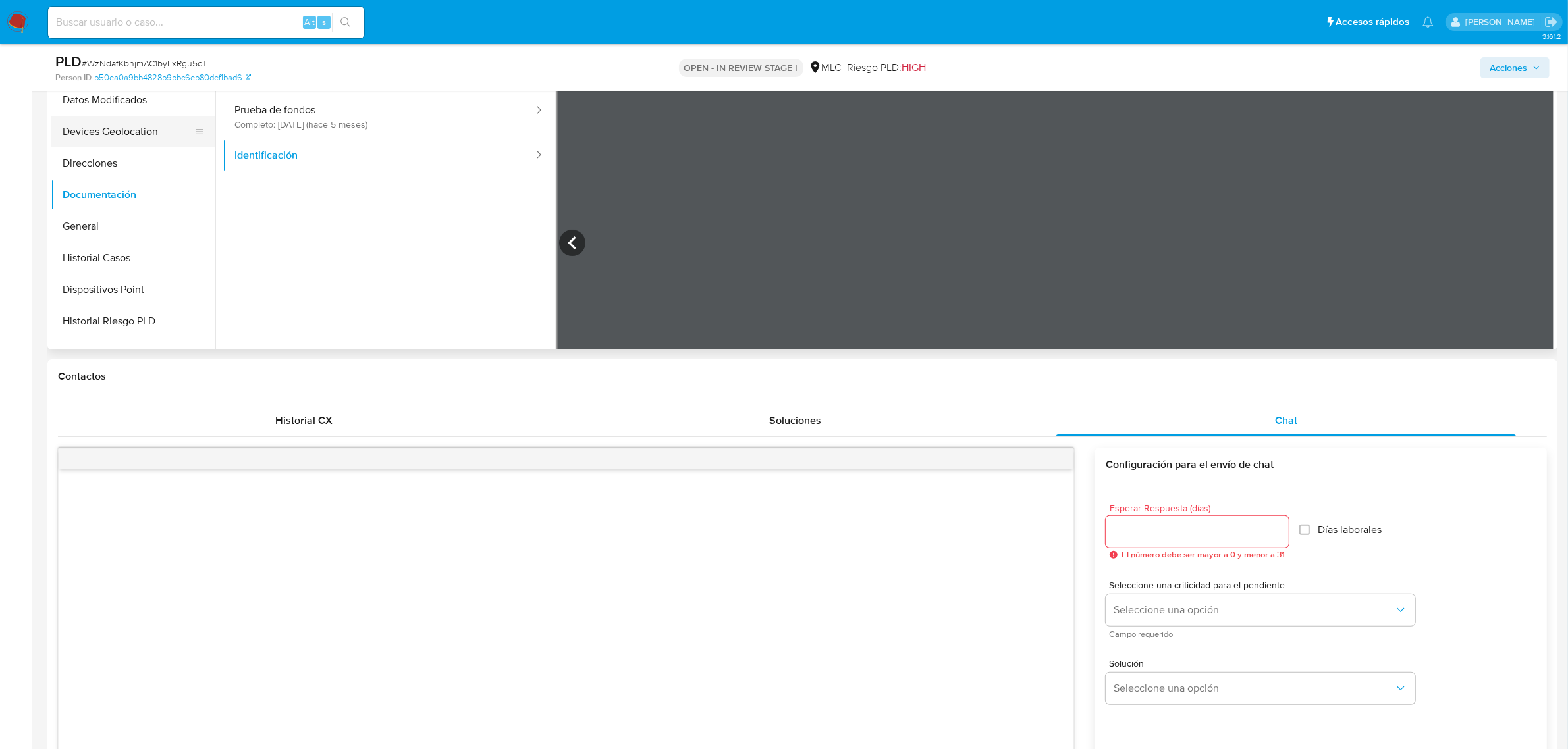
click at [172, 125] on button "Devices Geolocation" at bounding box center [128, 131] width 154 height 32
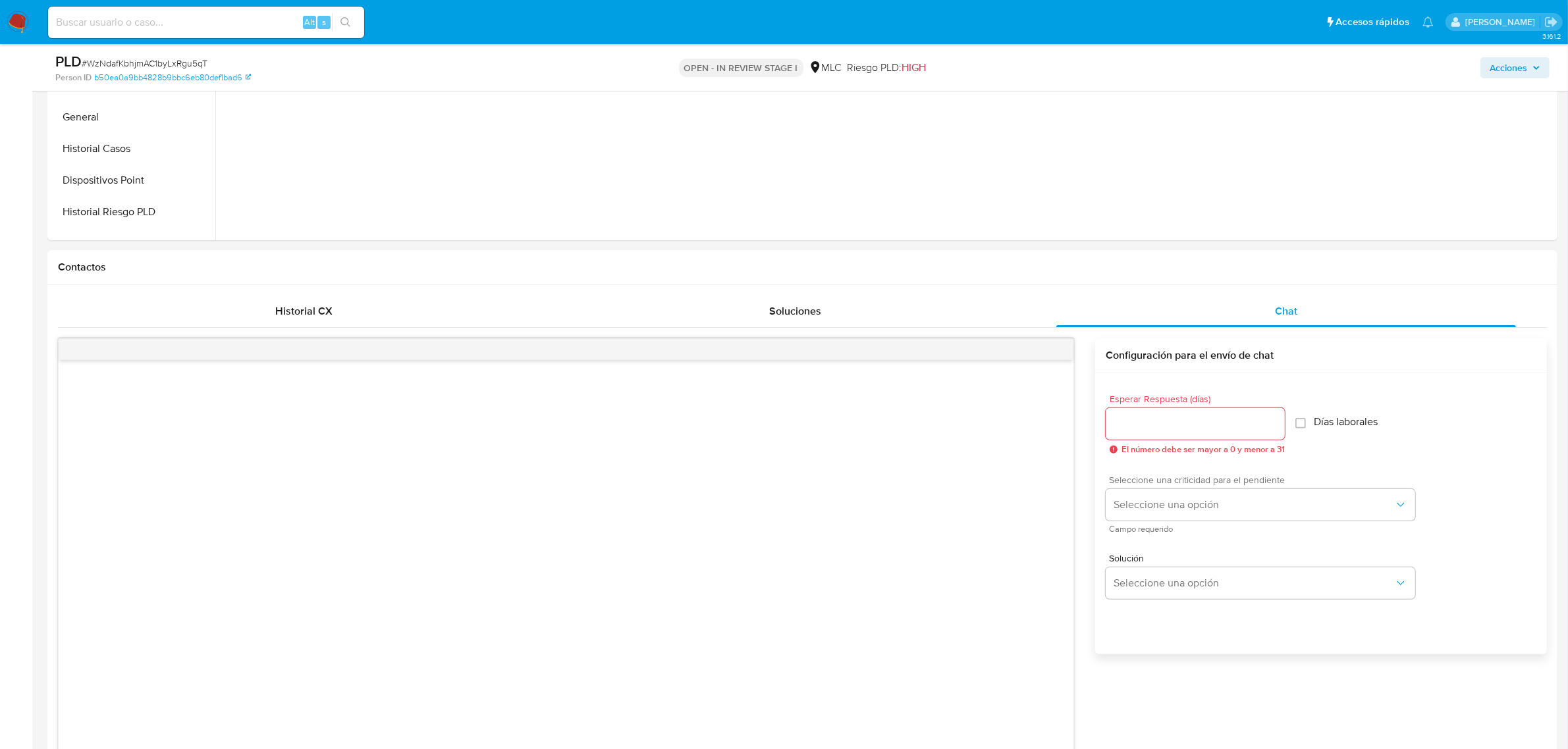
scroll to position [494, 0]
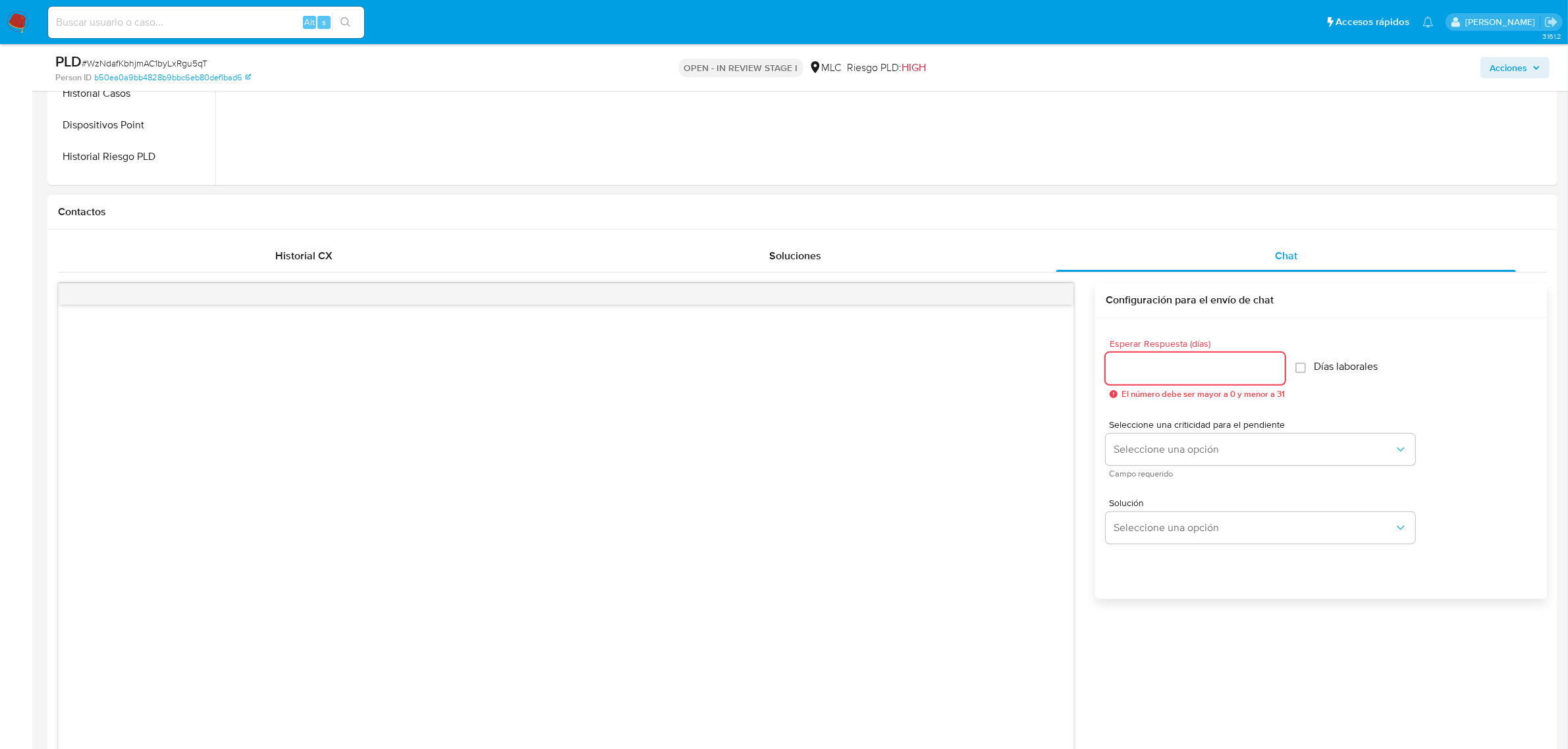
click at [1141, 373] on input "Esperar Respuesta (días)" at bounding box center [1195, 369] width 179 height 17
type input "3"
click at [1160, 444] on span "Seleccione una opción" at bounding box center [1253, 450] width 280 height 13
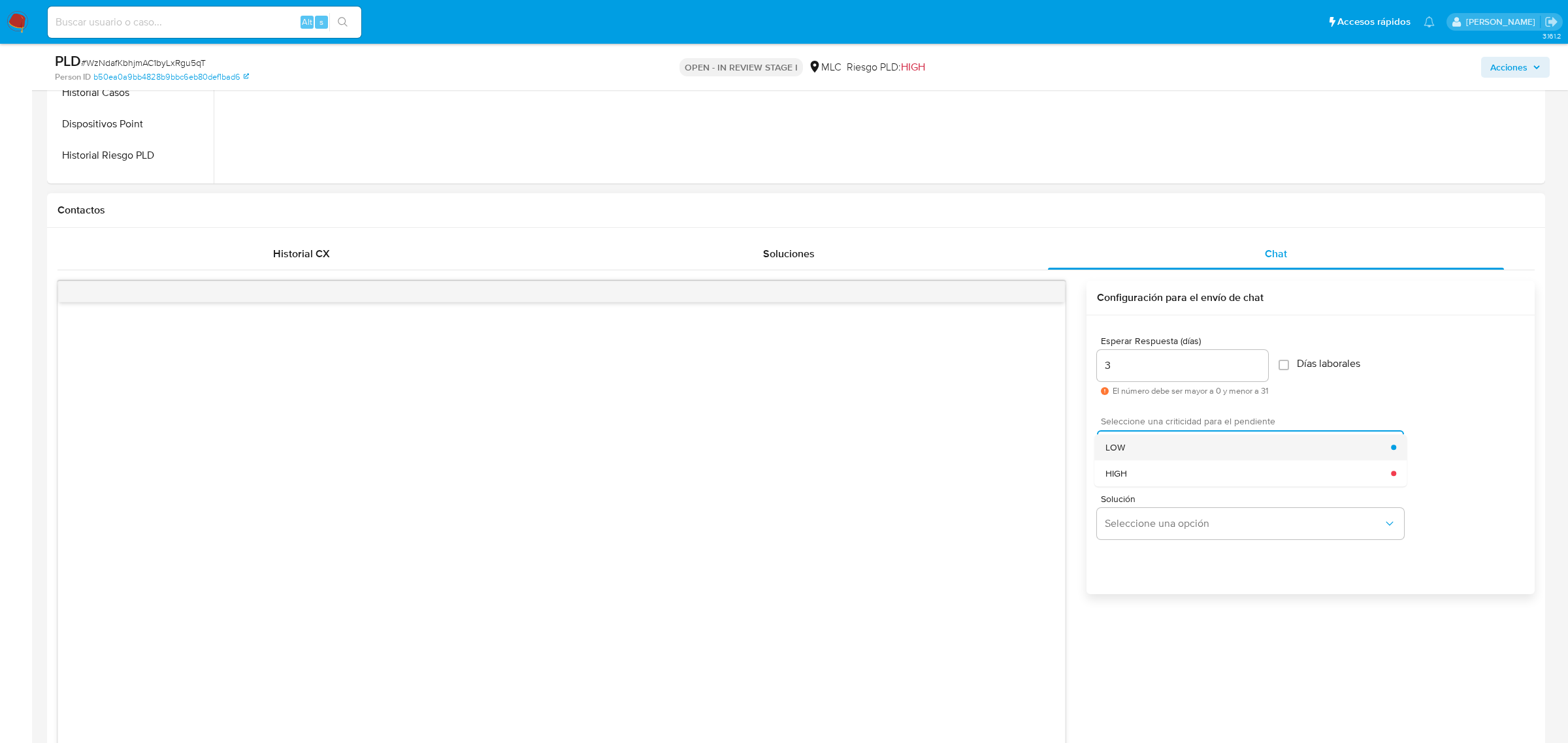
click at [1108, 451] on span "LOW" at bounding box center [1115, 447] width 20 height 11
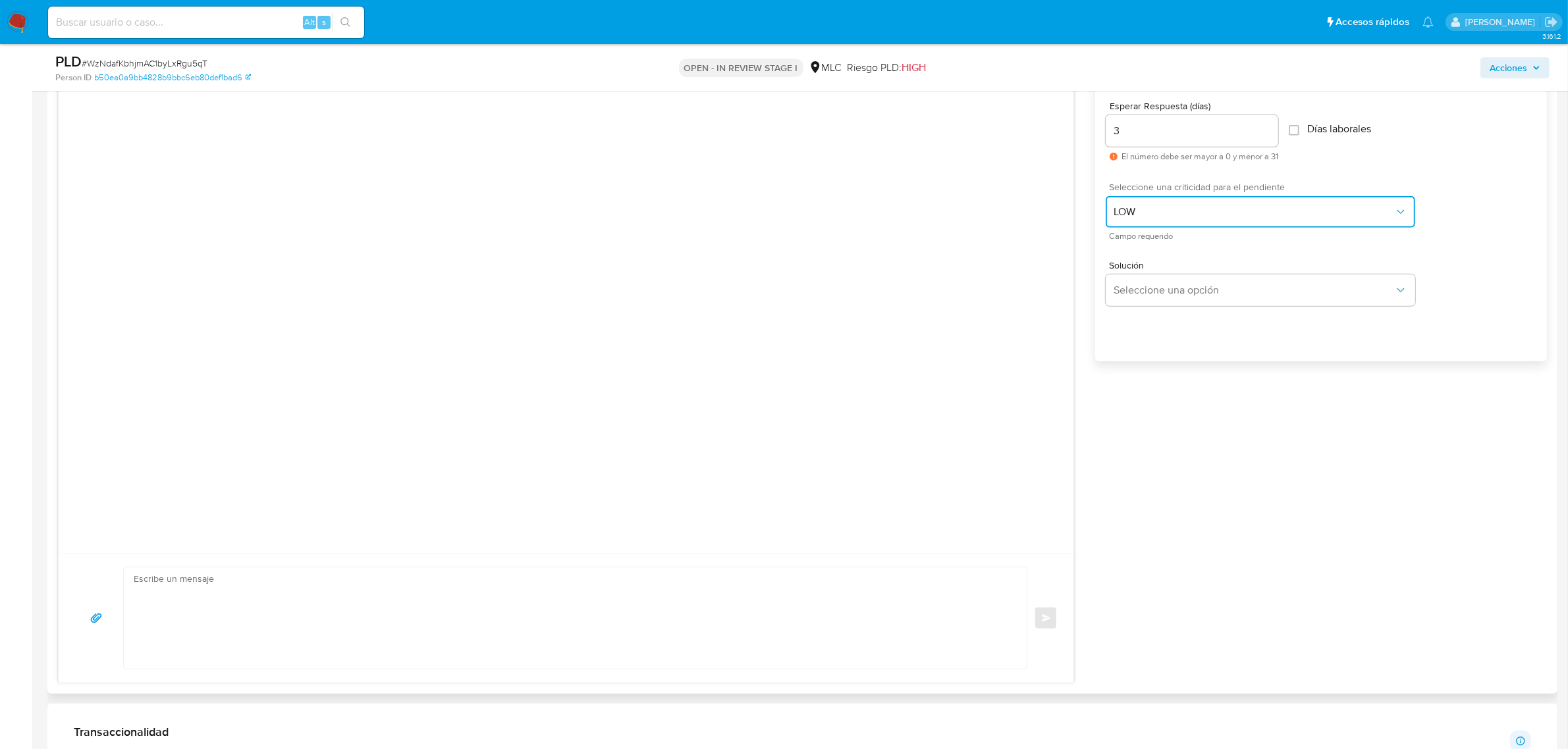
scroll to position [740, 0]
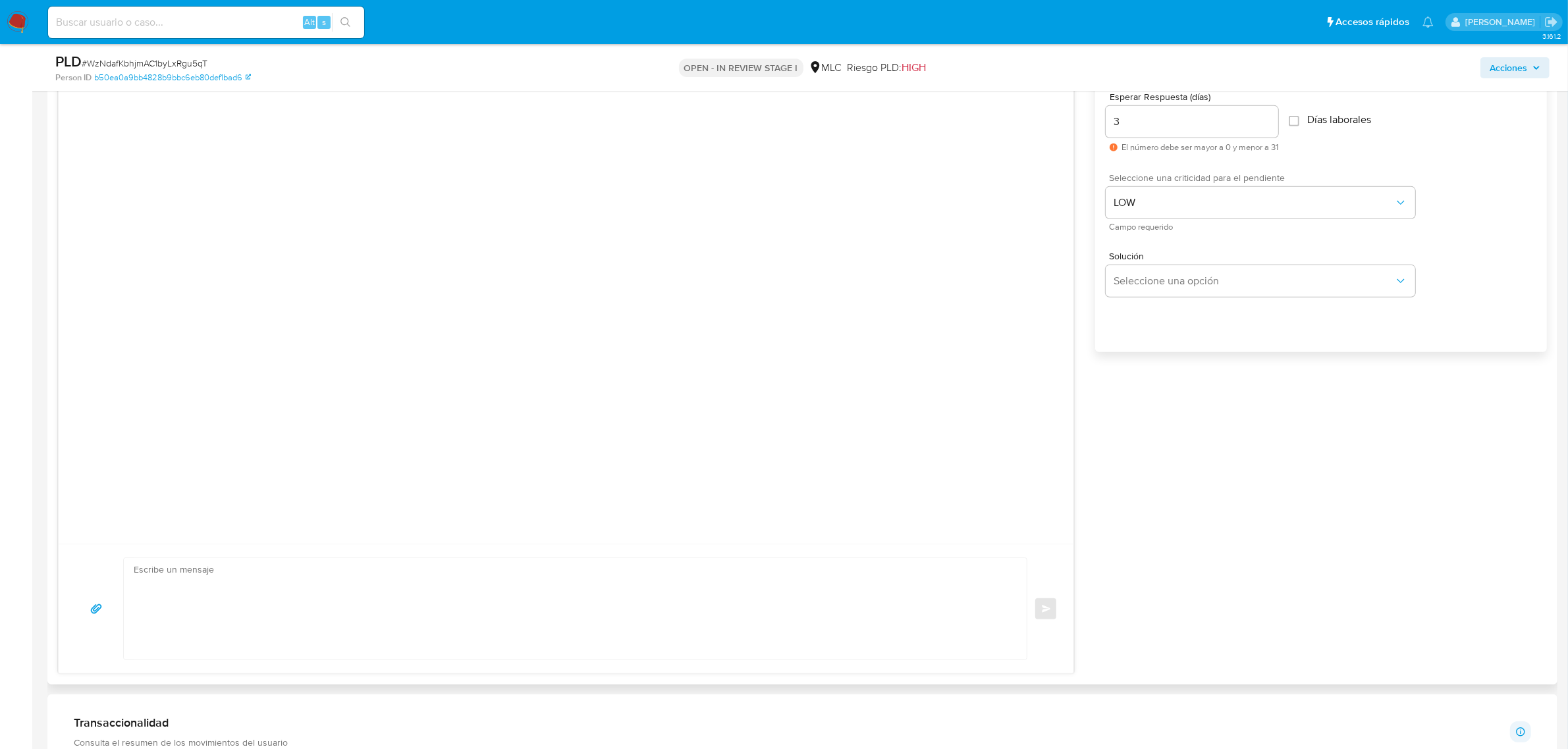
click at [361, 620] on textarea at bounding box center [572, 609] width 877 height 102
paste textarea "Estructuracion_mlc"
type textarea "Estructuracion_mlc"
click at [222, 581] on textarea at bounding box center [572, 609] width 877 height 102
paste textarea "Hola XXX, Te contactamos desde el Equipo de Mercado Pago para verificar tus dat…"
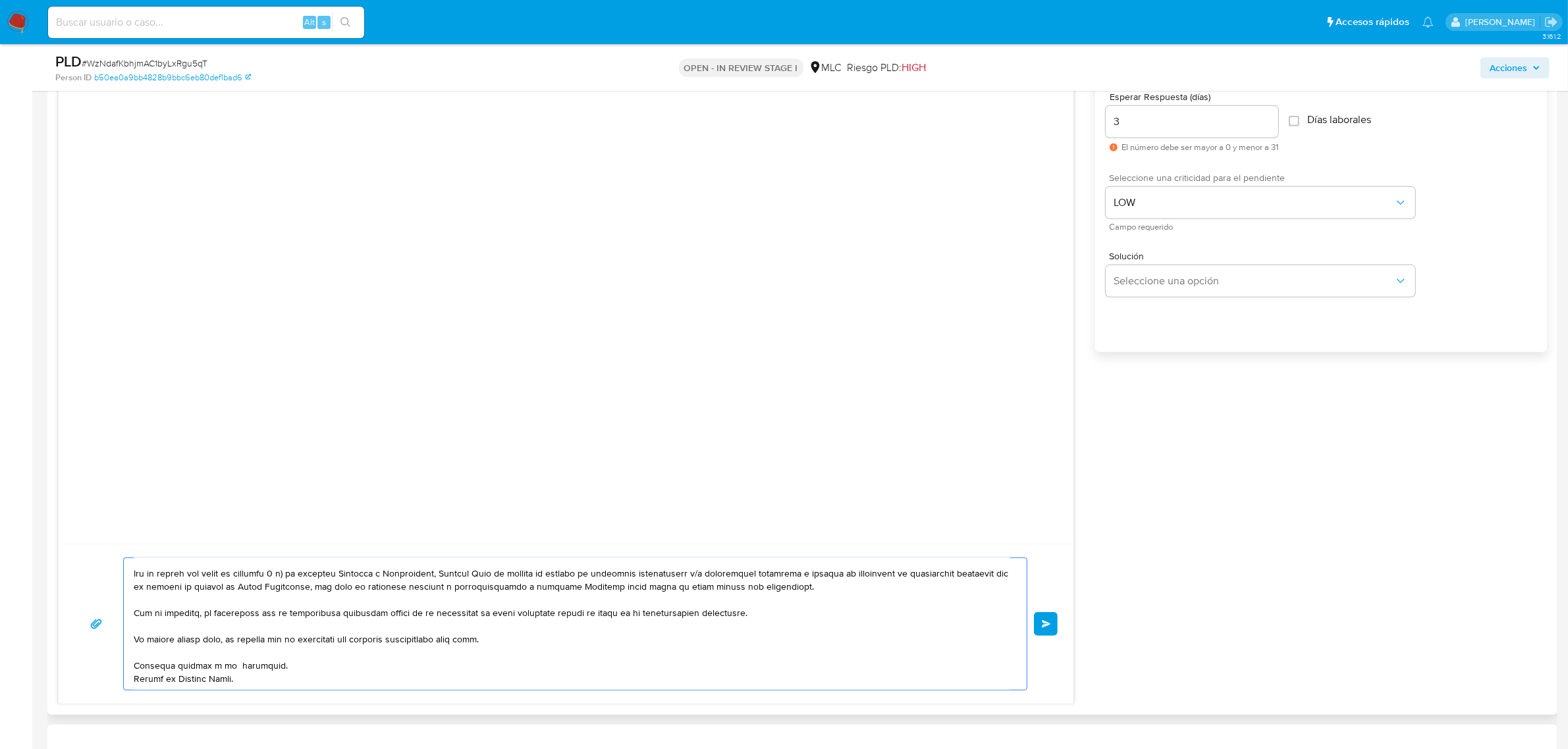
scroll to position [0, 0]
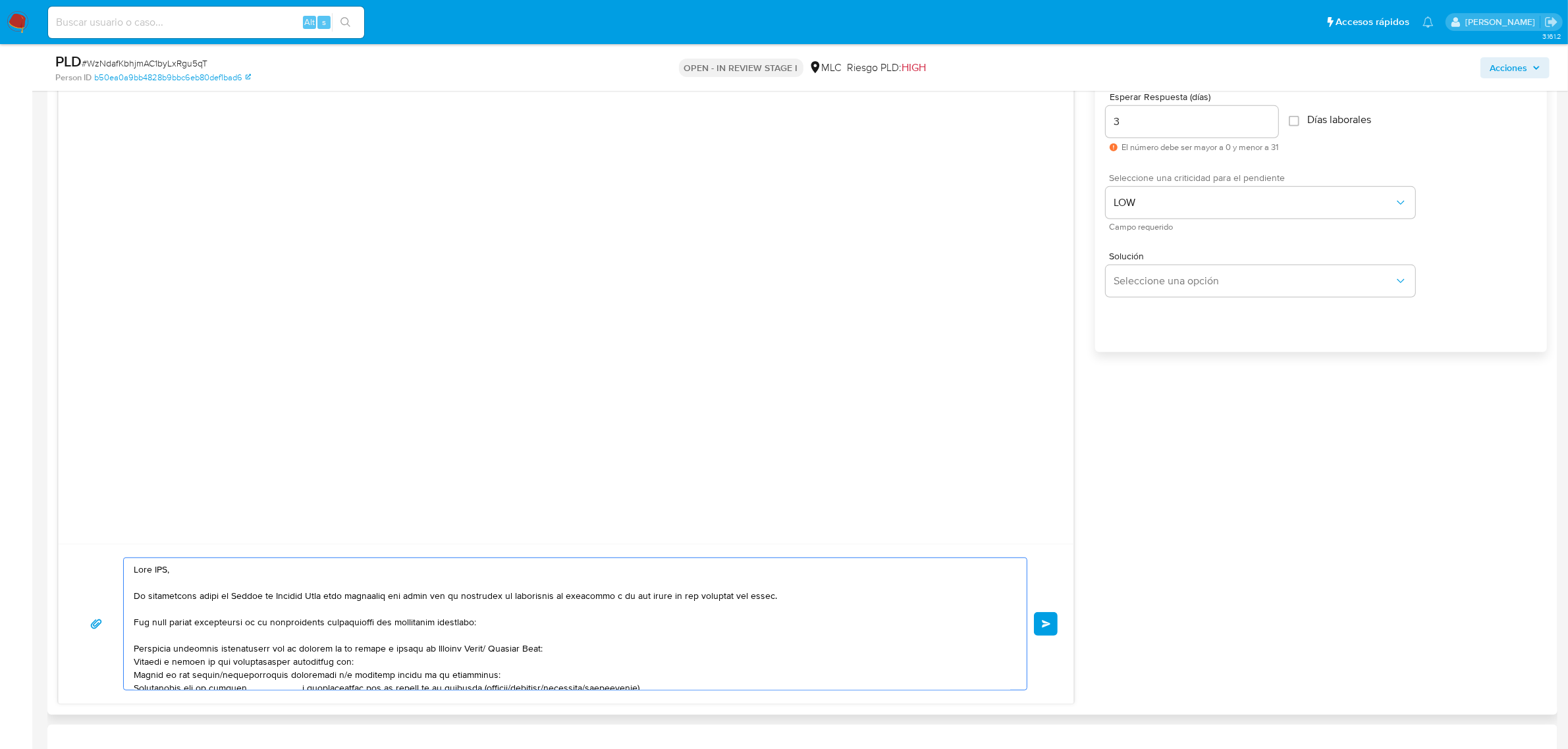
drag, startPoint x: 207, startPoint y: 579, endPoint x: 122, endPoint y: 572, distance: 85.3
click at [122, 572] on div "Enviar" at bounding box center [566, 624] width 983 height 133
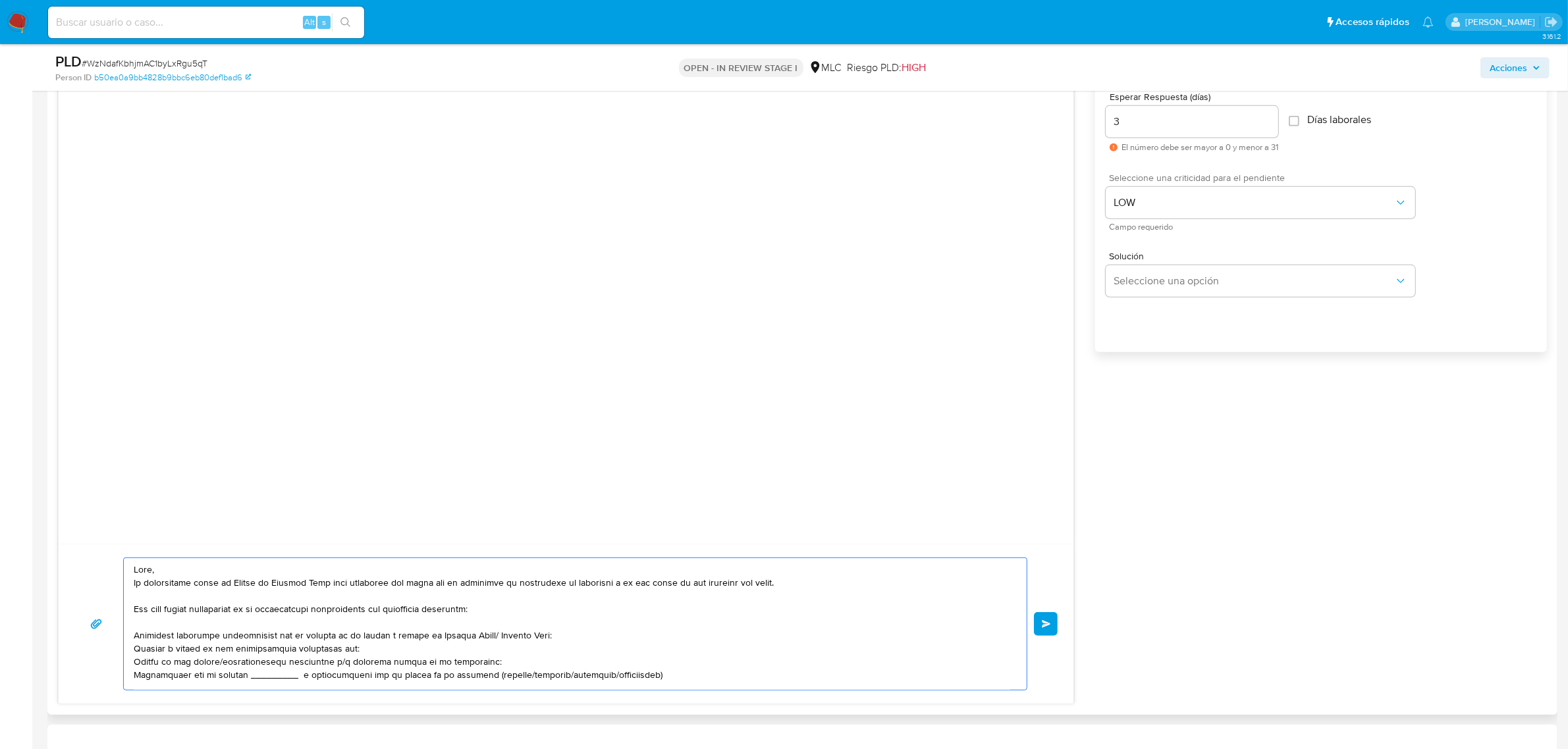
click at [195, 570] on textarea at bounding box center [572, 623] width 877 height 131
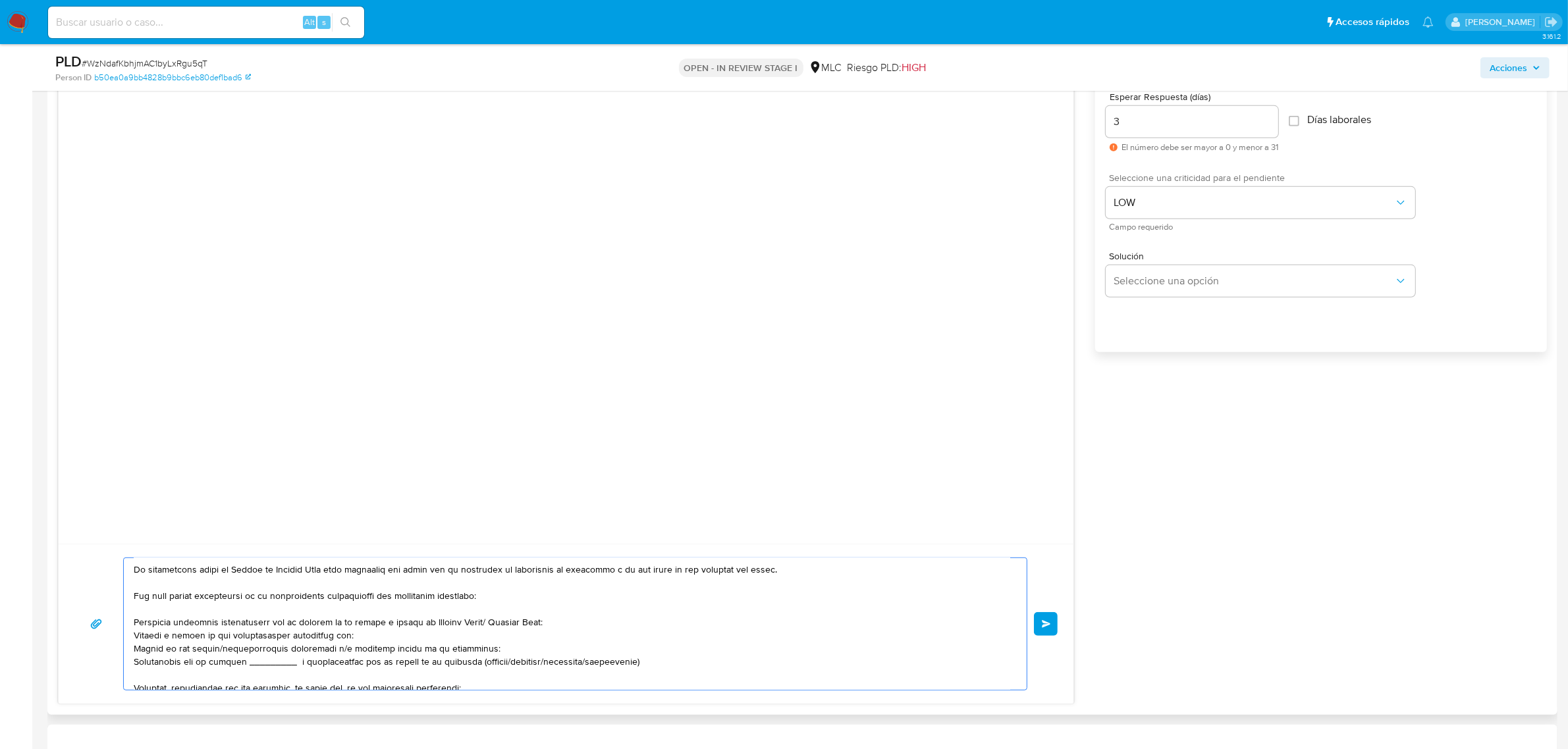
scroll to position [26, 0]
drag, startPoint x: 561, startPoint y: 629, endPoint x: 463, endPoint y: 626, distance: 98.0
click at [463, 626] on textarea at bounding box center [572, 623] width 877 height 131
click at [354, 642] on textarea at bounding box center [572, 623] width 877 height 131
drag, startPoint x: 439, startPoint y: 641, endPoint x: 101, endPoint y: 634, distance: 338.1
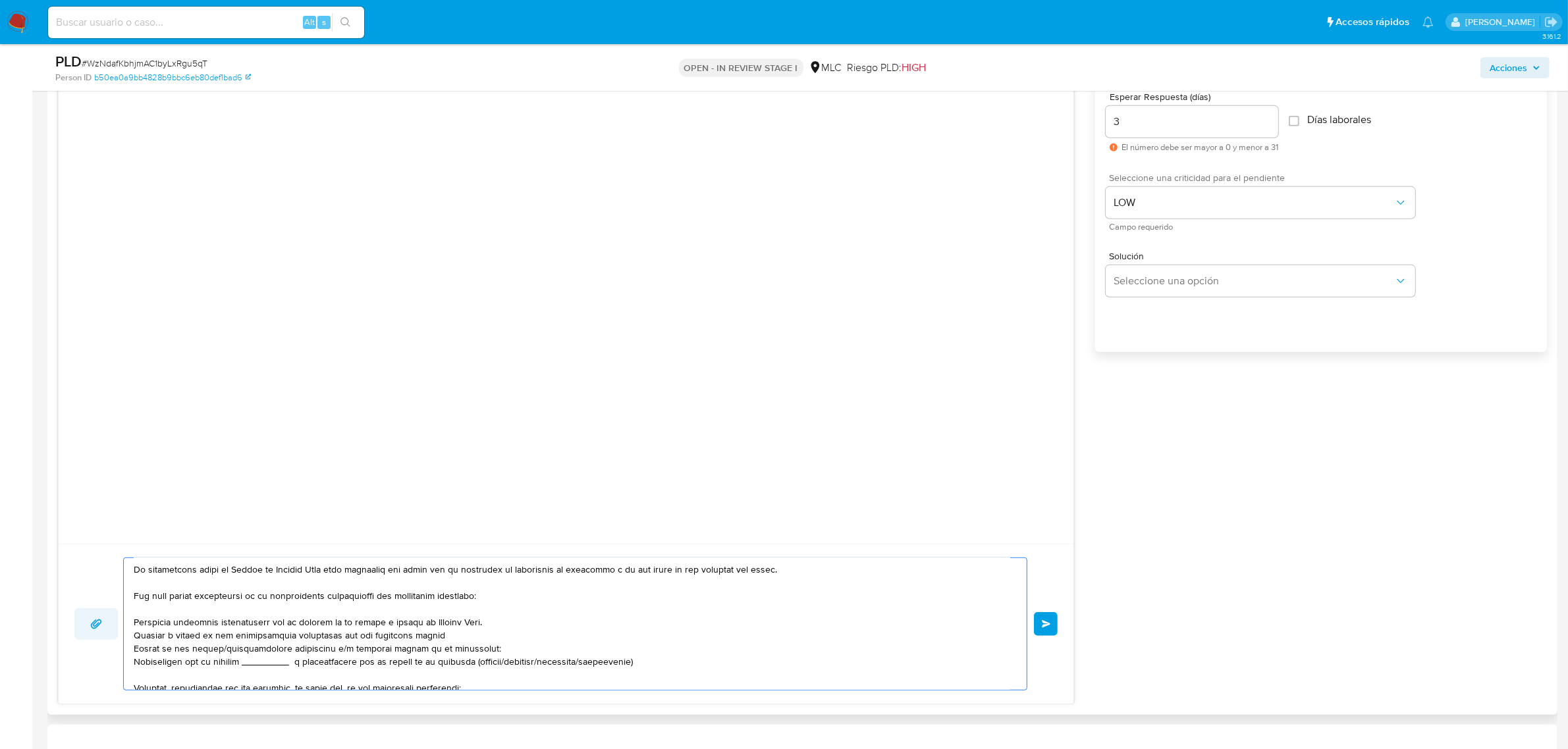
click at [101, 634] on div "Enviar" at bounding box center [566, 624] width 983 height 133
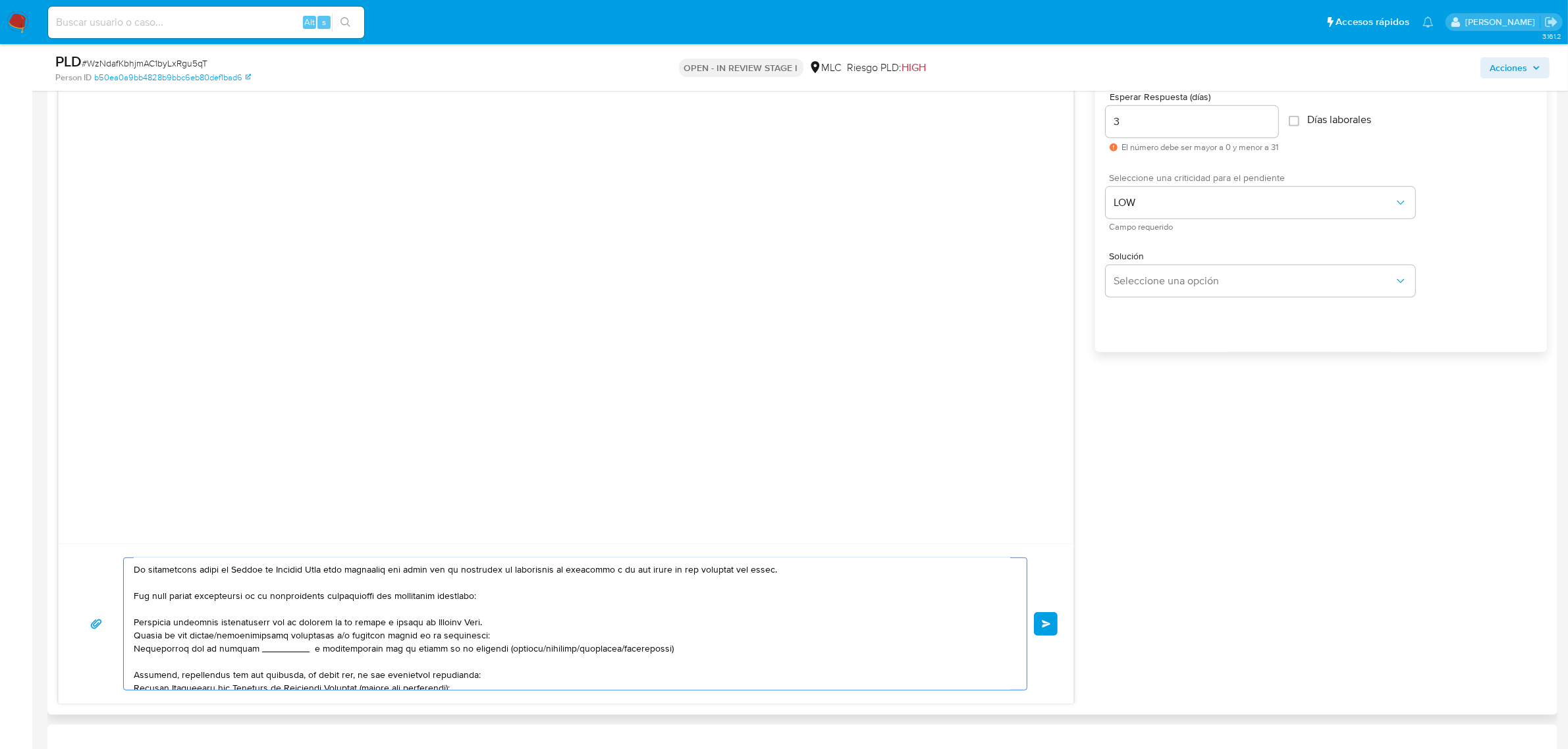
drag, startPoint x: 693, startPoint y: 656, endPoint x: 98, endPoint y: 650, distance: 595.0
click at [98, 650] on div "Enviar" at bounding box center [566, 624] width 983 height 133
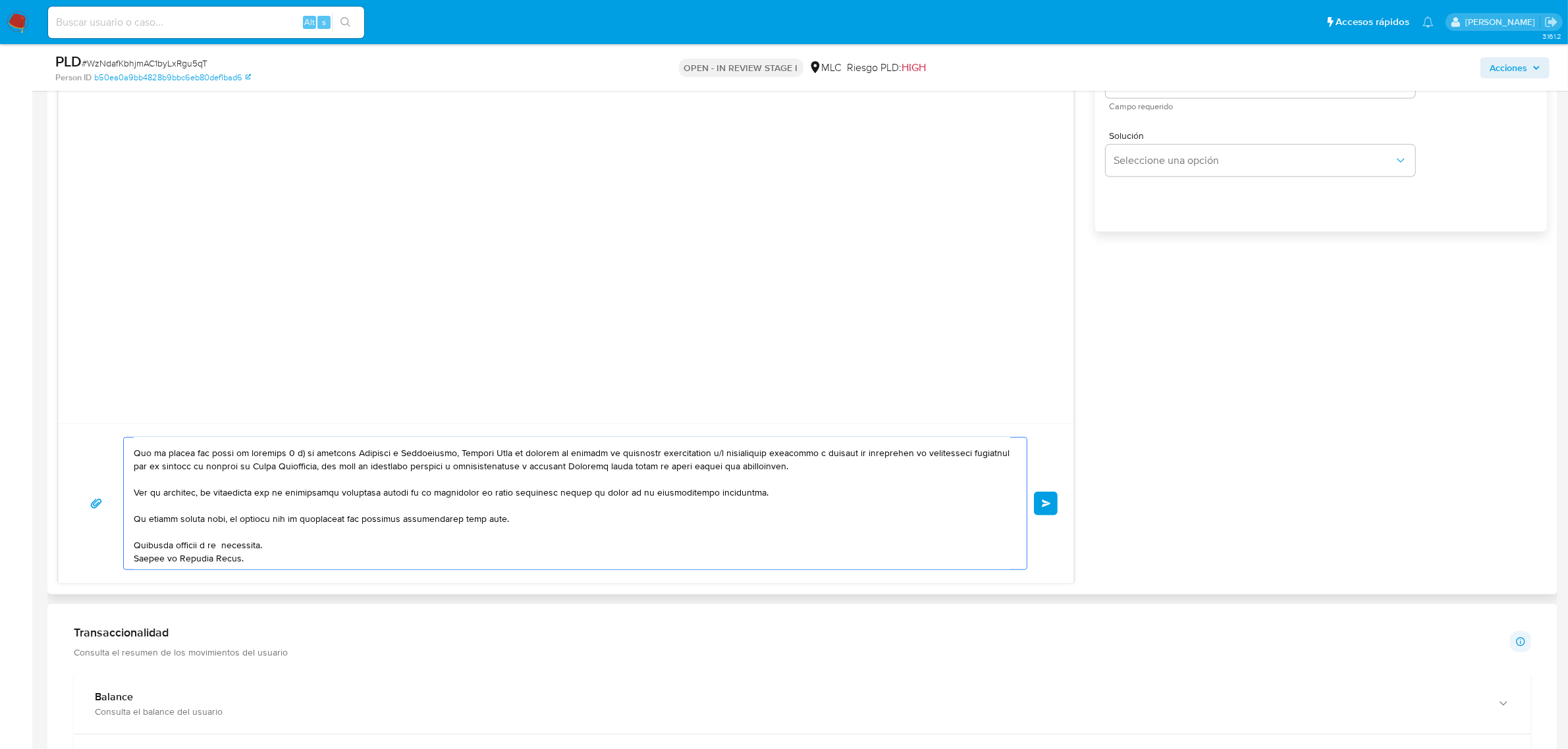
scroll to position [862, 0]
type textarea "Hola, Sol. Te contactamos desde el Equipo de Mercado Pago para verificar tus da…"
click at [1051, 498] on button "Enviar" at bounding box center [1045, 502] width 24 height 24
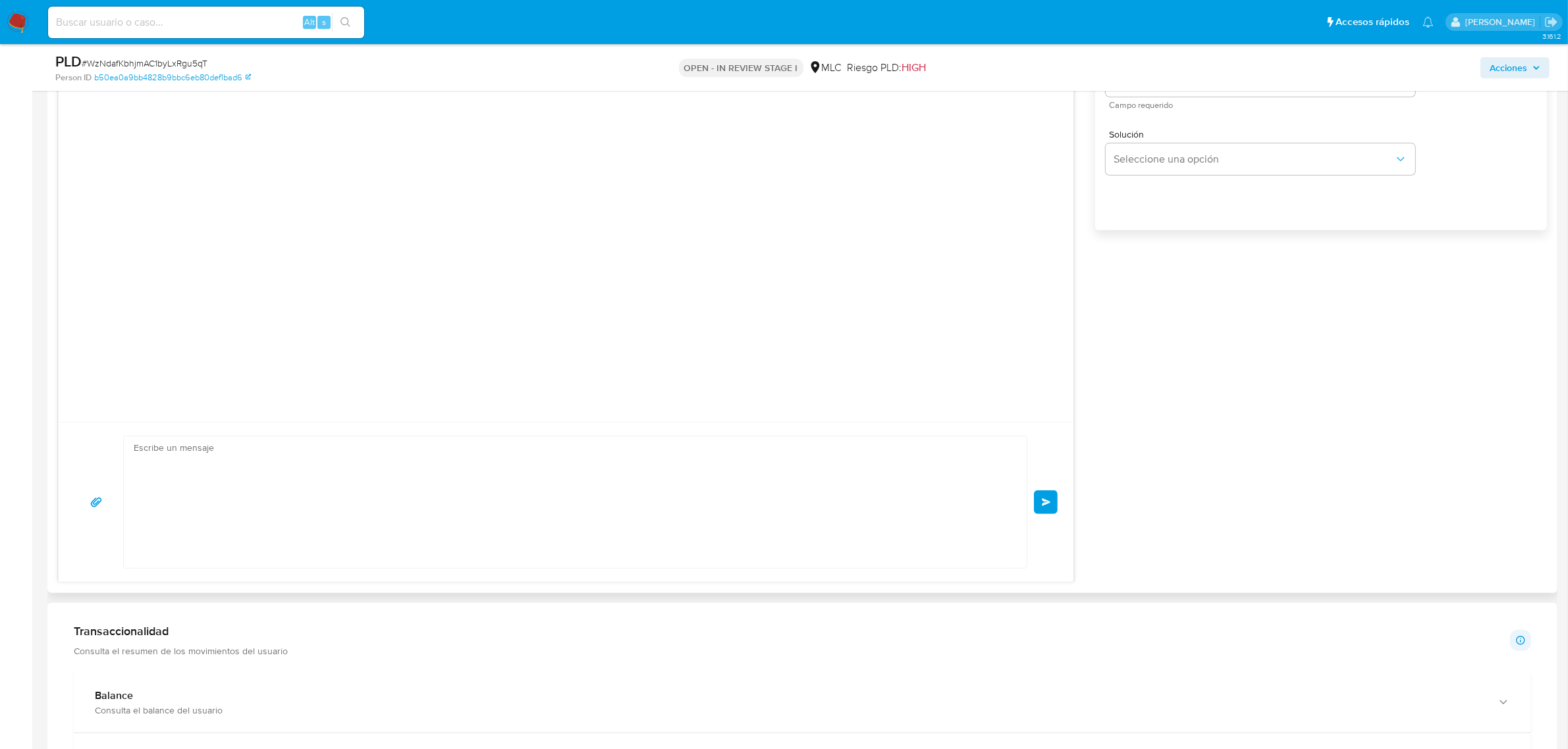
scroll to position [93, 0]
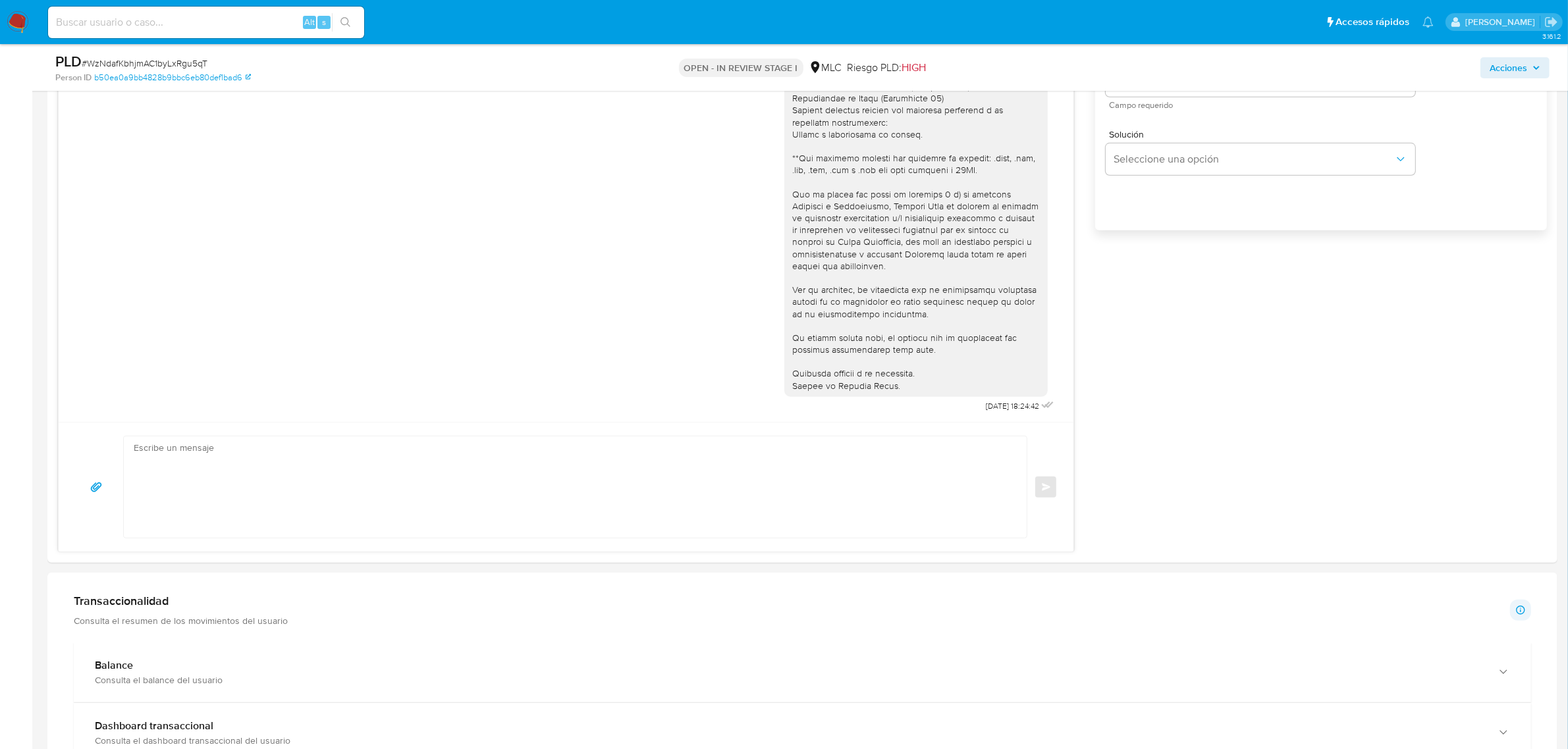
click at [136, 62] on span "# WzNdafKbhjmAC1byLxRgu5qT" at bounding box center [144, 63] width 126 height 13
copy span "WzNdafKbhjmAC1byLxRgu5qT"
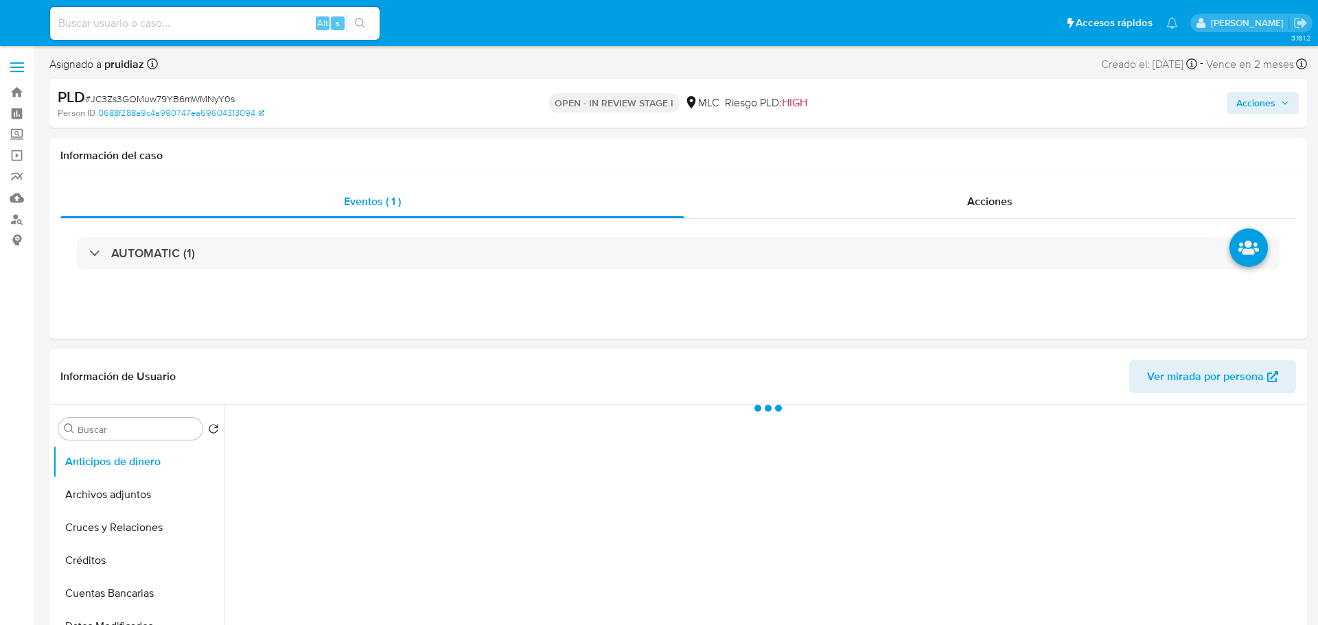
select select "10"
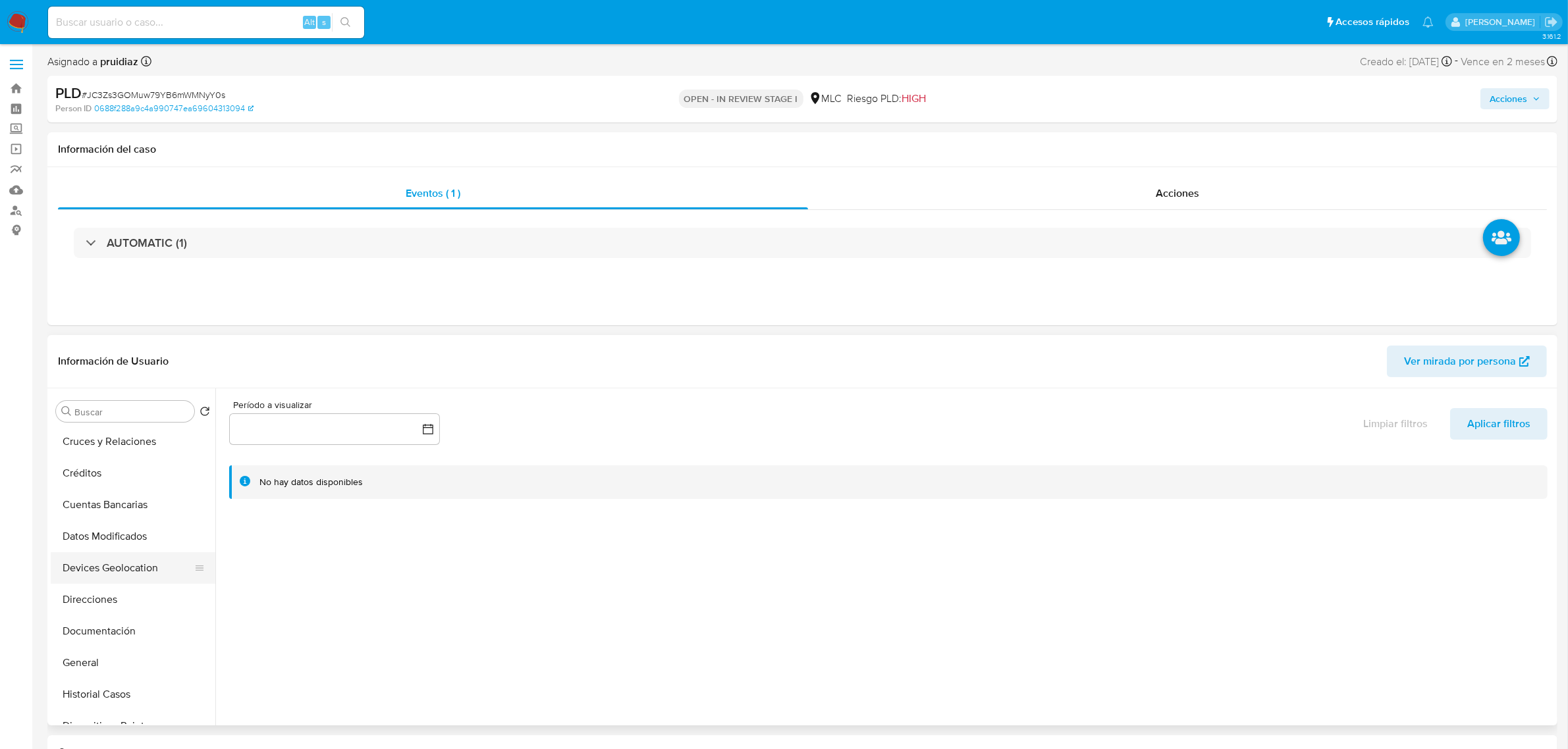
scroll to position [82, 0]
click at [103, 599] on button "General" at bounding box center [128, 644] width 154 height 32
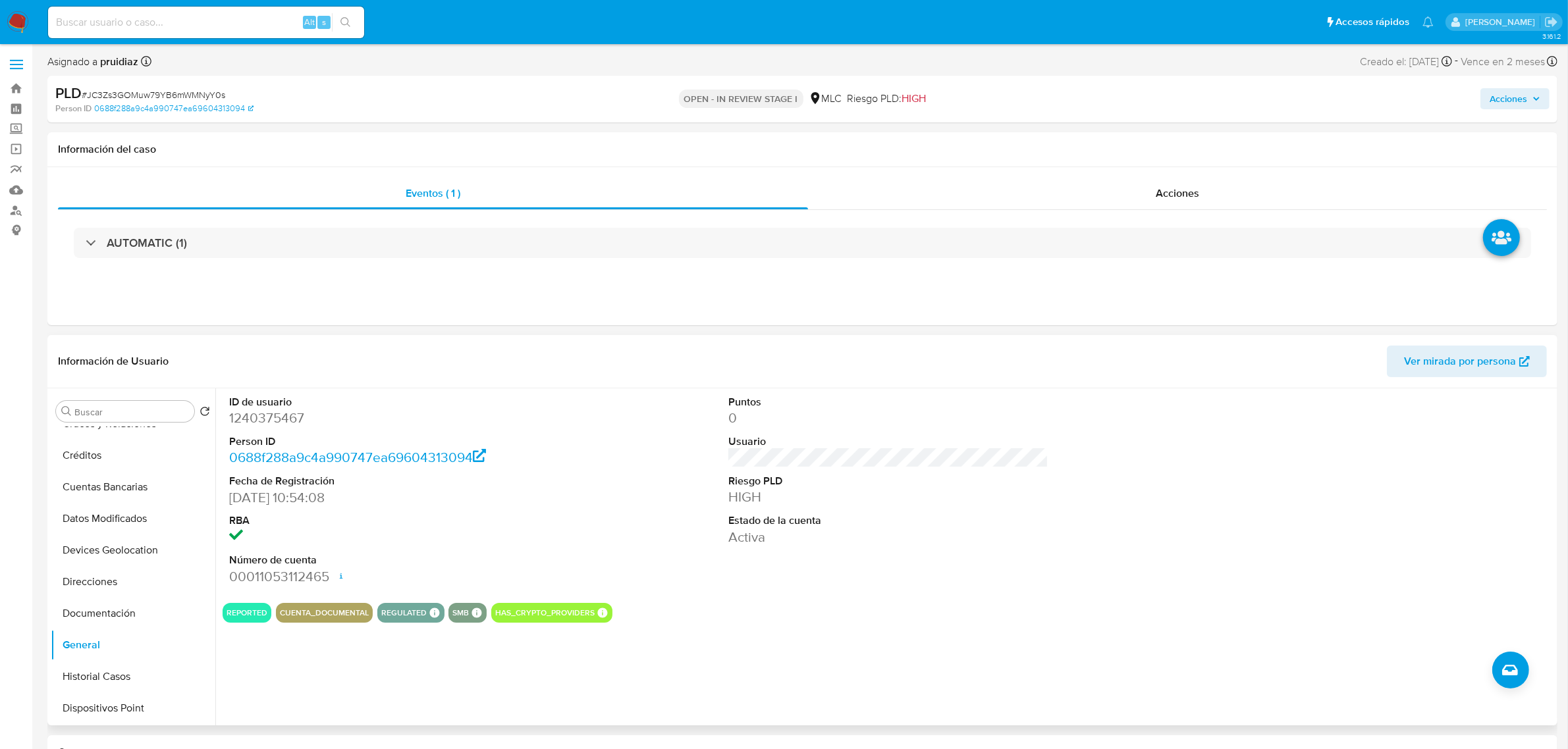
click at [287, 428] on dd "1240375467" at bounding box center [389, 417] width 320 height 18
copy dd "1240375467"
click at [280, 419] on dd "1240375467" at bounding box center [389, 417] width 320 height 18
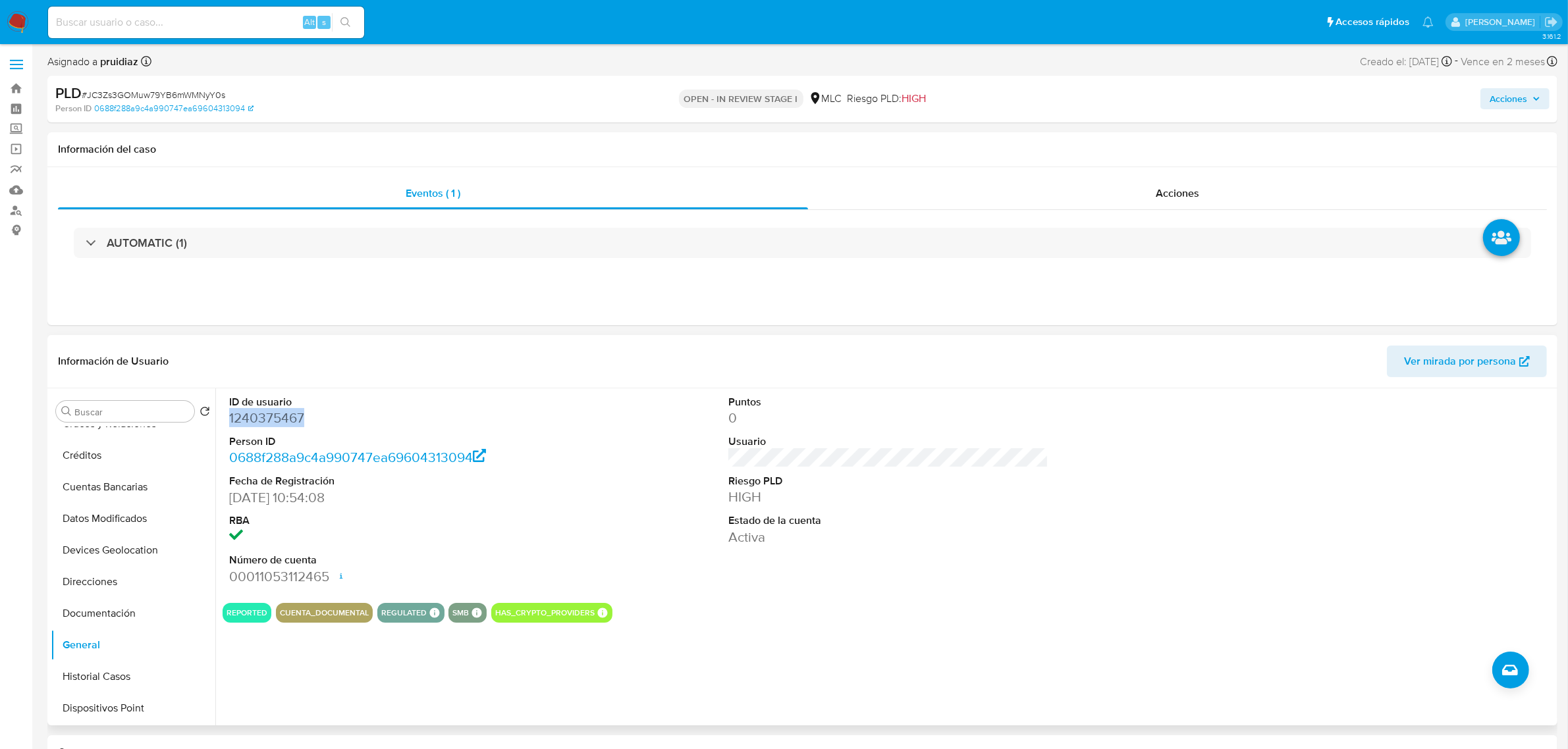
copy dd "1240375467"
click at [284, 416] on dd "1240375467" at bounding box center [389, 417] width 320 height 18
click at [276, 421] on dd "1240375467" at bounding box center [389, 417] width 320 height 18
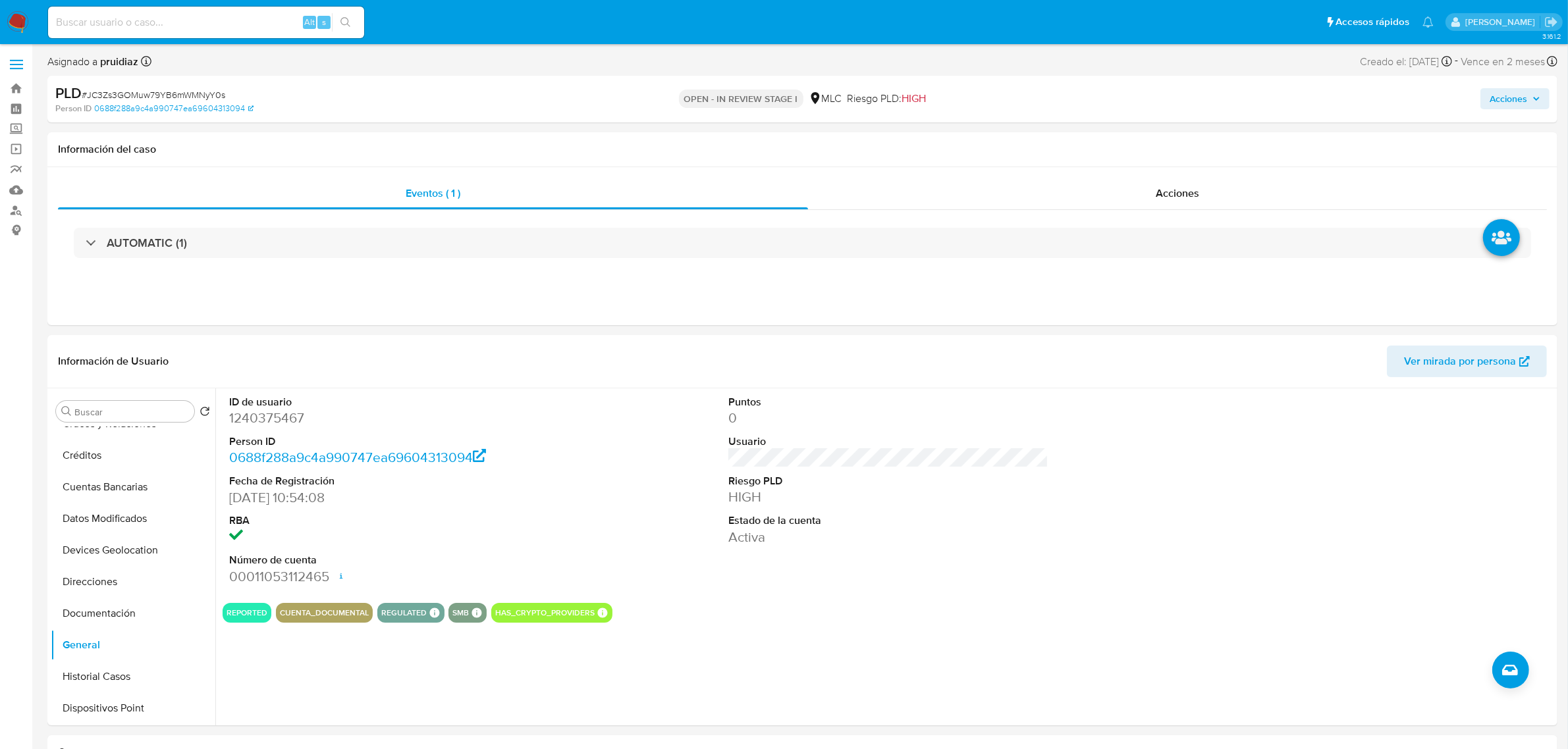
click at [177, 93] on span "# JC3Zs3GOMuw79YB6mWMNyY0s" at bounding box center [153, 95] width 144 height 13
copy span "JC3Zs3GOMuw79YB6mWMNyY0s"
click at [146, 94] on span "# JC3Zs3GOMuw79YB6mWMNyY0s" at bounding box center [153, 95] width 144 height 13
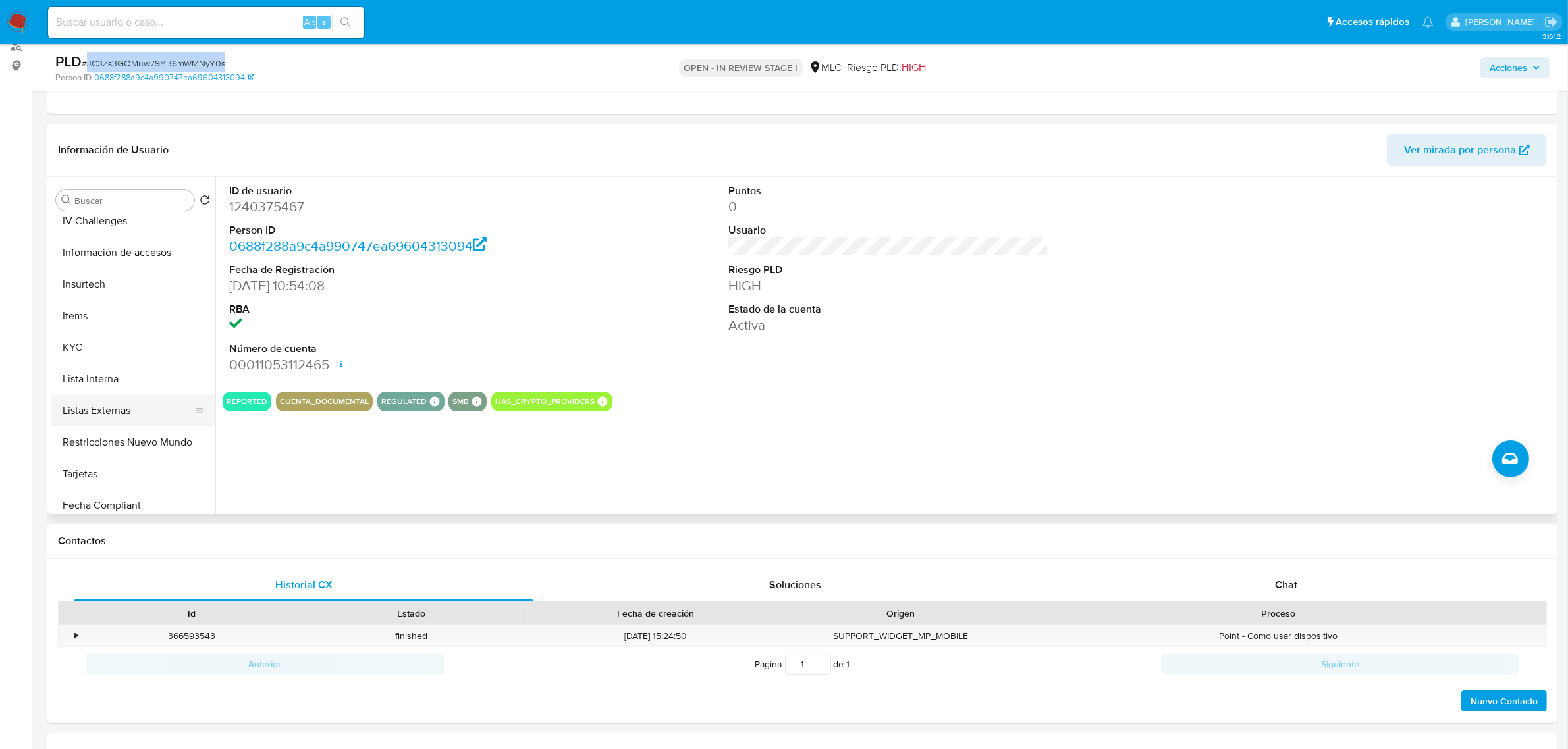
scroll to position [494, 0]
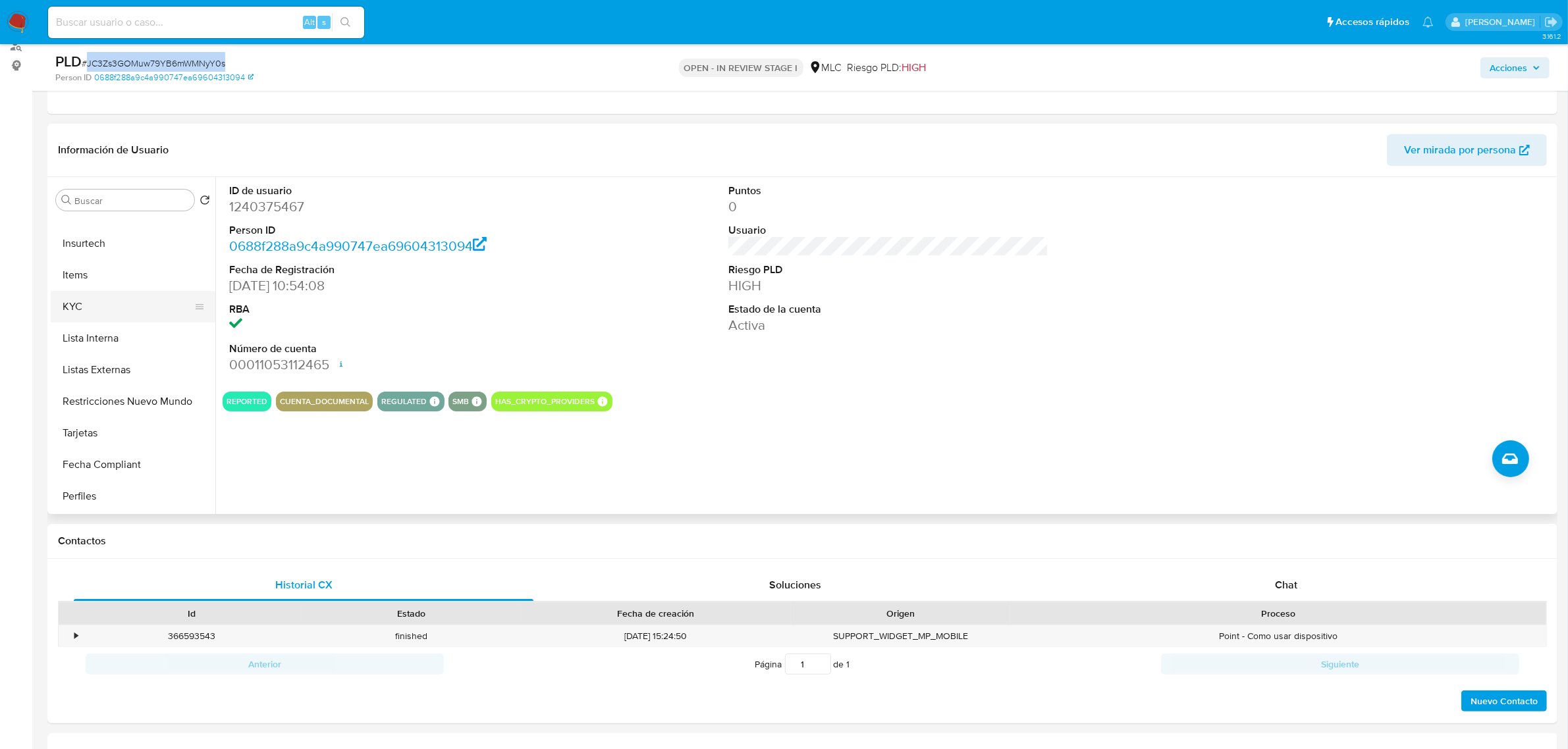
click at [96, 320] on button "KYC" at bounding box center [128, 306] width 154 height 32
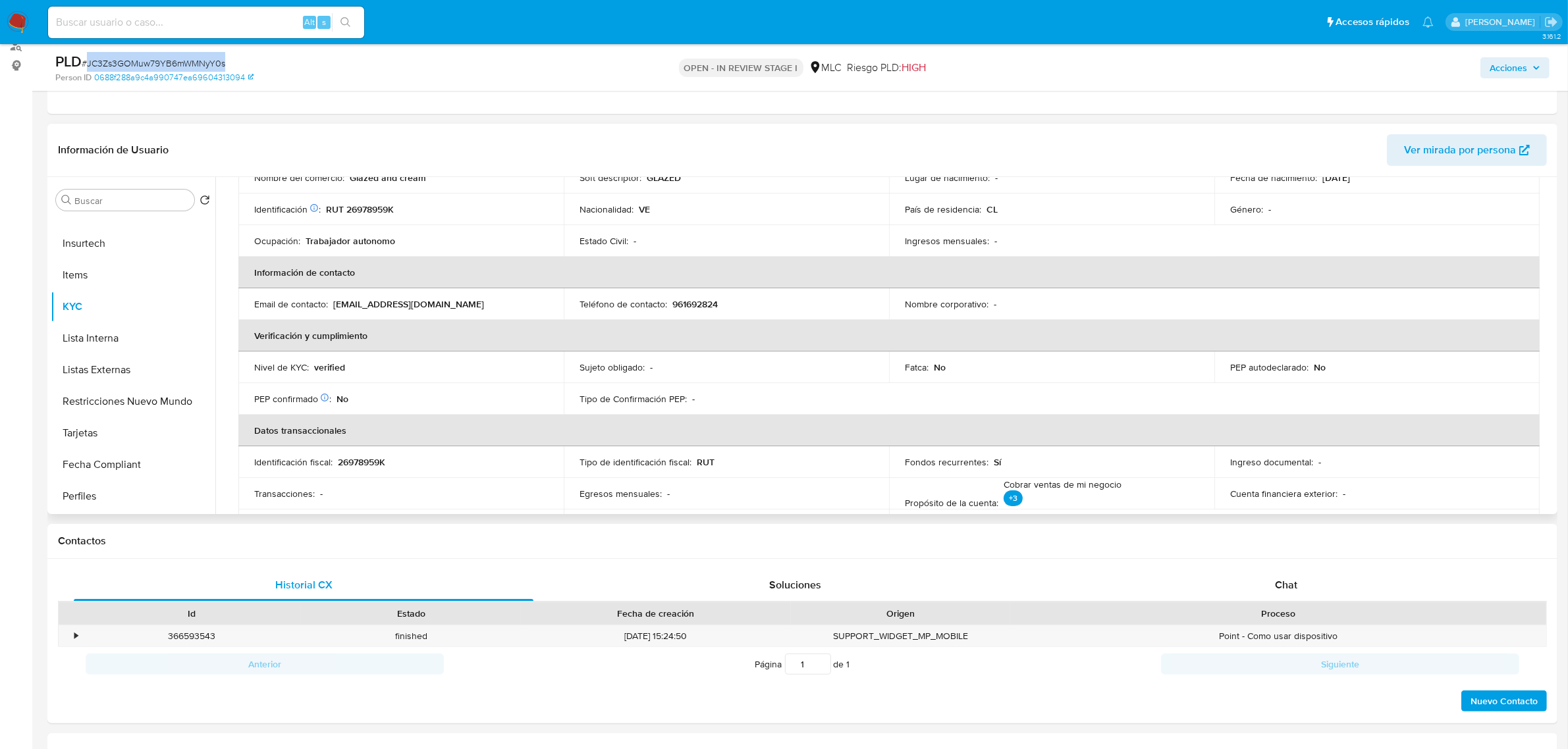
scroll to position [0, 0]
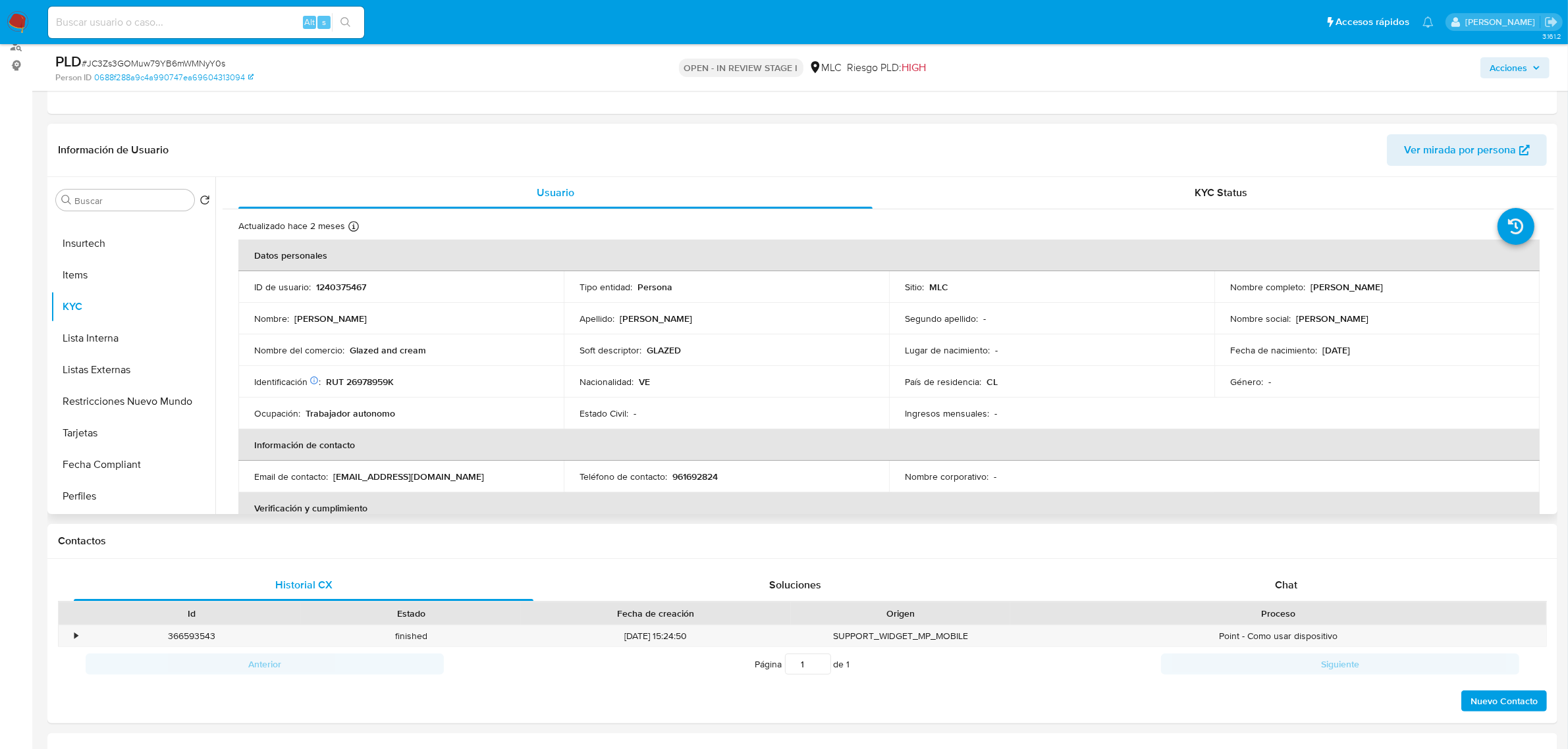
click at [381, 384] on p "RUT 26978959K" at bounding box center [360, 382] width 68 height 12
copy p "26978959K"
click at [371, 380] on p "RUT 26978959K" at bounding box center [360, 382] width 68 height 12
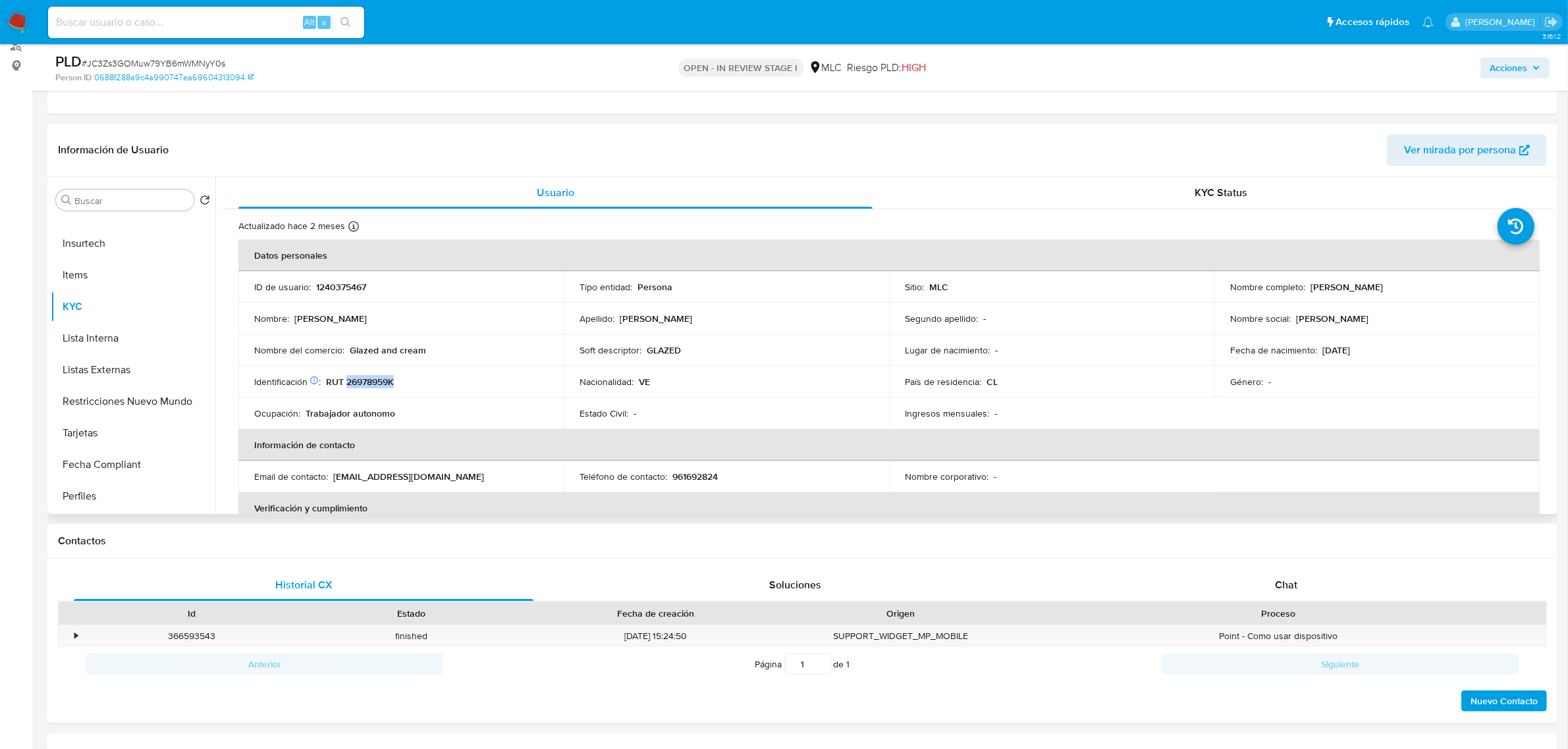
copy p "26978959K"
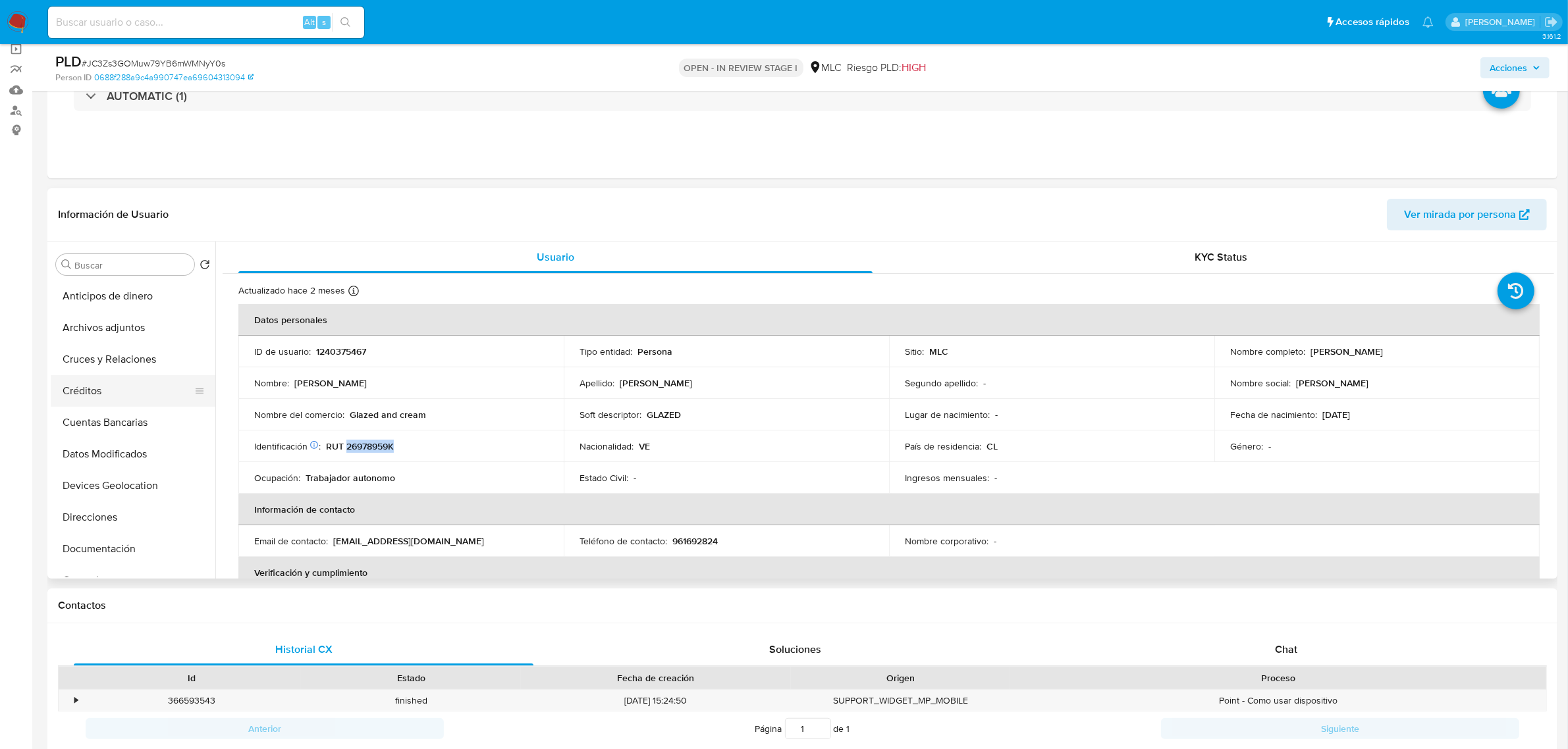
scroll to position [165, 0]
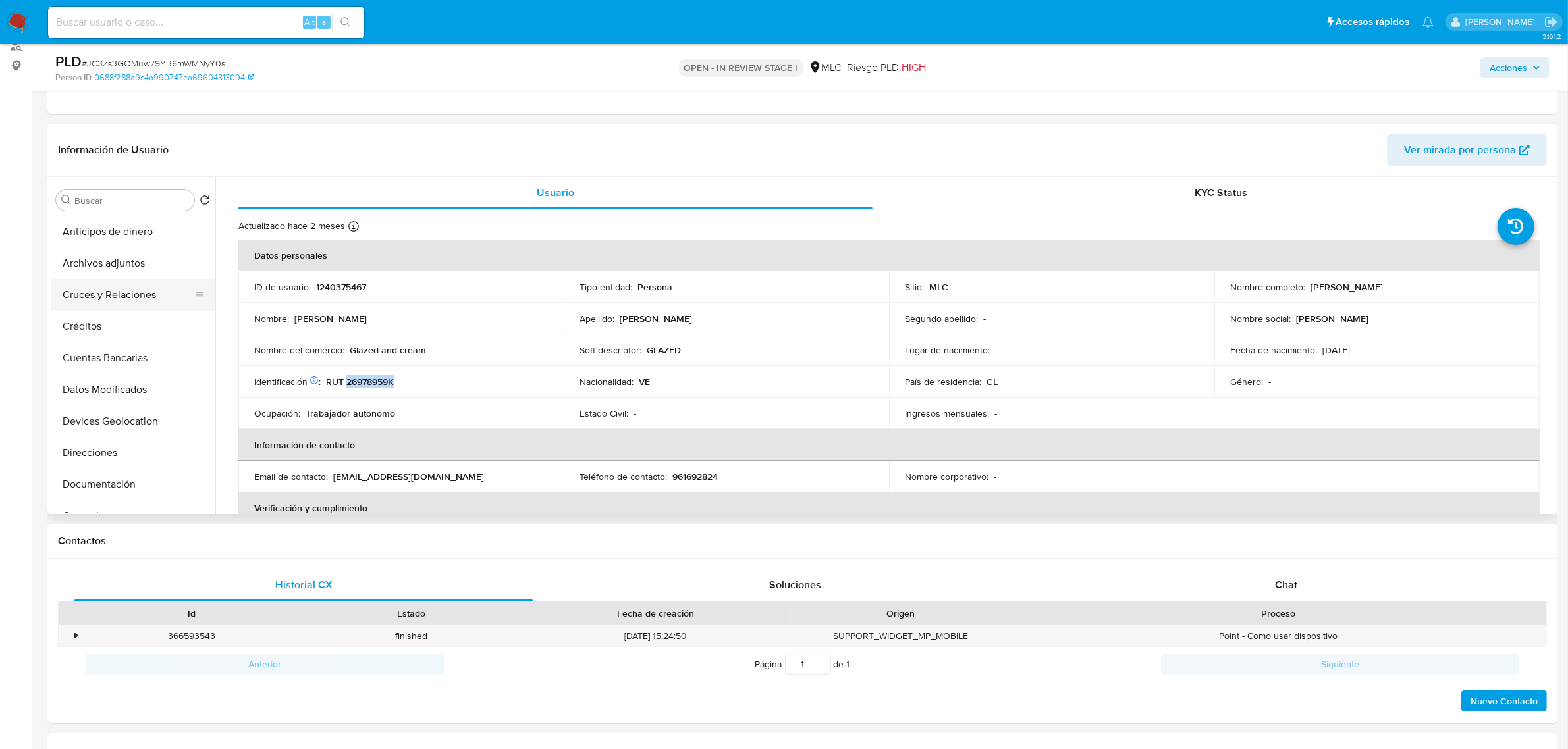
click at [119, 303] on button "Cruces y Relaciones" at bounding box center [128, 294] width 154 height 32
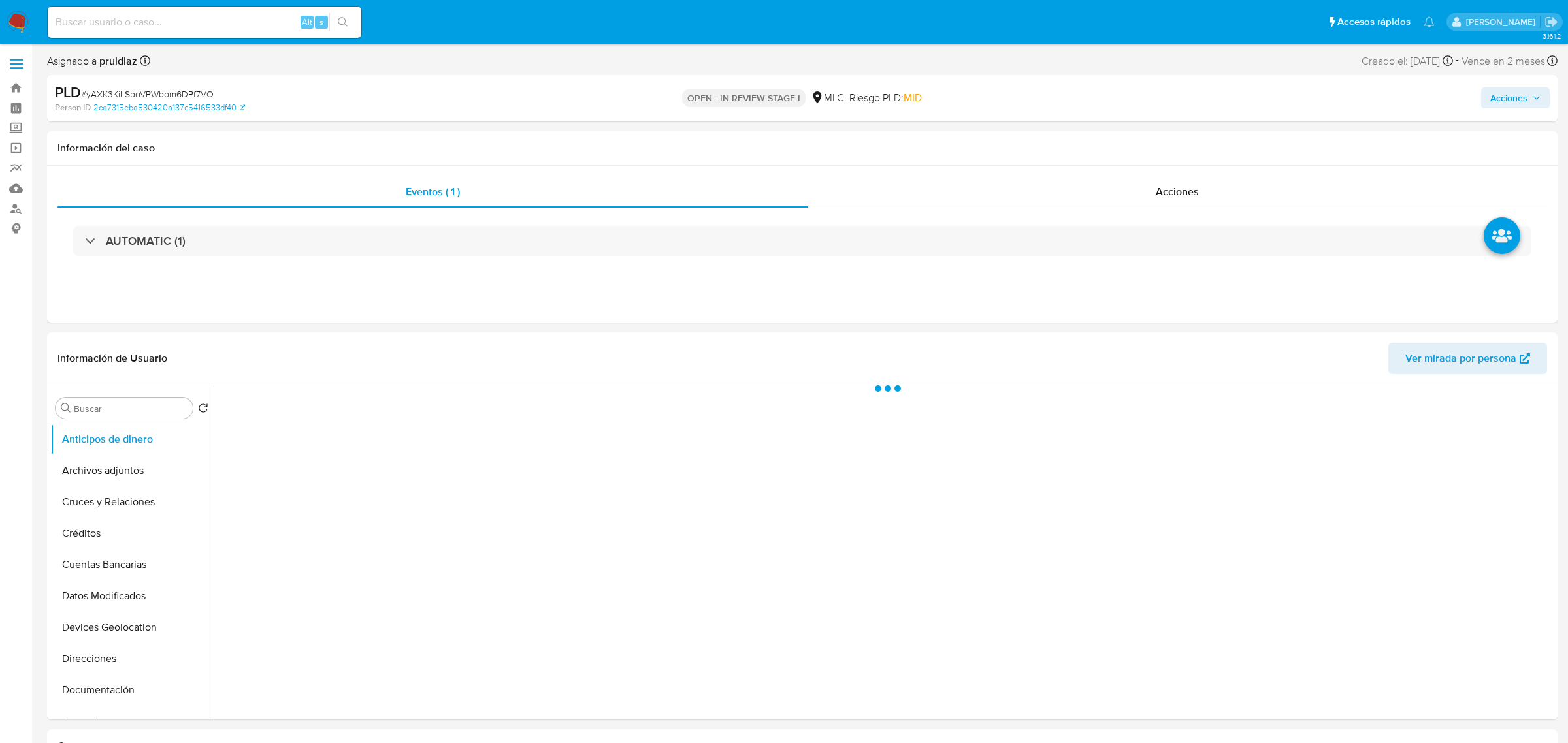
select select "10"
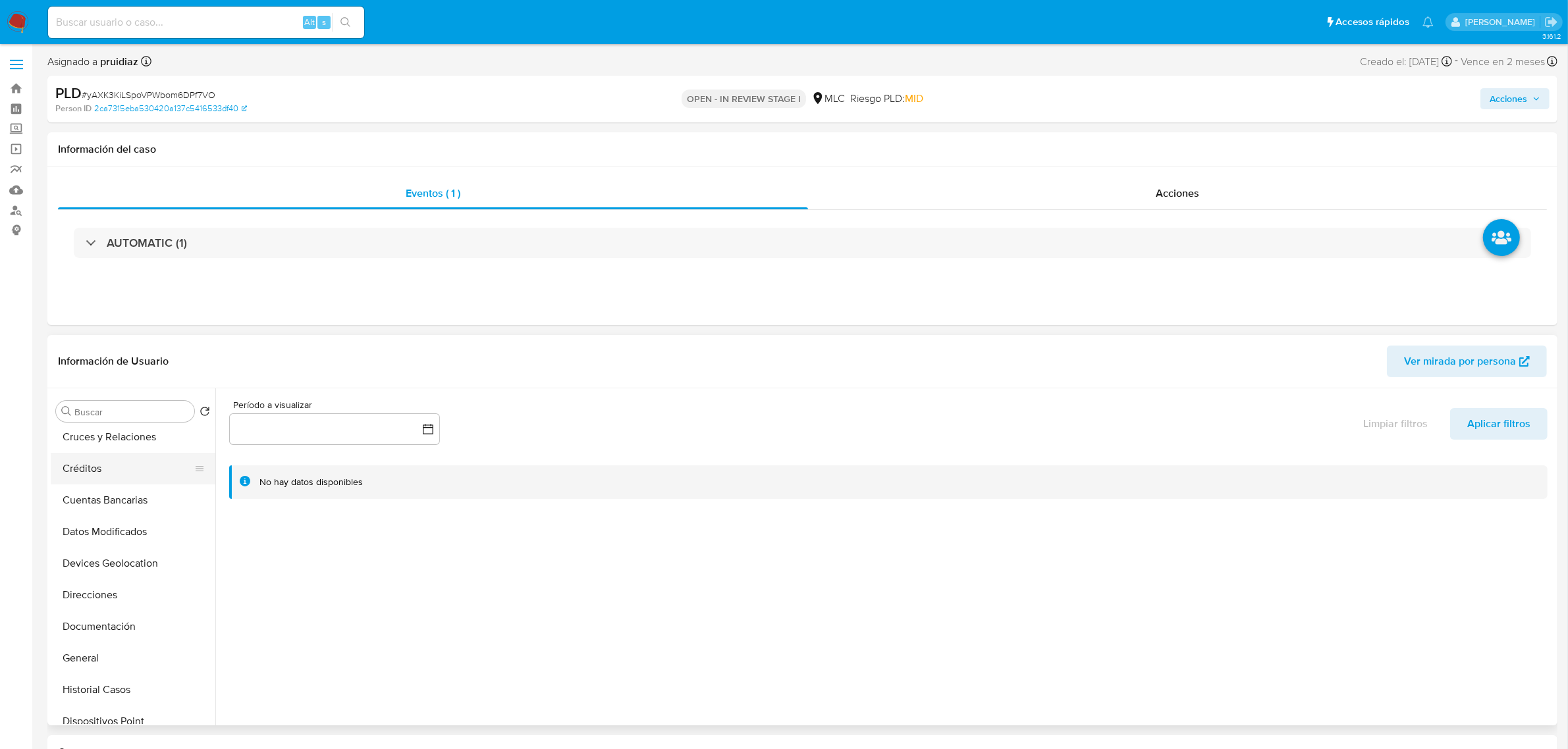
scroll to position [165, 0]
click at [93, 562] on button "General" at bounding box center [128, 563] width 154 height 32
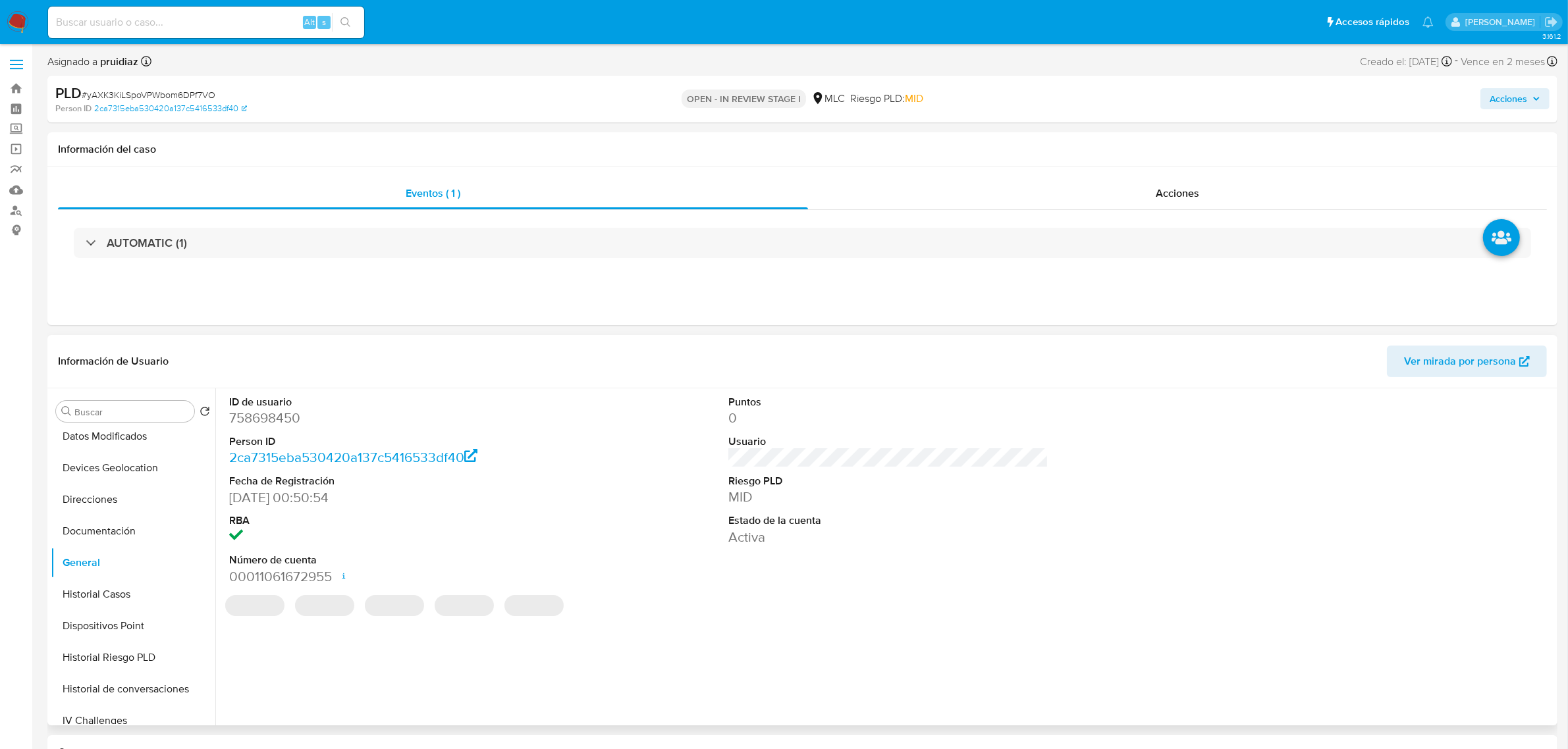
click at [262, 419] on dd "758698450" at bounding box center [389, 417] width 320 height 18
copy dd "758698450"
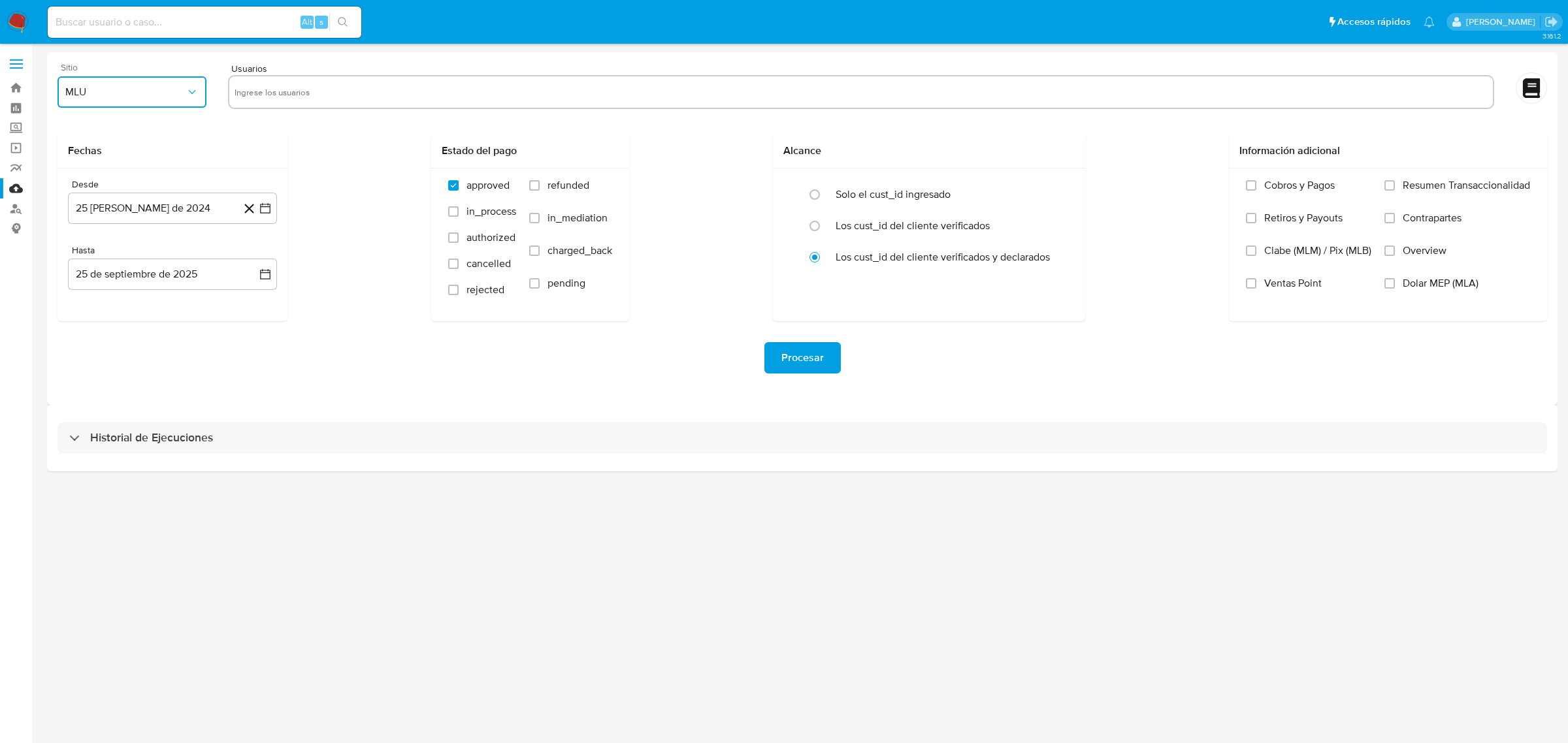
click at [139, 95] on span "MLU" at bounding box center [126, 92] width 120 height 13
click at [78, 324] on div "MLC" at bounding box center [128, 315] width 126 height 31
click at [265, 210] on icon "button" at bounding box center [265, 208] width 13 height 13
click at [255, 255] on icon "Mes siguiente" at bounding box center [253, 255] width 15 height 15
drag, startPoint x: 145, startPoint y: 406, endPoint x: 167, endPoint y: 390, distance: 27.2
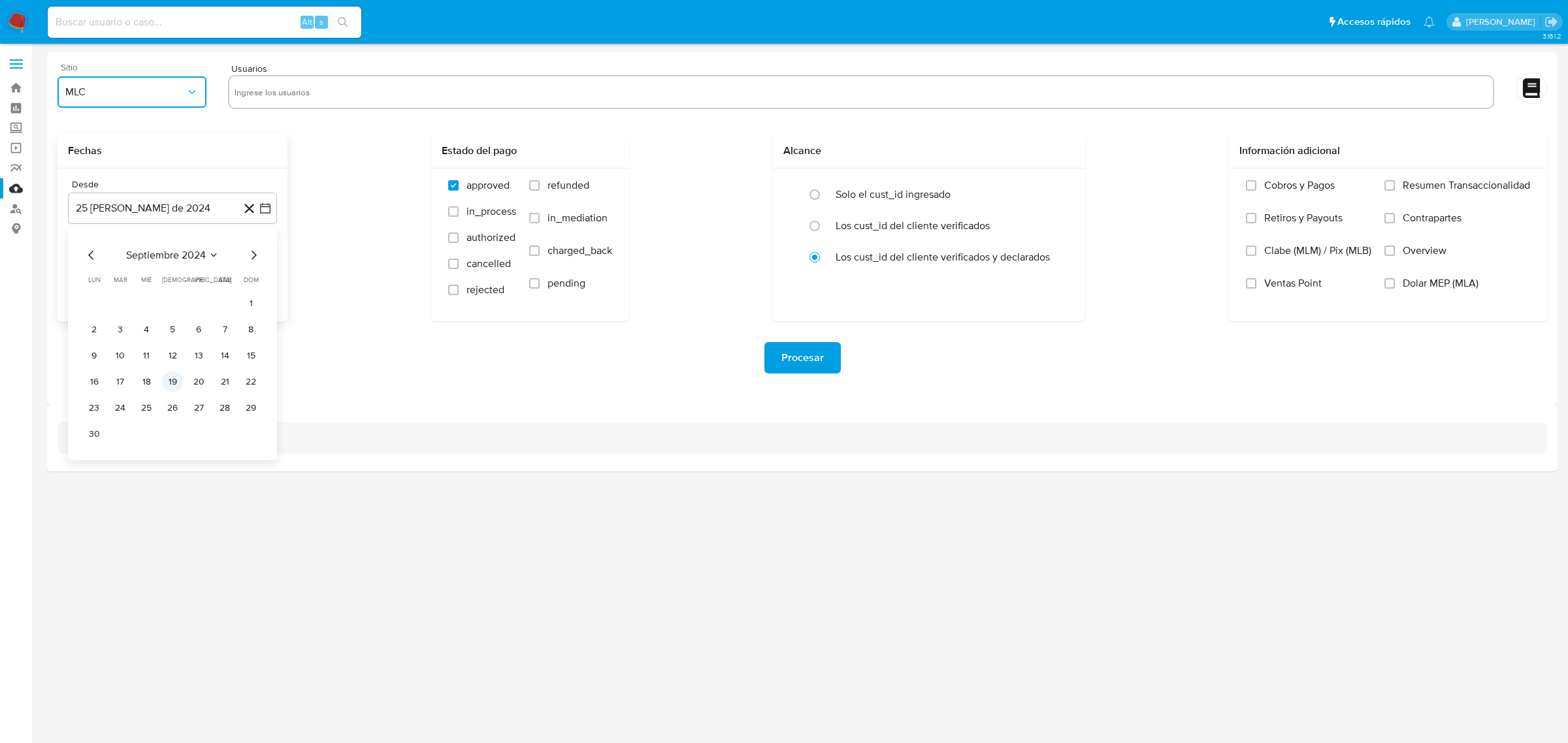
click at [128, 408] on tr "23 24 25 26 27 28 29" at bounding box center [172, 408] width 178 height 21
click at [145, 408] on button "25" at bounding box center [147, 408] width 21 height 21
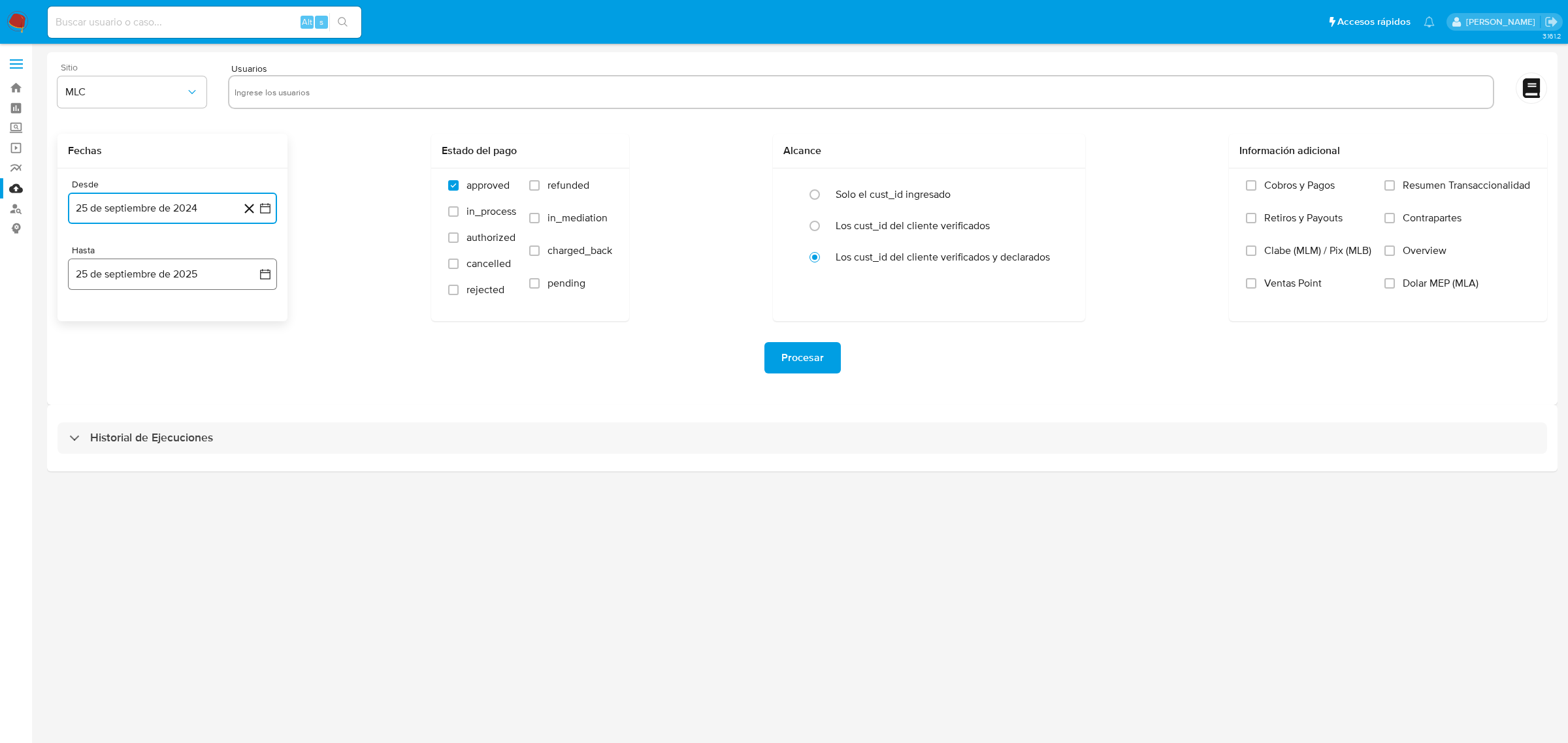
click at [262, 270] on icon "button" at bounding box center [265, 274] width 10 height 10
click at [139, 454] on button "24" at bounding box center [147, 448] width 21 height 21
click at [216, 566] on div "3.161.2" at bounding box center [801, 393] width 1510 height 682
click at [305, 101] on input "text" at bounding box center [860, 92] width 1253 height 21
paste input "1803867875"
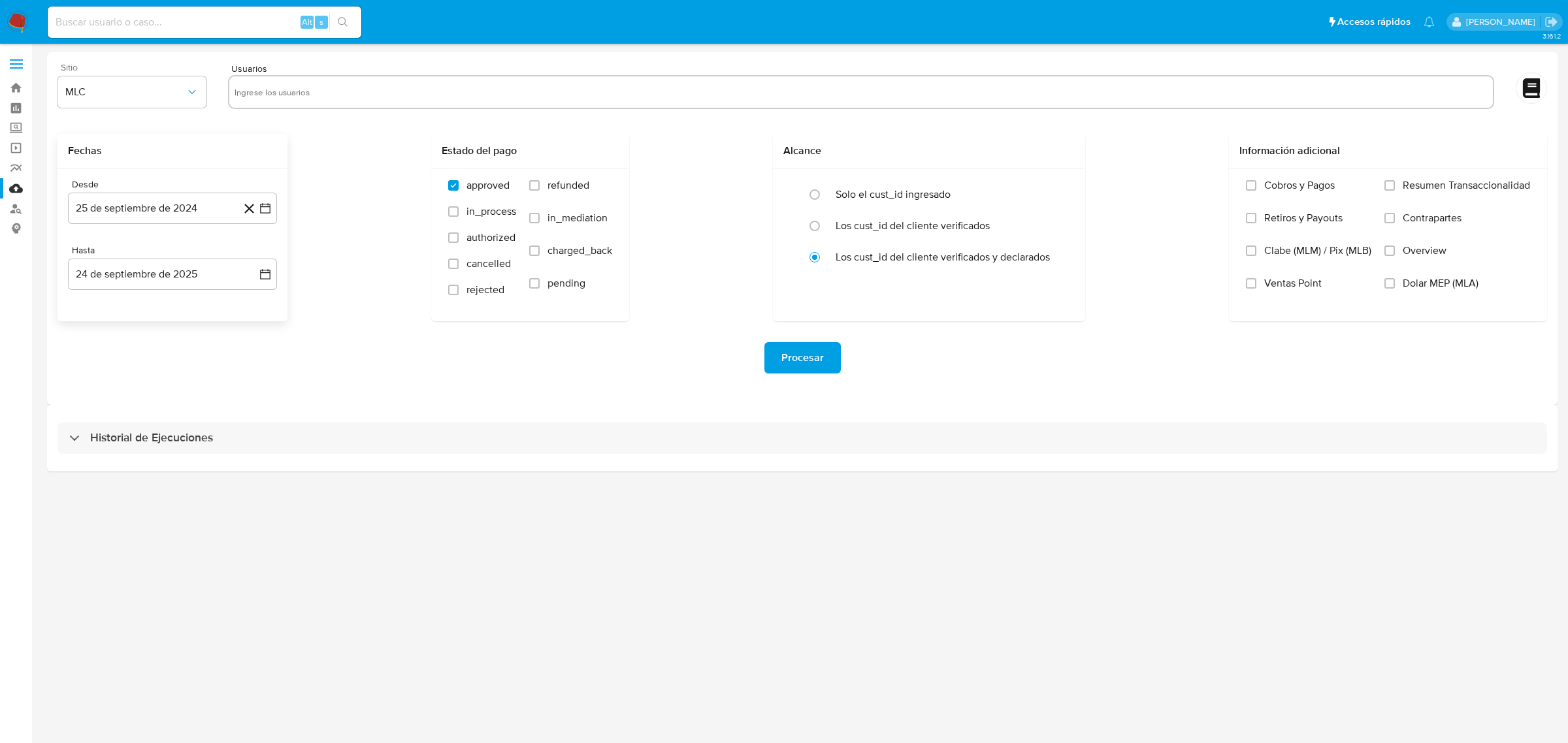
type input "1803867875"
paste input "1240375467"
type input "1240375467"
paste input "758698450"
type input "758698450"
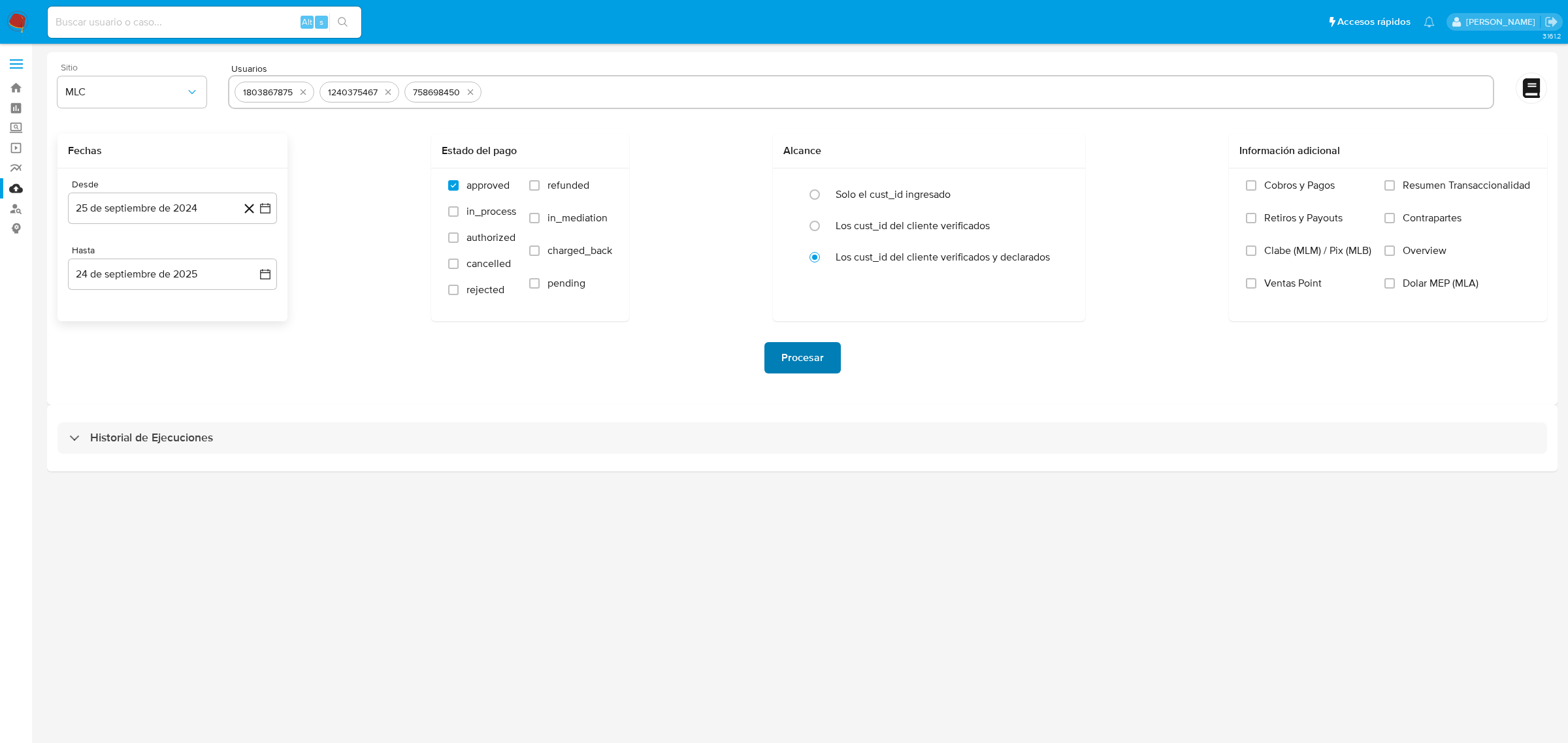
click at [786, 362] on span "Procesar" at bounding box center [802, 358] width 43 height 29
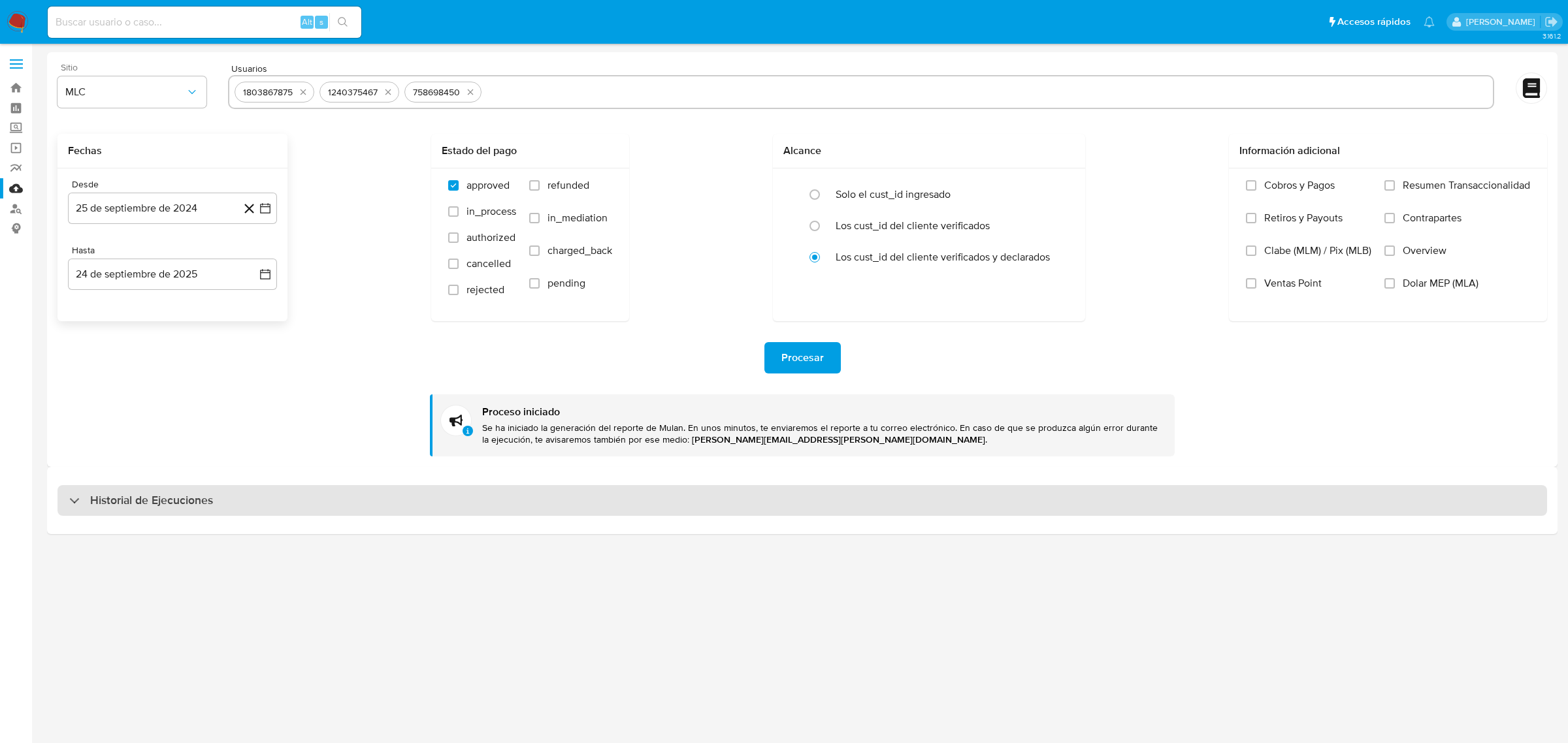
click at [161, 493] on h3 "Historial de Ejecuciones" at bounding box center [151, 500] width 123 height 15
select select "10"
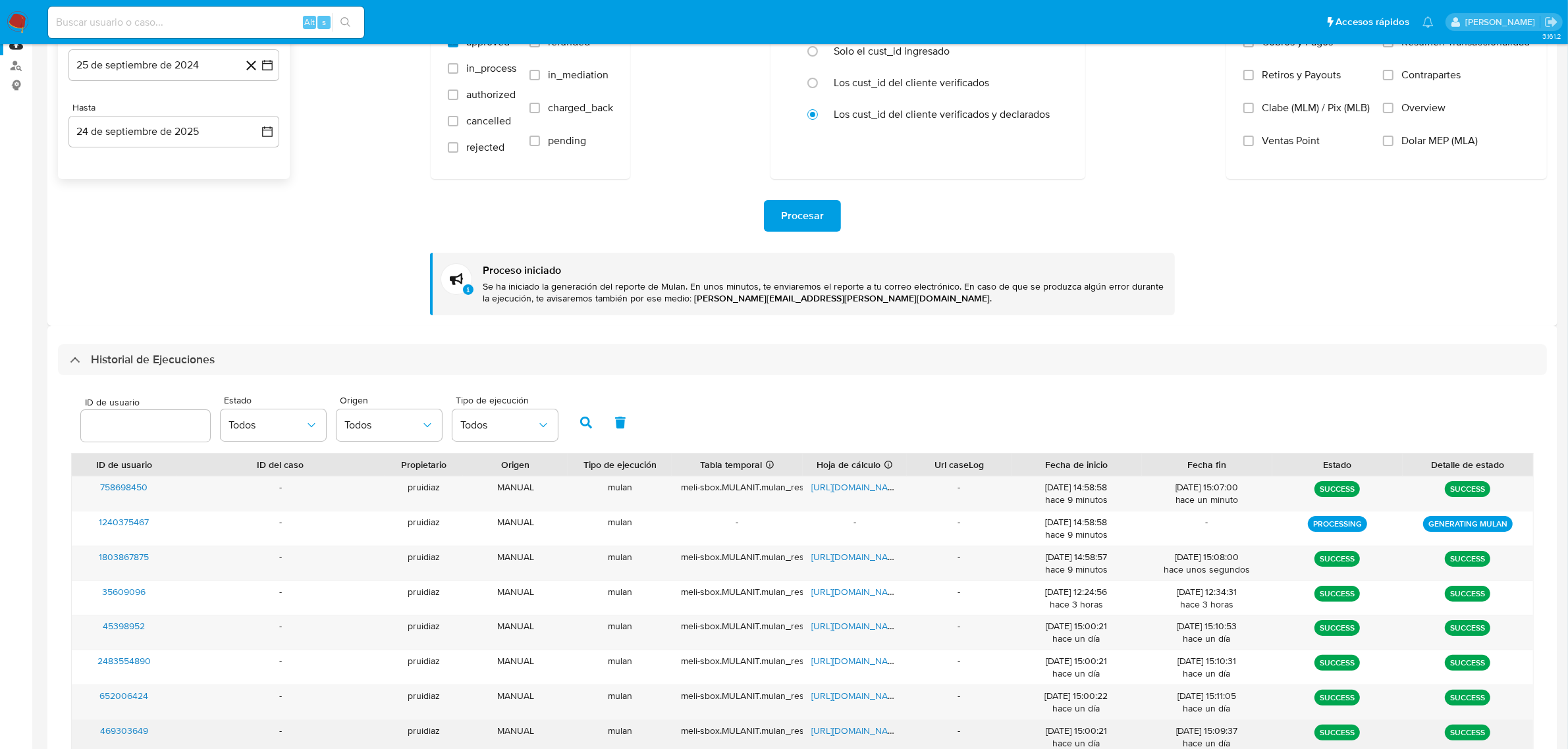
scroll to position [146, 0]
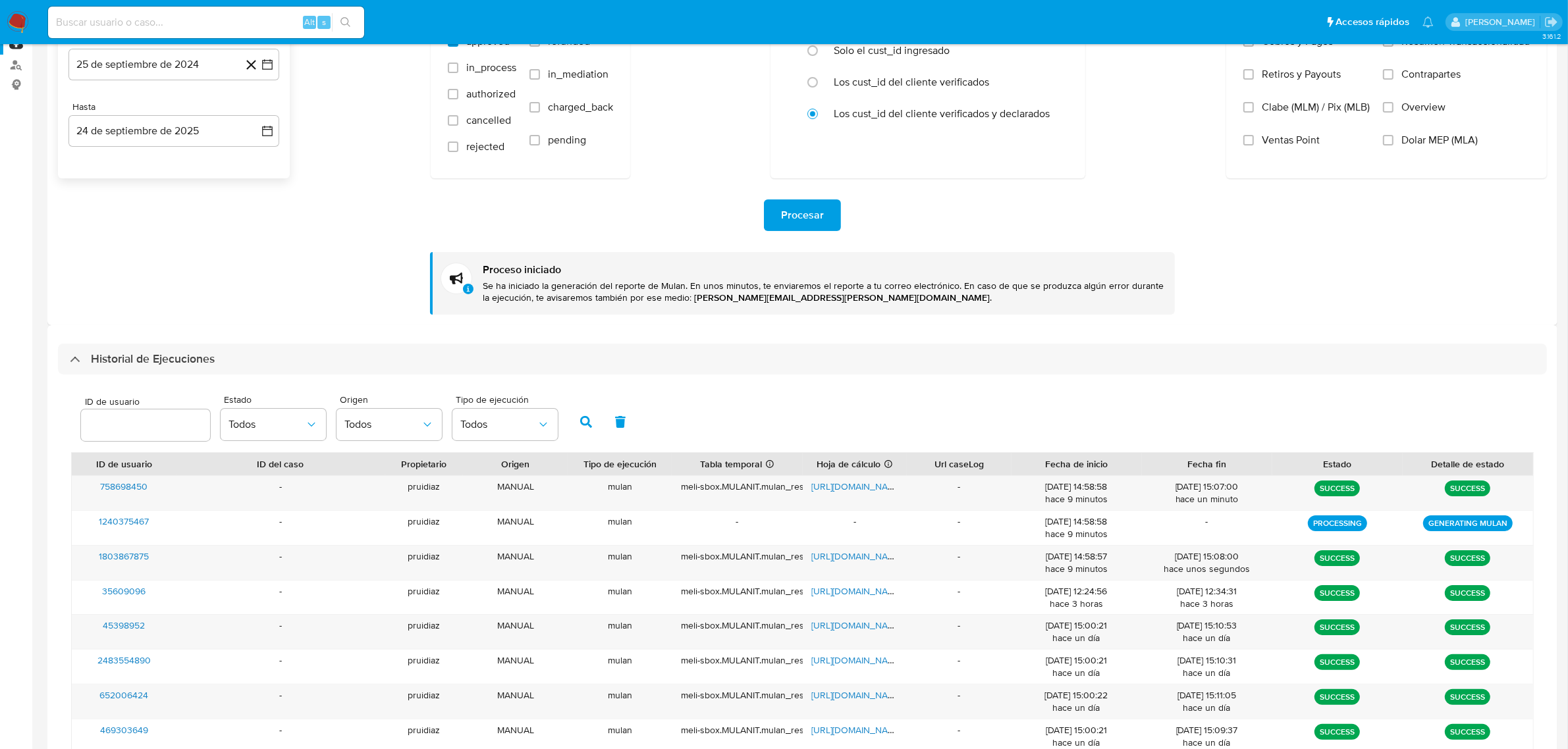
click at [22, 24] on img at bounding box center [17, 22] width 22 height 22
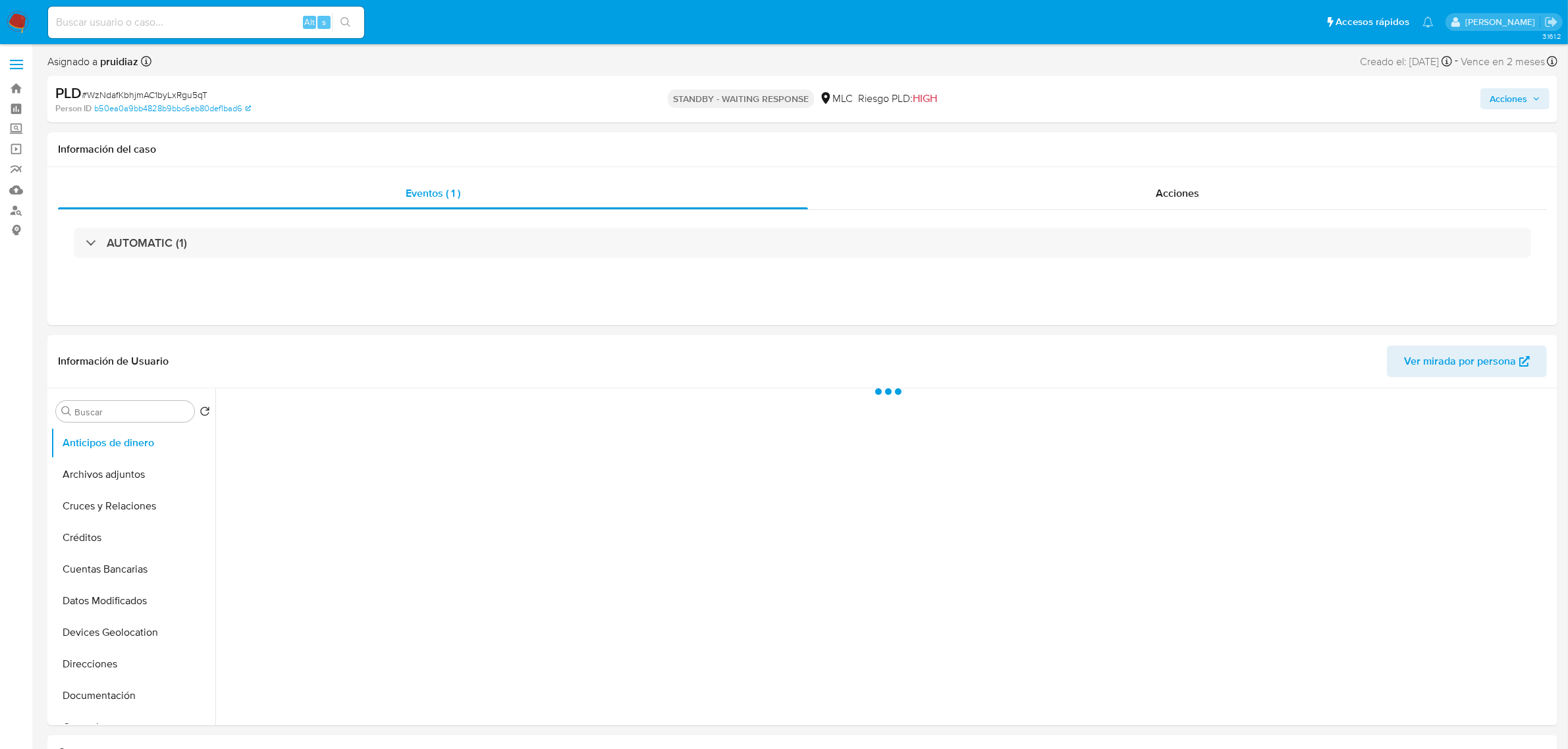
select select "10"
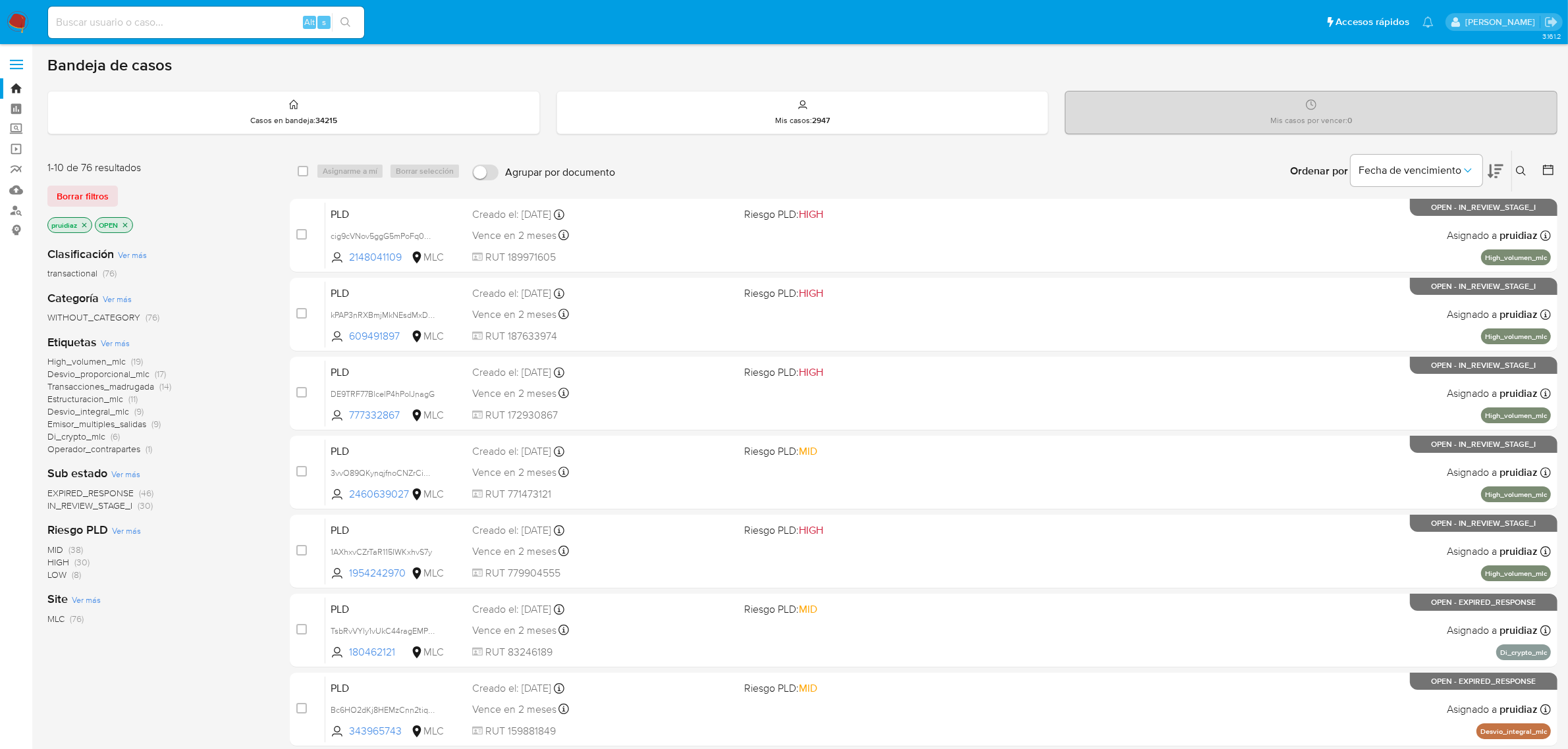
drag, startPoint x: 13, startPoint y: 23, endPoint x: 30, endPoint y: 20, distance: 17.3
click at [13, 23] on img at bounding box center [17, 22] width 22 height 22
click at [1486, 172] on div "Fecha de vencimiento" at bounding box center [1426, 171] width 152 height 41
click at [1488, 173] on icon at bounding box center [1495, 171] width 15 height 15
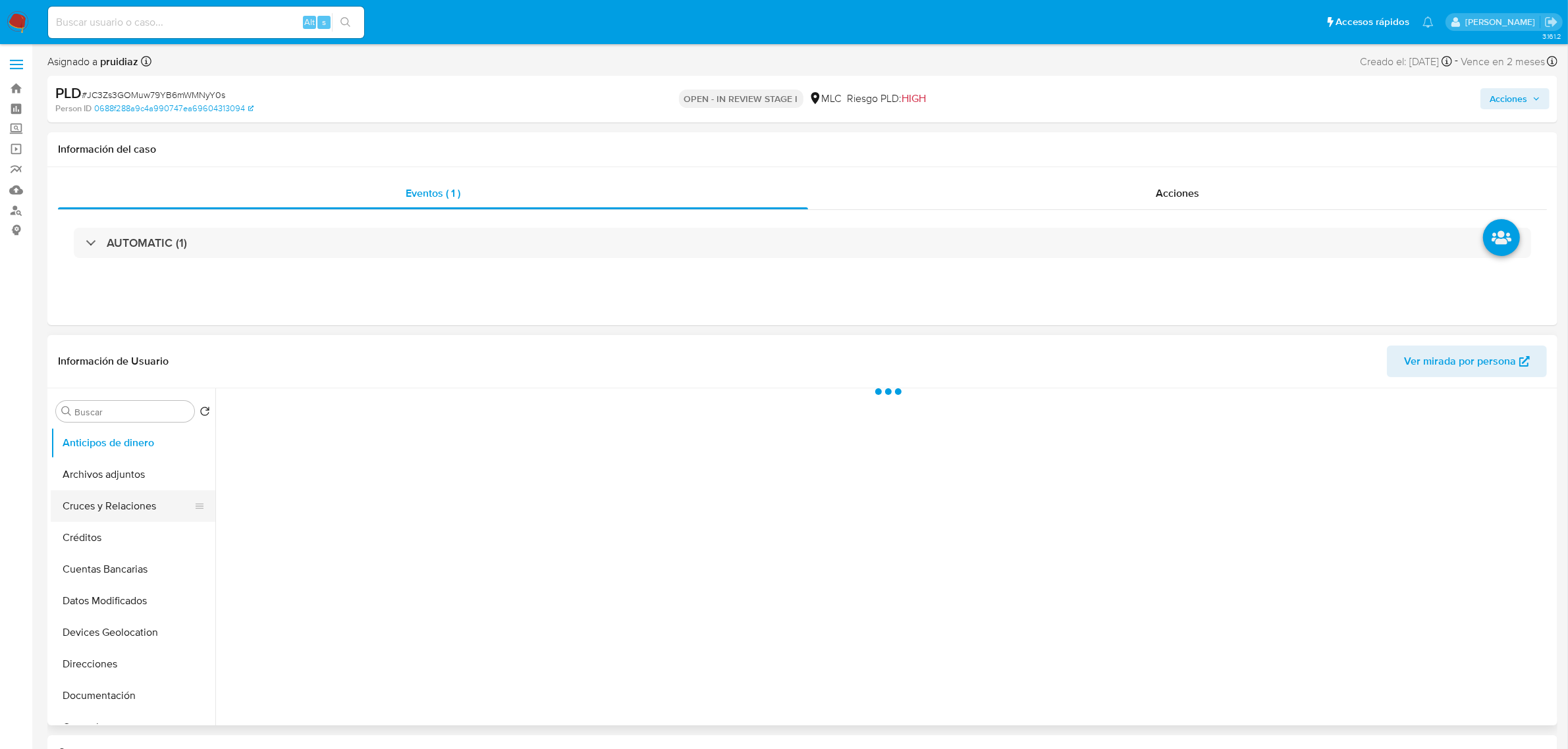
select select "10"
click at [127, 504] on button "Cruces y Relaciones" at bounding box center [128, 505] width 154 height 32
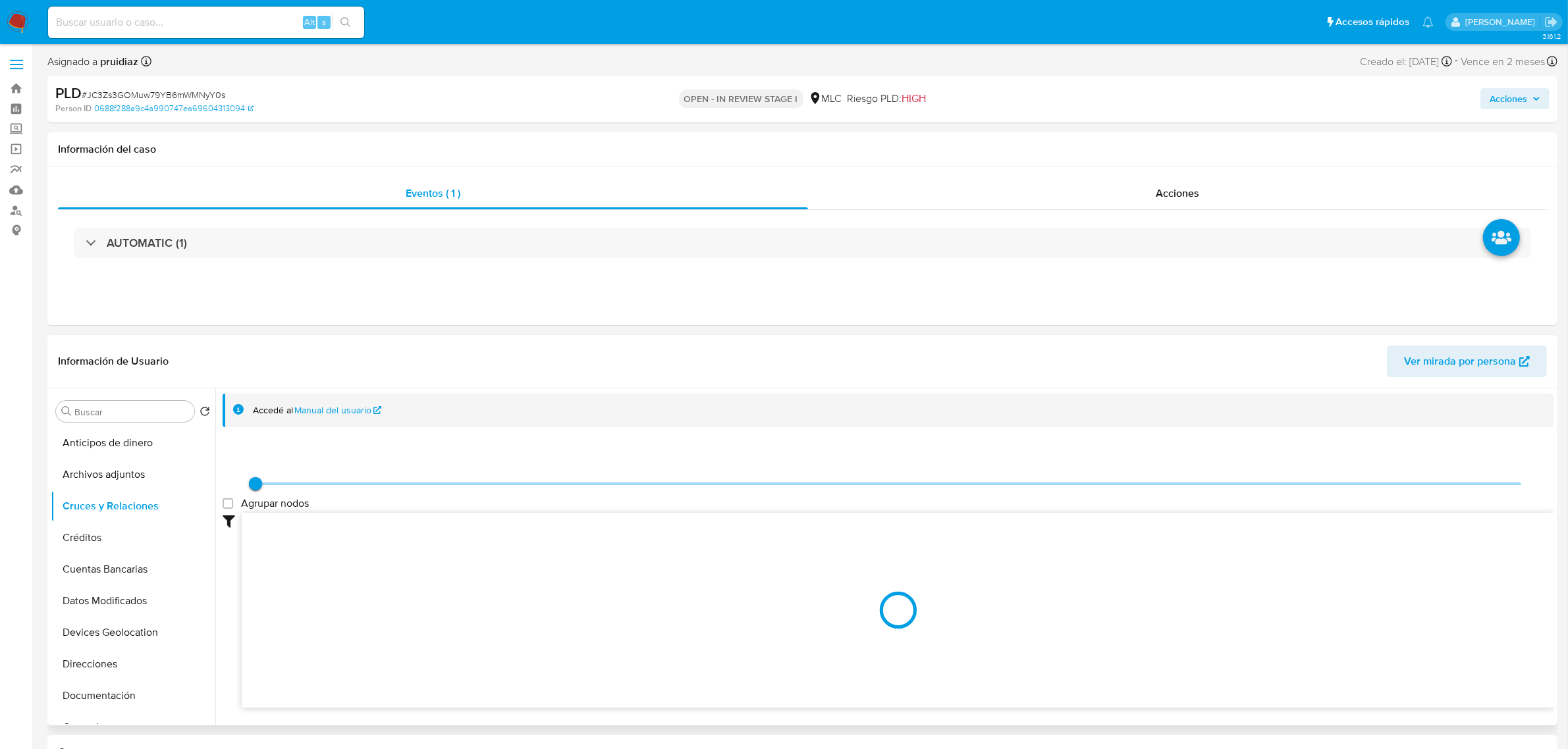
scroll to position [82, 0]
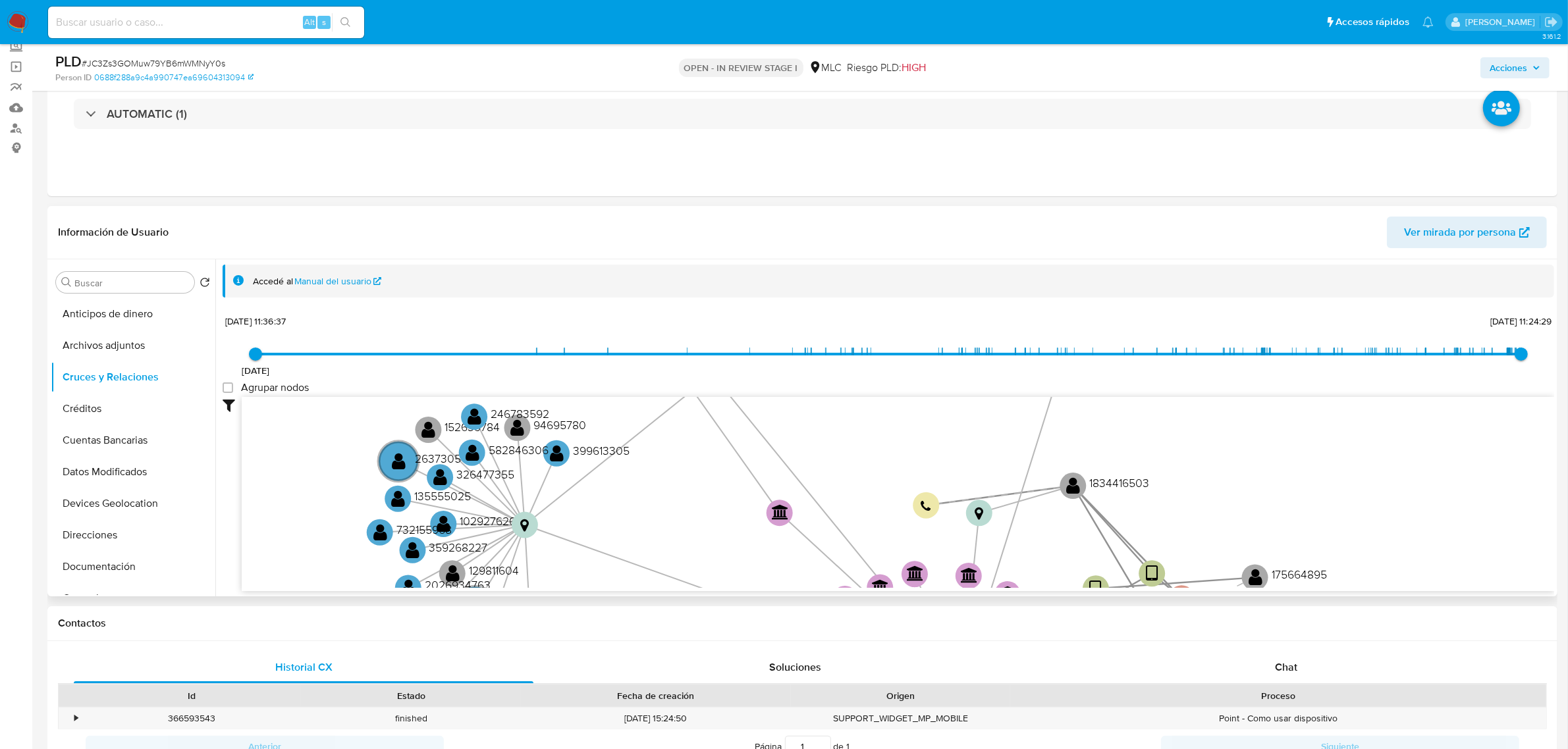
click at [225, 394] on label "Agrupar nodos" at bounding box center [266, 388] width 86 height 13
click at [225, 393] on group_nodes "Agrupar nodos" at bounding box center [227, 387] width 11 height 11
checkbox group_nodes "true"
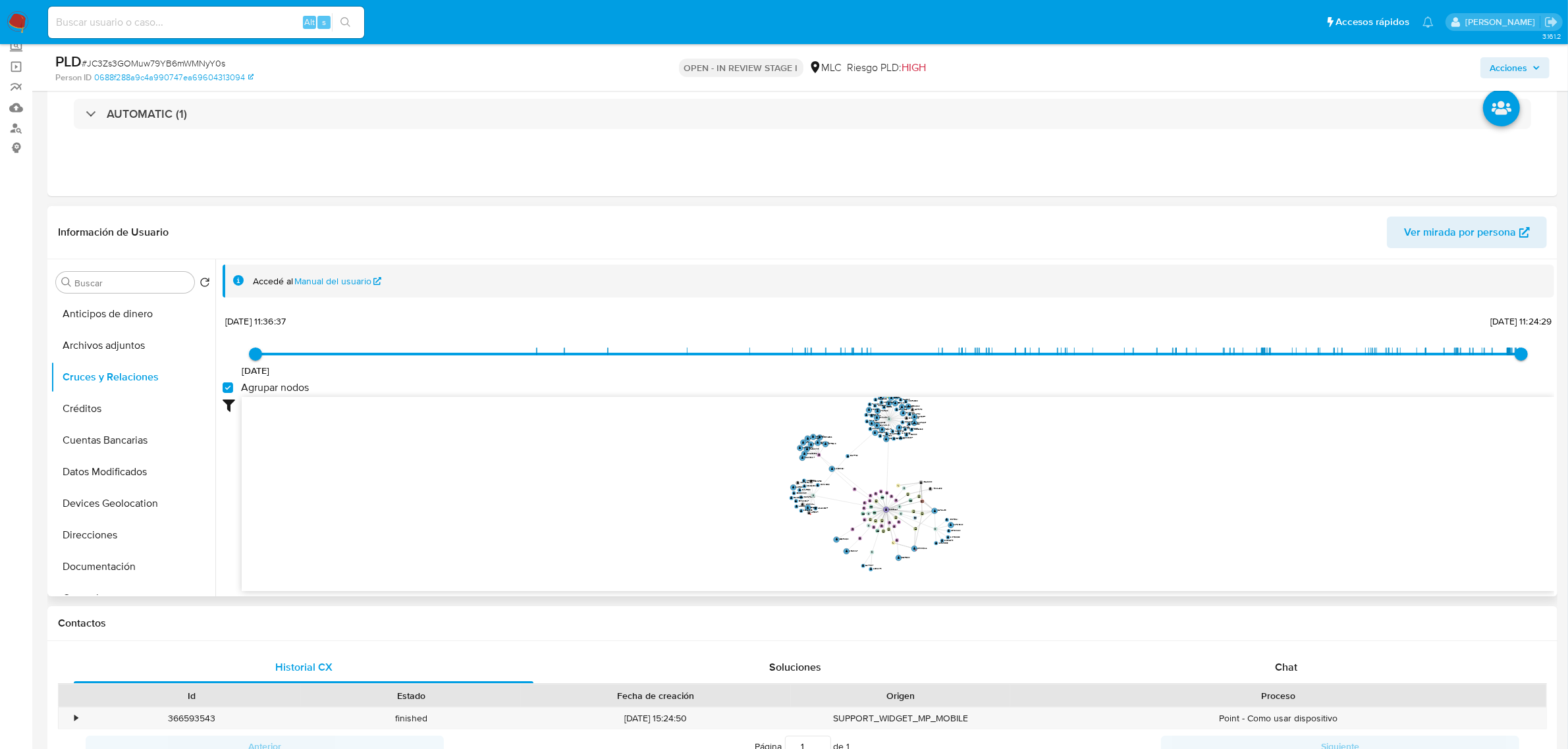
drag, startPoint x: 992, startPoint y: 472, endPoint x: 991, endPoint y: 464, distance: 8.1
click at [992, 476] on icon "device-64bb6b94e7117d6559666daf  user-1240375467  1240375467 user-1842722470 …" at bounding box center [898, 492] width 1312 height 191
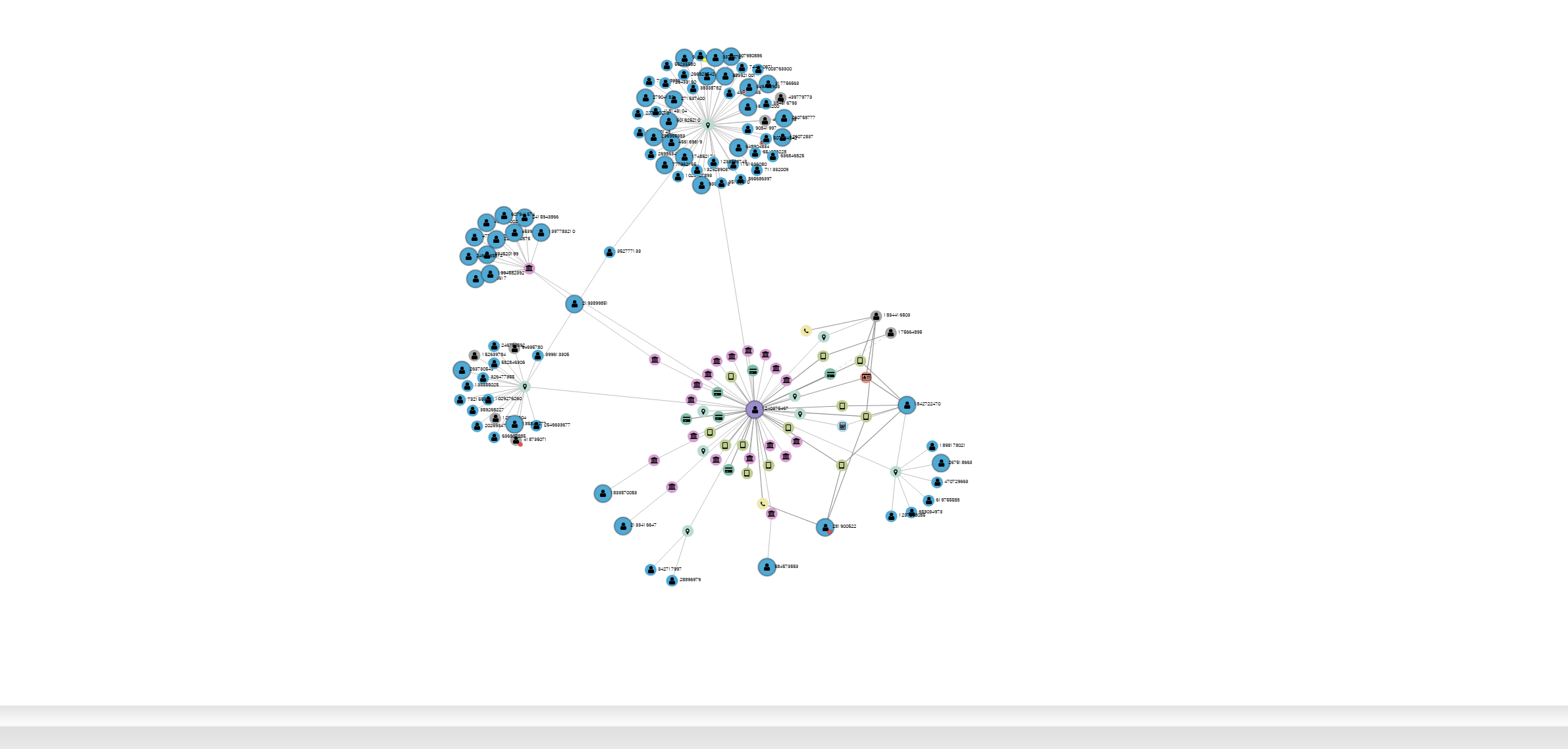
drag, startPoint x: 989, startPoint y: 499, endPoint x: 982, endPoint y: 506, distance: 9.9
click at [982, 506] on icon "device-64bb6b94e7117d6559666daf  user-1240375467  1240375467 user-1842722470 …" at bounding box center [898, 492] width 1312 height 191
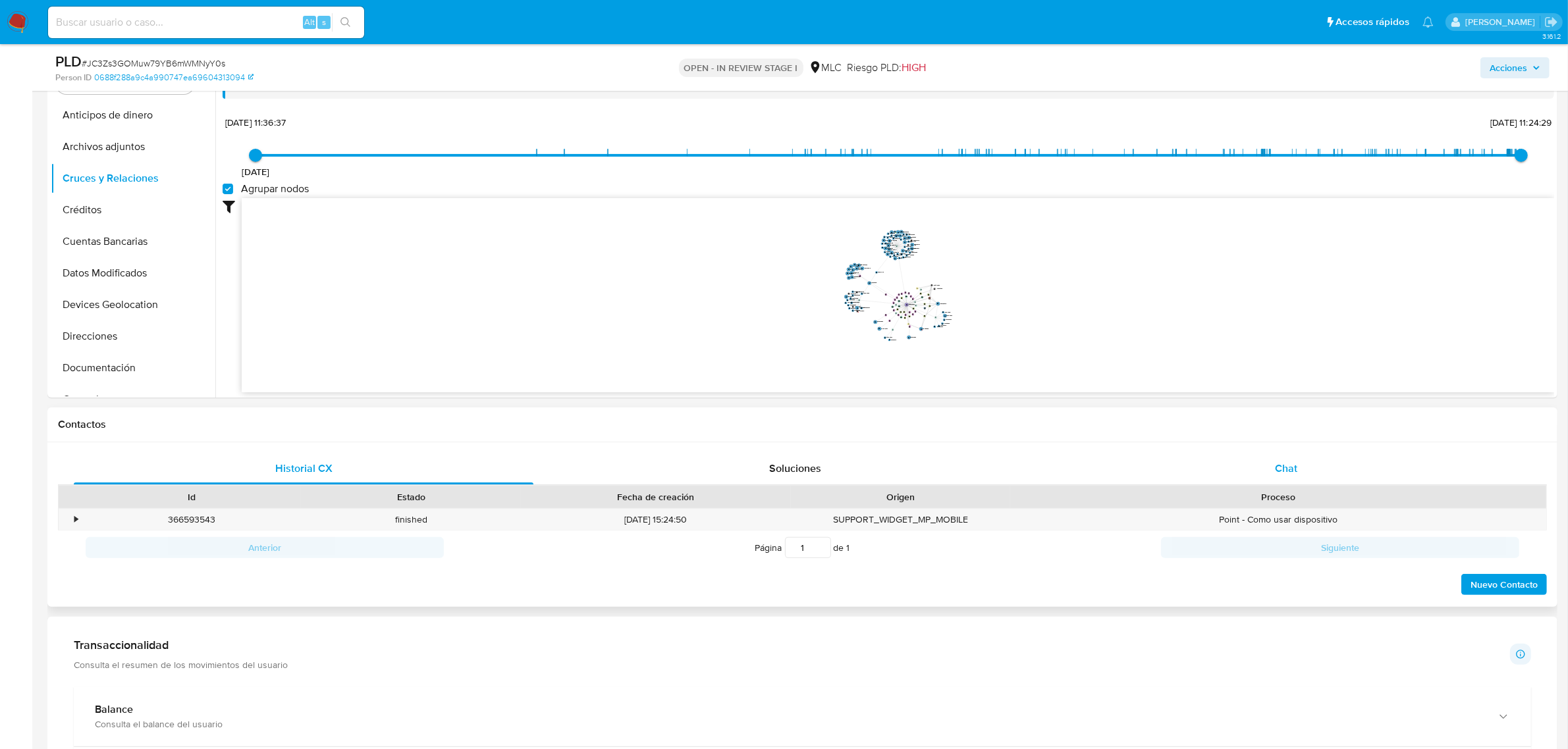
scroll to position [541, 0]
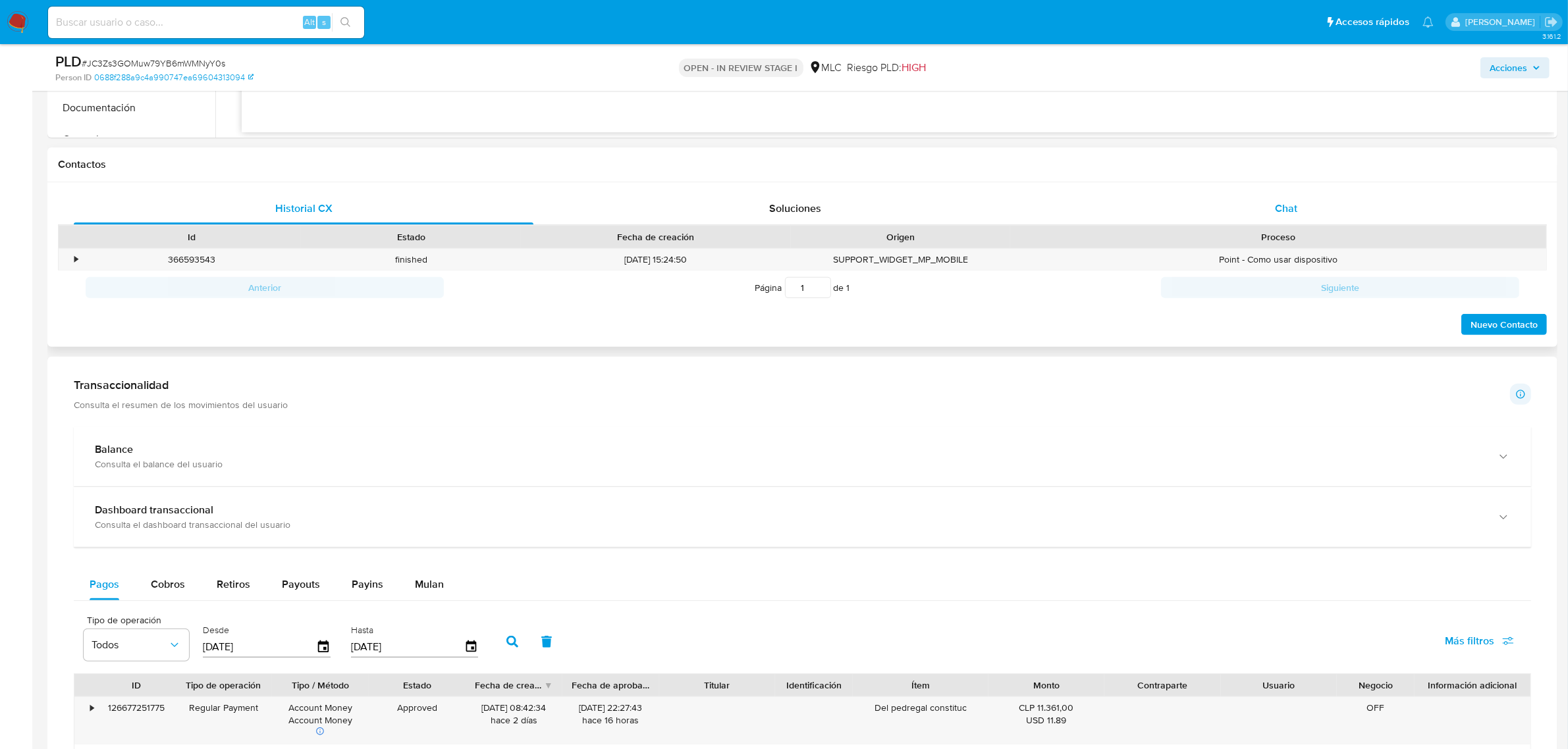
click at [1296, 204] on span "Chat" at bounding box center [1285, 208] width 22 height 15
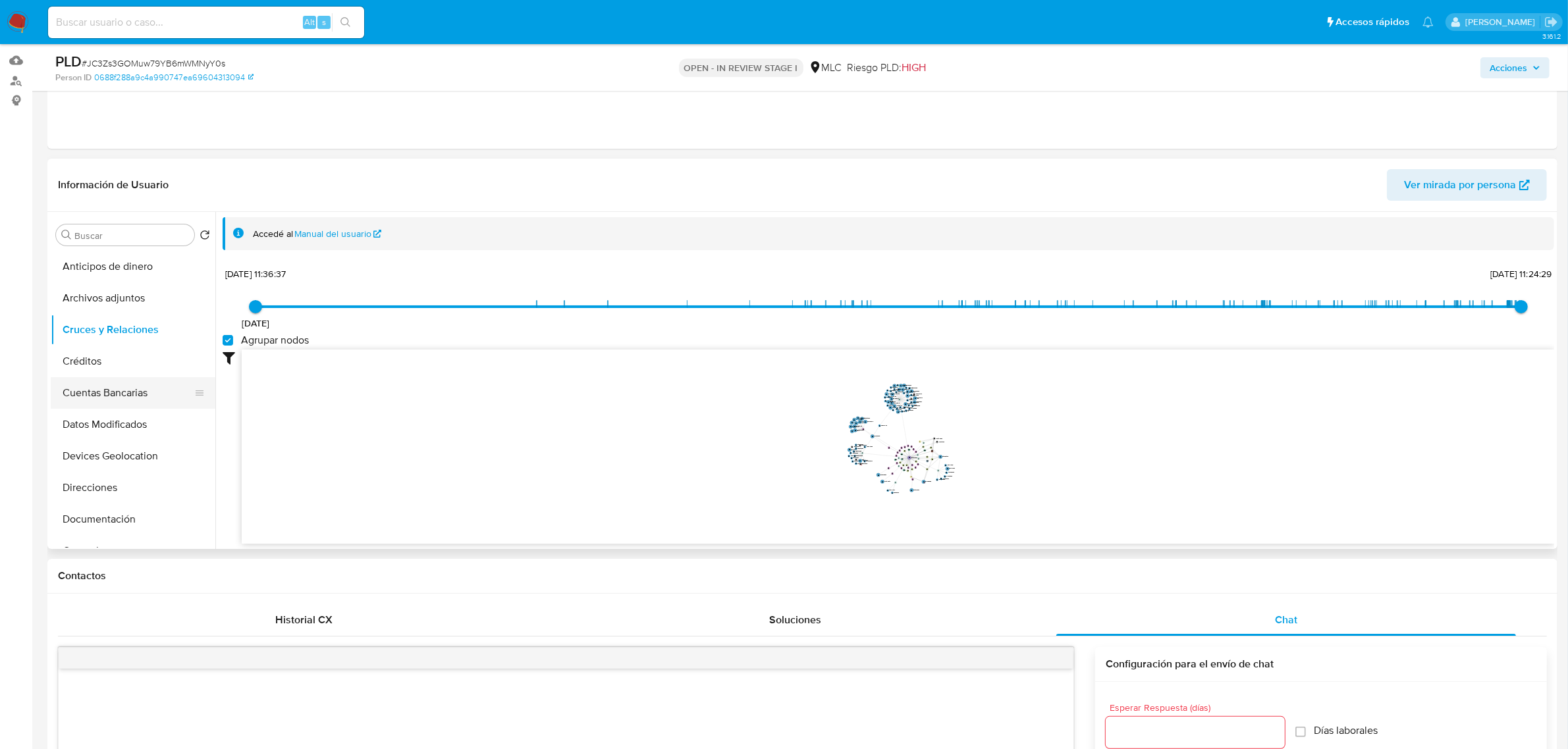
scroll to position [82, 0]
click at [92, 440] on button "Documentación" at bounding box center [128, 436] width 154 height 32
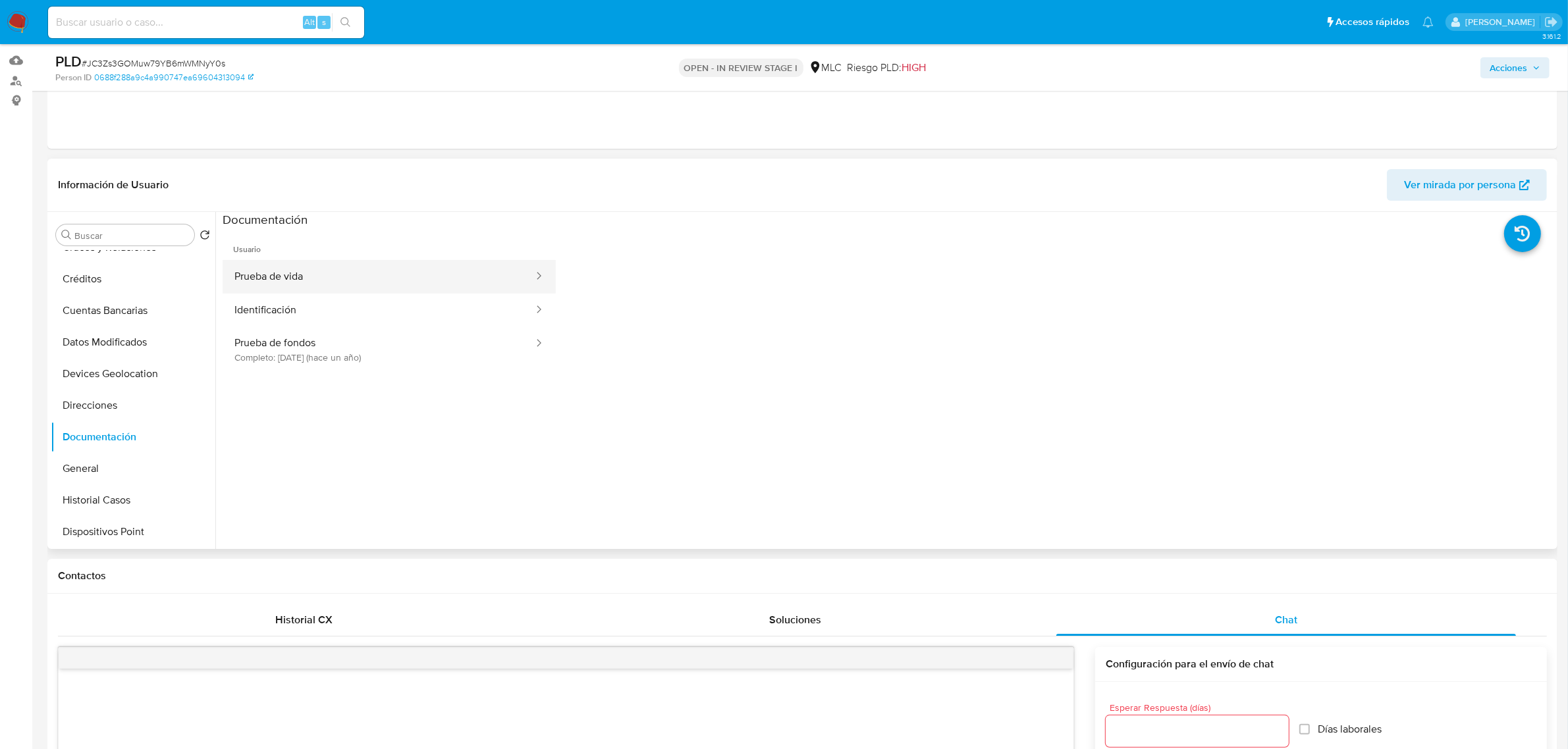
click at [303, 276] on button "Prueba de vida" at bounding box center [378, 276] width 312 height 34
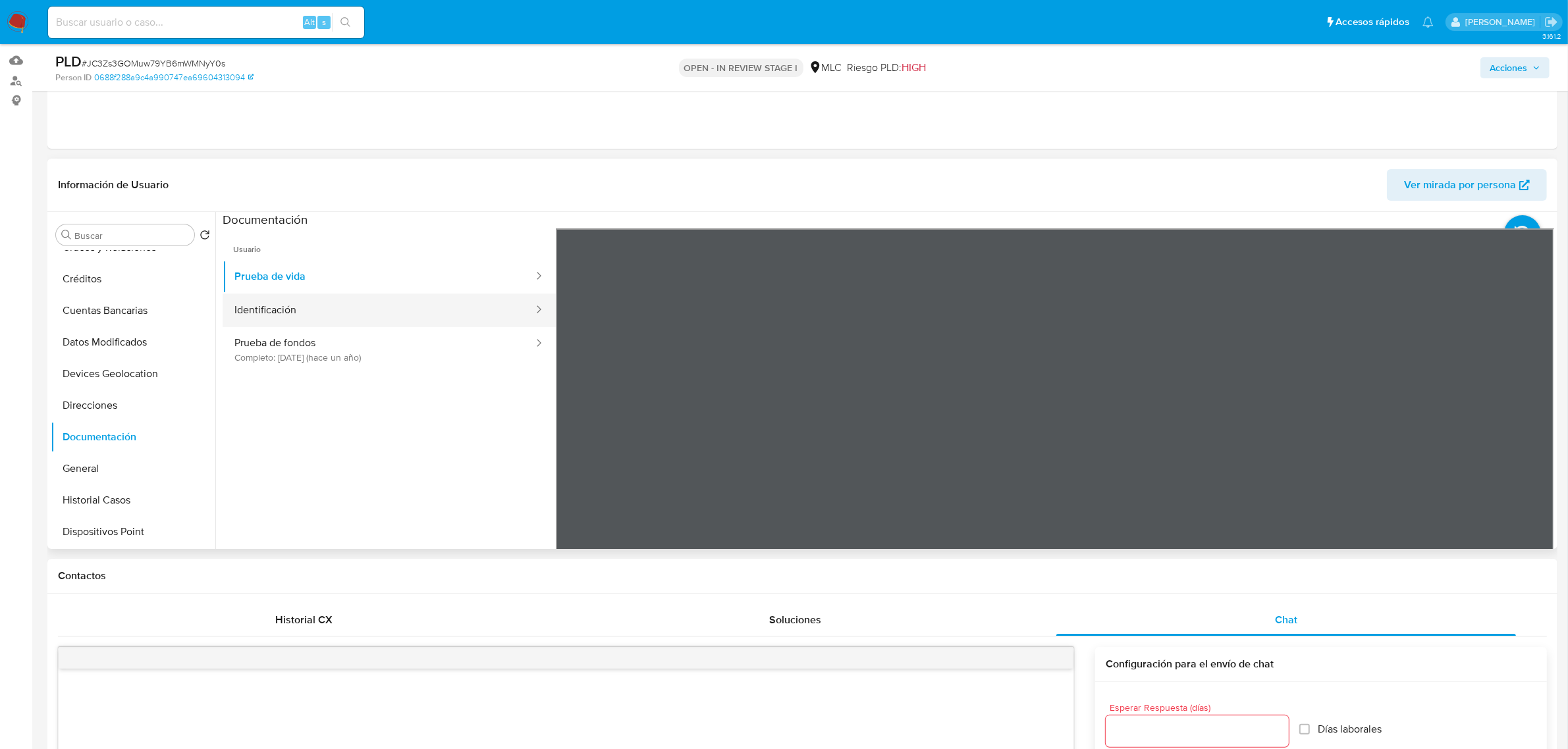
click at [297, 320] on button "Identificación" at bounding box center [378, 310] width 312 height 34
click at [1543, 441] on icon at bounding box center [1536, 442] width 26 height 26
click at [373, 342] on button "Prueba de fondos Completo: 31/05/2024 (hace un año)" at bounding box center [378, 349] width 312 height 45
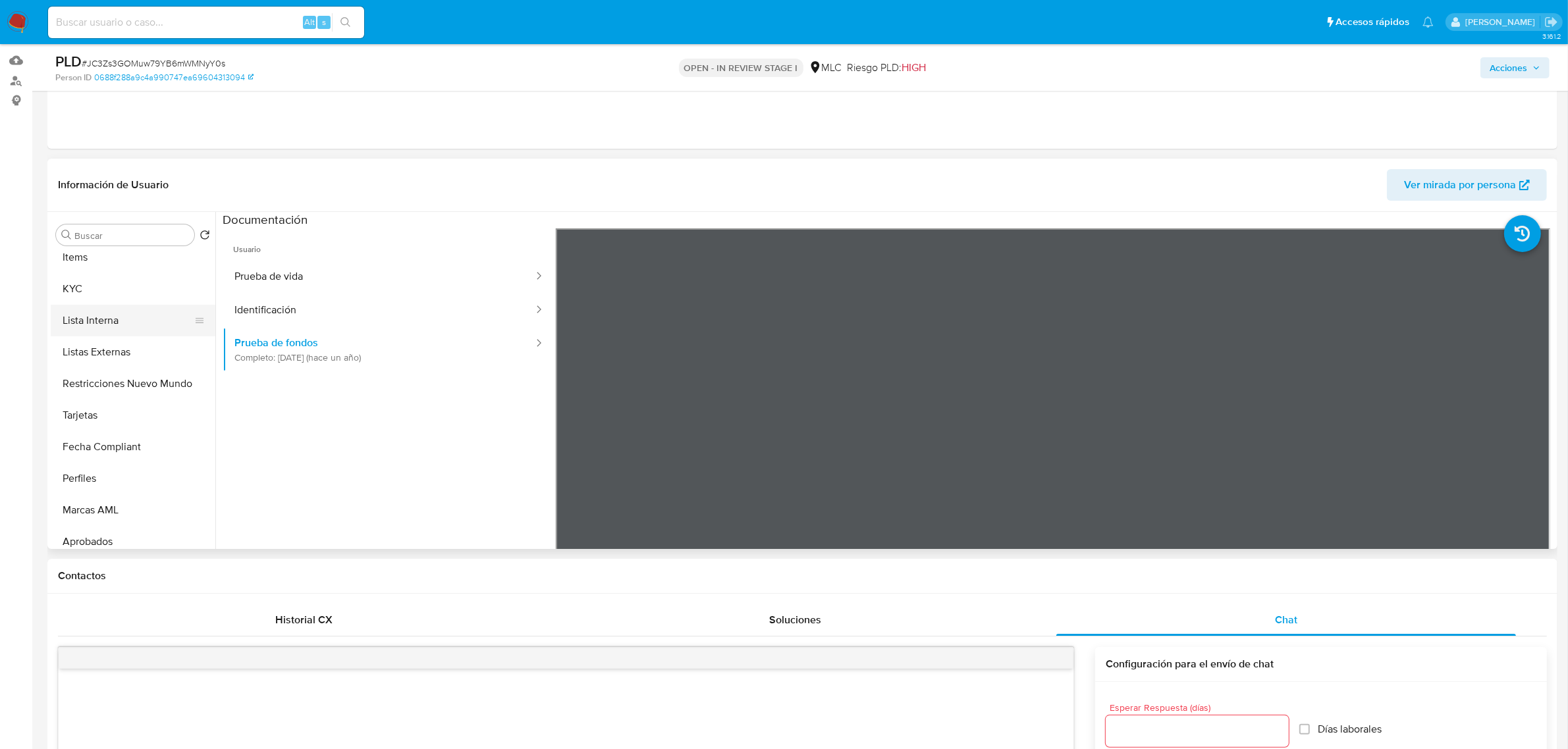
scroll to position [576, 0]
click at [68, 253] on button "KYC" at bounding box center [128, 259] width 154 height 32
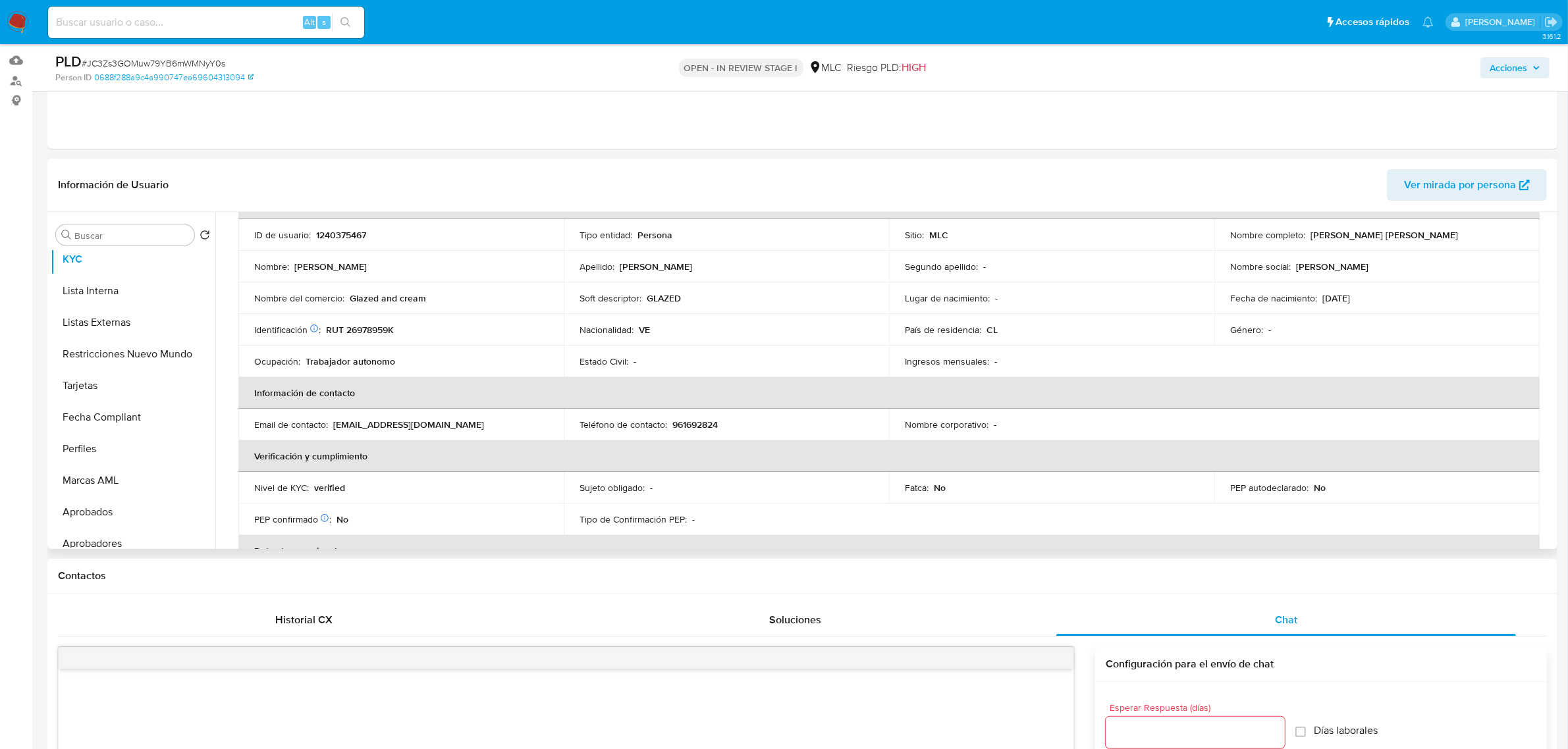
scroll to position [0, 0]
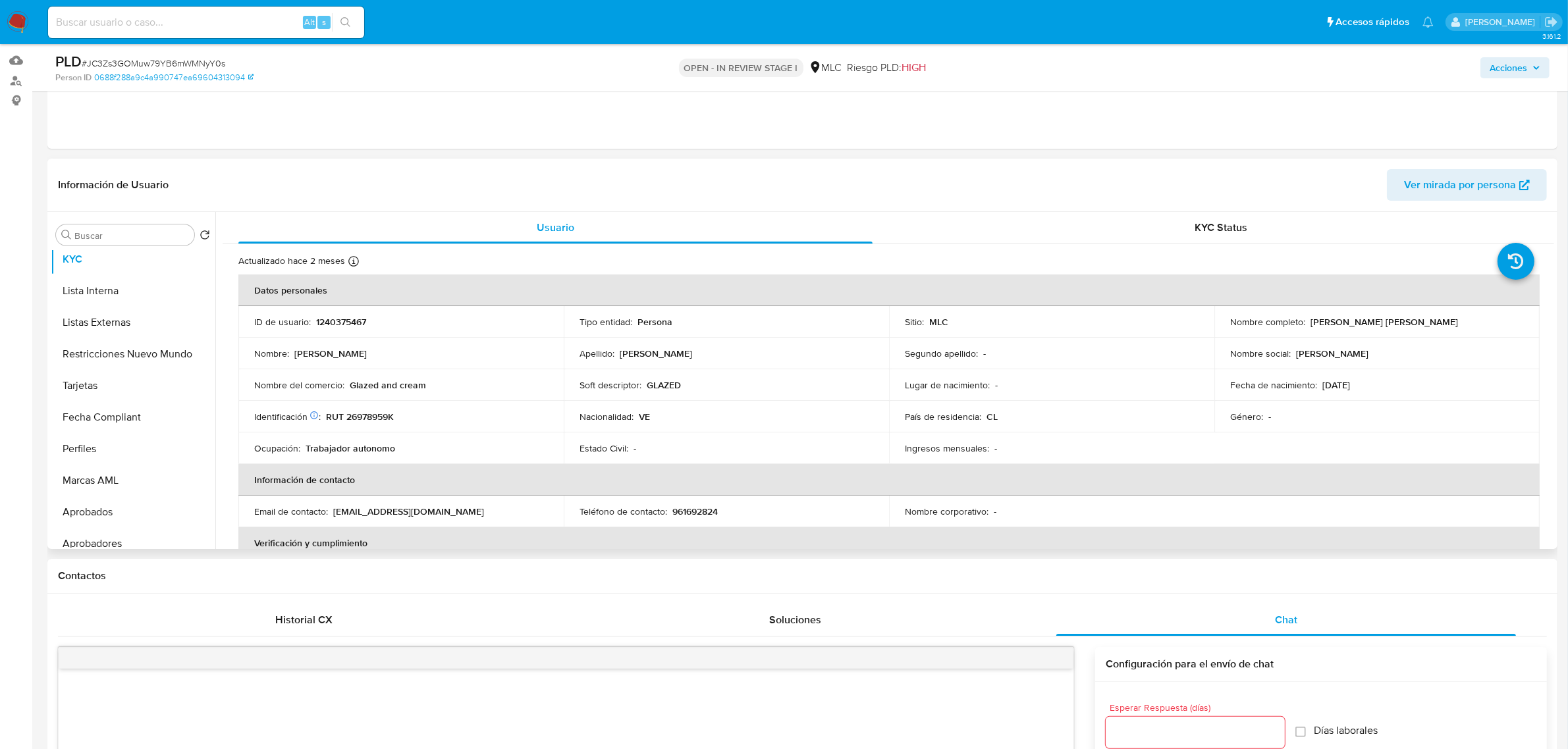
drag, startPoint x: 1456, startPoint y: 320, endPoint x: 1305, endPoint y: 324, distance: 151.1
click at [1305, 324] on div "Nombre completo : Edward Alejandro Gonzalez Paz" at bounding box center [1376, 322] width 293 height 12
copy p "Edward Alejandro Gonzalez Paz"
click at [669, 386] on p "GLAZED" at bounding box center [664, 385] width 35 height 12
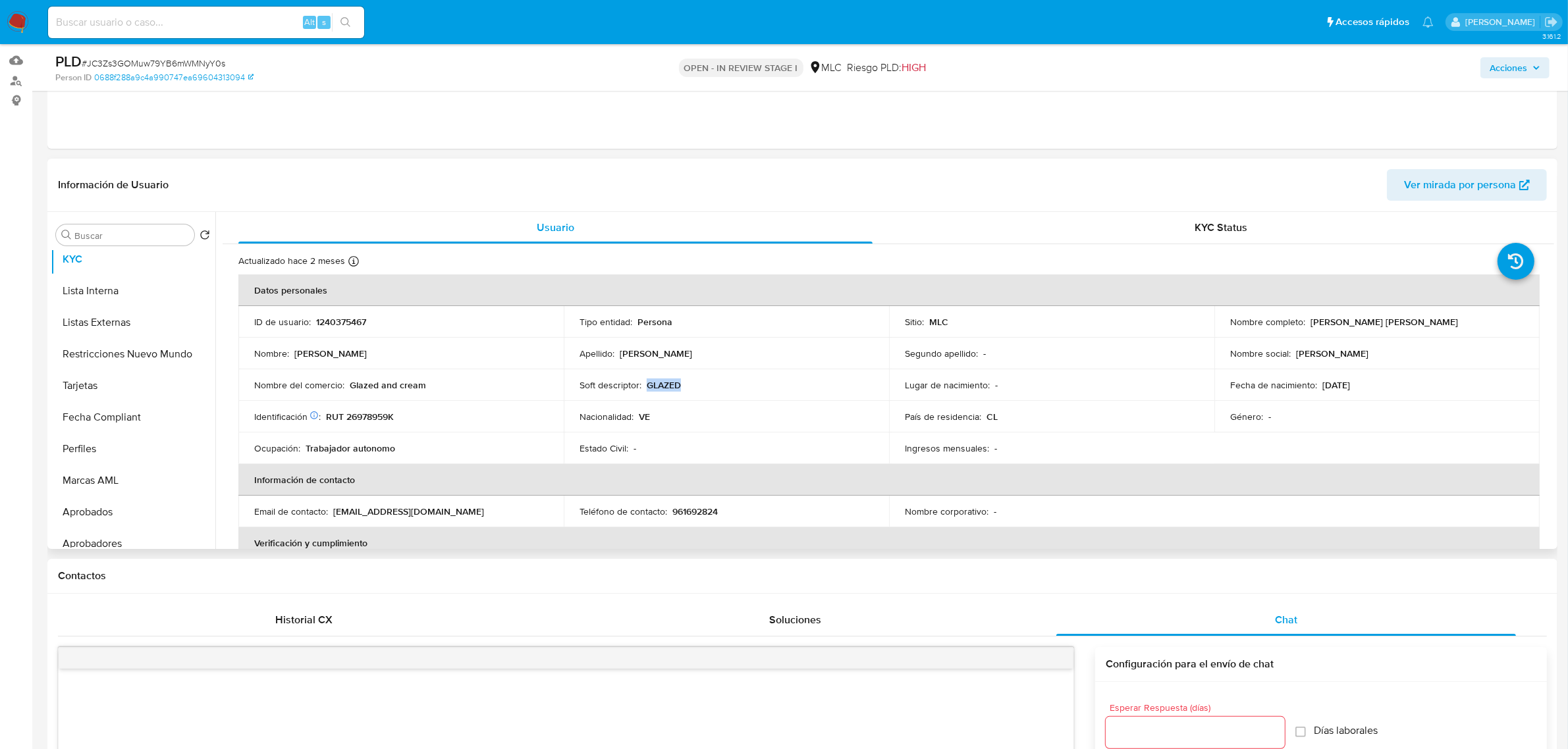
copy p "GLAZED"
drag, startPoint x: 1442, startPoint y: 324, endPoint x: 1305, endPoint y: 326, distance: 137.0
click at [1305, 326] on div "Nombre completo : Edward Alejandro Gonzalez Paz" at bounding box center [1376, 322] width 293 height 12
copy p "Edward Alejandro Gonzalez Paz"
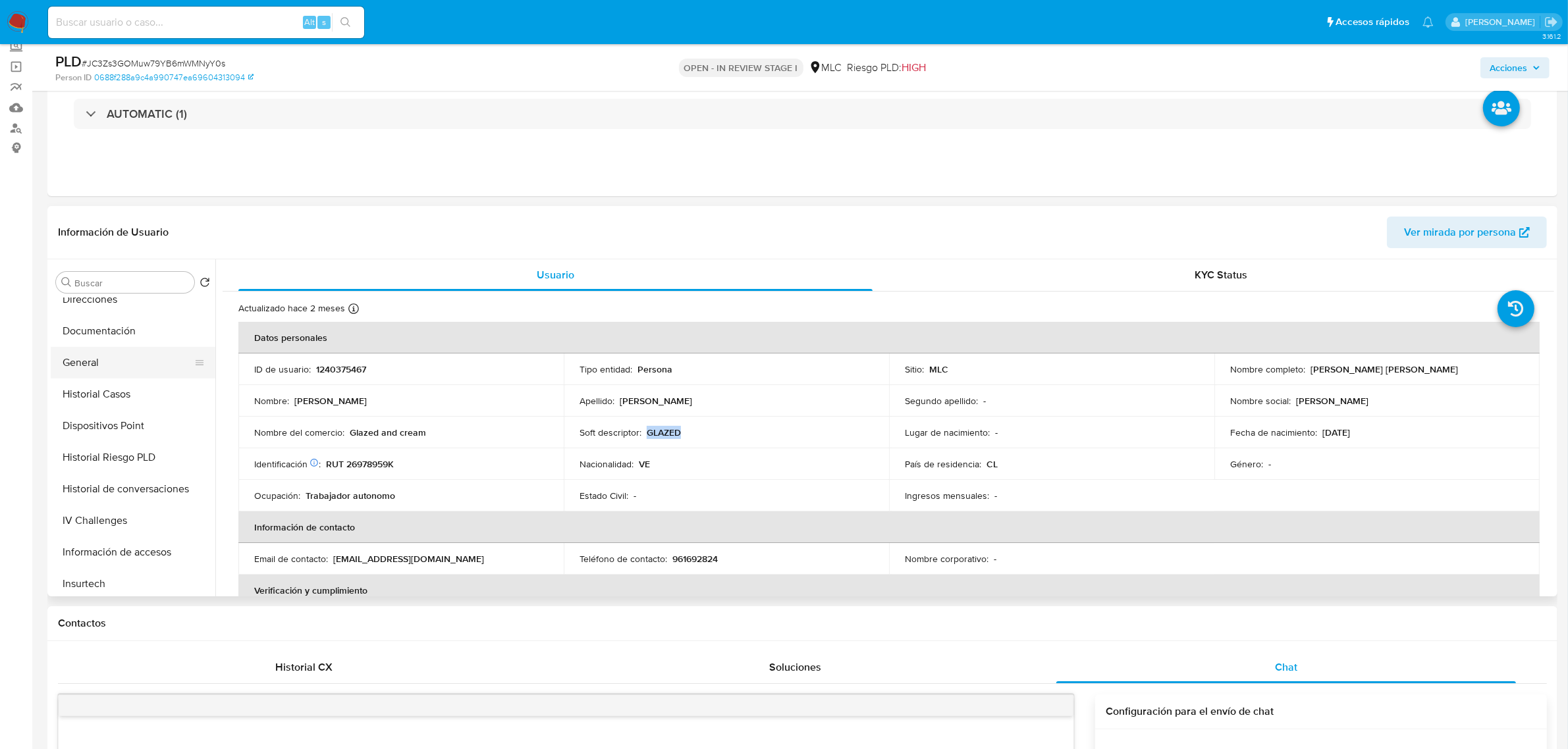
scroll to position [207, 0]
click at [113, 415] on button "Historial Casos" at bounding box center [128, 422] width 154 height 32
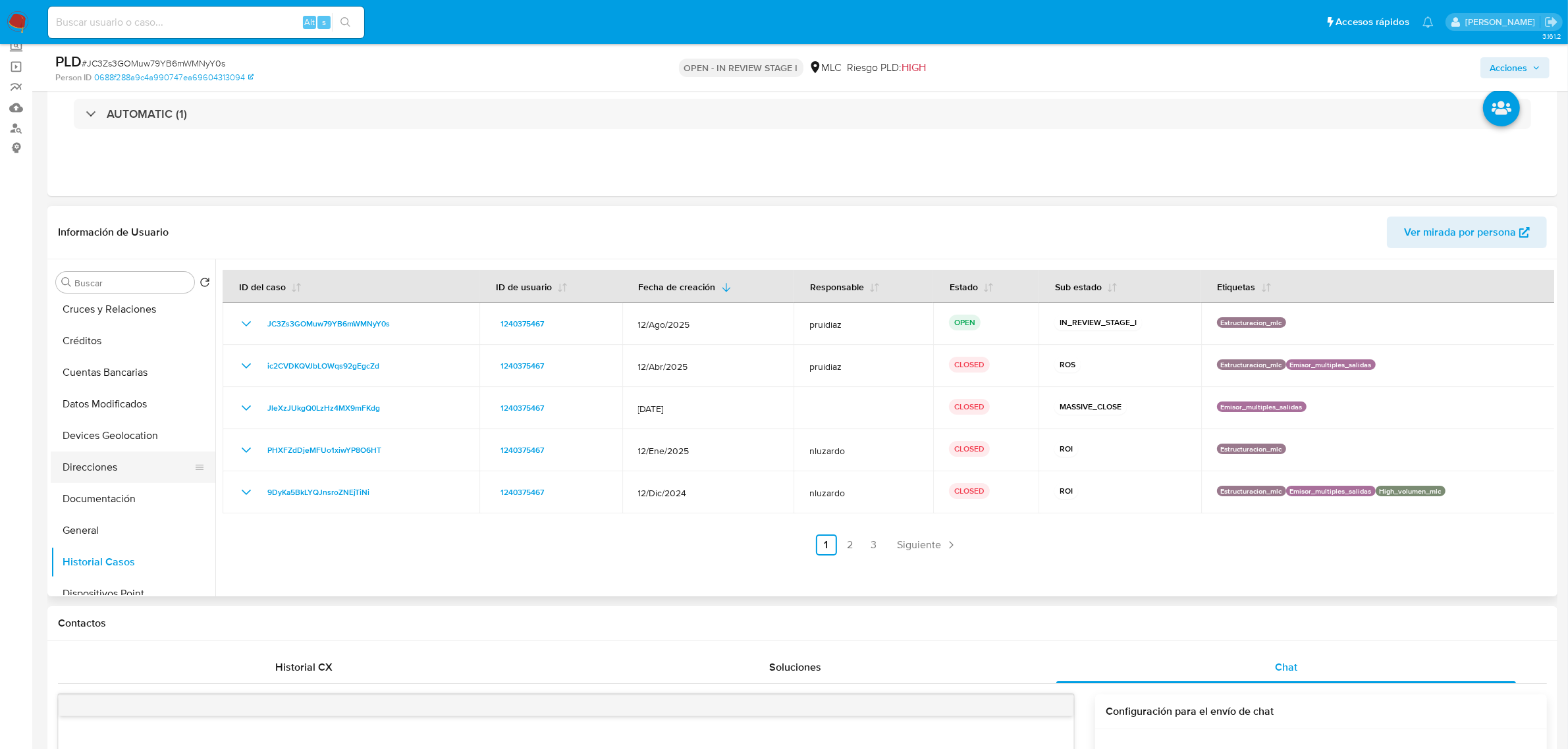
scroll to position [0, 0]
click at [110, 349] on button "Archivos adjuntos" at bounding box center [128, 345] width 154 height 32
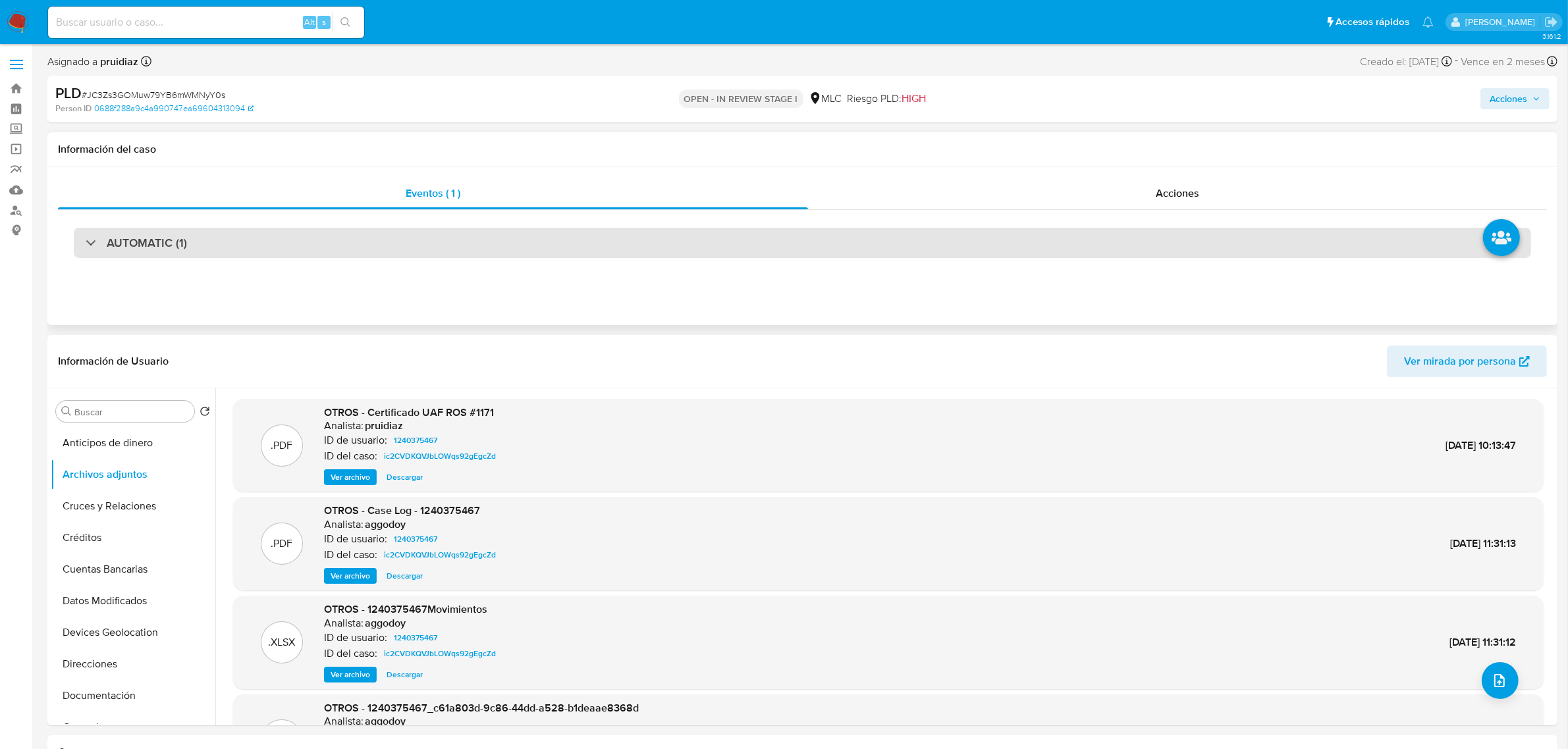
click at [142, 230] on div "AUTOMATIC (1)" at bounding box center [802, 244] width 1457 height 31
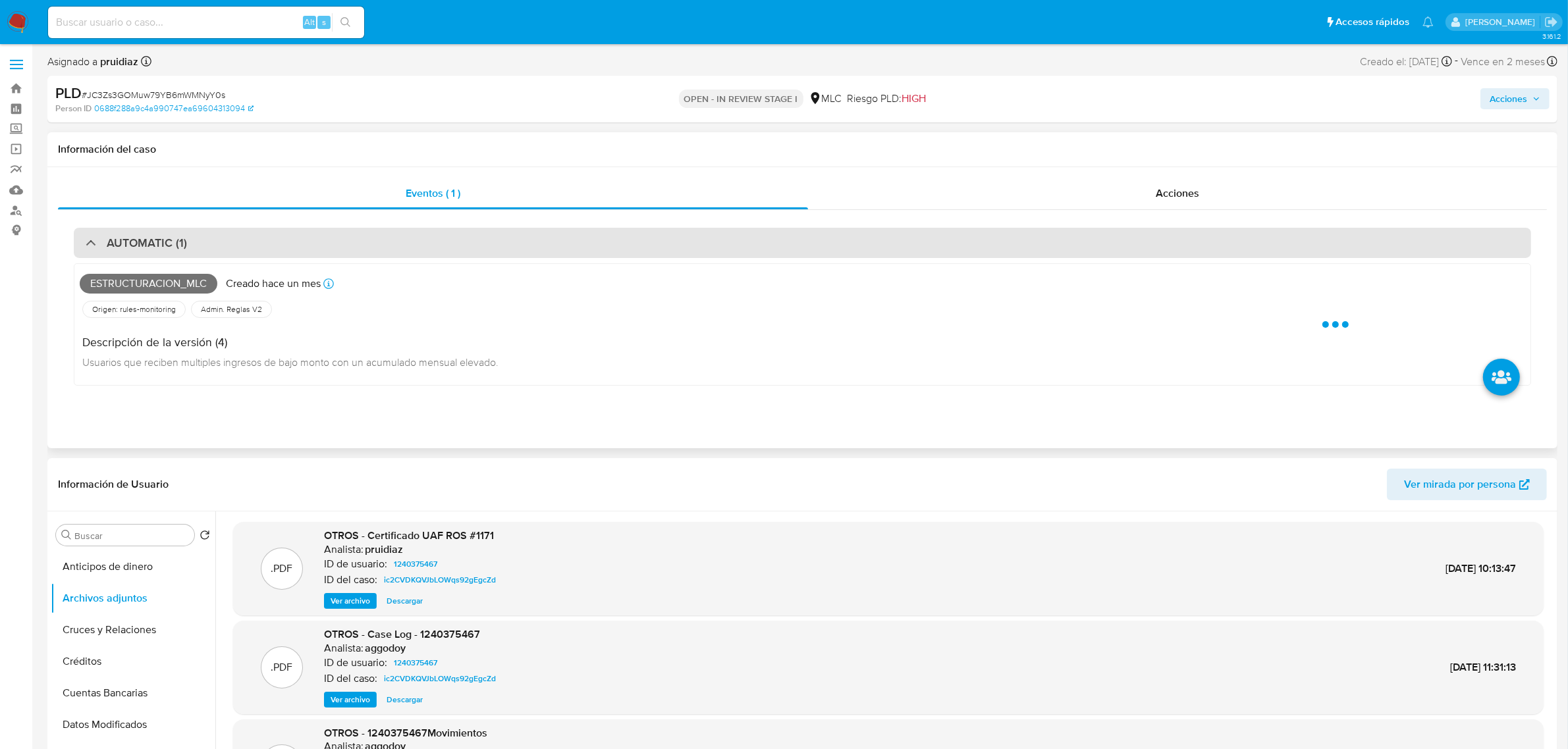
click at [142, 230] on div "AUTOMATIC (1)" at bounding box center [802, 244] width 1457 height 31
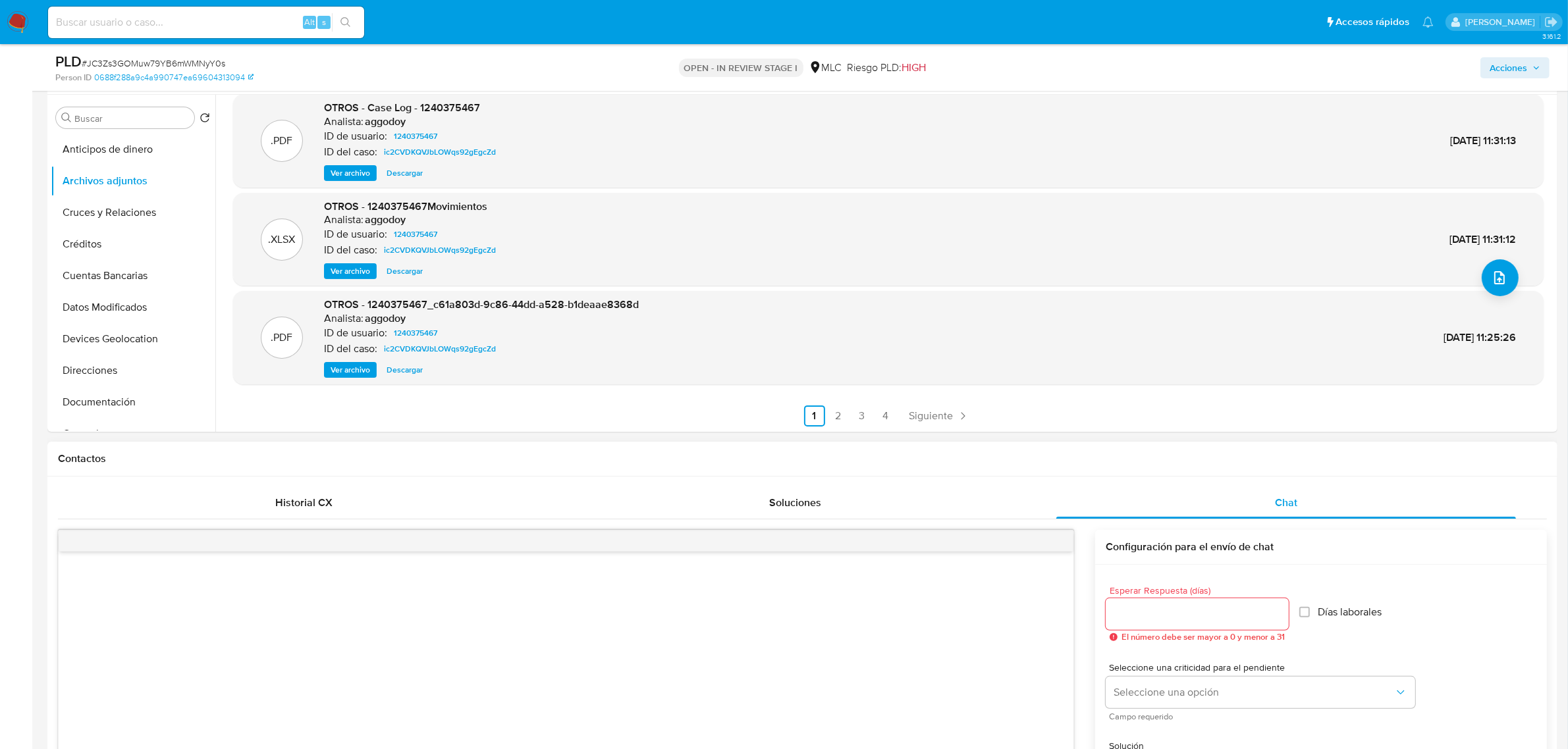
scroll to position [110, 0]
click at [1140, 633] on span "El número debe ser mayor a 0 y menor a 31" at bounding box center [1203, 638] width 163 height 10
click at [1143, 625] on div at bounding box center [1197, 614] width 183 height 32
click at [1146, 618] on input "Esperar Respuesta (días)" at bounding box center [1197, 615] width 183 height 17
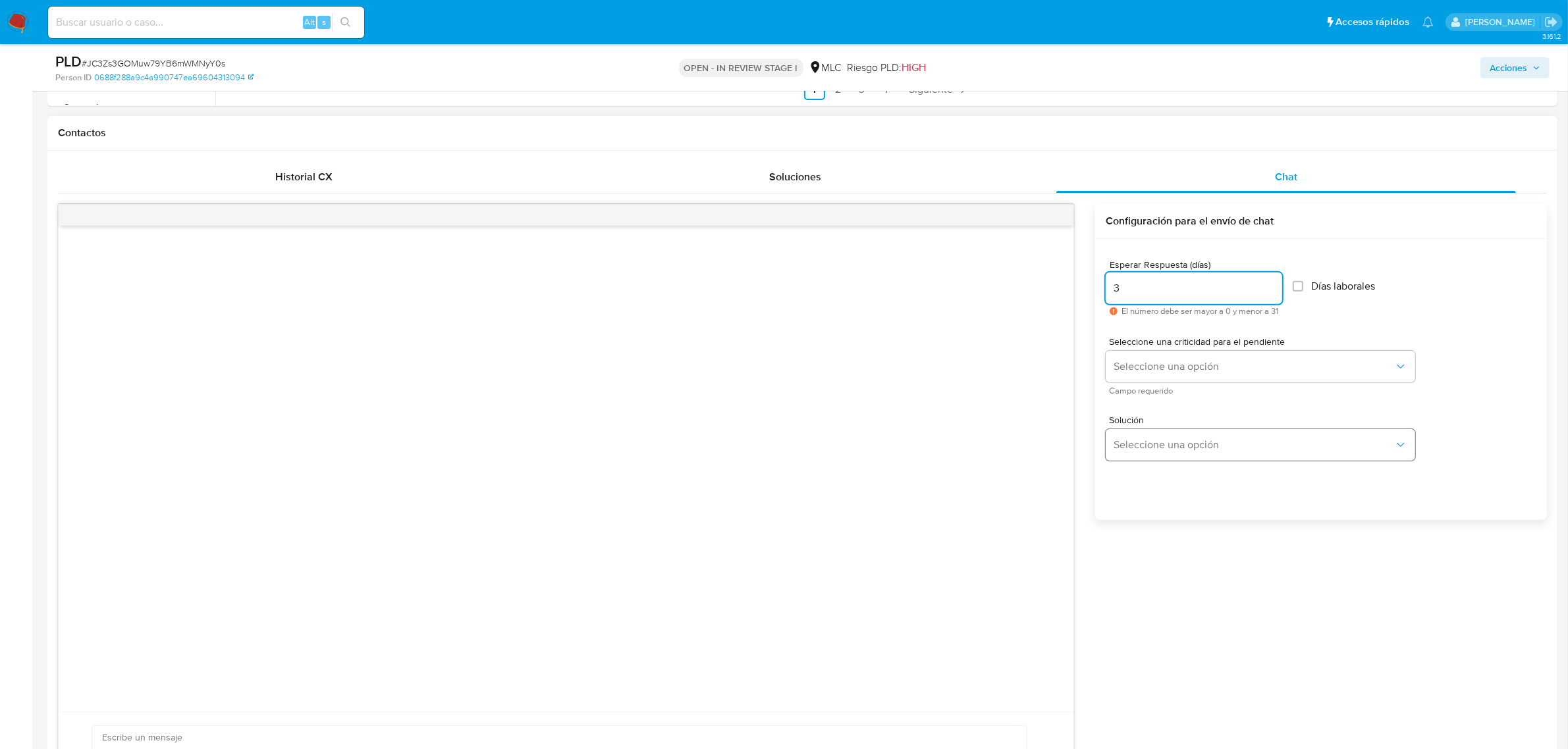
scroll to position [576, 0]
type input "3"
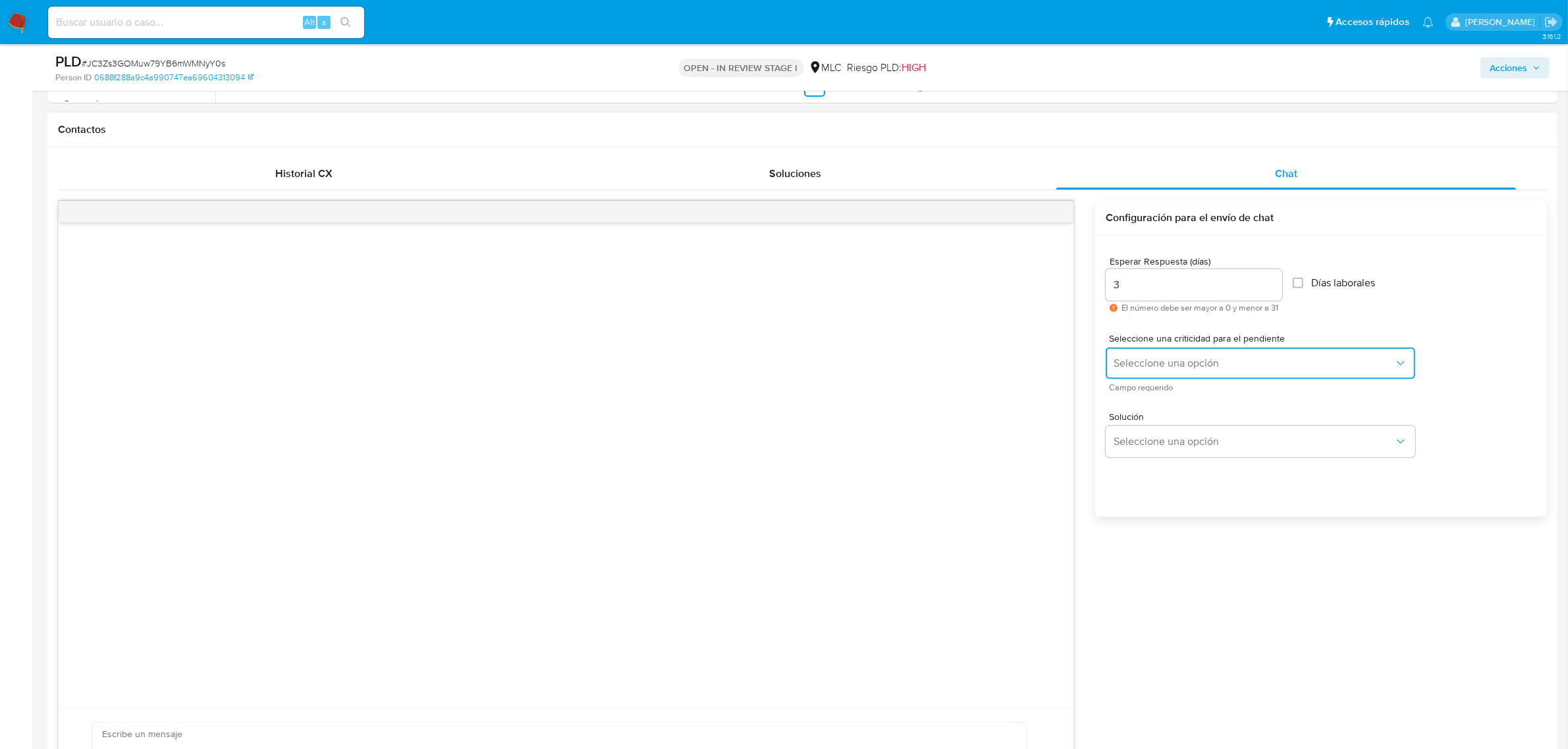
click at [1157, 357] on span "Seleccione una opción" at bounding box center [1253, 363] width 280 height 13
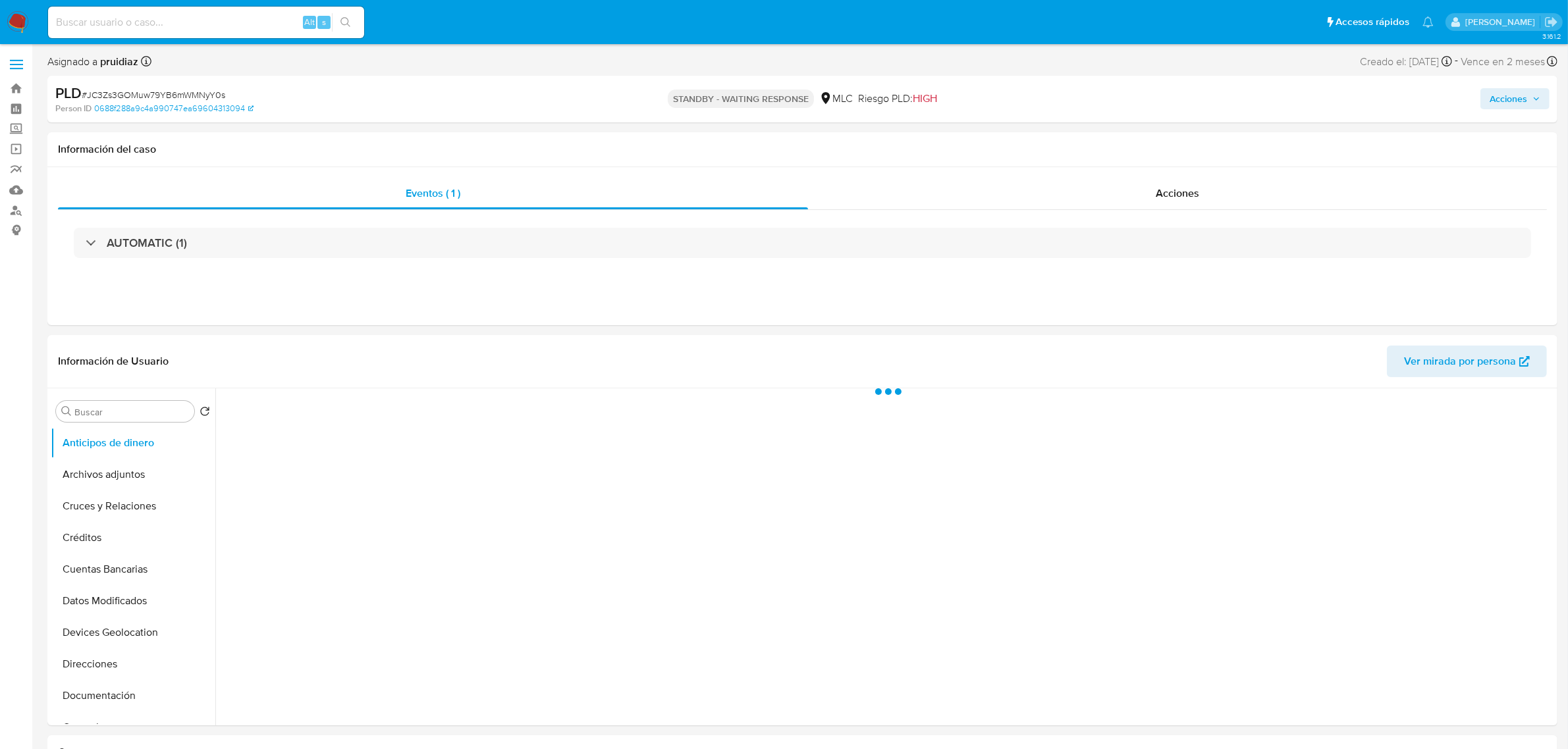
select select "10"
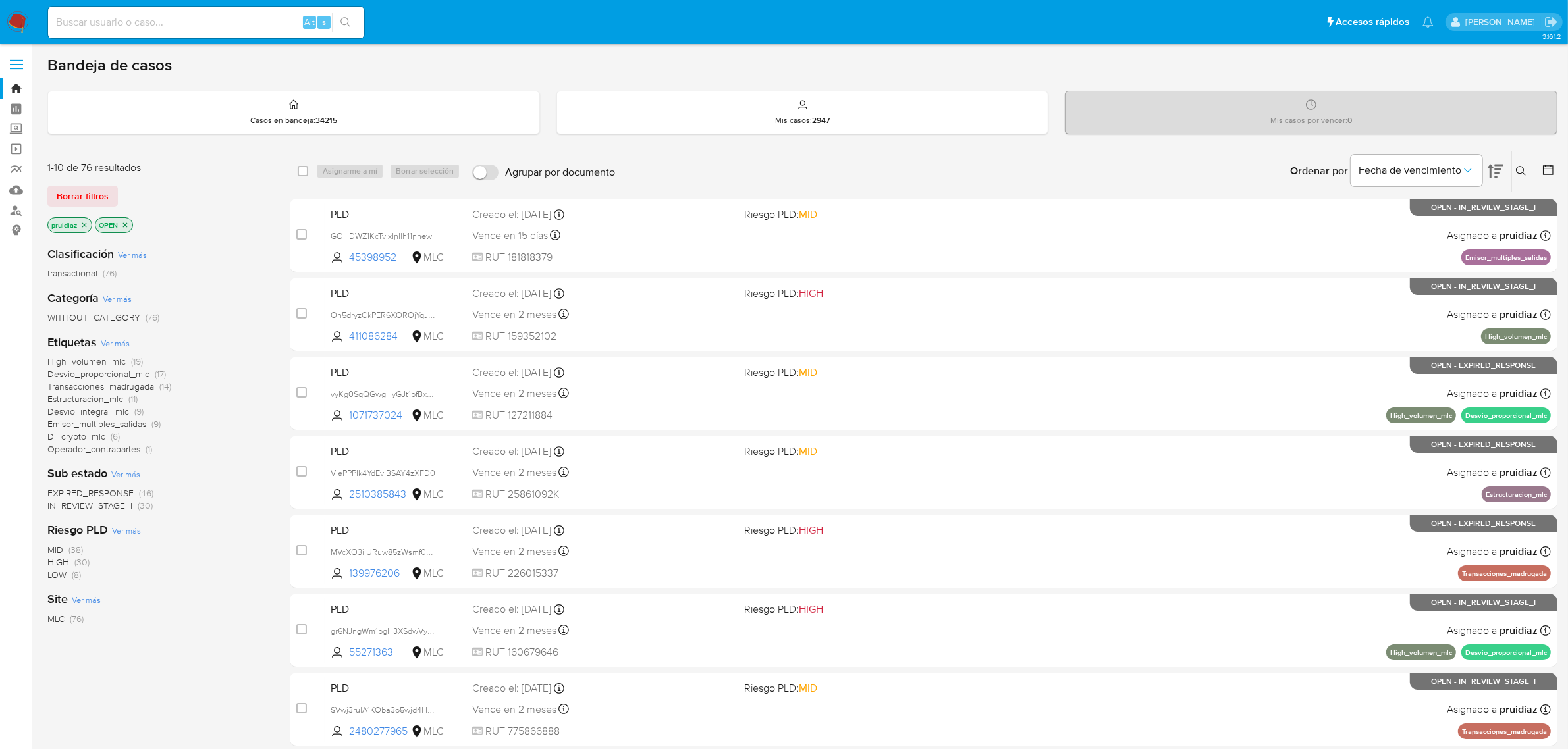
drag, startPoint x: 0, startPoint y: 0, endPoint x: 20, endPoint y: 17, distance: 26.2
click at [20, 17] on img at bounding box center [17, 22] width 22 height 22
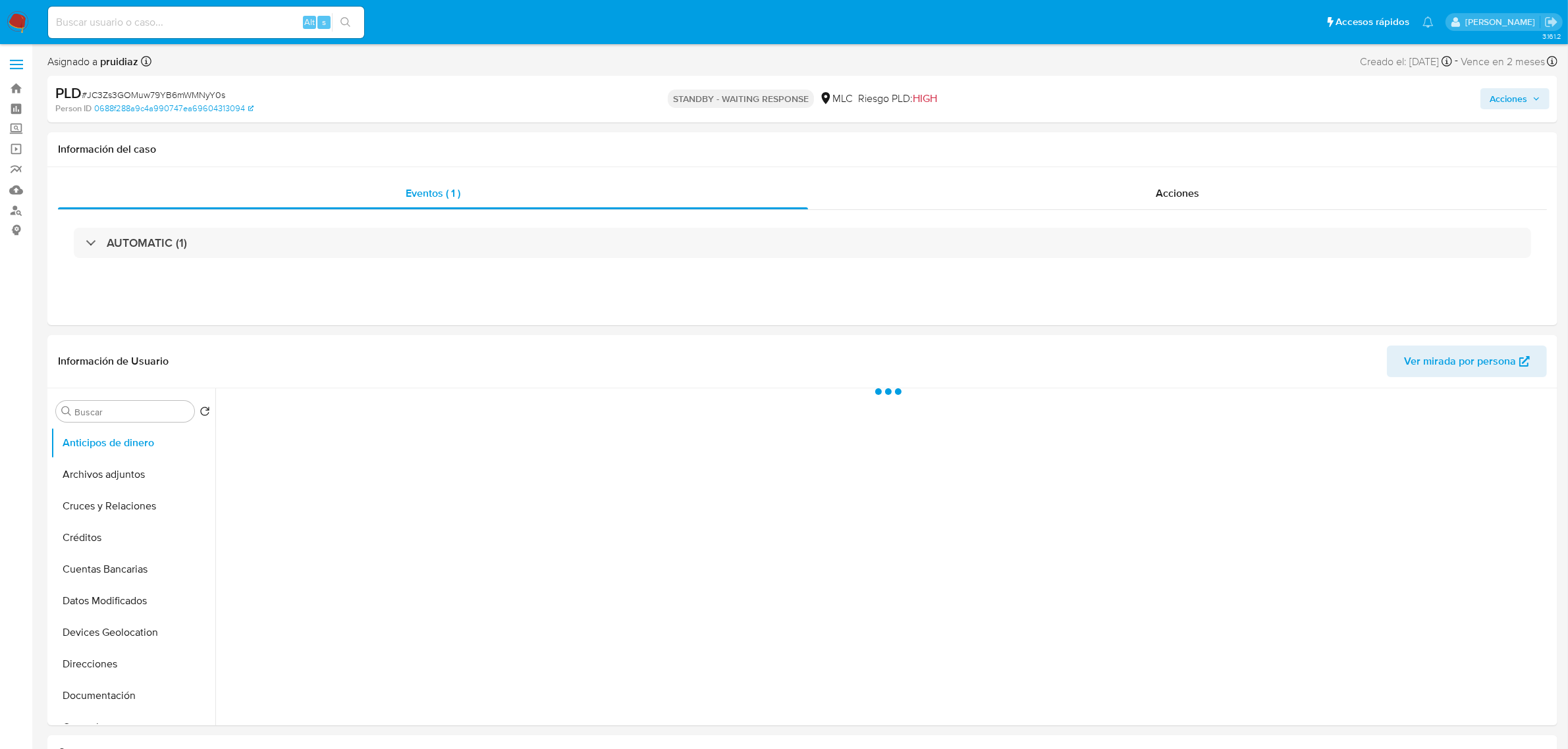
select select "10"
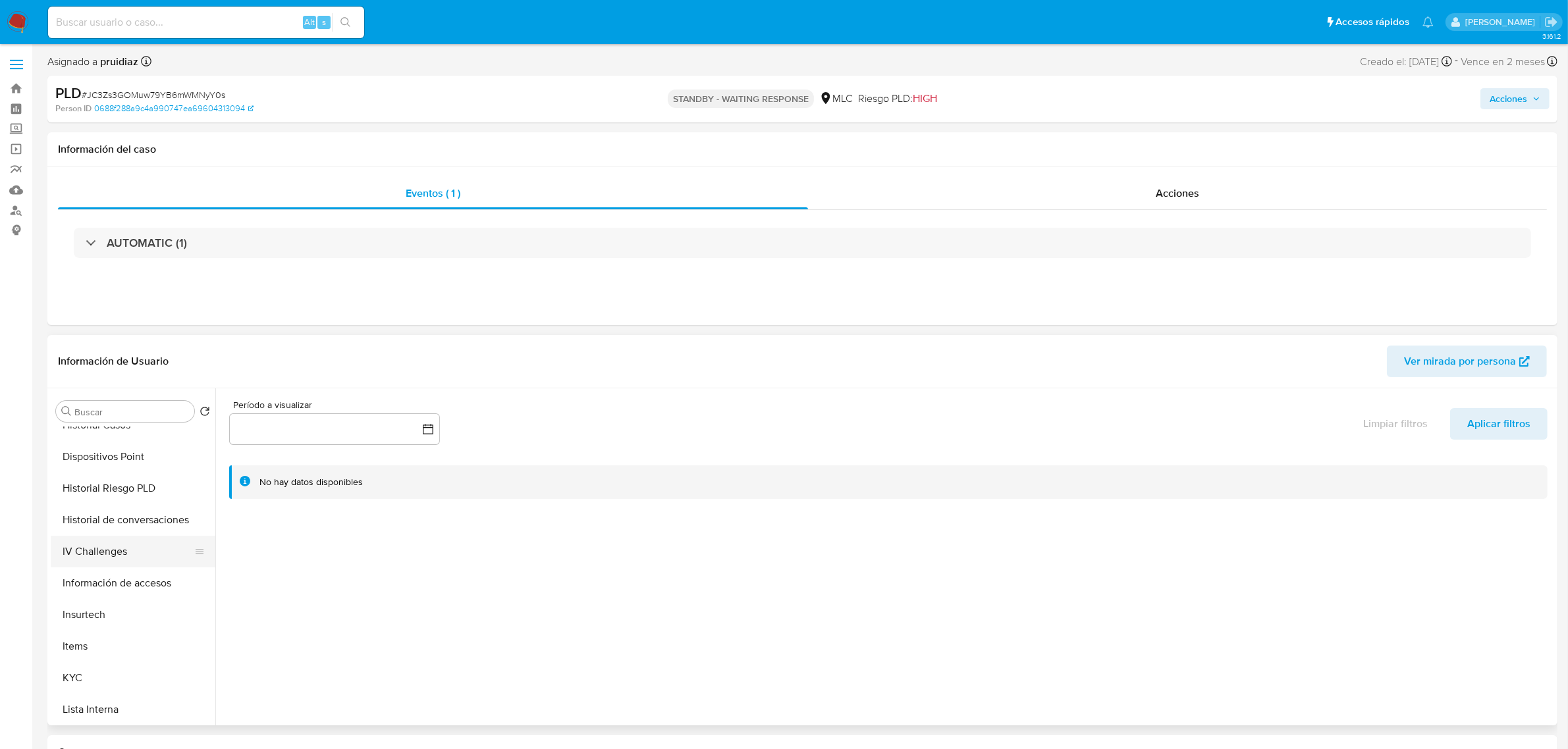
scroll to position [411, 0]
click at [73, 599] on button "KYC" at bounding box center [128, 600] width 154 height 32
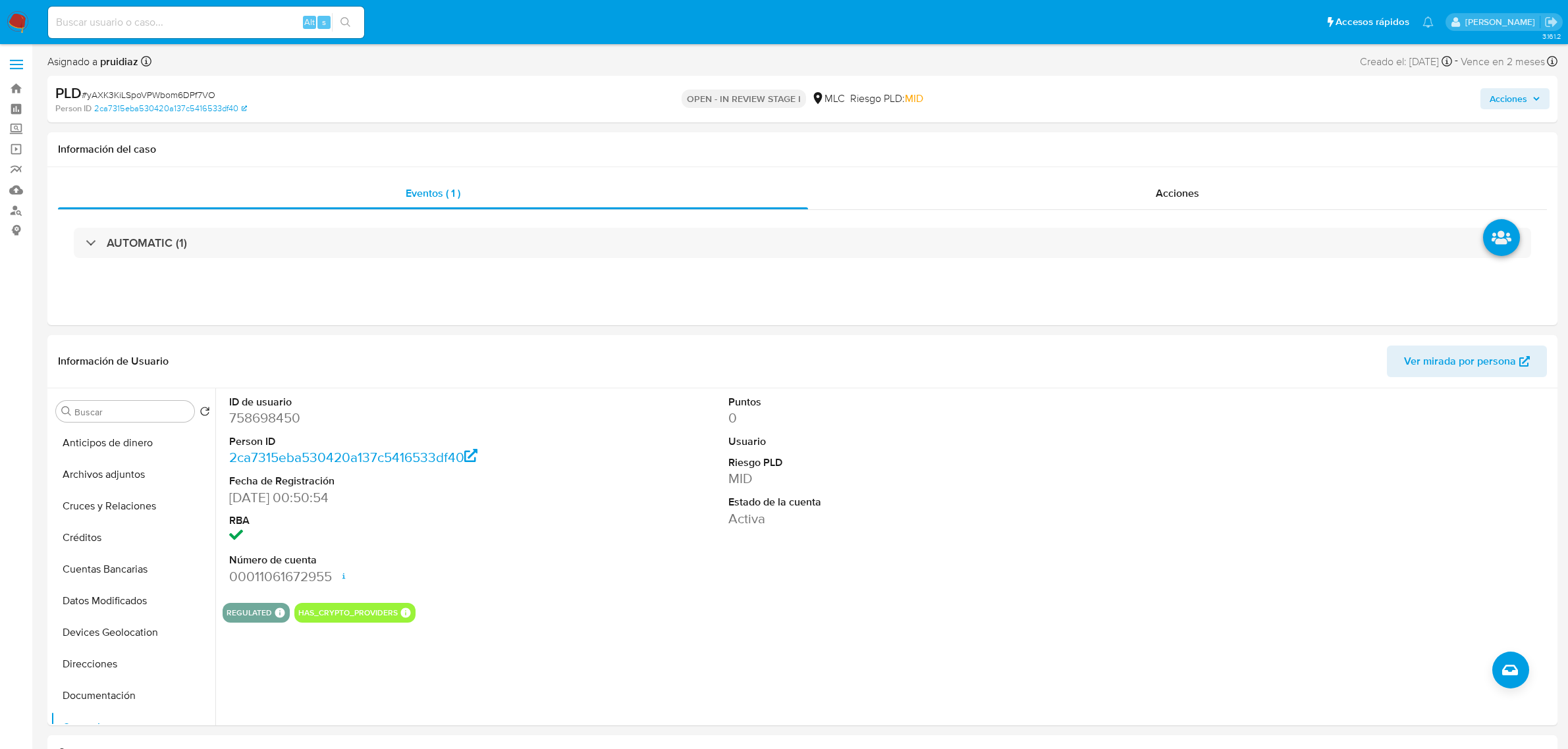
select select "10"
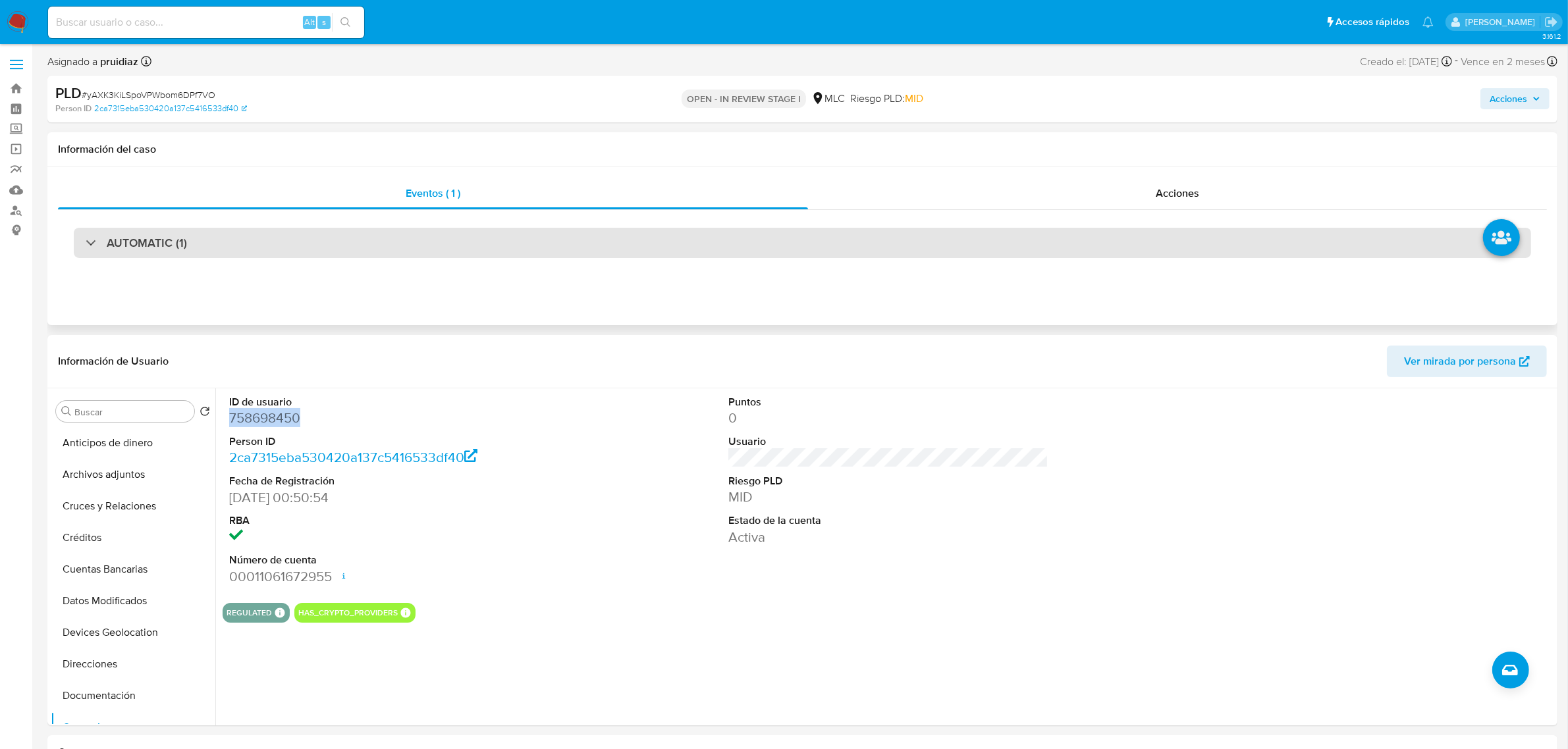
scroll to position [165, 0]
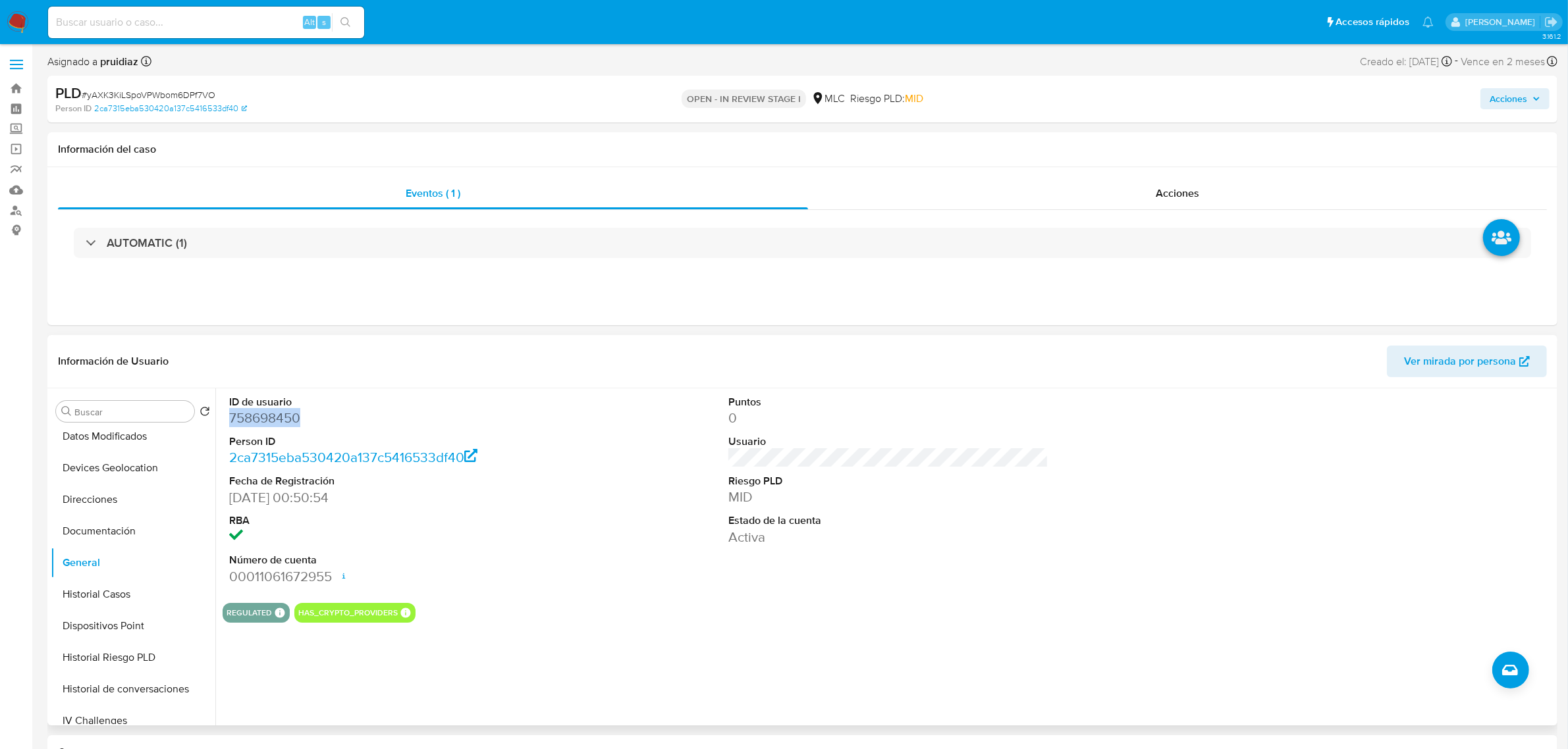
click at [260, 432] on dl "ID de usuario 758698450 Person ID 2ca7315eba530420a137c5416533df40 Fecha de Reg…" at bounding box center [389, 490] width 320 height 191
click at [268, 419] on dd "758698450" at bounding box center [389, 417] width 320 height 18
copy dd "758698450"
click at [270, 423] on dd "758698450" at bounding box center [389, 417] width 320 height 18
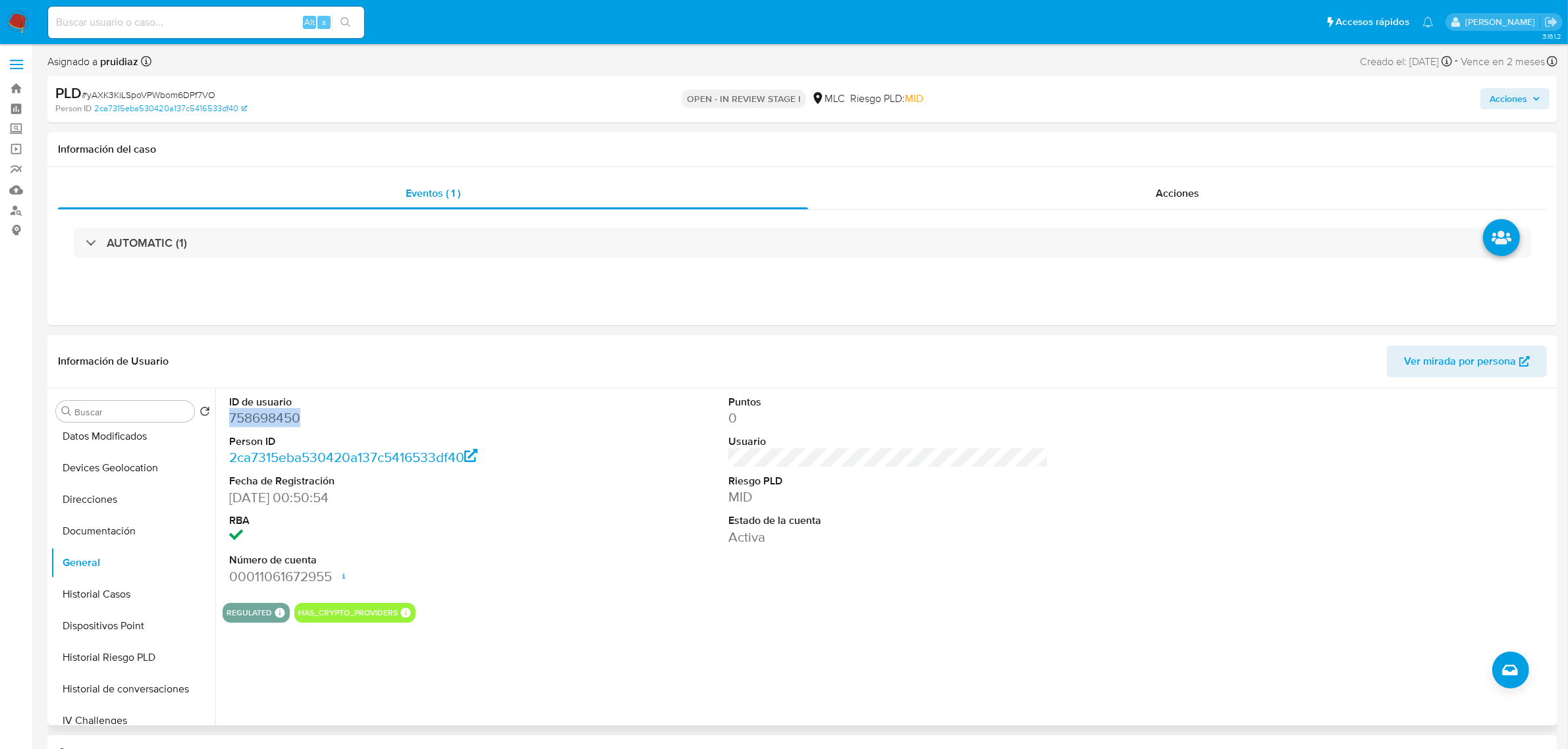
click at [270, 423] on dd "758698450" at bounding box center [389, 417] width 320 height 18
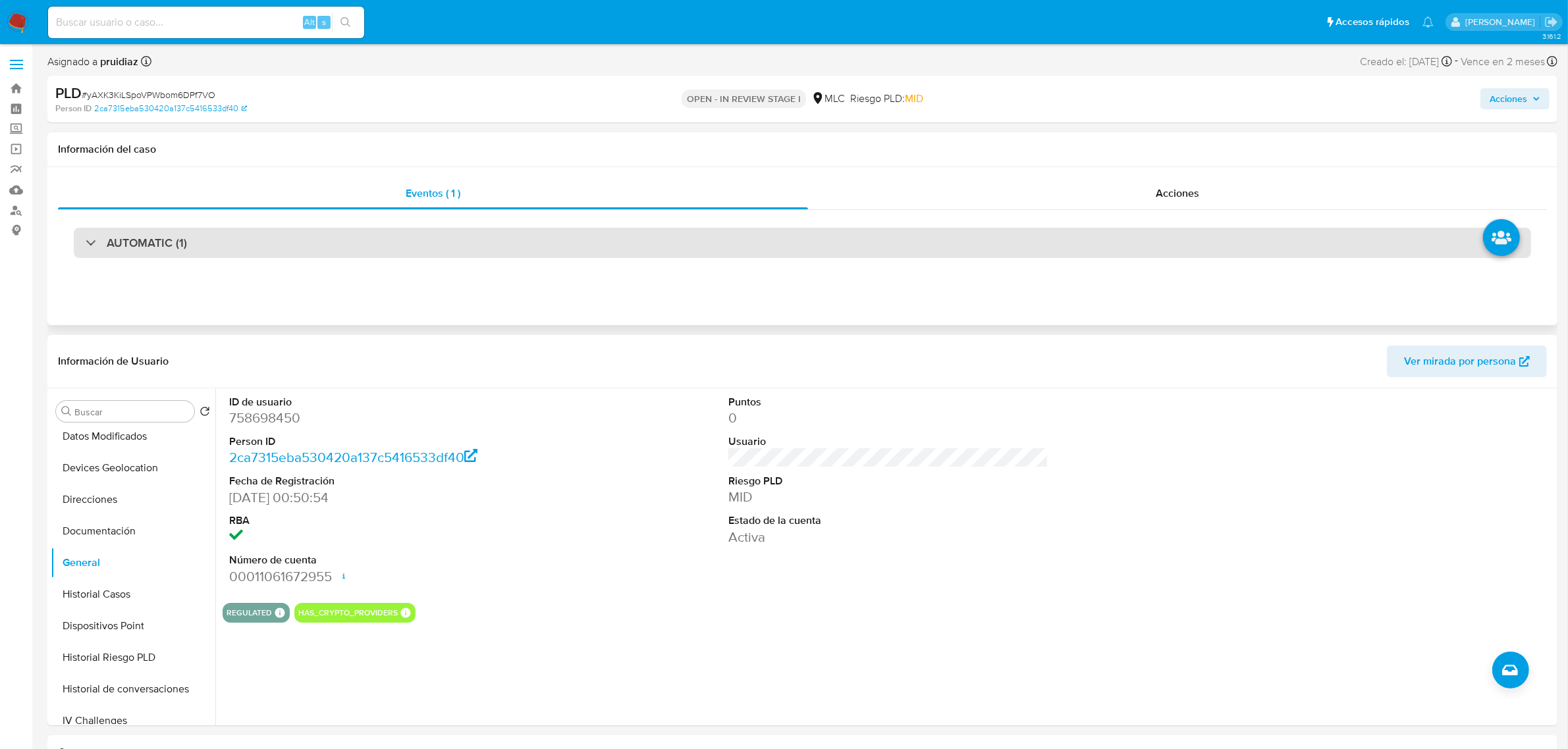
click at [163, 236] on h3 "AUTOMATIC (1)" at bounding box center [147, 243] width 81 height 14
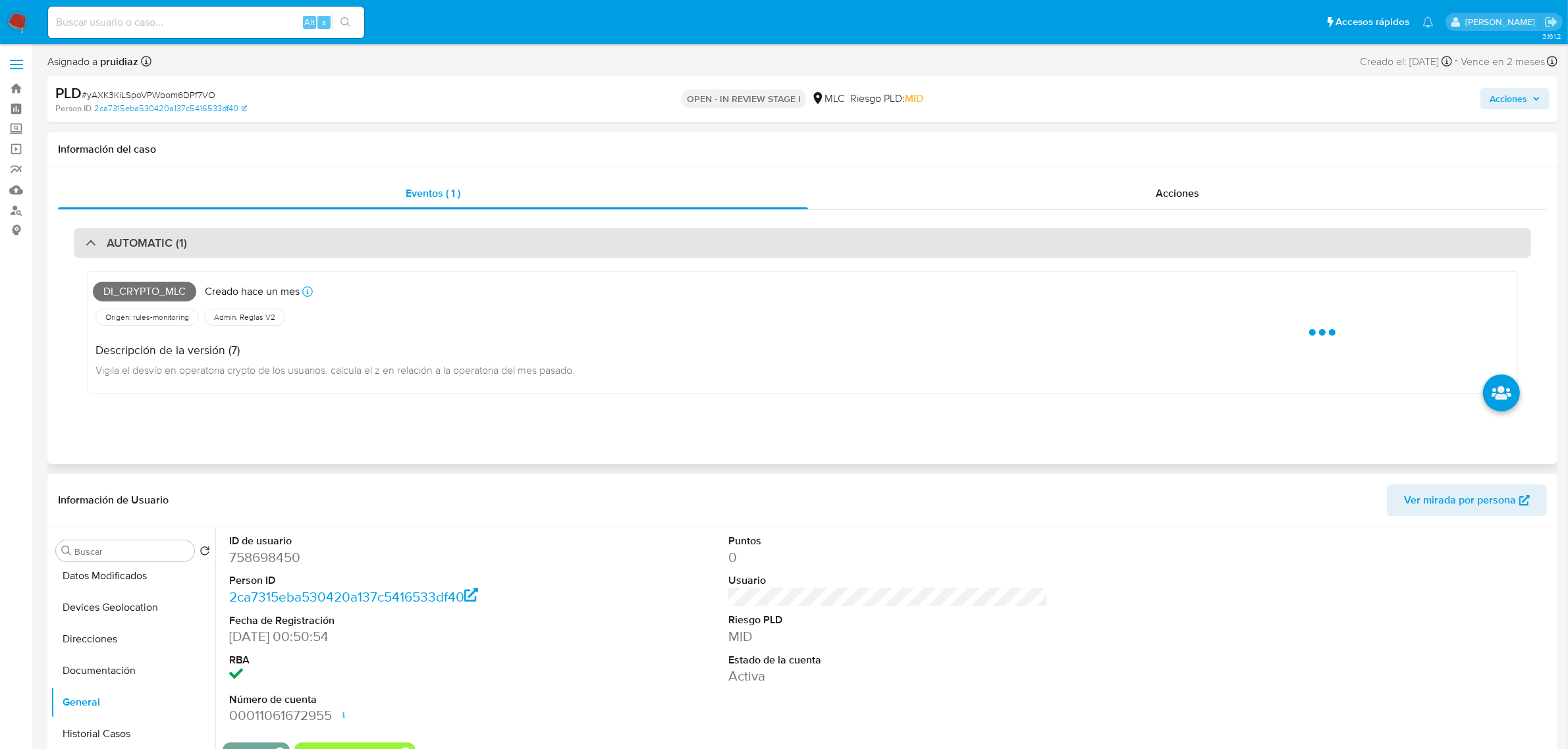
click at [163, 236] on h3 "AUTOMATIC (1)" at bounding box center [147, 243] width 81 height 14
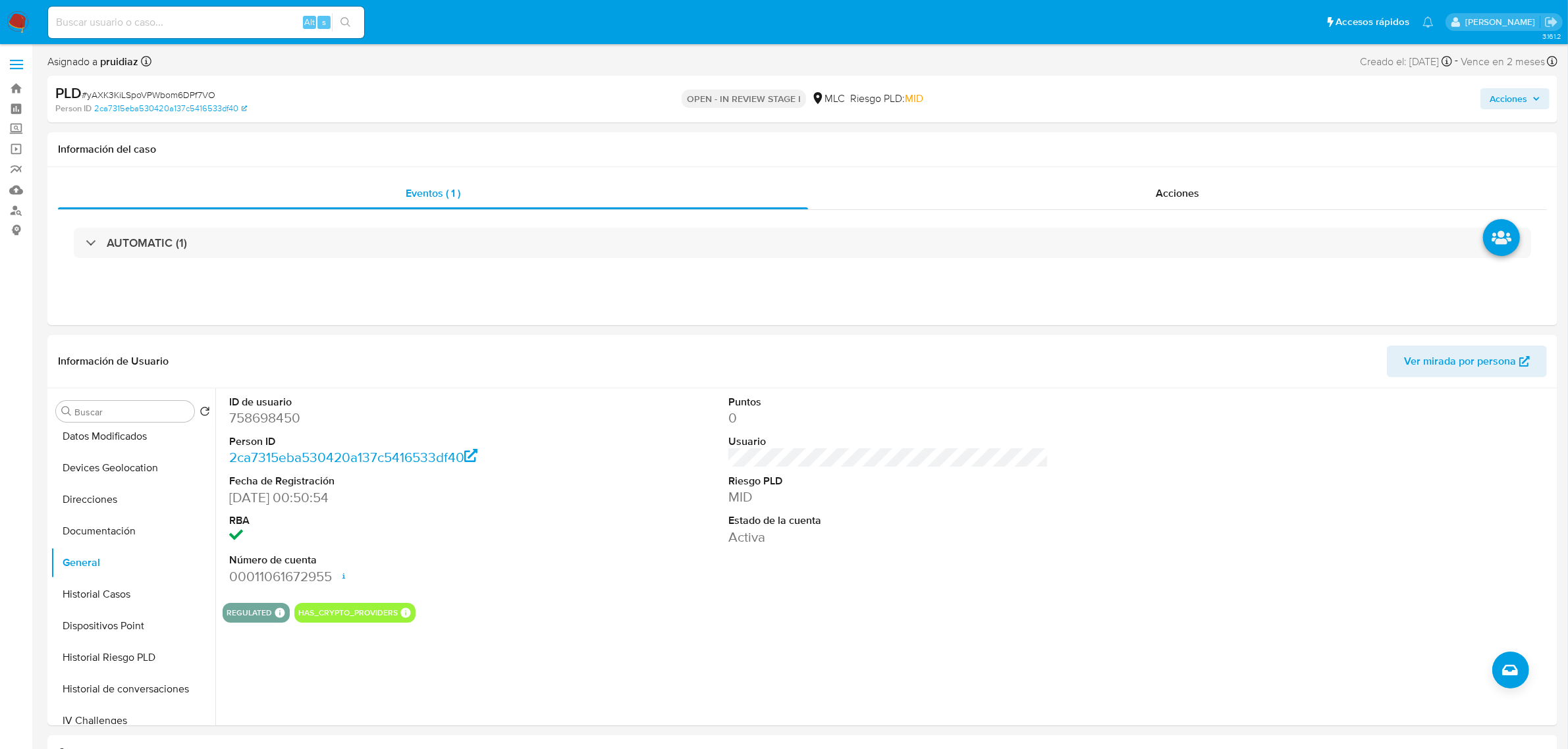
click at [192, 89] on span "# yAXK3KiLSpoVPWbom6DPf7VO" at bounding box center [148, 95] width 133 height 13
copy span "yAXK3KiLSpoVPWbom6DPf7VO"
click at [109, 676] on button "KYC" at bounding box center [128, 682] width 154 height 32
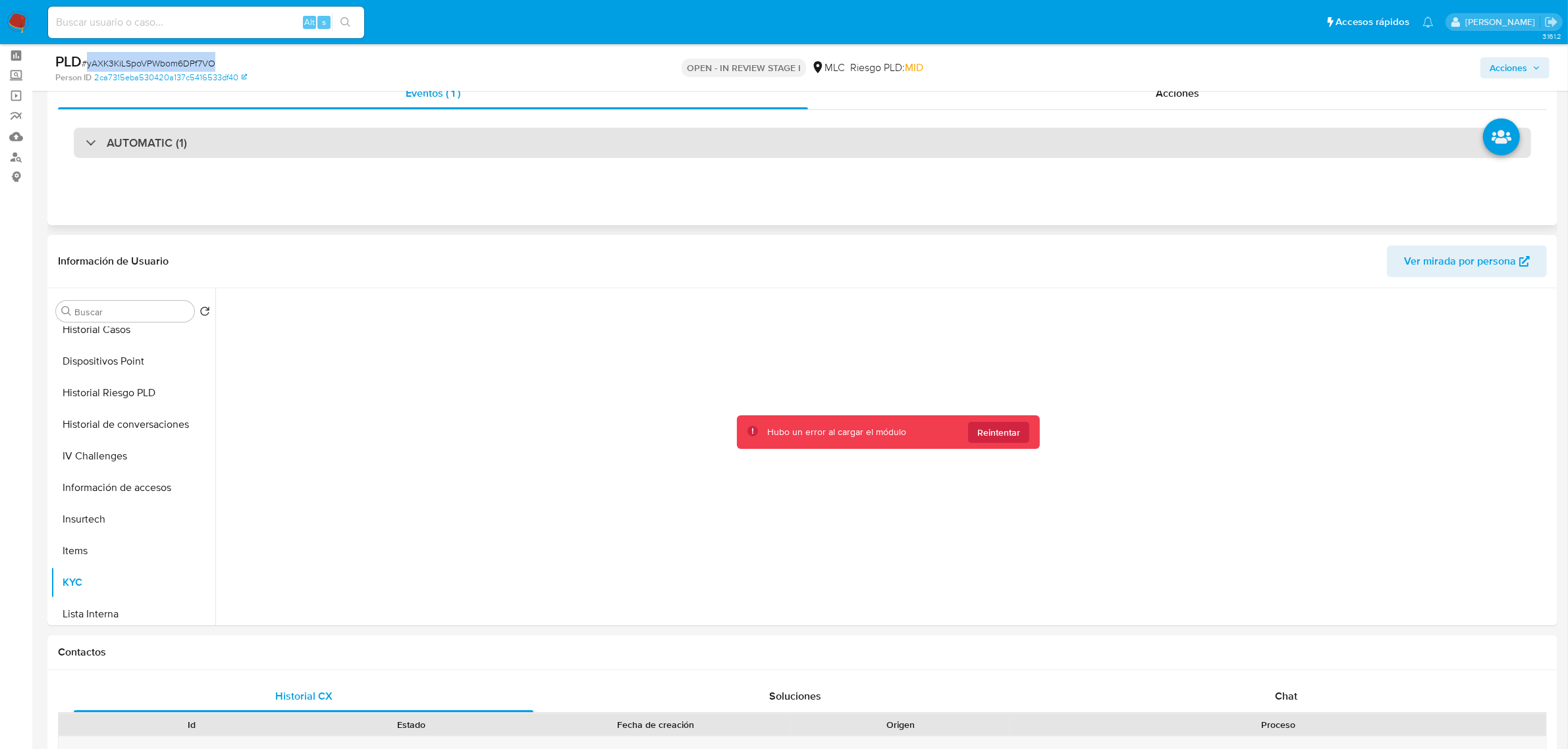
scroll to position [82, 0]
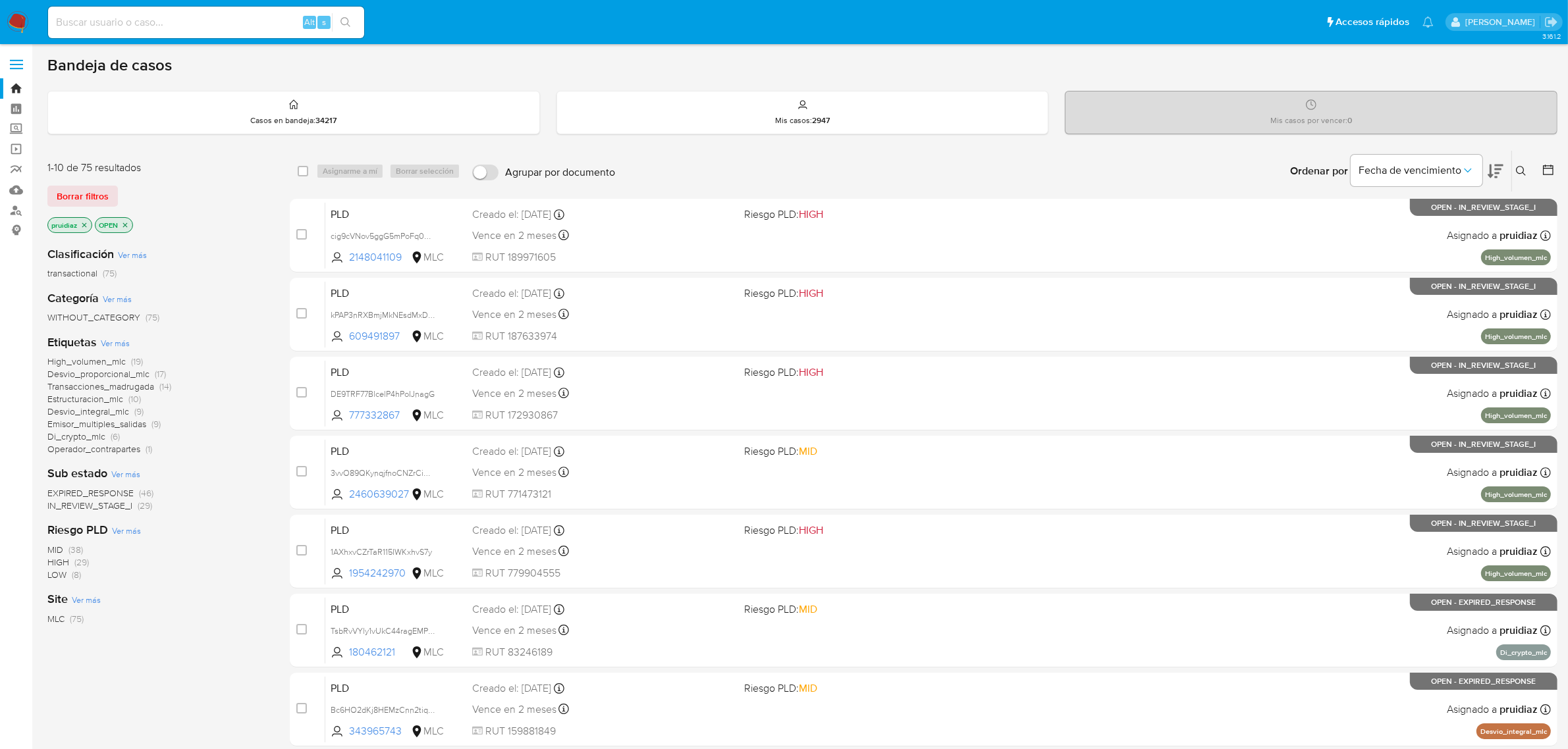
click at [1502, 175] on icon at bounding box center [1495, 171] width 15 height 15
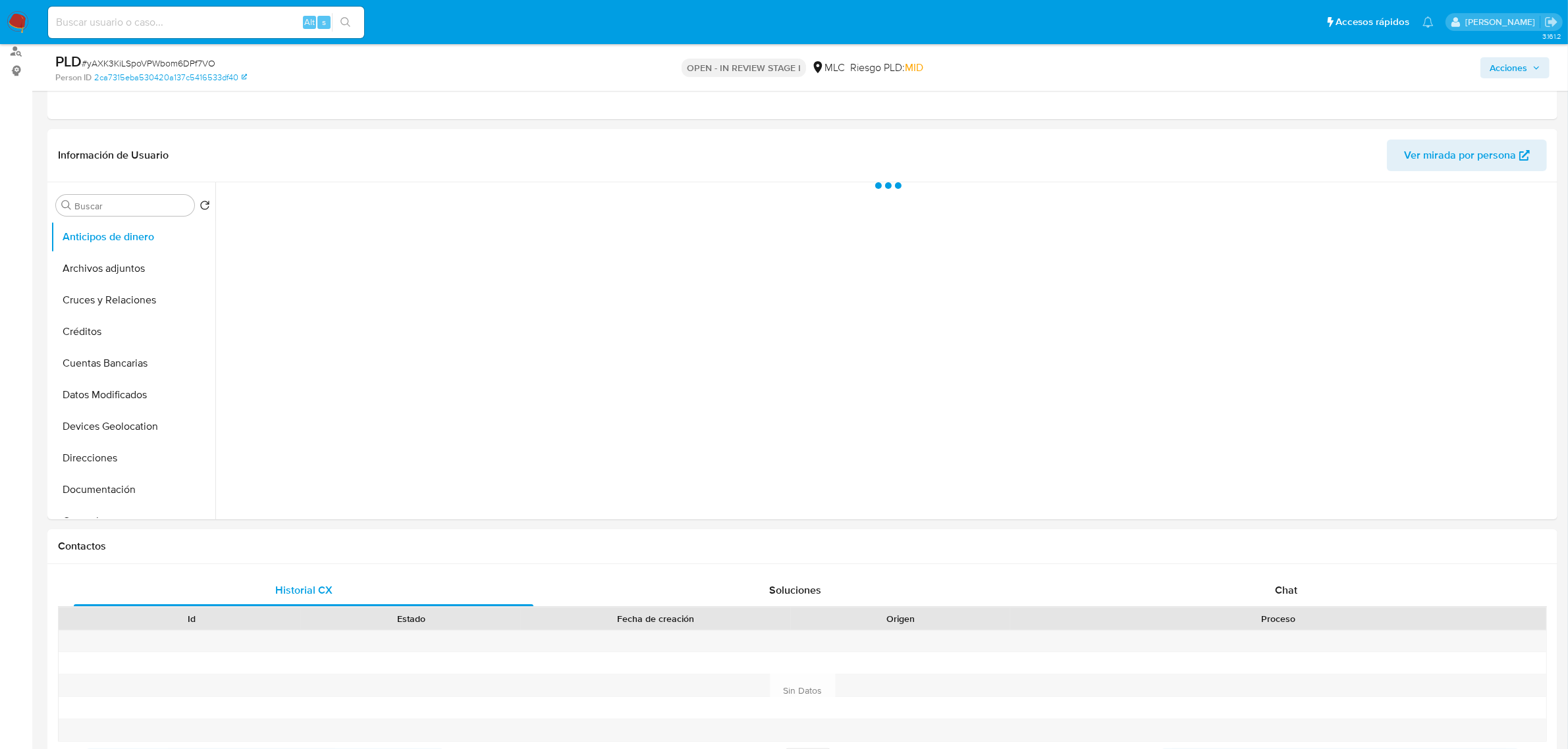
scroll to position [165, 0]
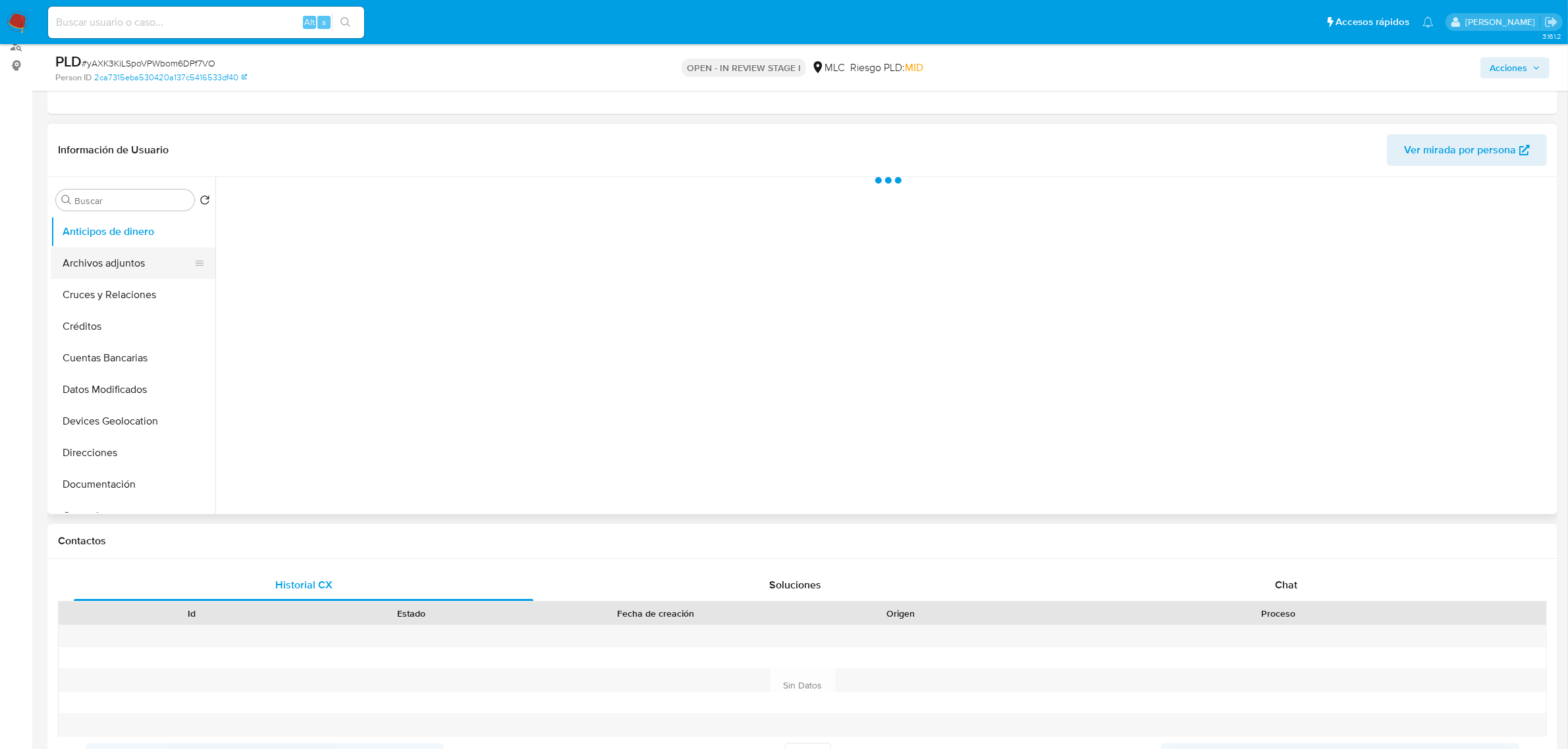
select select "10"
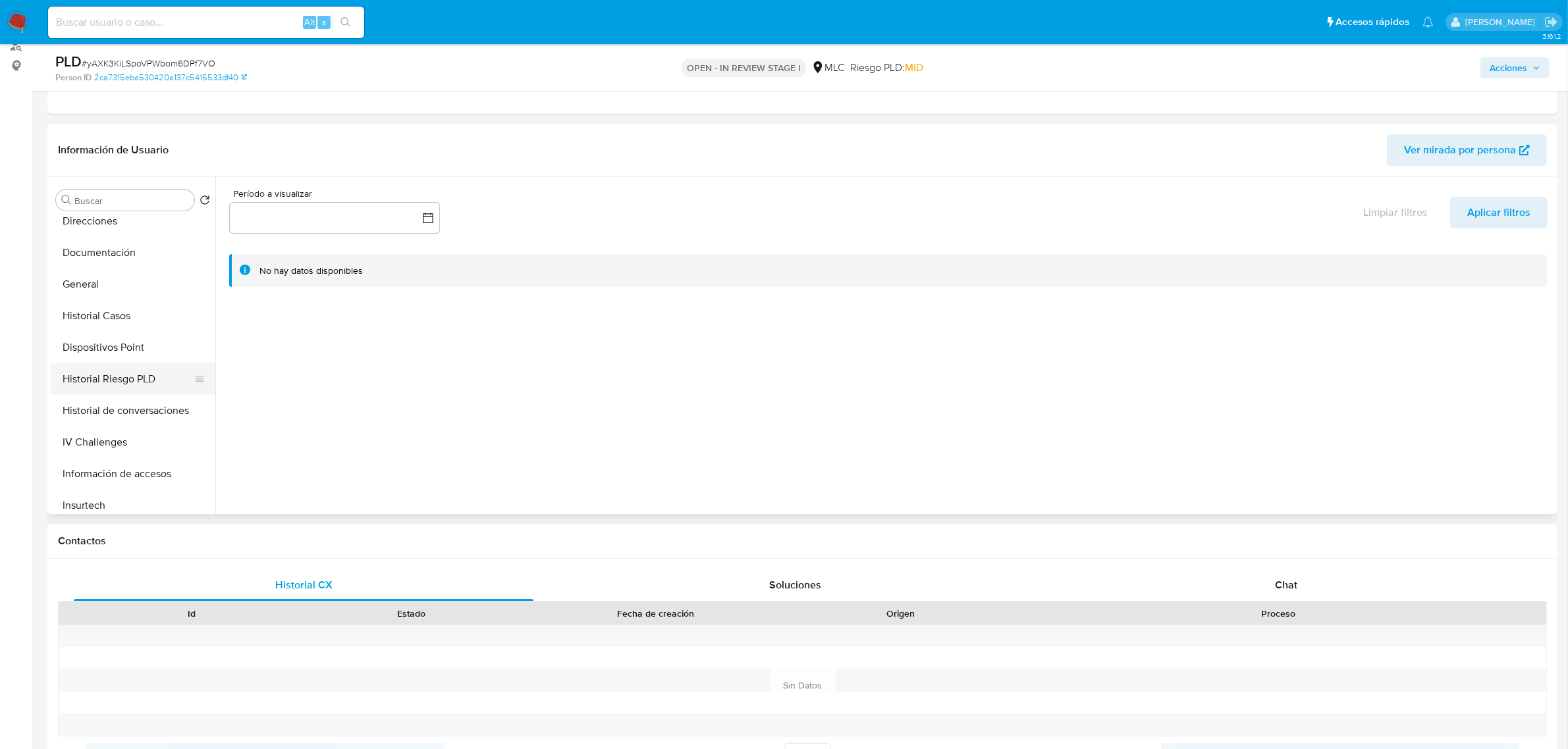
scroll to position [329, 0]
click at [70, 463] on button "KYC" at bounding box center [128, 471] width 154 height 32
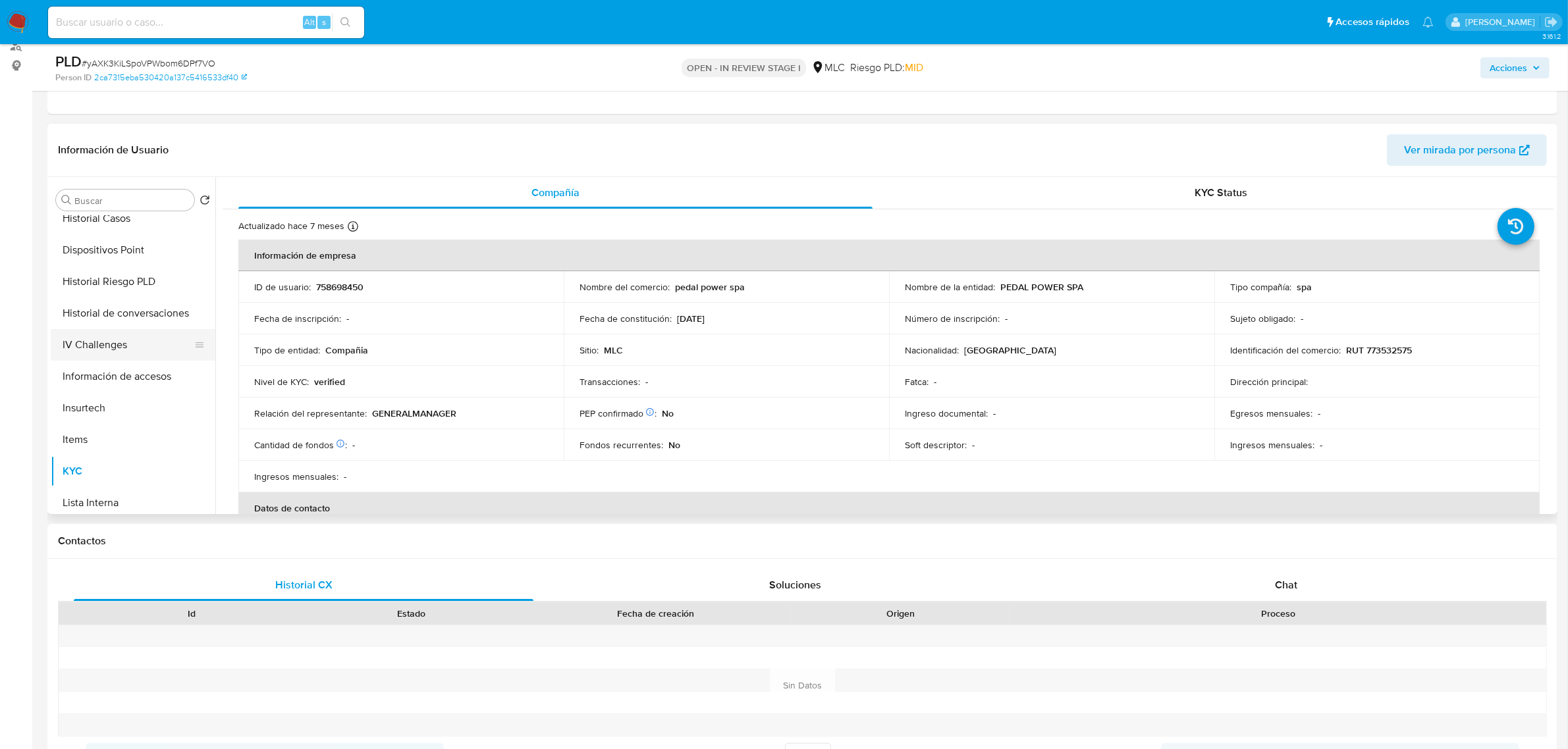
scroll to position [0, 0]
click at [135, 291] on button "Cruces y Relaciones" at bounding box center [128, 294] width 154 height 32
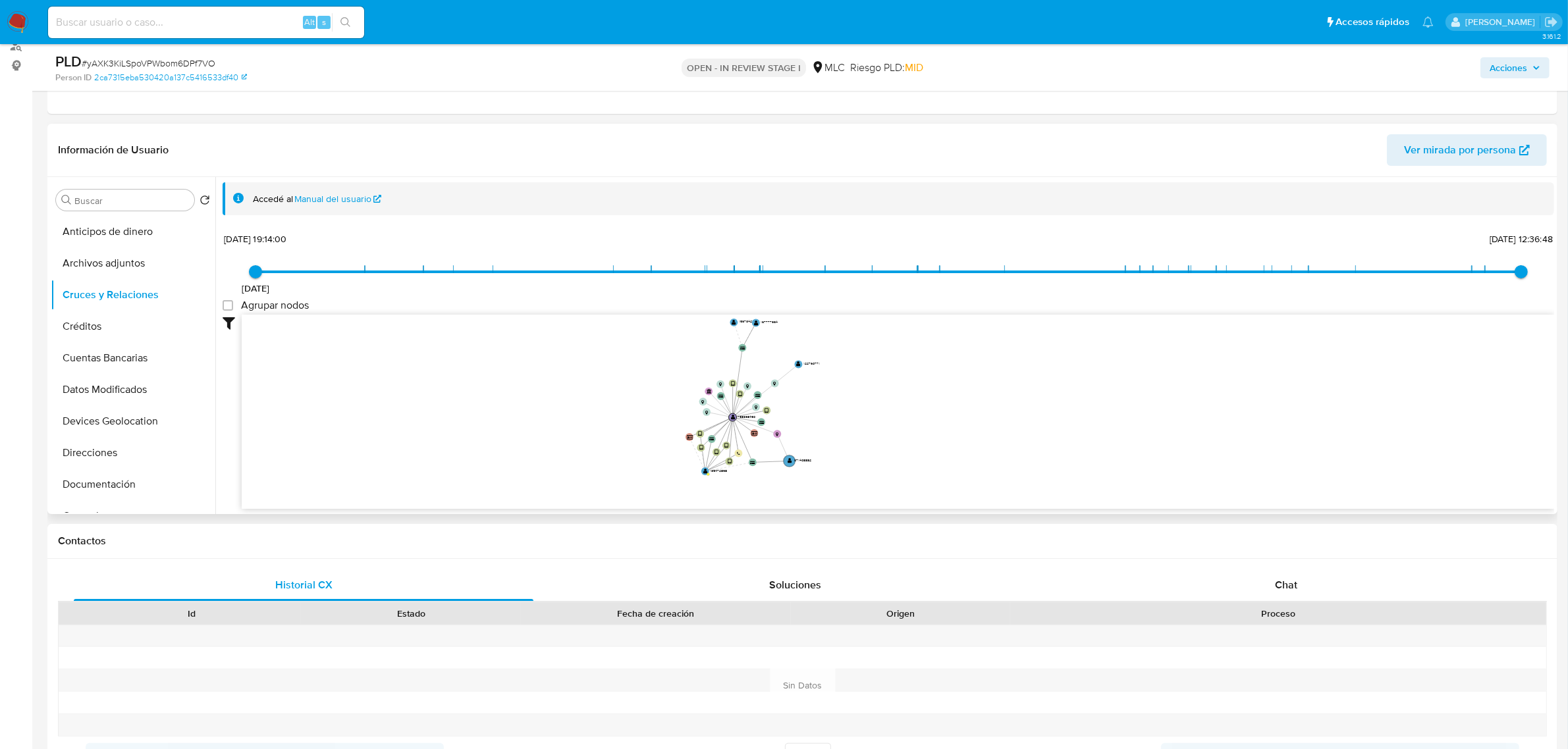
drag, startPoint x: 860, startPoint y: 353, endPoint x: 835, endPoint y: 389, distance: 43.8
click at [835, 389] on icon "device-631e88c808813b0018ae49f9  user-135472898  135472898 user-758698450  7…" at bounding box center [898, 410] width 1312 height 191
drag, startPoint x: 843, startPoint y: 383, endPoint x: 831, endPoint y: 393, distance: 15.6
click at [831, 393] on icon "device-631e88c808813b0018ae49f9  user-135472898  135472898 user-758698450  7…" at bounding box center [898, 410] width 1312 height 191
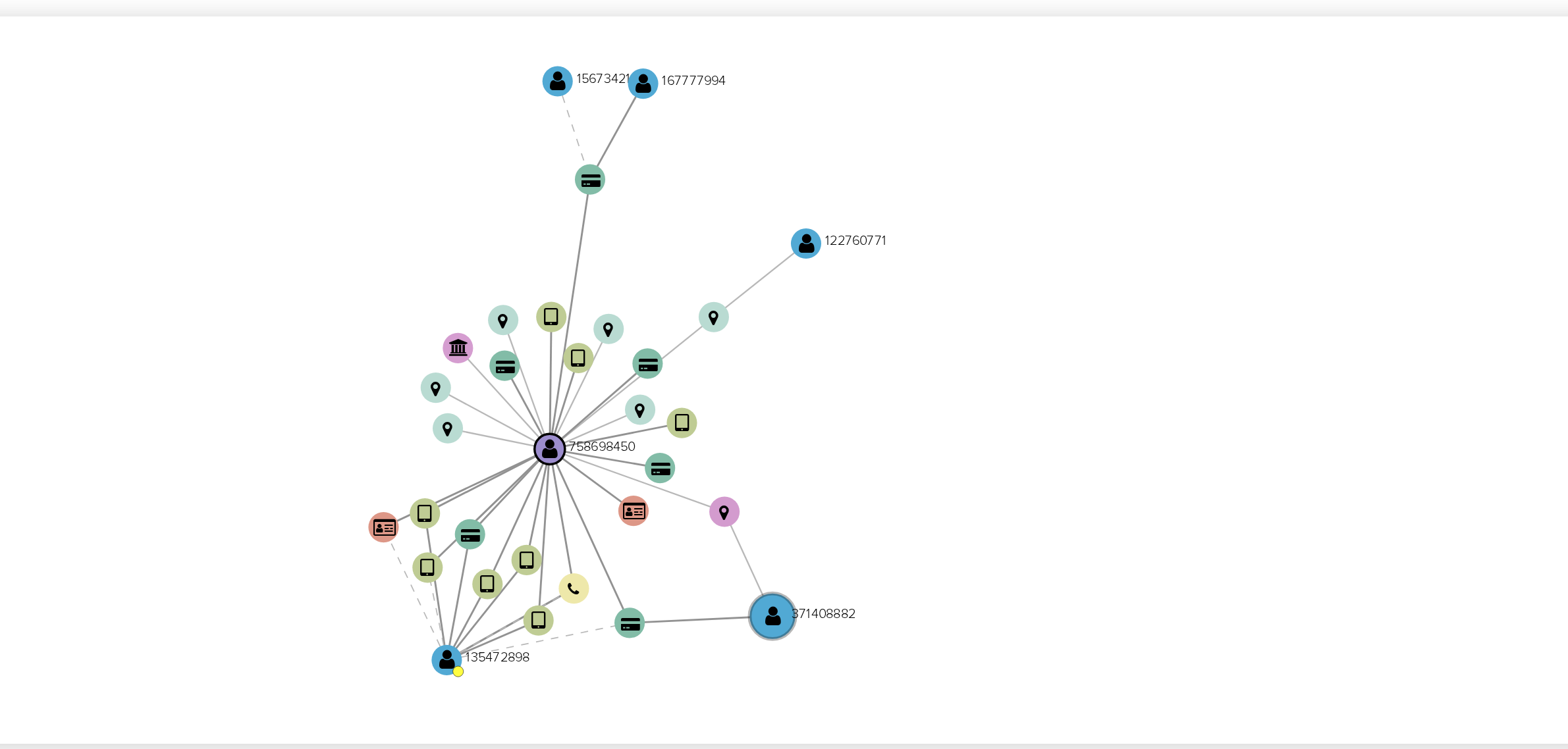
drag, startPoint x: 836, startPoint y: 382, endPoint x: 843, endPoint y: 354, distance: 28.9
click at [843, 354] on icon "device-631e88c808813b0018ae49f9  user-135472898  135472898 user-758698450  7…" at bounding box center [898, 410] width 1312 height 191
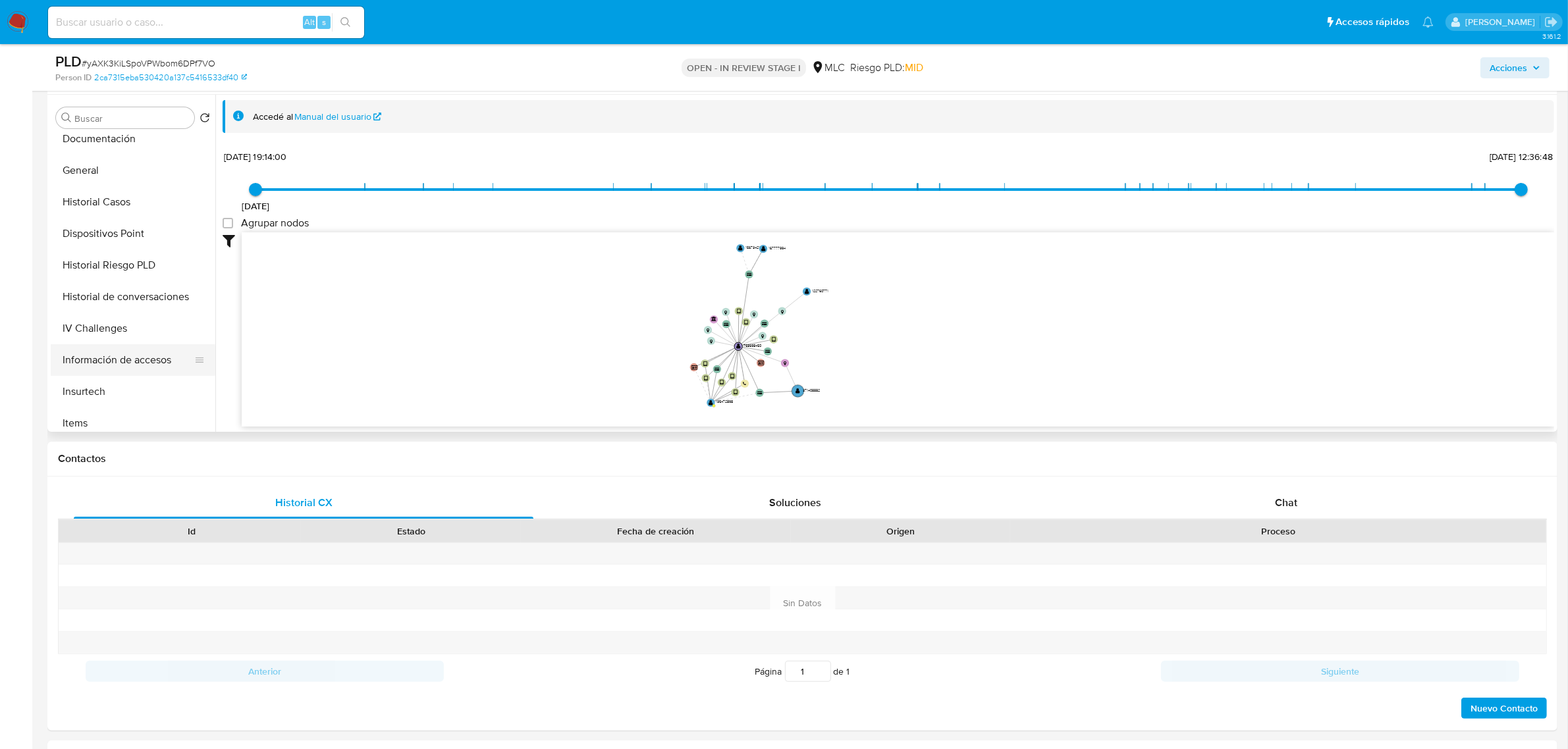
scroll to position [329, 0]
click at [77, 377] on button "KYC" at bounding box center [128, 388] width 154 height 32
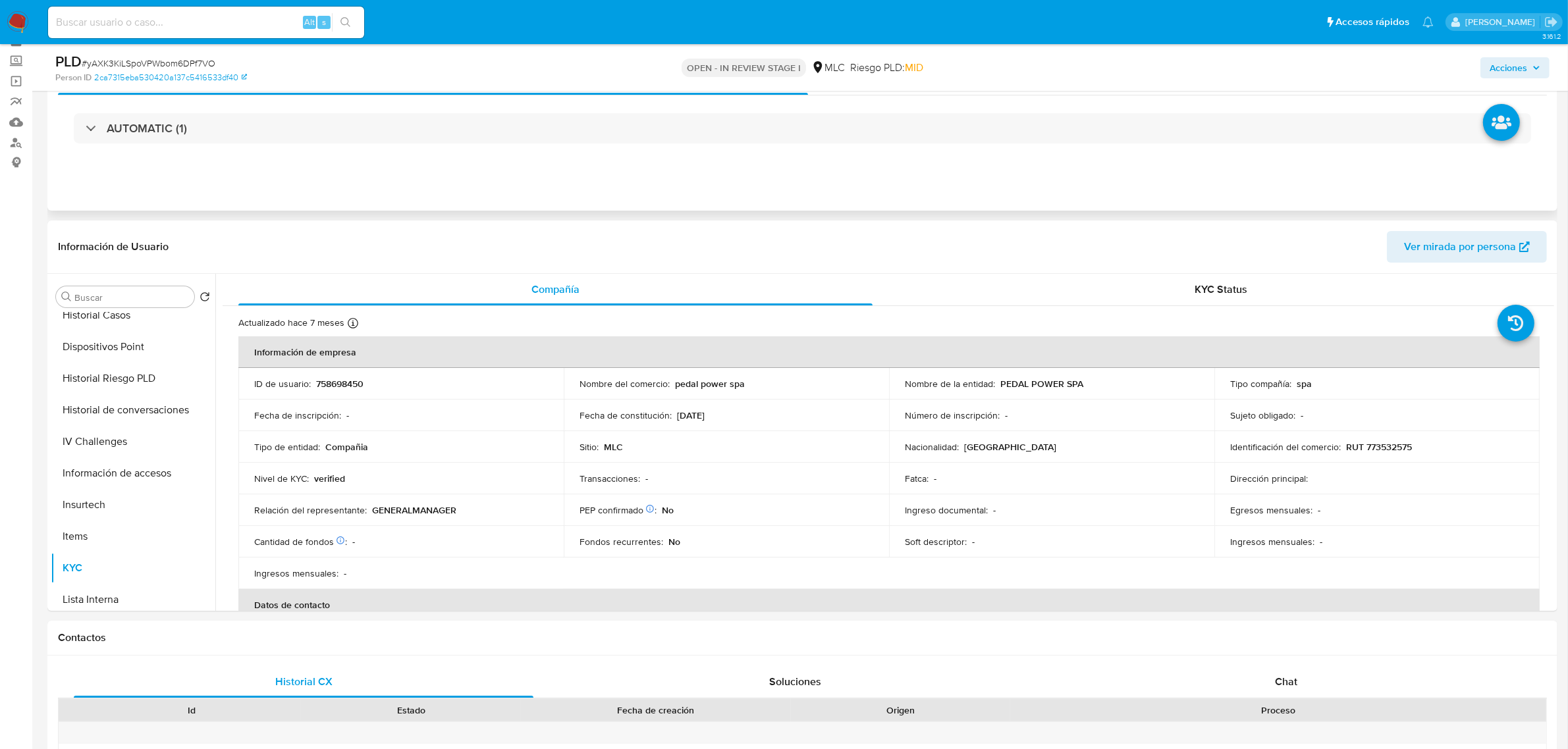
scroll to position [0, 0]
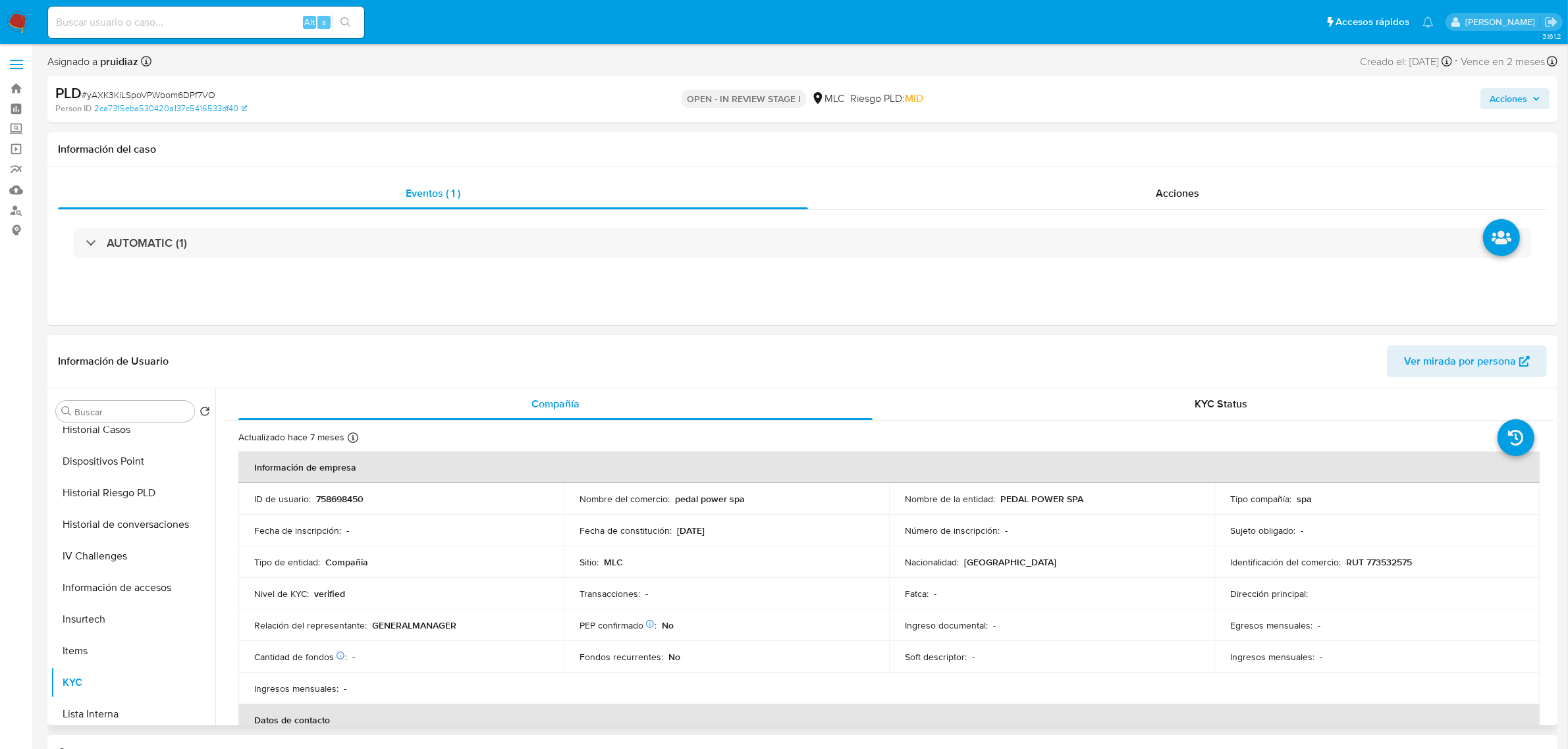
click at [1393, 566] on p "RUT 773532575" at bounding box center [1378, 562] width 66 height 12
copy p "773532575"
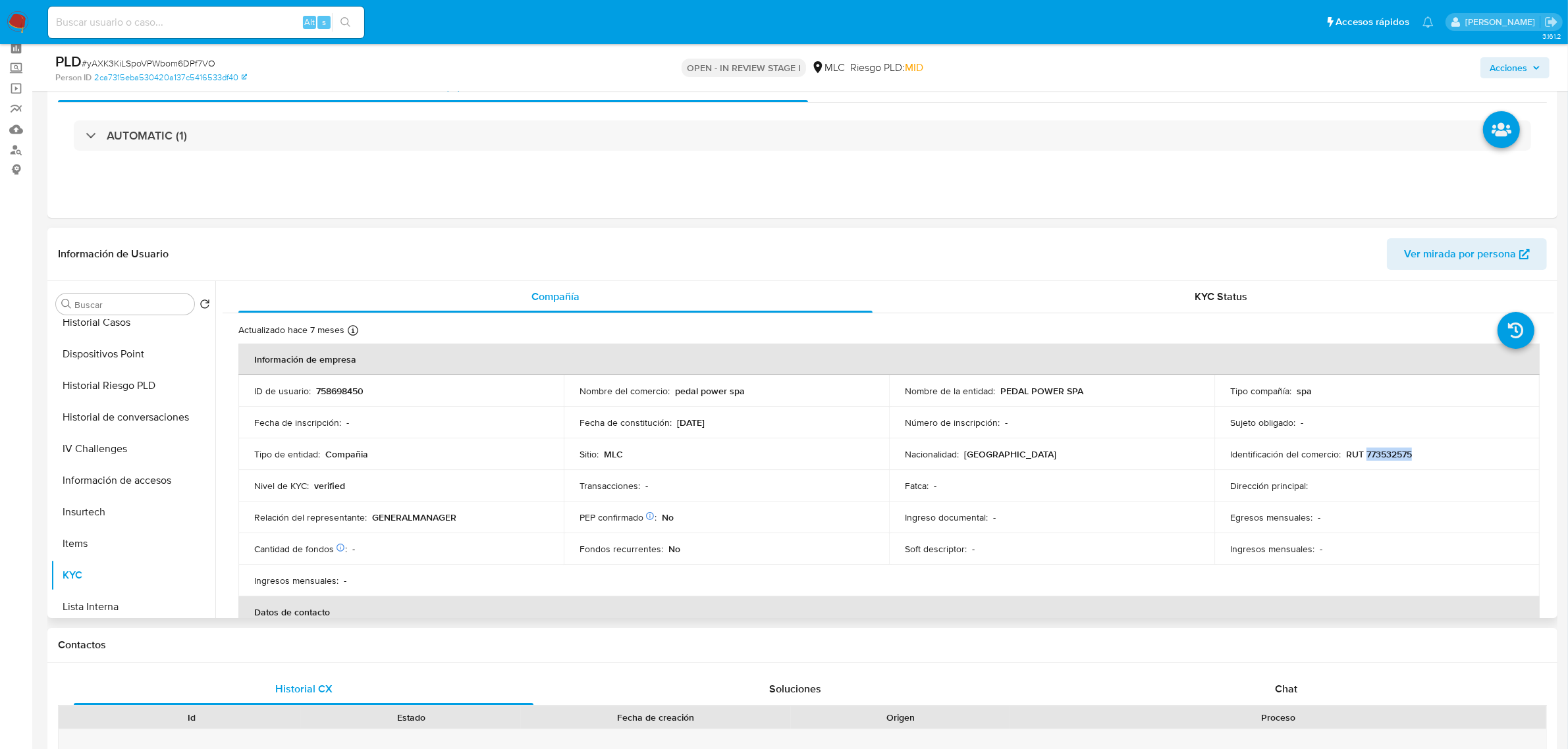
scroll to position [165, 0]
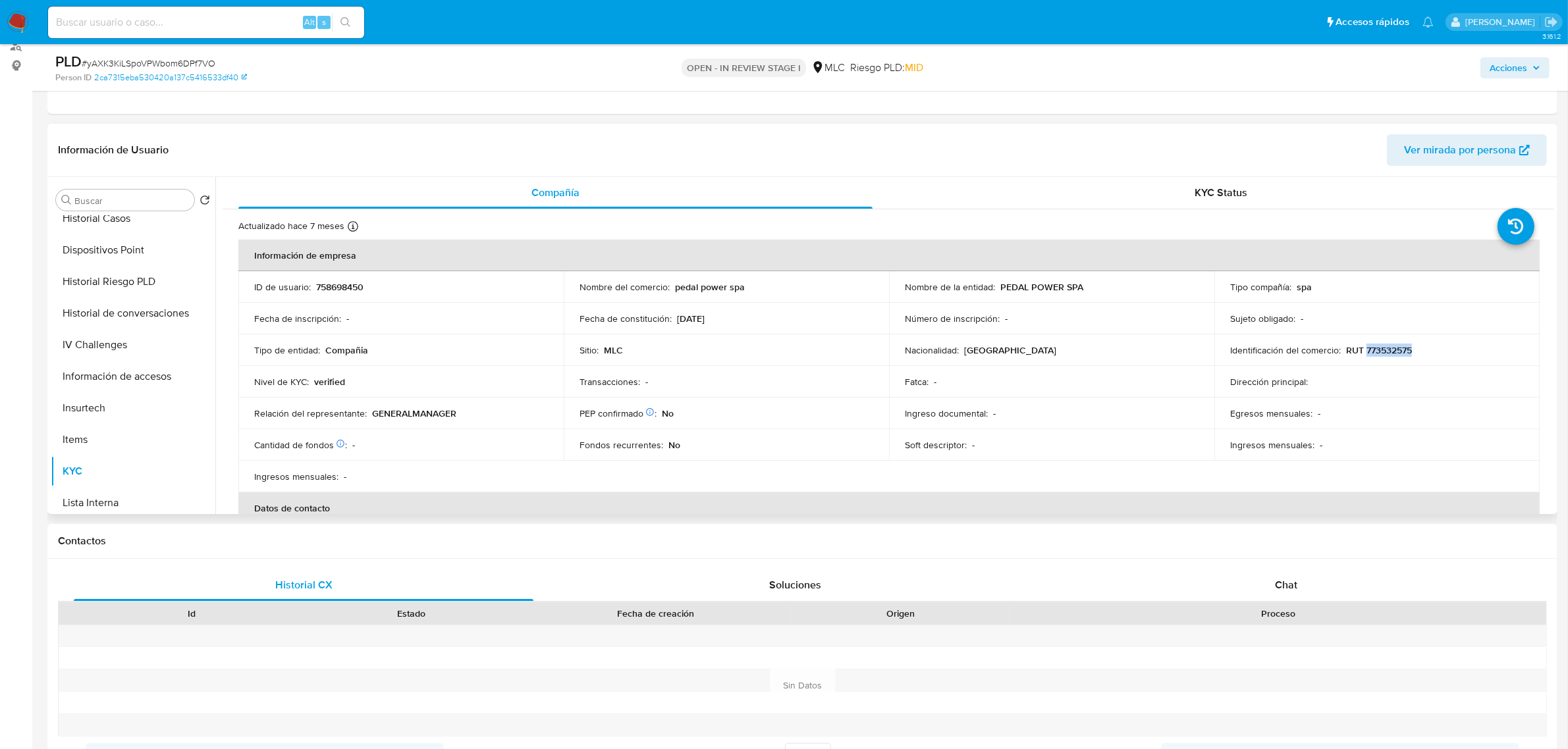
click at [1379, 354] on p "RUT 773532575" at bounding box center [1378, 350] width 66 height 12
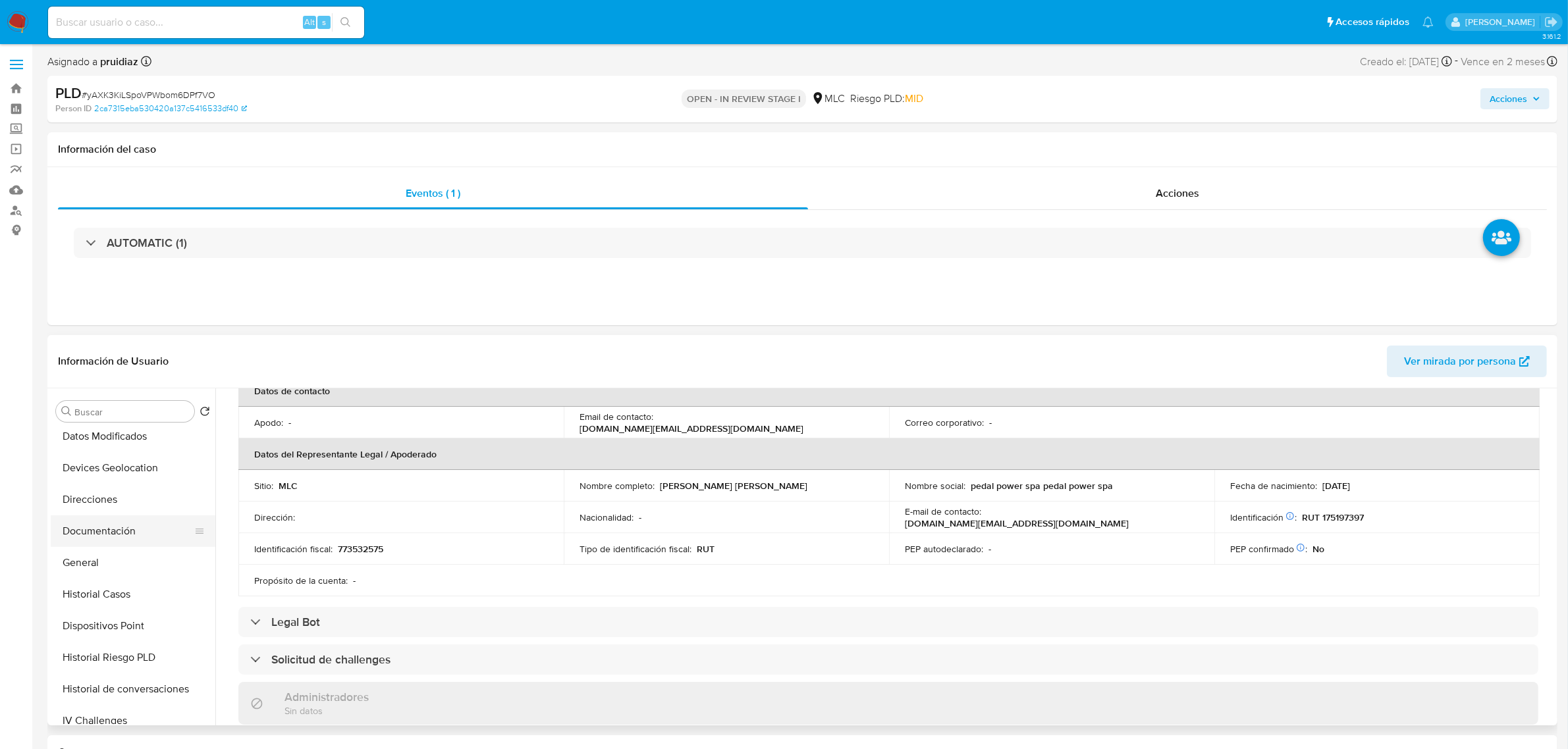
click at [139, 535] on button "Documentación" at bounding box center [128, 531] width 154 height 32
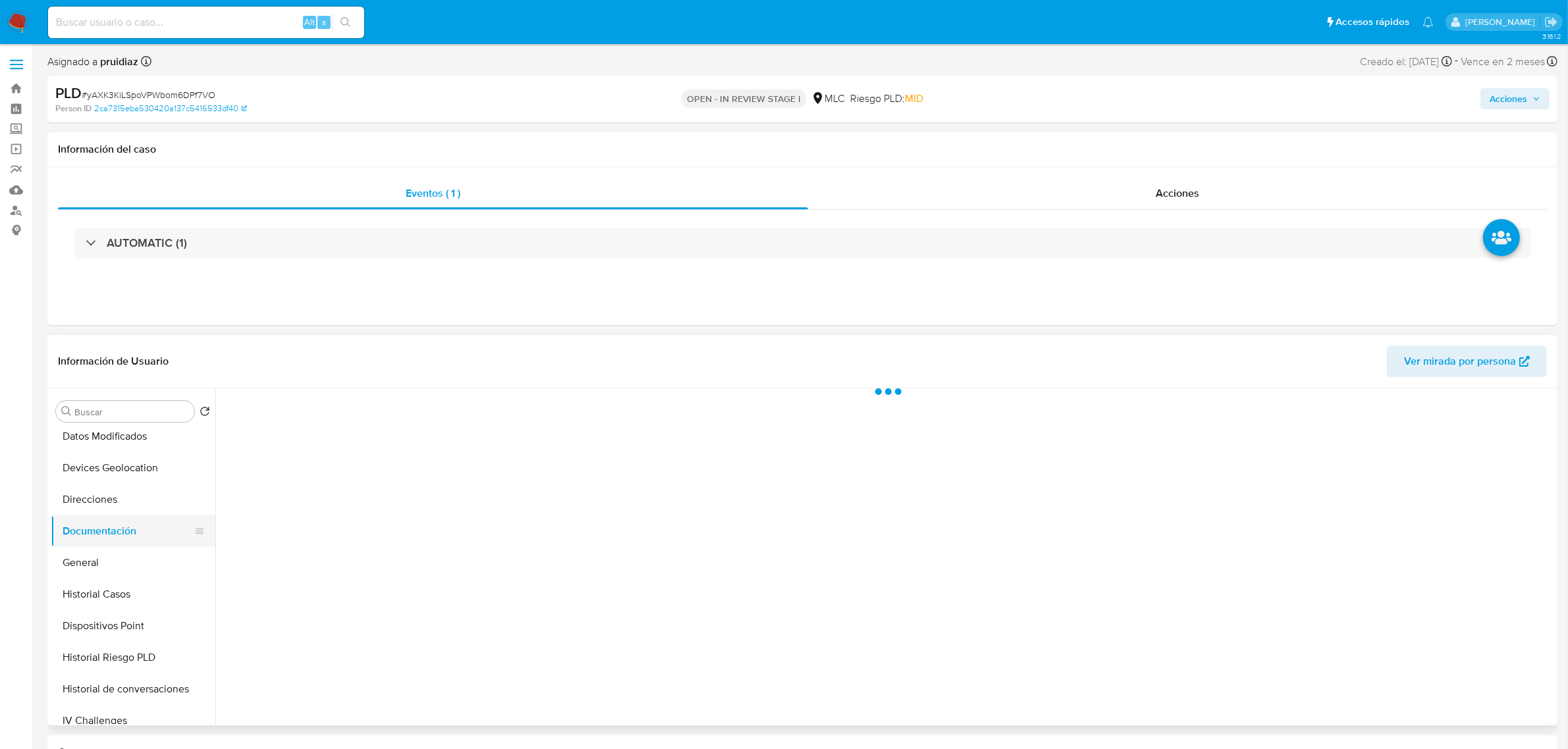
scroll to position [0, 0]
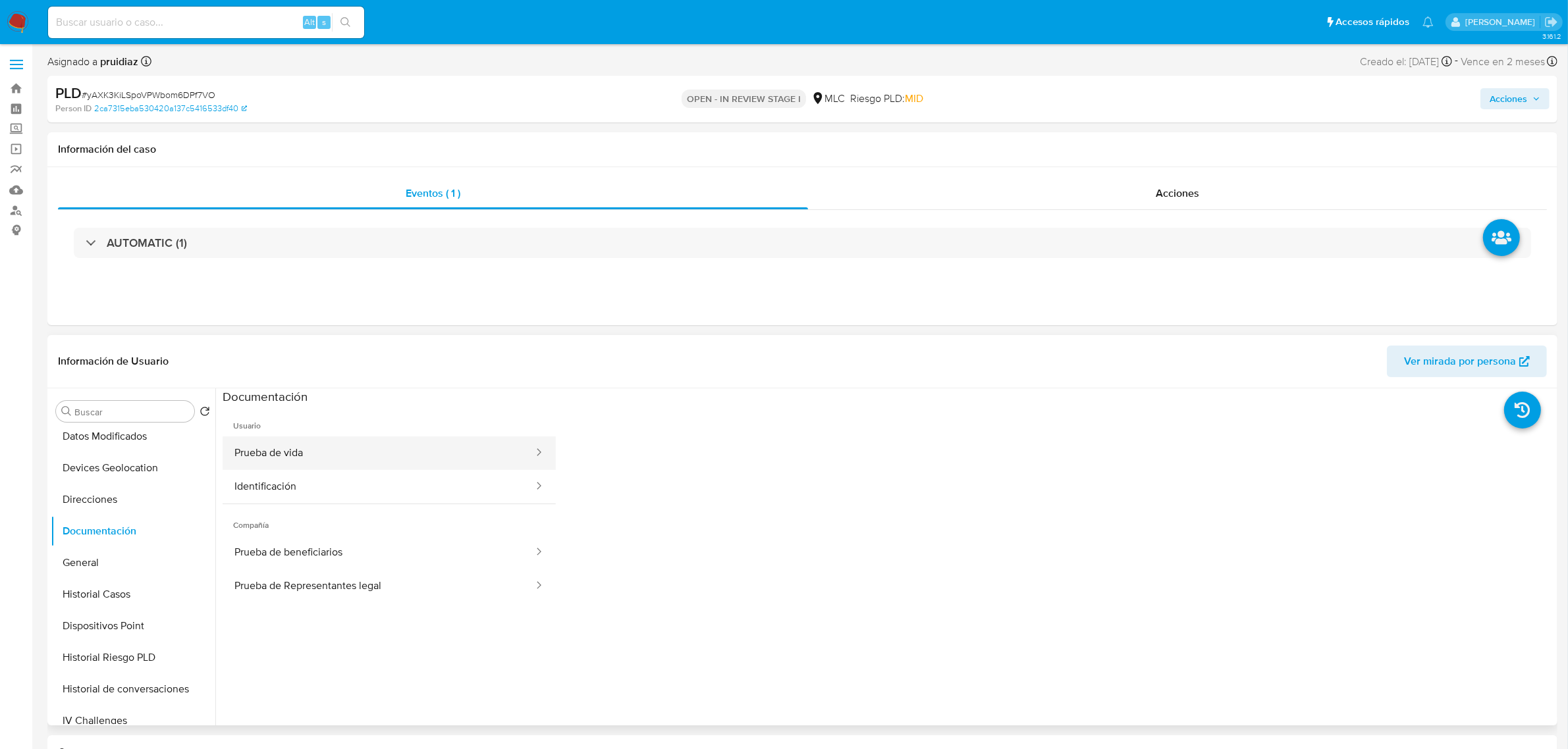
click at [386, 448] on button "Prueba de vida" at bounding box center [378, 453] width 312 height 34
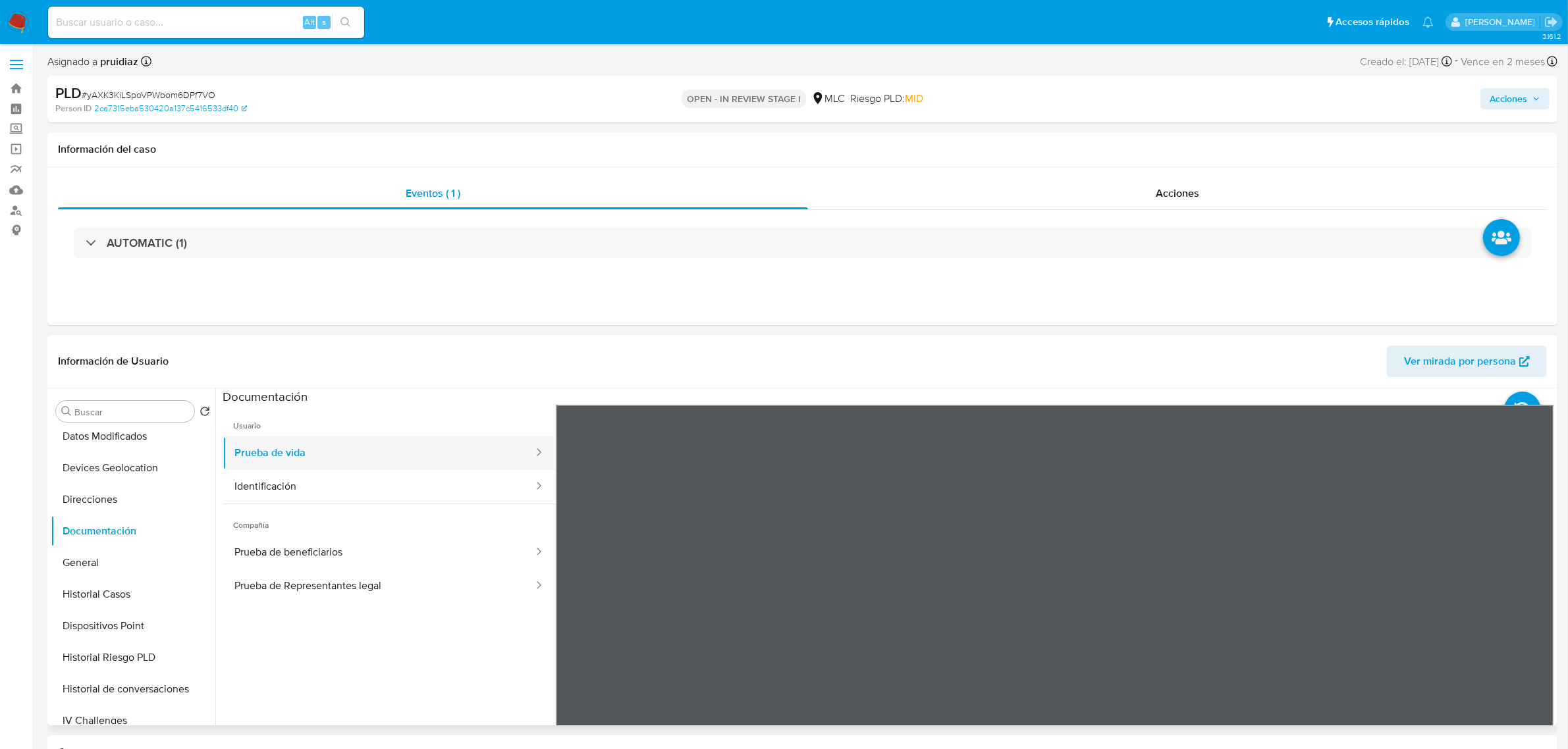
click at [361, 469] on button "Prueba de vida" at bounding box center [378, 453] width 312 height 34
click at [351, 479] on button "Identificación" at bounding box center [378, 486] width 312 height 34
click at [1534, 622] on icon at bounding box center [1536, 619] width 26 height 26
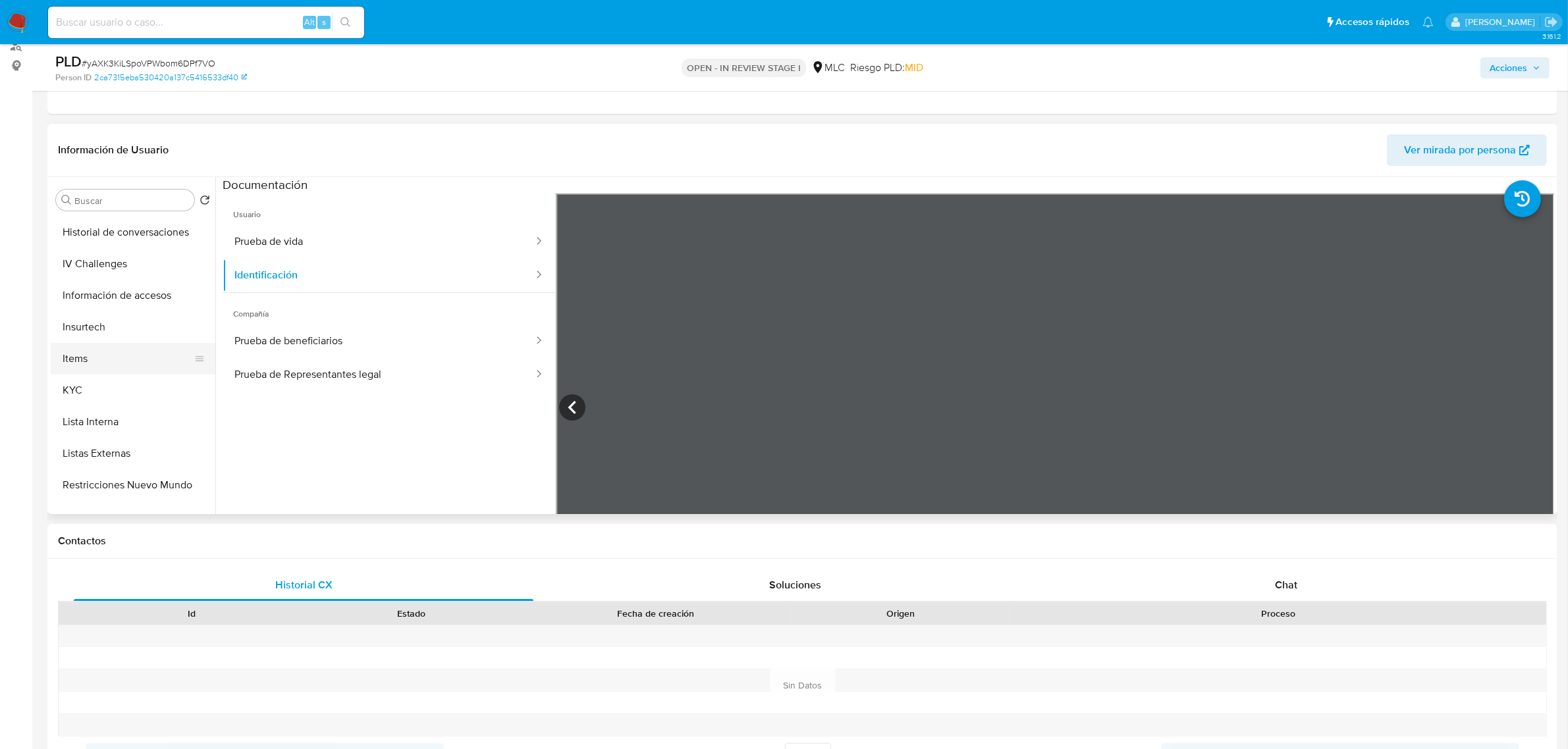
scroll to position [411, 0]
click at [71, 390] on button "KYC" at bounding box center [128, 388] width 154 height 32
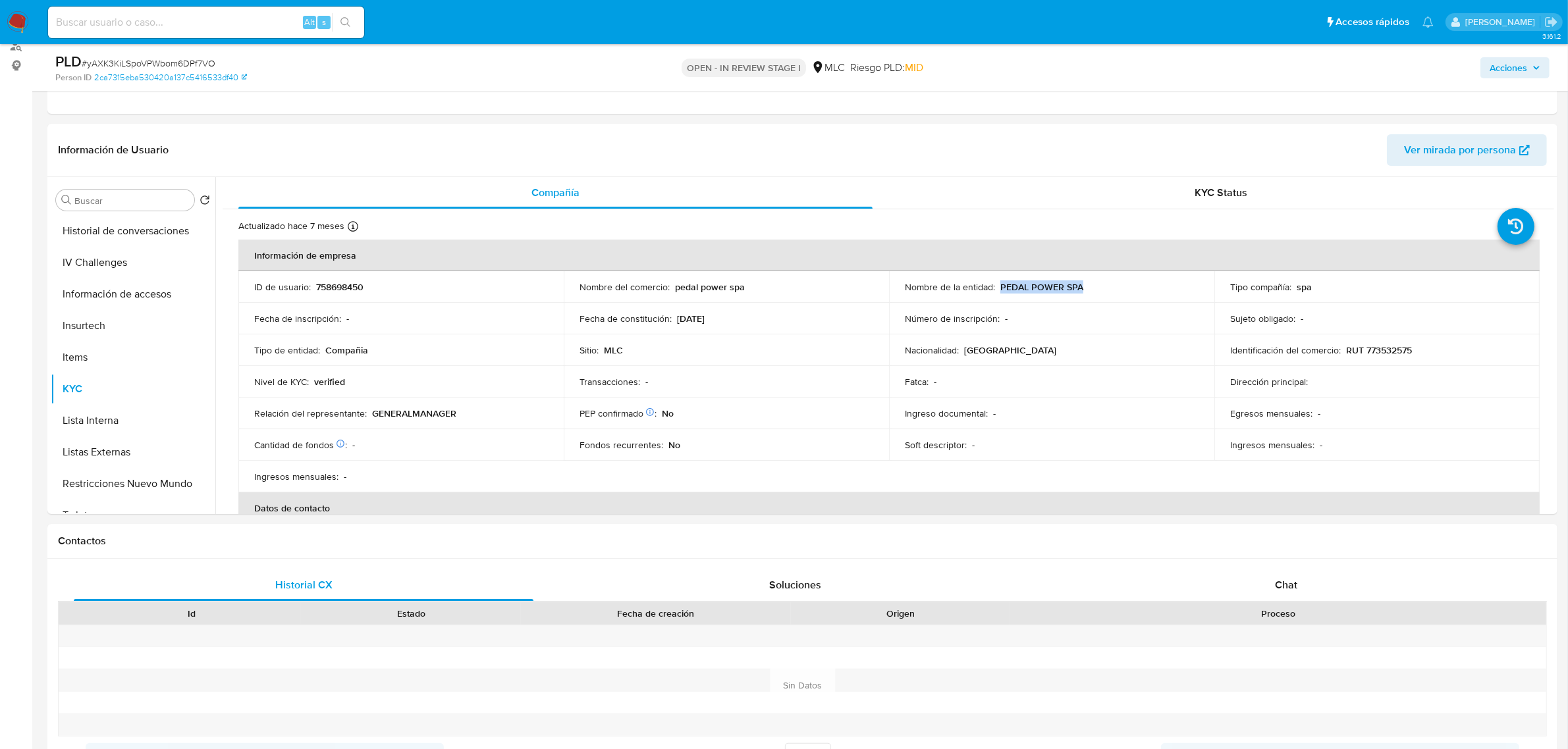
drag, startPoint x: 997, startPoint y: 288, endPoint x: 1077, endPoint y: 289, distance: 80.0
click at [1077, 289] on p "PEDAL POWER SPA" at bounding box center [1041, 287] width 83 height 12
copy p "PEDAL POWER SPA"
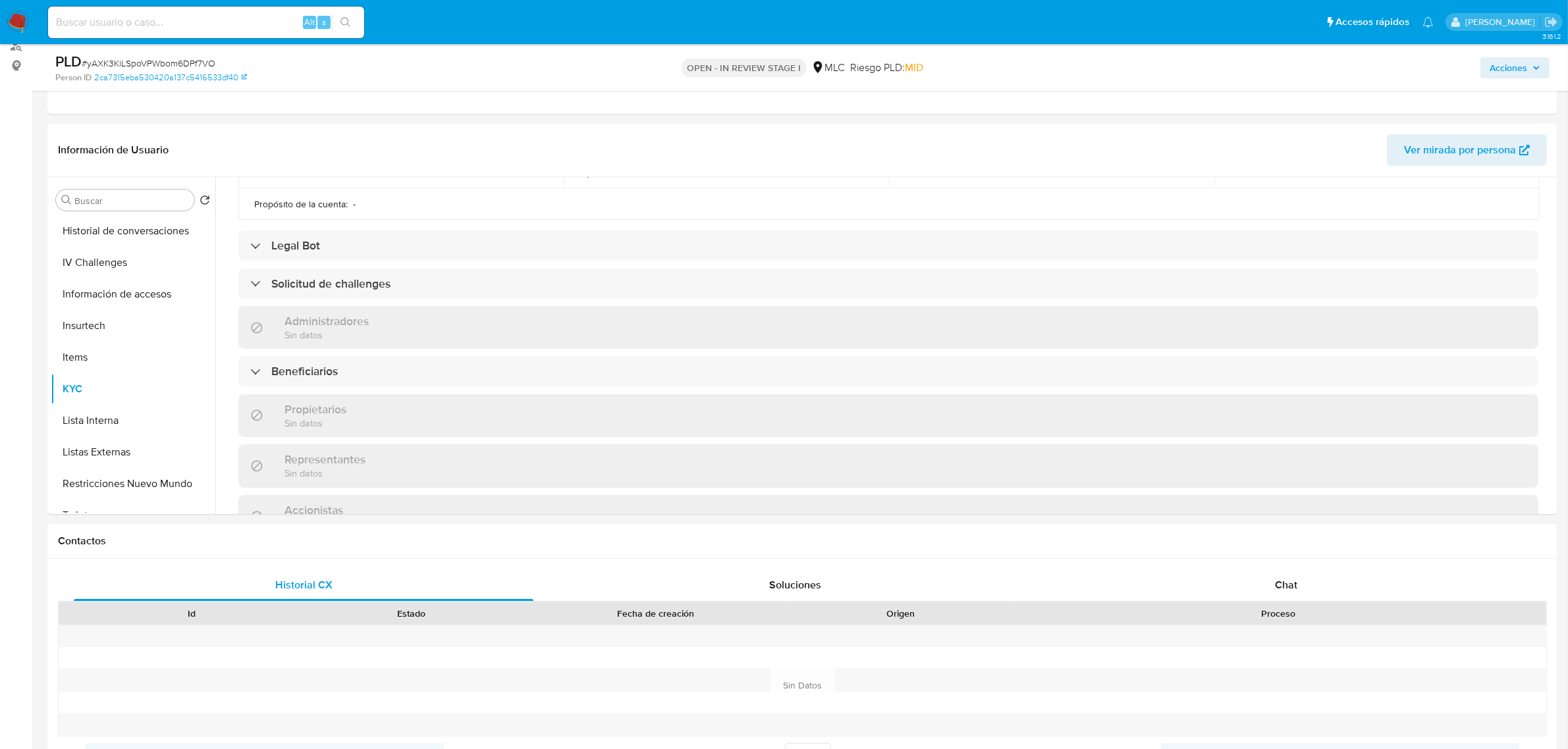
scroll to position [838, 0]
